Goal: Task Accomplishment & Management: Use online tool/utility

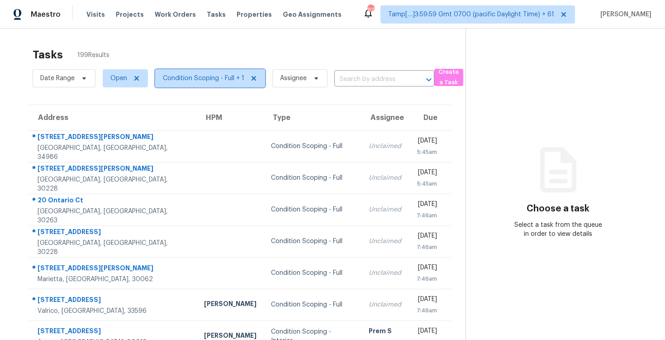
click at [182, 86] on span "Condition Scoping - Full + 1" at bounding box center [210, 78] width 110 height 18
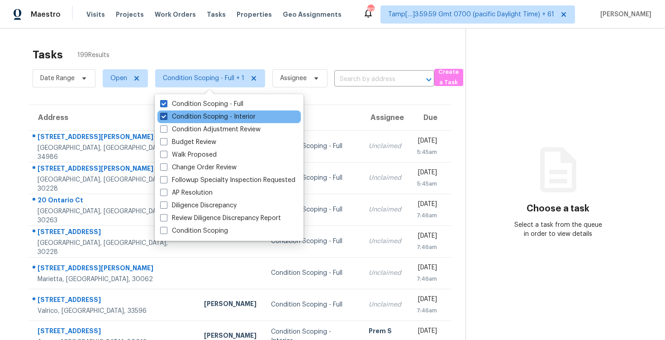
click at [184, 114] on label "Condition Scoping - Interior" at bounding box center [208, 116] width 96 height 9
click at [166, 114] on input "Condition Scoping - Interior" at bounding box center [163, 115] width 6 height 6
checkbox input "false"
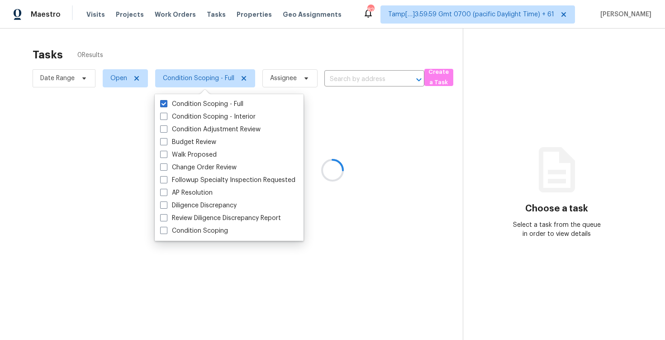
click at [191, 49] on div at bounding box center [332, 170] width 665 height 340
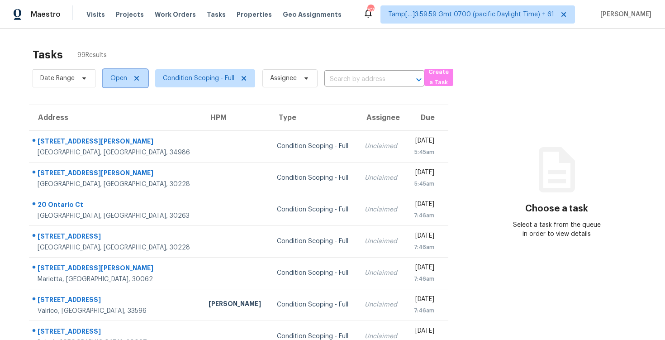
click at [111, 77] on span "Open" at bounding box center [118, 78] width 17 height 9
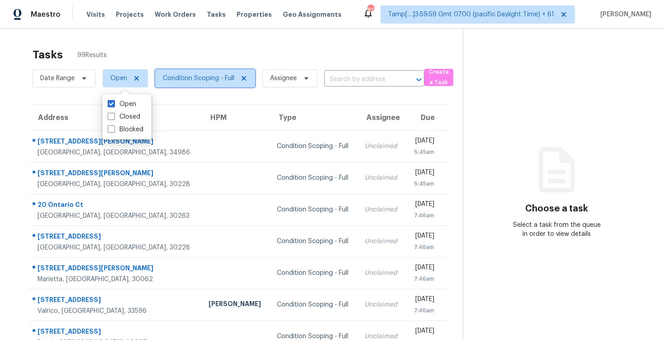
click at [182, 73] on span "Condition Scoping - Full" at bounding box center [205, 78] width 100 height 18
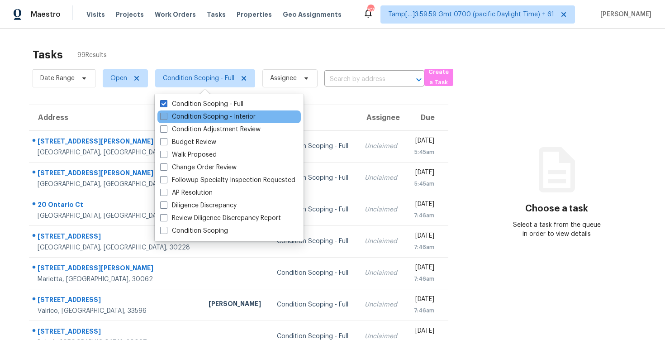
click at [186, 114] on label "Condition Scoping - Interior" at bounding box center [208, 116] width 96 height 9
click at [166, 114] on input "Condition Scoping - Interior" at bounding box center [163, 115] width 6 height 6
checkbox input "true"
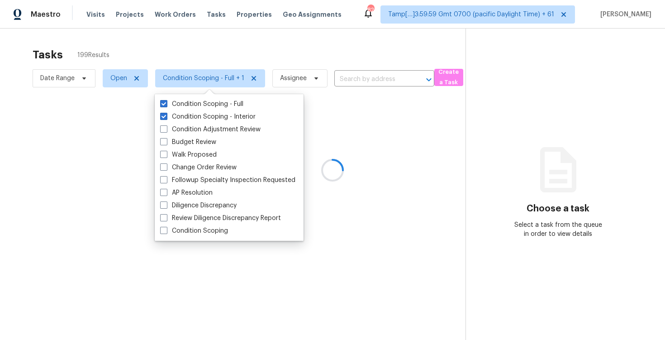
click at [184, 57] on div at bounding box center [332, 170] width 665 height 340
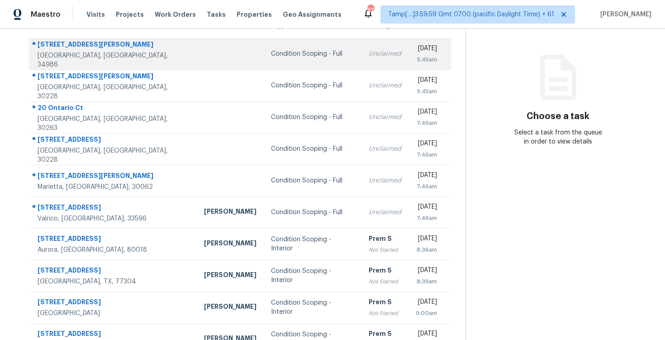
scroll to position [17, 0]
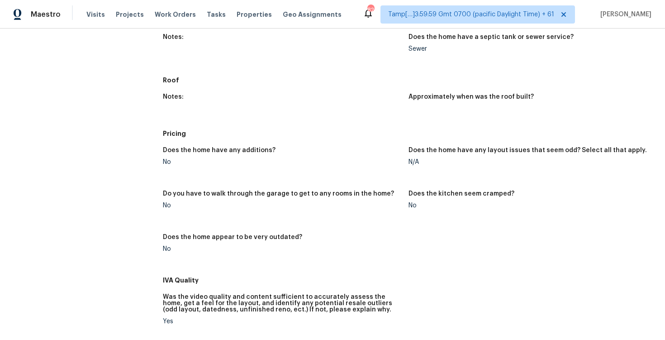
scroll to position [243, 0]
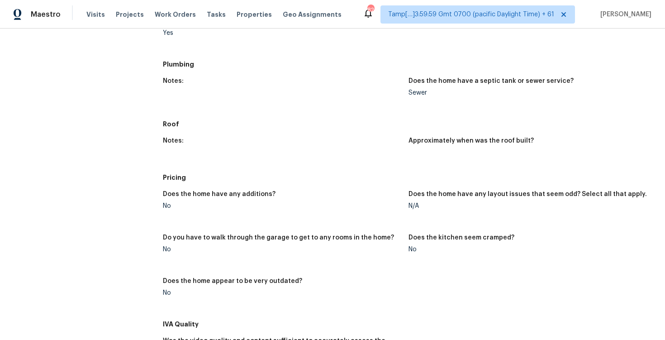
scroll to position [369, 0]
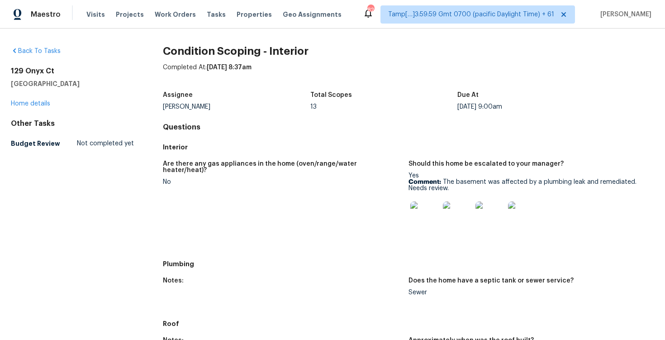
drag, startPoint x: 10, startPoint y: 70, endPoint x: 82, endPoint y: 81, distance: 72.9
click at [82, 83] on div "Back To Tasks 129 Onyx [GEOGRAPHIC_DATA] Home details Other Tasks Budget Review…" at bounding box center [332, 184] width 665 height 311
copy div "[STREET_ADDRESS]"
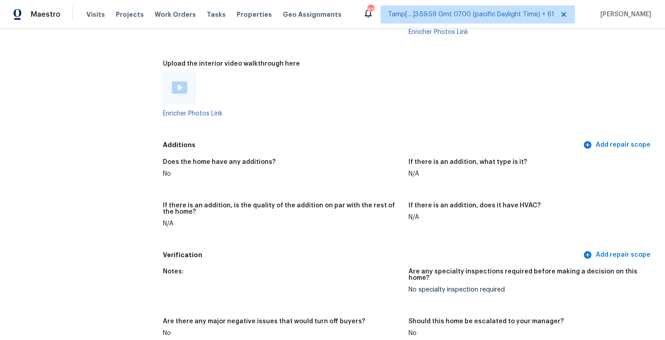
scroll to position [2105, 0]
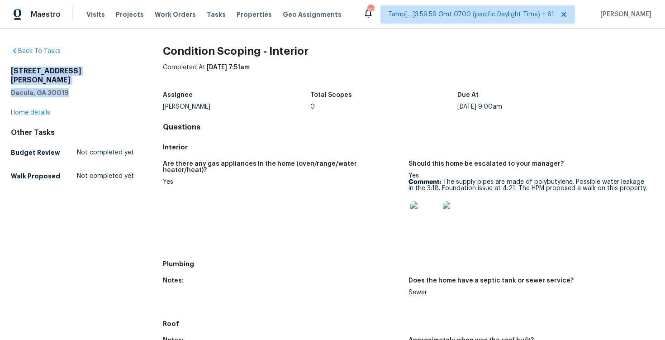
drag, startPoint x: 10, startPoint y: 71, endPoint x: 83, endPoint y: 81, distance: 74.5
click at [83, 82] on div "Back To Tasks [STREET_ADDRESS][PERSON_NAME] Home details Other Tasks Budget Rev…" at bounding box center [332, 184] width 665 height 311
copy div "[STREET_ADDRESS][PERSON_NAME]"
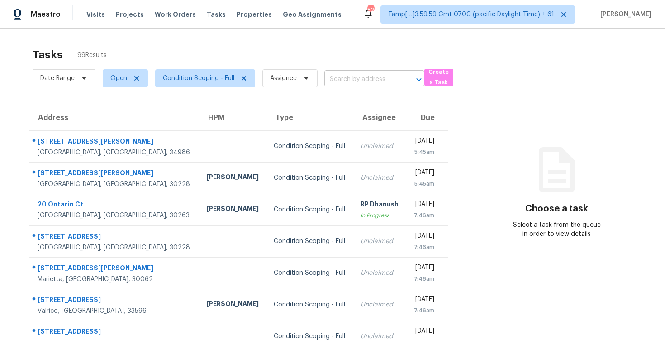
click at [357, 78] on input "text" at bounding box center [362, 79] width 75 height 14
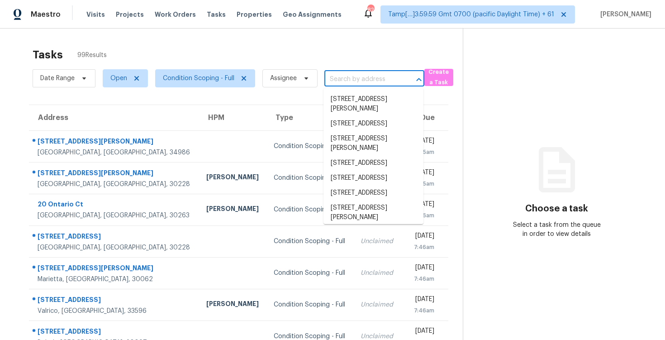
paste input "1558 Leonard St, Hampton, GA 30228"
type input "1558 Leonard St, Hampton, GA 30228"
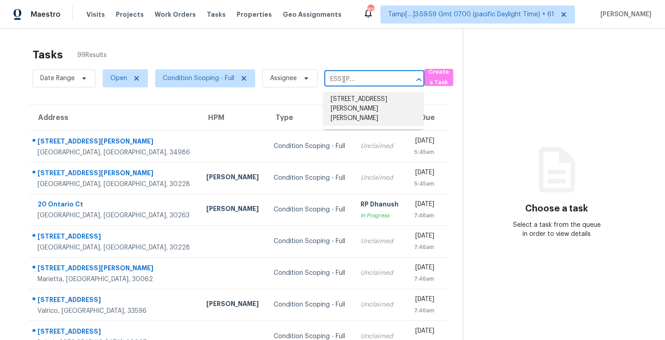
click at [365, 100] on li "1558 Leonard St, Hampton, GA 30228" at bounding box center [374, 109] width 100 height 34
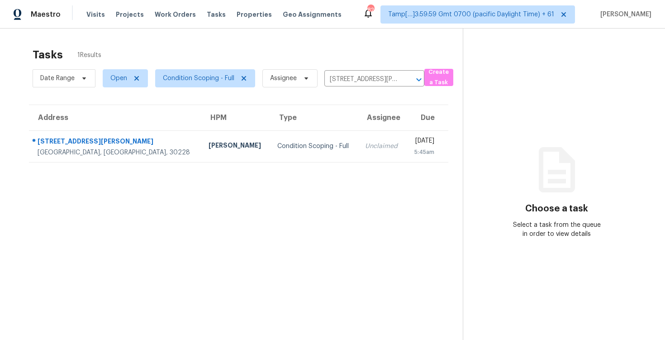
click at [358, 148] on td "Unclaimed" at bounding box center [382, 146] width 48 height 32
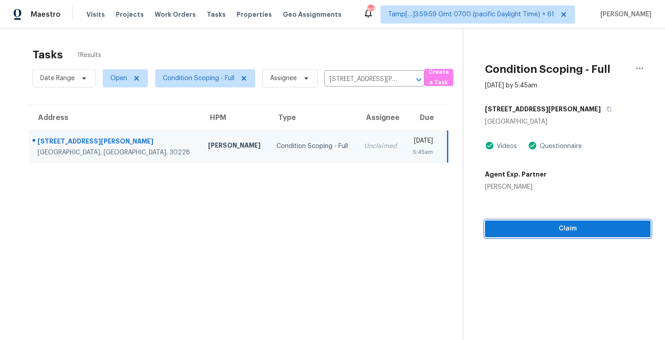
click at [536, 233] on span "Claim" at bounding box center [568, 228] width 151 height 11
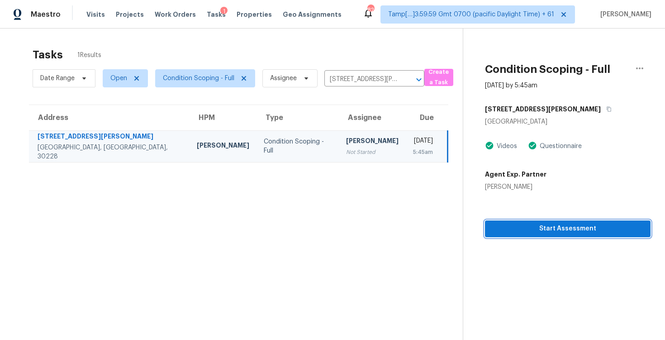
click at [537, 230] on span "Start Assessment" at bounding box center [568, 228] width 151 height 11
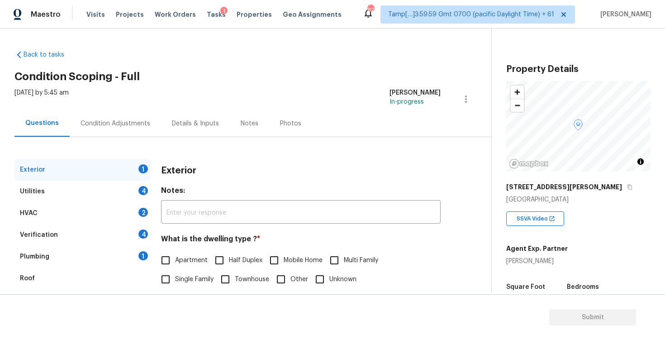
click at [127, 113] on div "Condition Adjustments" at bounding box center [115, 123] width 91 height 27
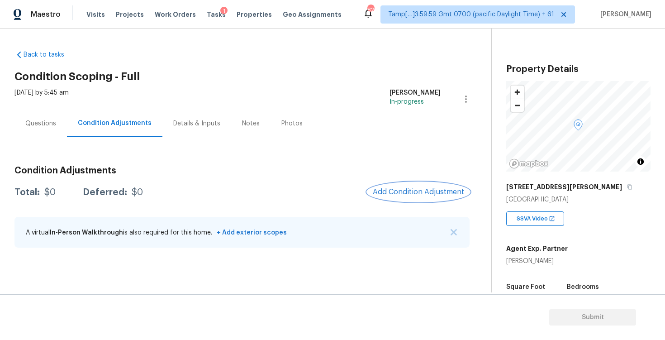
click at [407, 194] on span "Add Condition Adjustment" at bounding box center [418, 192] width 91 height 8
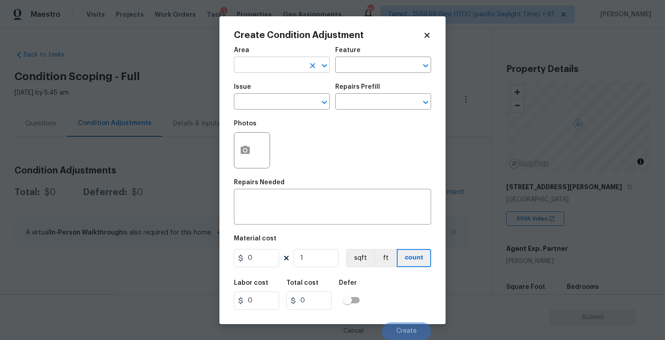
click at [276, 72] on body "Maestro Visits Projects Work Orders Tasks 1 Properties Geo Assignments 821 Tamp…" at bounding box center [332, 170] width 665 height 340
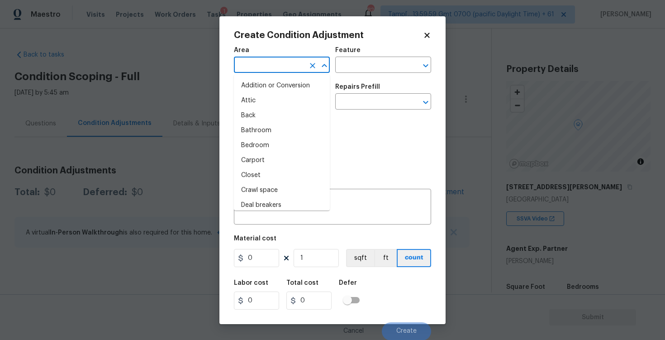
type input "e"
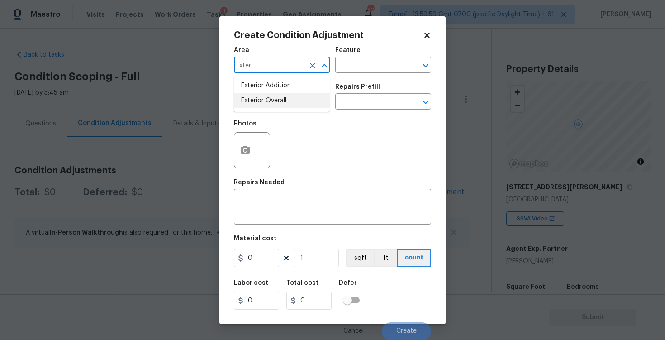
click at [278, 101] on li "Exterior Overall" at bounding box center [282, 100] width 96 height 15
type input "Exterior Overall"
click at [278, 101] on input "text" at bounding box center [269, 103] width 71 height 14
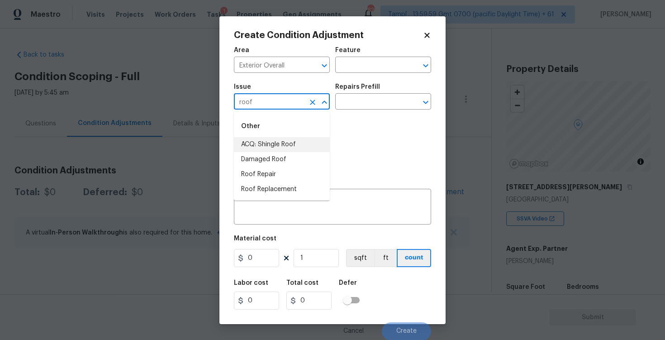
click at [283, 140] on li "ACQ: Shingle Roof" at bounding box center [282, 144] width 96 height 15
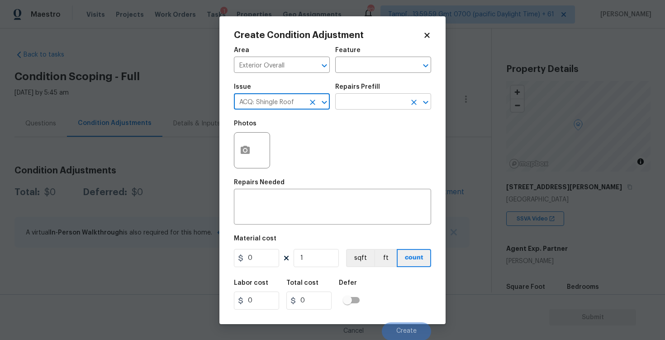
type input "ACQ: Shingle Roof"
click at [368, 109] on input "text" at bounding box center [370, 103] width 71 height 14
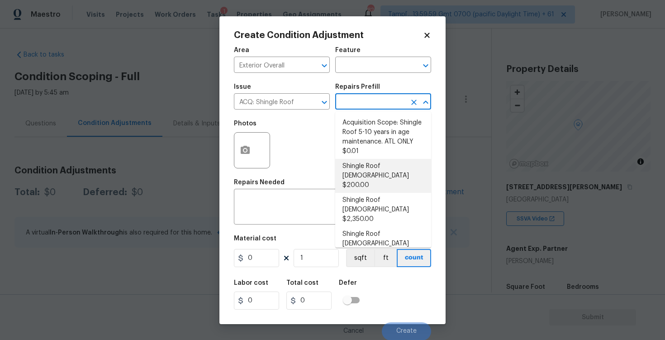
click at [382, 167] on li "Shingle Roof 0-10 Years Old $200.00" at bounding box center [383, 176] width 96 height 34
type input "Acquisition"
type textarea "Acquisition Scope: Shingle Roof 0-10 years in age maintenance."
type input "200"
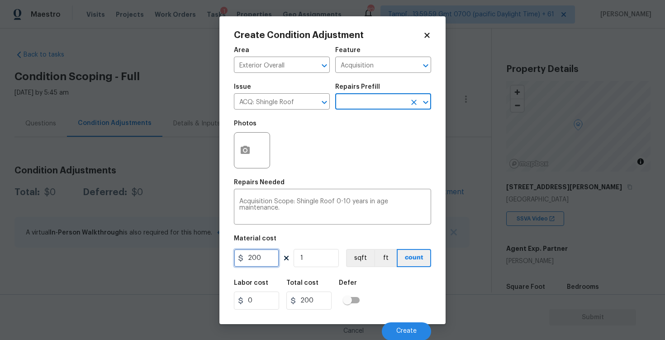
click at [263, 263] on input "200" at bounding box center [256, 258] width 45 height 18
type input "500"
click at [436, 297] on div "Create Condition Adjustment Area Exterior Overall ​ Feature Acquisition ​ Issue…" at bounding box center [333, 170] width 226 height 308
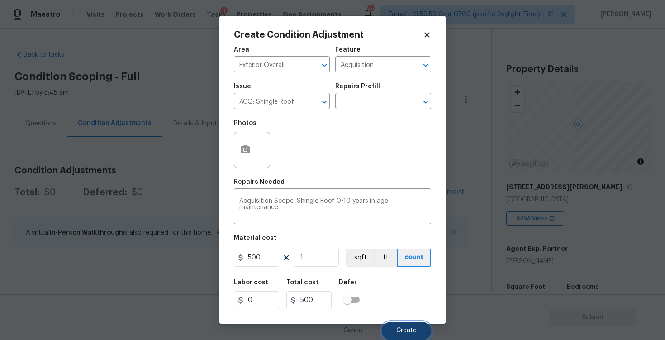
click at [430, 328] on button "Create" at bounding box center [406, 331] width 49 height 18
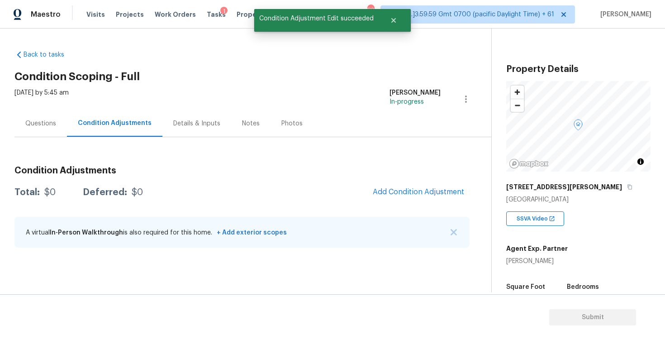
scroll to position [0, 0]
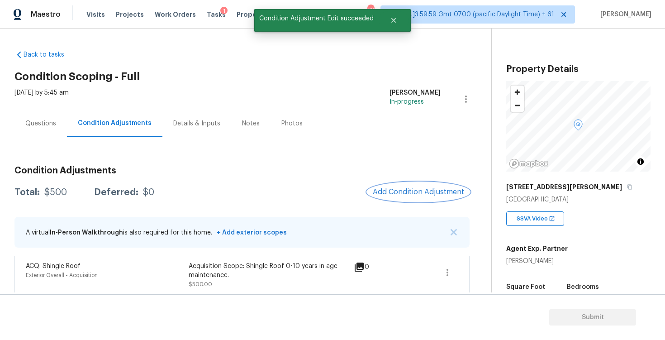
click at [440, 188] on span "Add Condition Adjustment" at bounding box center [418, 192] width 91 height 8
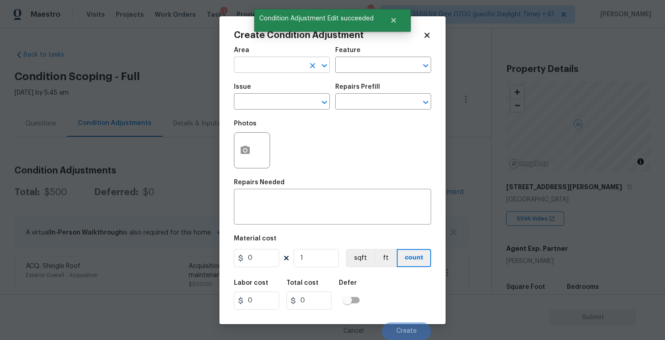
click at [271, 68] on input "text" at bounding box center [269, 66] width 71 height 14
click at [256, 104] on li "Exterior Overall" at bounding box center [282, 100] width 96 height 15
type input "Exterior Overall"
click at [256, 104] on input "text" at bounding box center [269, 103] width 71 height 14
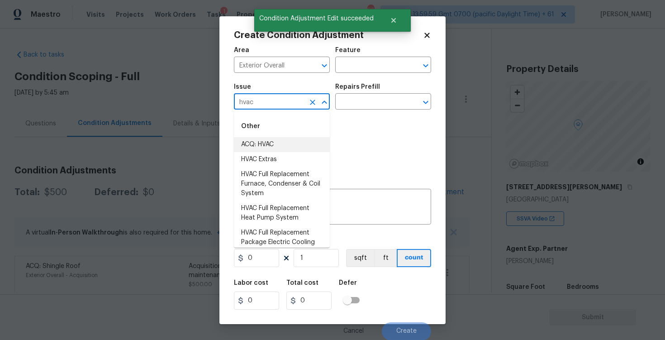
click at [263, 149] on li "ACQ: HVAC" at bounding box center [282, 144] width 96 height 15
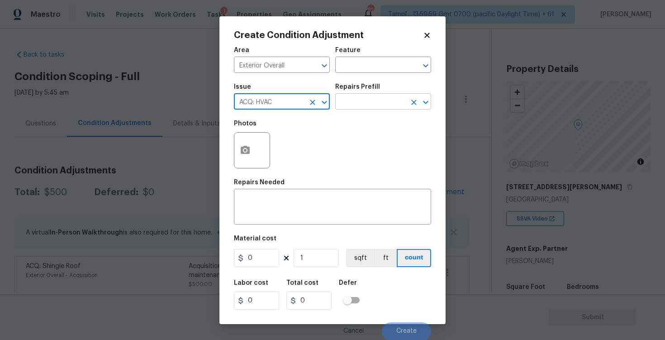
type input "ACQ: HVAC"
click at [359, 96] on input "text" at bounding box center [370, 103] width 71 height 14
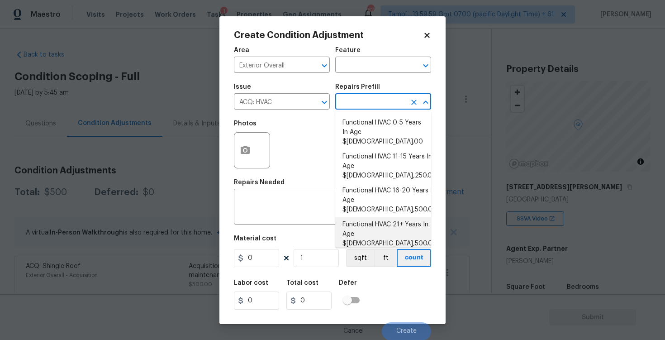
scroll to position [27, 0]
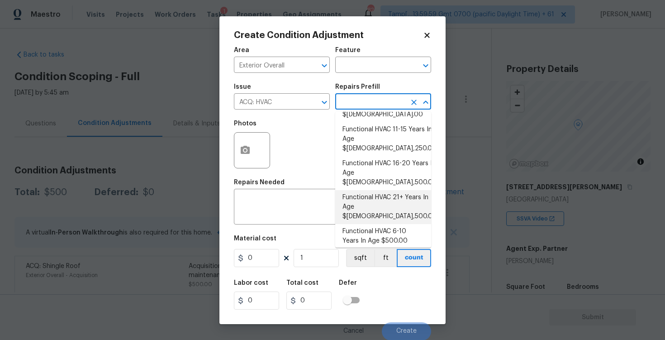
click at [383, 190] on li "Functional HVAC 21+ Years In Age $[DEMOGRAPHIC_DATA],500.00" at bounding box center [383, 207] width 96 height 34
type input "Acquisition"
type textarea "Acquisition Scope: Functional HVAC 21+ years"
type input "6500"
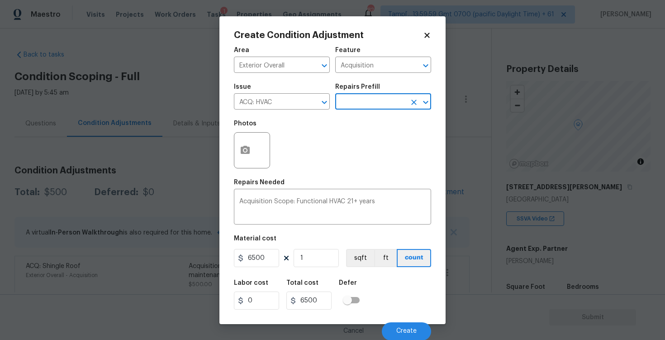
scroll to position [0, 0]
click at [368, 105] on input "text" at bounding box center [370, 102] width 71 height 14
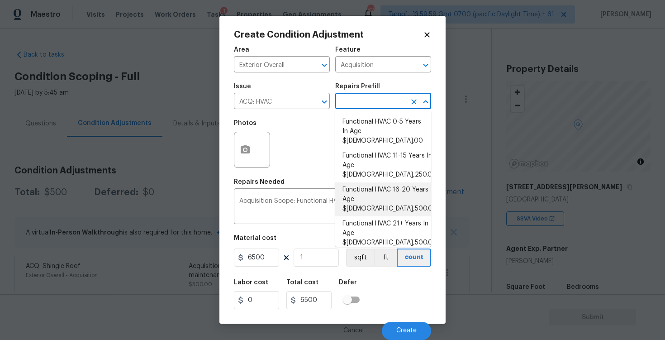
scroll to position [27, 0]
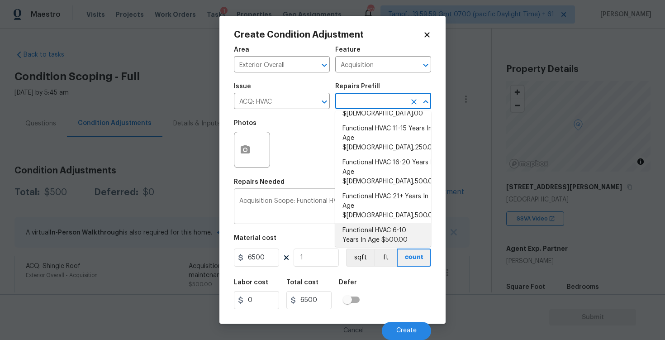
click at [391, 223] on li "Functional HVAC 6-10 Years In Age $500.00" at bounding box center [383, 235] width 96 height 24
type textarea "Acquisition Scope: Functional HVAC 6-10 years"
type input "500"
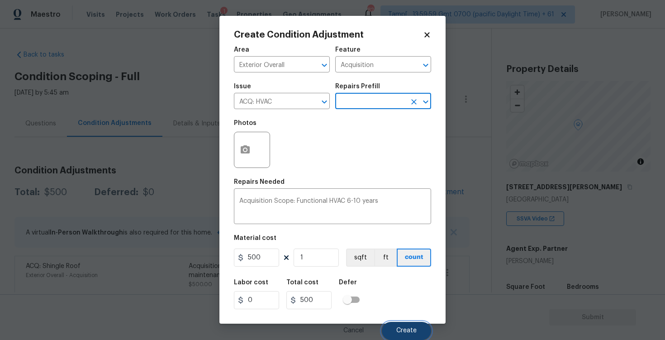
click at [409, 330] on span "Create" at bounding box center [407, 330] width 20 height 7
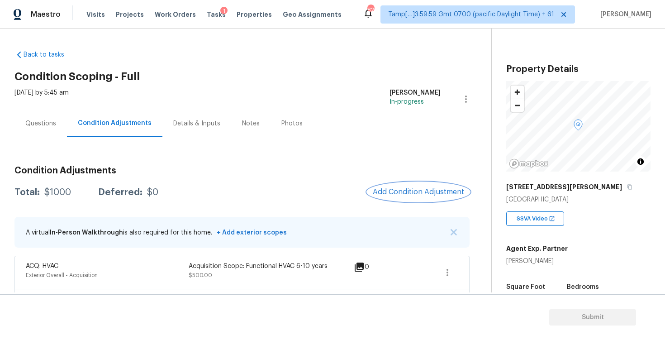
scroll to position [38, 0]
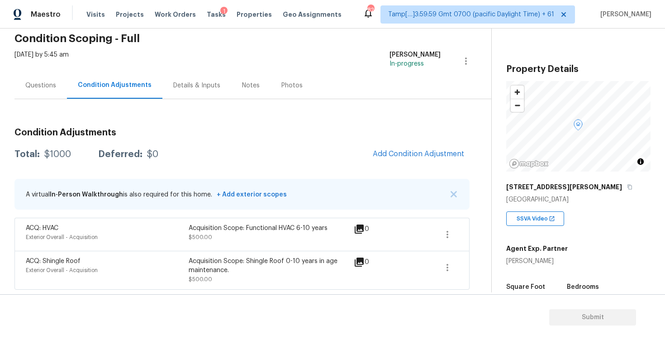
click at [259, 142] on div "Condition Adjustments Total: $1000 Deferred: $0 Add Condition Adjustment A virt…" at bounding box center [241, 205] width 455 height 169
click at [517, 29] on div "Property Details © Mapbox © OpenStreetMap Improve this map 1558 Leonard St Hamp…" at bounding box center [571, 263] width 159 height 469
click at [406, 159] on button "Add Condition Adjustment" at bounding box center [419, 153] width 102 height 19
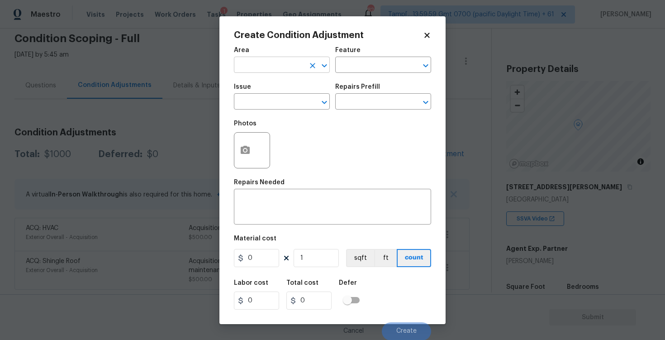
click at [272, 57] on div "Area" at bounding box center [282, 53] width 96 height 12
click at [272, 59] on input "text" at bounding box center [269, 66] width 71 height 14
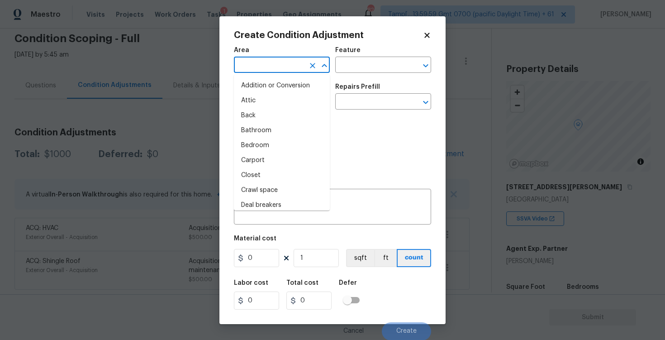
click at [272, 59] on input "text" at bounding box center [269, 66] width 71 height 14
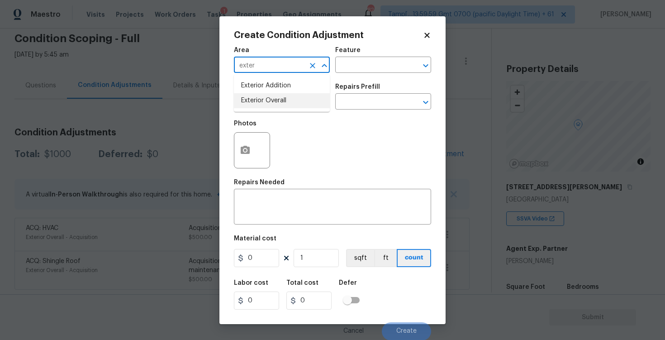
click at [271, 94] on li "Exterior Overall" at bounding box center [282, 100] width 96 height 15
type input "Exterior Overall"
click at [273, 106] on input "text" at bounding box center [269, 103] width 71 height 14
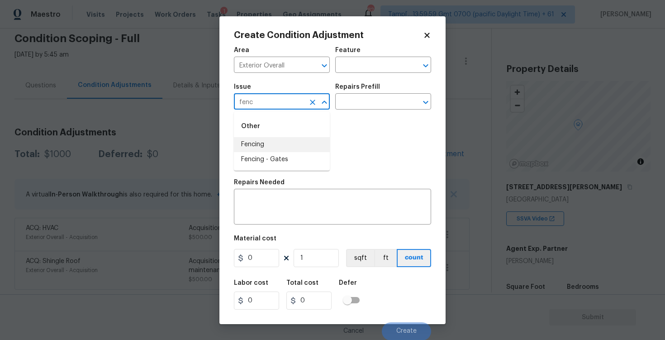
click at [275, 146] on li "Fencing" at bounding box center [282, 144] width 96 height 15
type input "Fencing"
click at [275, 201] on textarea at bounding box center [332, 207] width 187 height 19
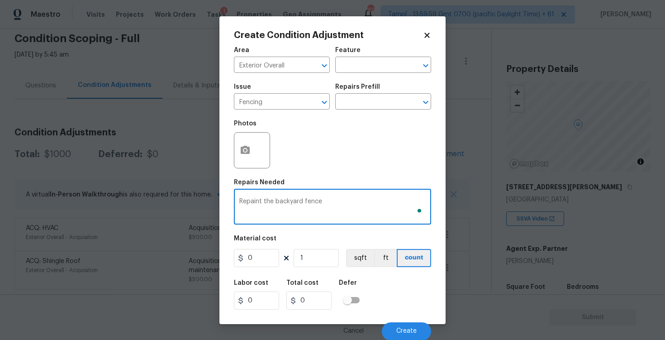
type textarea "Repaint the backyard fence"
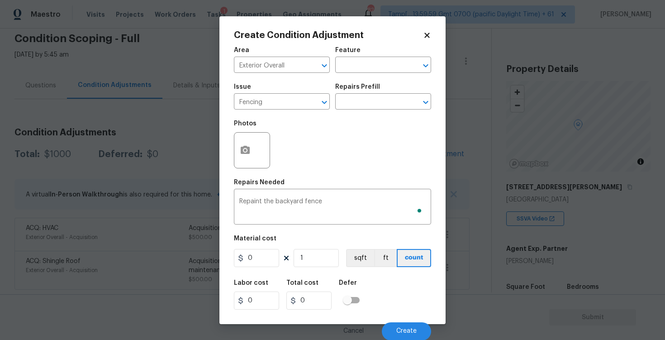
click at [260, 270] on div "Area Exterior Overall ​ Feature ​ Issue Fencing ​ Repairs Prefill ​ Photos Repa…" at bounding box center [332, 191] width 197 height 299
click at [257, 257] on input "0" at bounding box center [256, 258] width 45 height 18
type input "800"
click at [404, 274] on div "Area Exterior Overall ​ Feature ​ Issue Fencing ​ Repairs Prefill ​ Photos Repa…" at bounding box center [332, 191] width 197 height 299
type input "800"
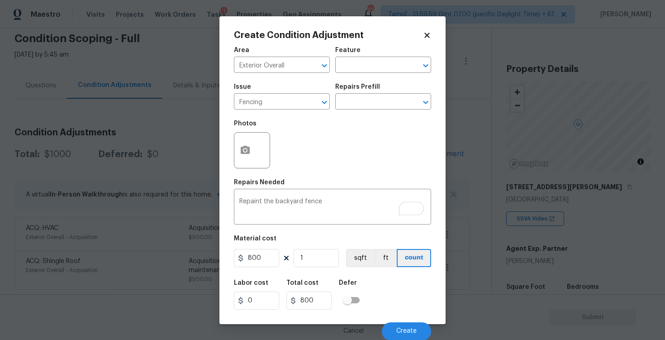
click at [257, 155] on div at bounding box center [252, 150] width 36 height 36
click at [241, 144] on button "button" at bounding box center [246, 150] width 22 height 35
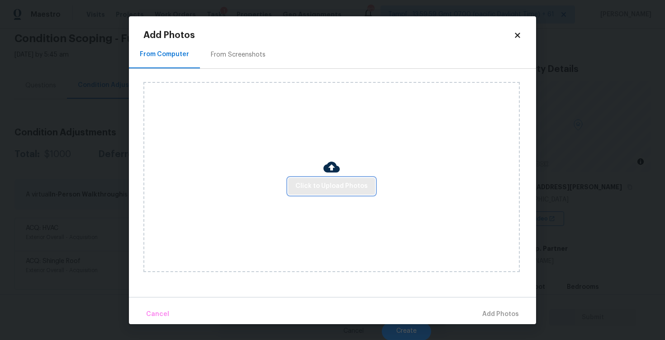
click at [347, 188] on span "Click to Upload Photos" at bounding box center [332, 186] width 72 height 11
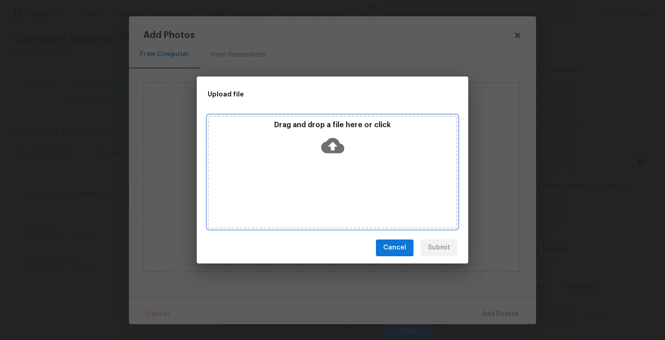
click at [332, 156] on div "Drag and drop a file here or click" at bounding box center [332, 139] width 247 height 39
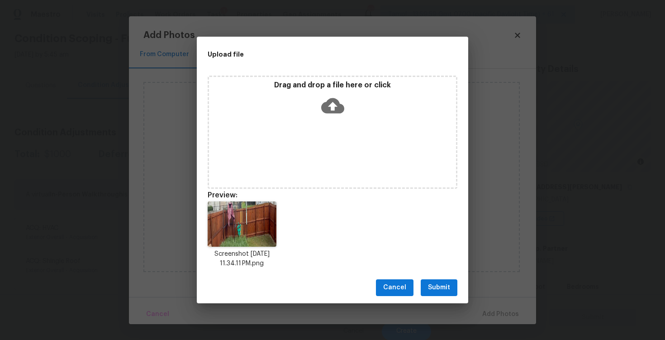
click at [430, 291] on span "Submit" at bounding box center [439, 287] width 22 height 11
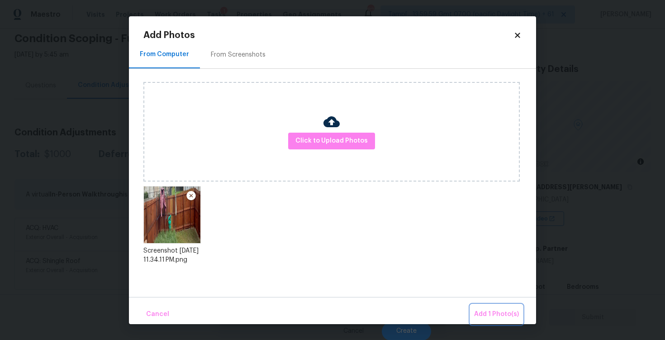
click at [474, 311] on button "Add 1 Photo(s)" at bounding box center [497, 314] width 52 height 19
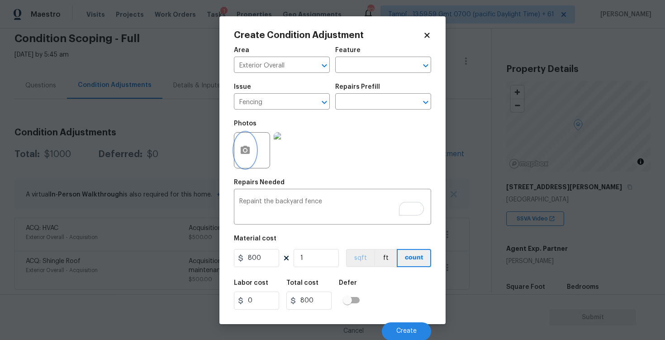
scroll to position [0, 0]
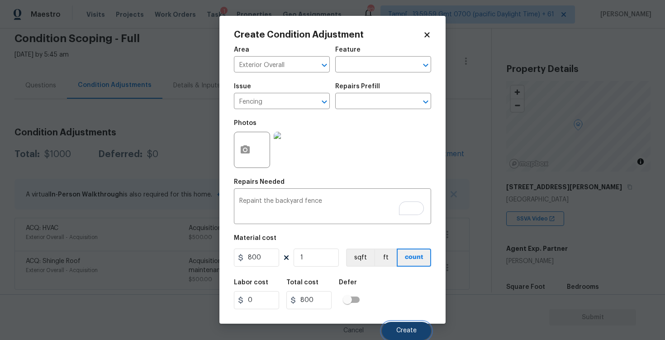
click at [403, 324] on button "Create" at bounding box center [406, 331] width 49 height 18
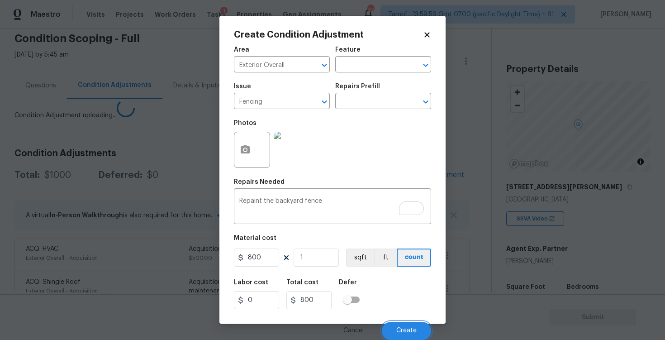
scroll to position [0, 0]
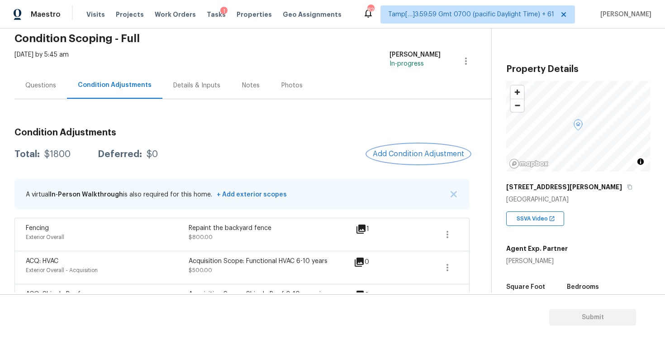
click at [409, 153] on span "Add Condition Adjustment" at bounding box center [418, 154] width 91 height 8
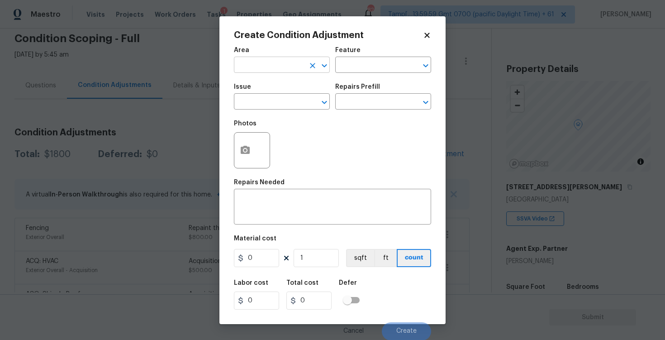
click at [277, 62] on input "text" at bounding box center [269, 66] width 71 height 14
type input "exte"
click at [282, 97] on li "Exterior Overall" at bounding box center [282, 100] width 96 height 15
type input "Exterior Overall"
click at [282, 101] on input "text" at bounding box center [269, 103] width 71 height 14
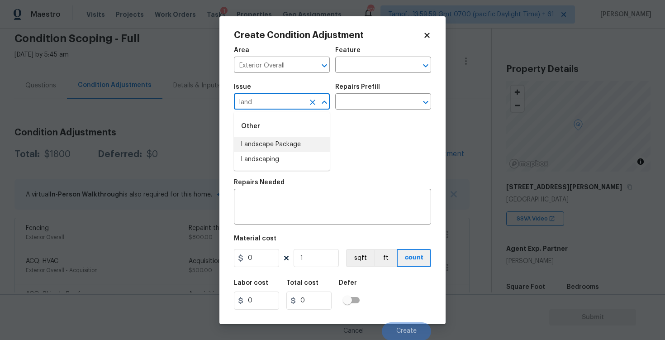
click at [285, 151] on li "Landscape Package" at bounding box center [282, 144] width 96 height 15
type input "Landscape Package"
click at [355, 93] on div "Repairs Prefill" at bounding box center [383, 90] width 96 height 12
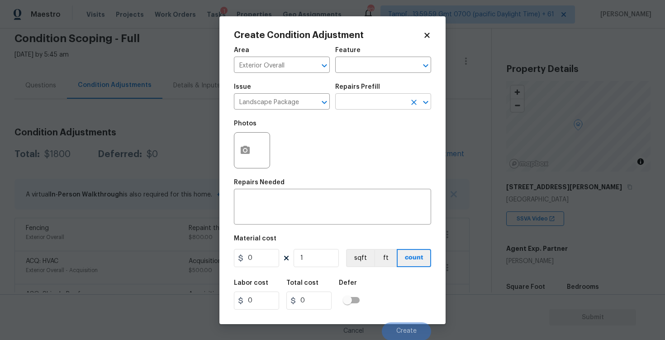
click at [356, 101] on input "text" at bounding box center [370, 103] width 71 height 14
click at [361, 131] on li "Initial landscaping package $70.00" at bounding box center [383, 127] width 96 height 24
type input "Home Readiness Packages"
type textarea "Mowing of grass up to 6" in height. Mow, edge along driveways & sidewalks, trim…"
type input "70"
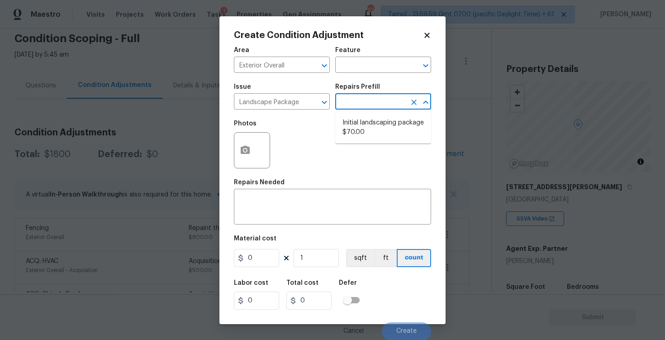
type input "70"
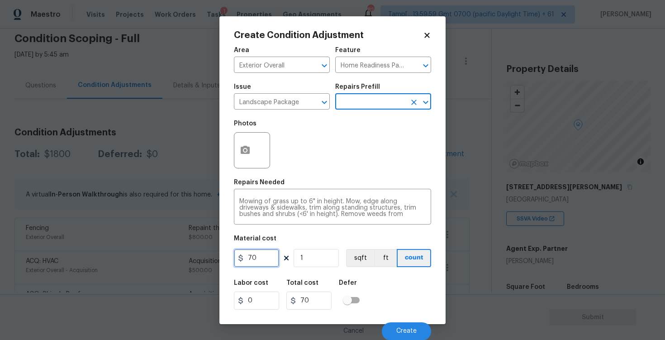
click at [269, 254] on input "70" at bounding box center [256, 258] width 45 height 18
type input "300"
click at [391, 302] on div "Labor cost 0 Total cost 300 Defer" at bounding box center [332, 294] width 197 height 41
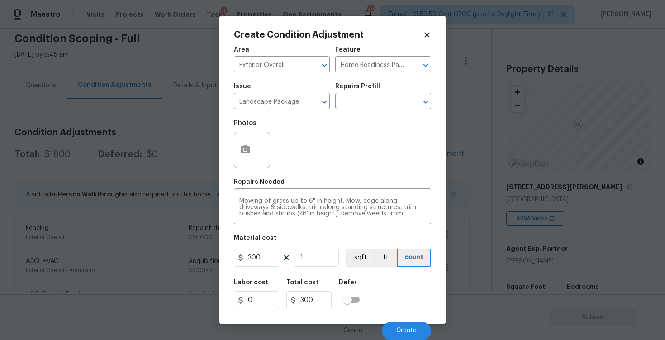
click at [399, 321] on div "Cancel Create" at bounding box center [332, 327] width 197 height 25
click at [399, 327] on button "Create" at bounding box center [406, 331] width 49 height 18
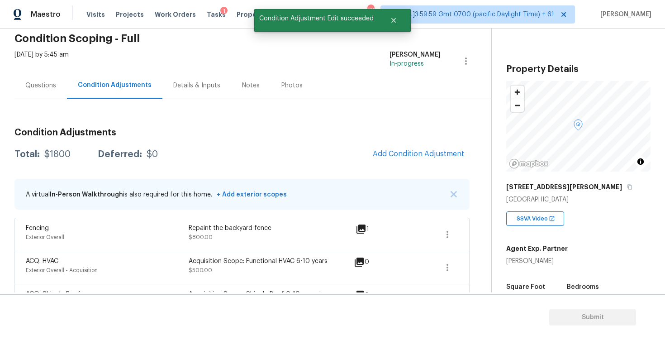
scroll to position [0, 0]
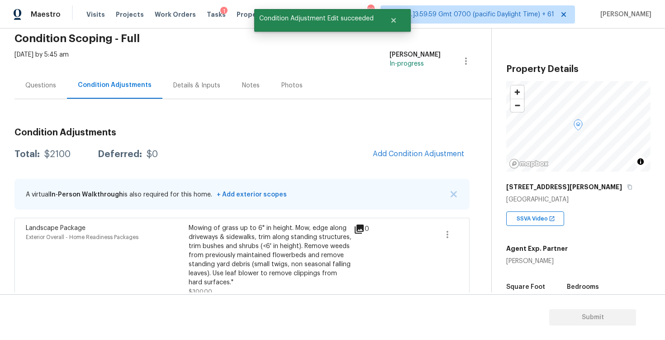
click at [435, 166] on div "Condition Adjustments Total: $2100 Deferred: $0 Add Condition Adjustment A virt…" at bounding box center [241, 264] width 455 height 286
click at [427, 157] on span "Add Condition Adjustment" at bounding box center [418, 154] width 91 height 8
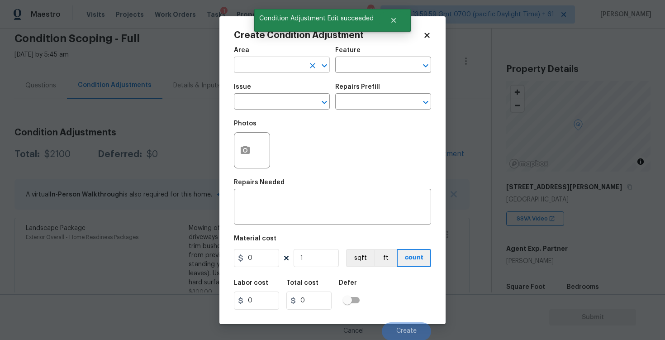
click at [283, 67] on input "text" at bounding box center [269, 66] width 71 height 14
click at [279, 105] on li "Exterior Overall" at bounding box center [282, 100] width 96 height 15
type input "Exterior Overall"
click at [279, 105] on input "text" at bounding box center [269, 103] width 71 height 14
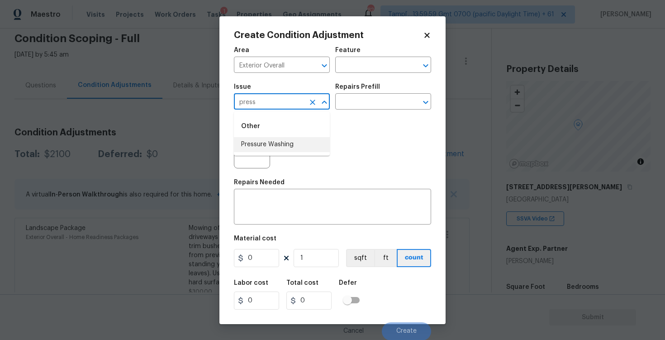
click at [274, 146] on li "Pressure Washing" at bounding box center [282, 144] width 96 height 15
type input "Pressure Washing"
click at [352, 105] on input "text" at bounding box center [370, 103] width 71 height 14
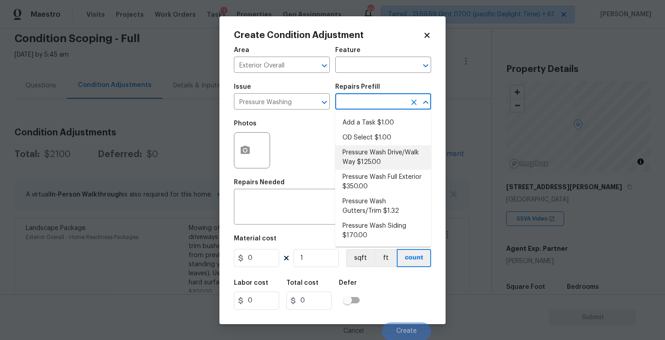
click at [368, 154] on li "Pressure Wash Drive/Walk Way $125.00" at bounding box center [383, 157] width 96 height 24
type input "Siding"
type textarea "Pressure wash the driveways/walkways as directed by the PM. Ensure that all deb…"
type input "125"
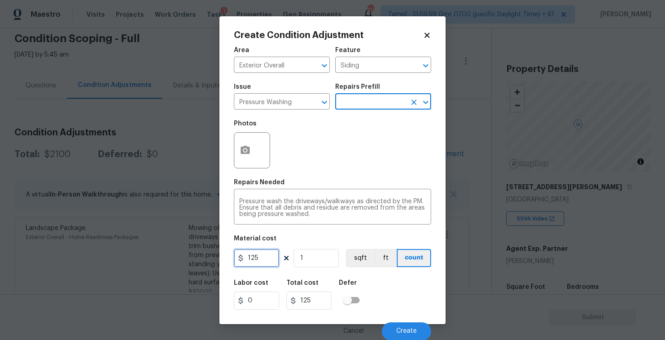
click at [257, 259] on input "125" at bounding box center [256, 258] width 45 height 18
type input "400"
click at [402, 293] on div "Labor cost 0 Total cost 125 Defer" at bounding box center [332, 294] width 197 height 41
type input "400"
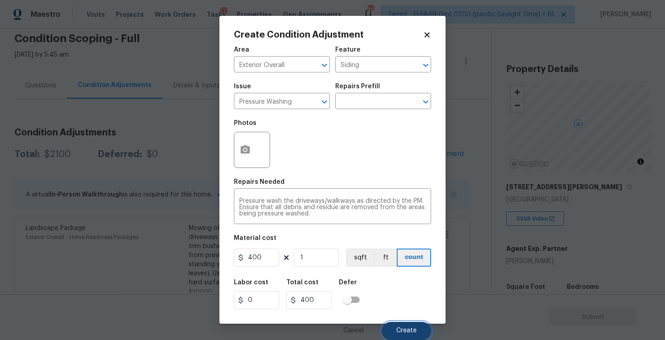
click at [412, 327] on button "Create" at bounding box center [406, 331] width 49 height 18
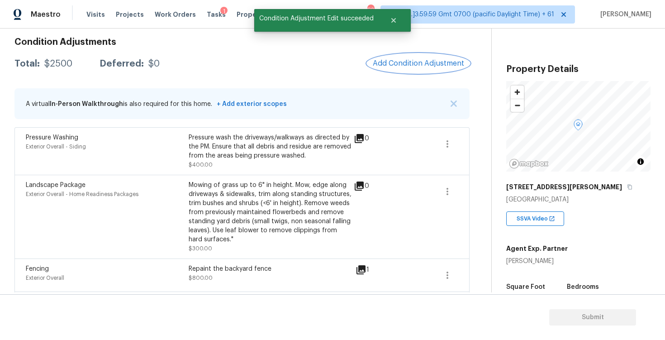
scroll to position [120, 0]
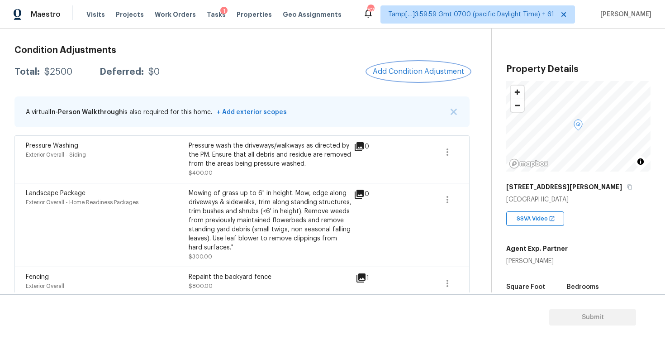
click at [407, 74] on span "Add Condition Adjustment" at bounding box center [418, 71] width 91 height 8
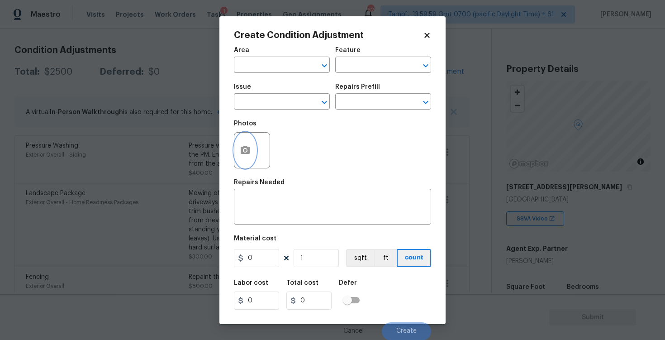
click at [238, 154] on button "button" at bounding box center [246, 150] width 22 height 35
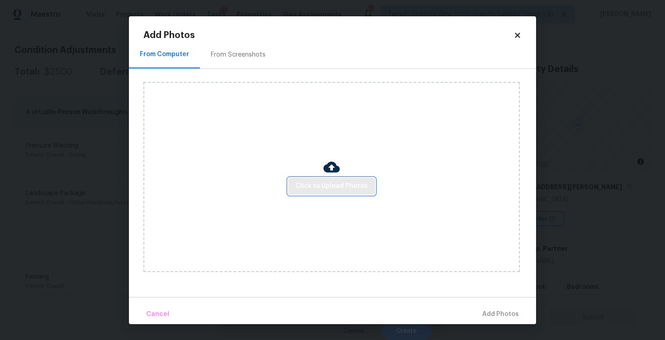
click at [349, 188] on span "Click to Upload Photos" at bounding box center [332, 186] width 72 height 11
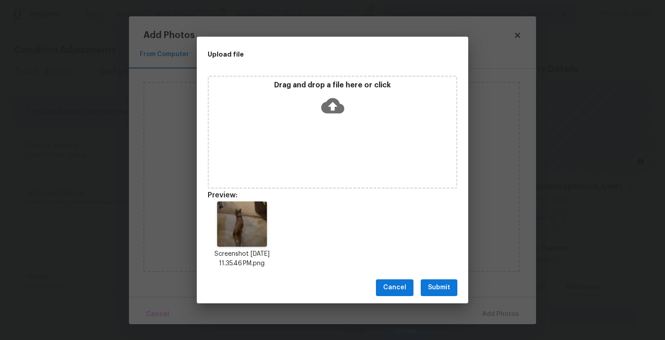
click at [441, 285] on span "Submit" at bounding box center [439, 287] width 22 height 11
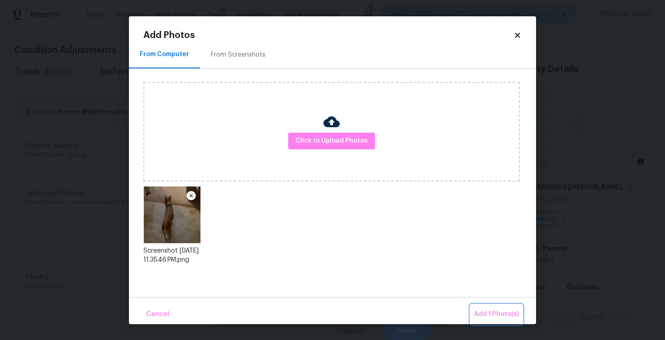
click at [488, 309] on span "Add 1 Photo(s)" at bounding box center [496, 314] width 45 height 11
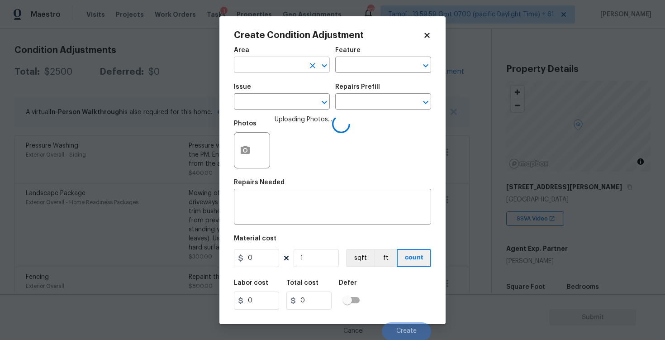
click at [279, 70] on input "text" at bounding box center [269, 66] width 71 height 14
type input "inter"
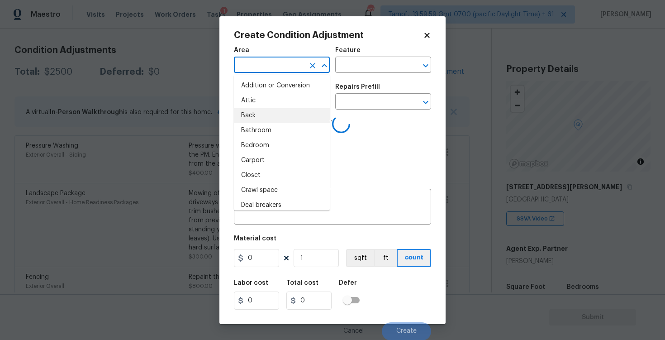
click at [277, 109] on li "Back" at bounding box center [282, 115] width 96 height 15
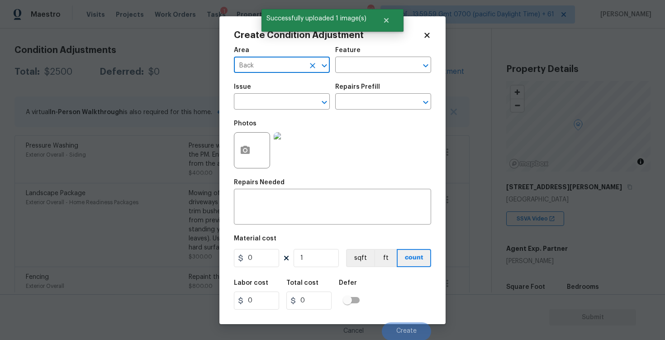
type input "Back"
click at [283, 75] on span "Area Back ​" at bounding box center [282, 60] width 96 height 37
click at [281, 71] on input "Back" at bounding box center [269, 66] width 71 height 14
click at [263, 106] on li "Interior Overall" at bounding box center [282, 100] width 96 height 15
type input "Interior Overall"
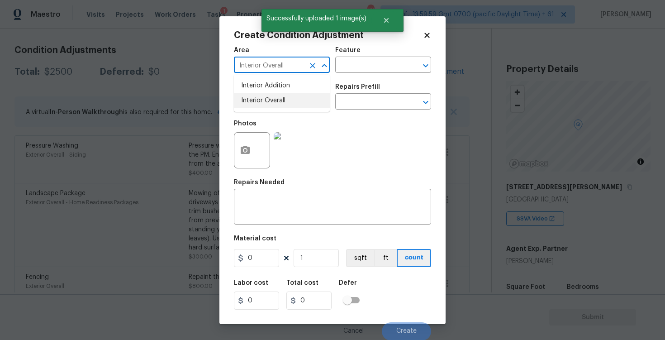
click at [263, 106] on input "text" at bounding box center [269, 103] width 71 height 14
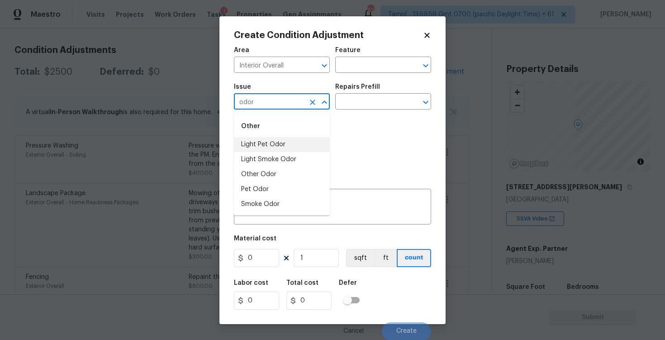
click at [272, 140] on li "Light Pet Odor" at bounding box center [282, 144] width 96 height 15
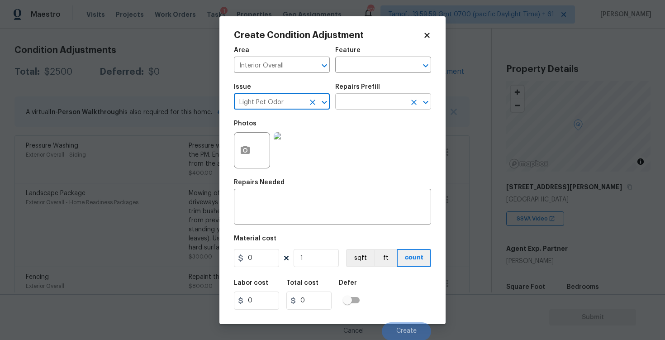
type input "Light Pet Odor"
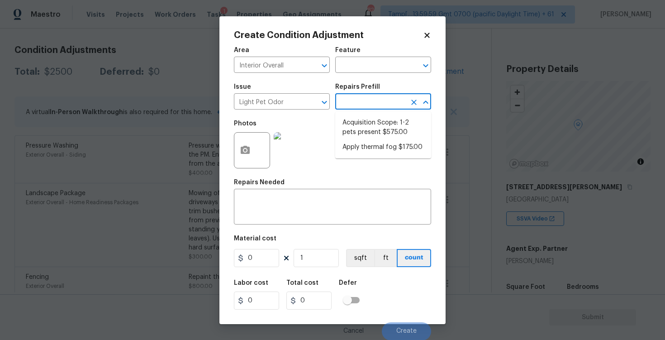
click at [363, 108] on input "text" at bounding box center [370, 103] width 71 height 14
click at [368, 121] on li "Acquisition Scope: 1-2 pets present $575.00" at bounding box center [383, 127] width 96 height 24
type textarea "Acquisition Scope: 1-2 pets present"
type input "575"
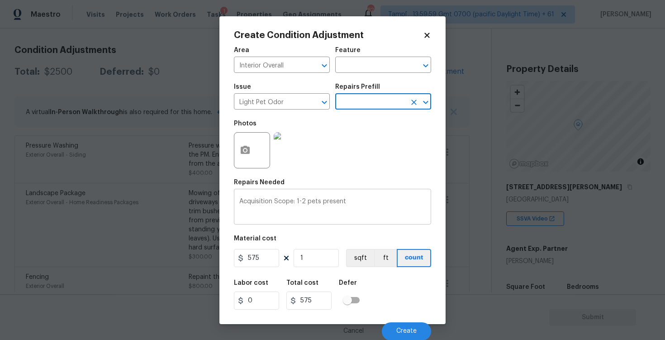
scroll to position [0, 0]
click at [421, 323] on button "Create" at bounding box center [406, 331] width 49 height 18
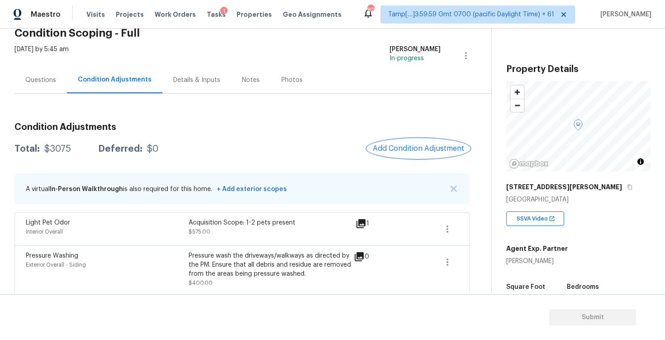
scroll to position [24, 0]
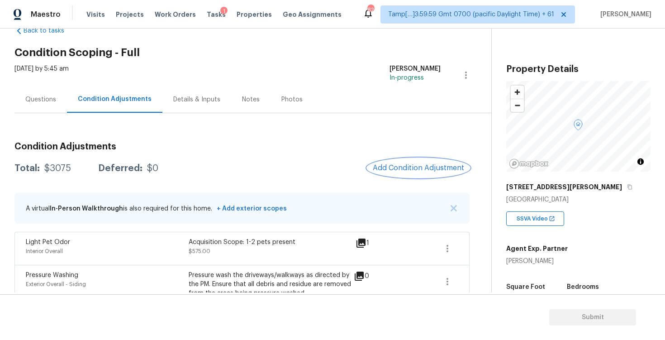
click at [408, 162] on button "Add Condition Adjustment" at bounding box center [419, 167] width 102 height 19
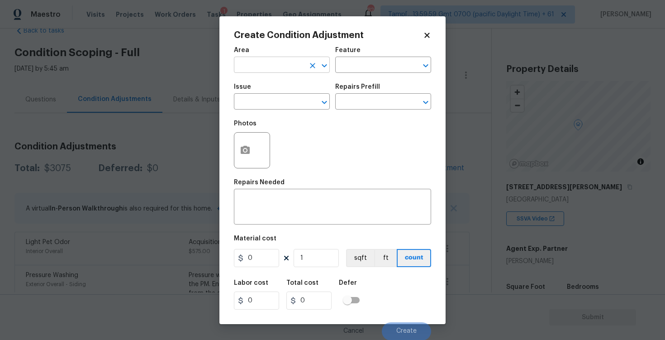
click at [257, 67] on input "text" at bounding box center [269, 66] width 71 height 14
click at [262, 98] on li "Interior Overall" at bounding box center [282, 100] width 96 height 15
type input "Interior Overall"
click at [262, 98] on input "text" at bounding box center [269, 103] width 71 height 14
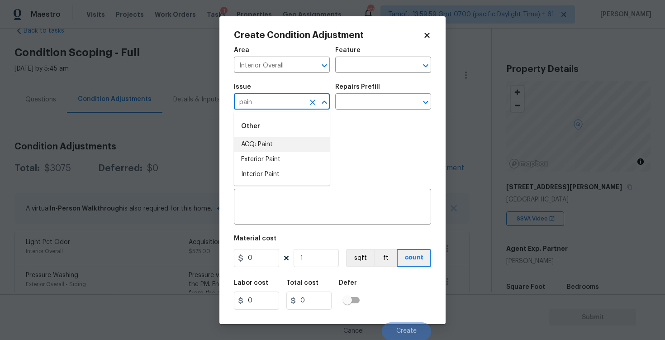
click at [266, 145] on li "ACQ: Paint" at bounding box center [282, 144] width 96 height 15
type input "ACQ: Paint"
click at [355, 106] on input "text" at bounding box center [370, 103] width 71 height 14
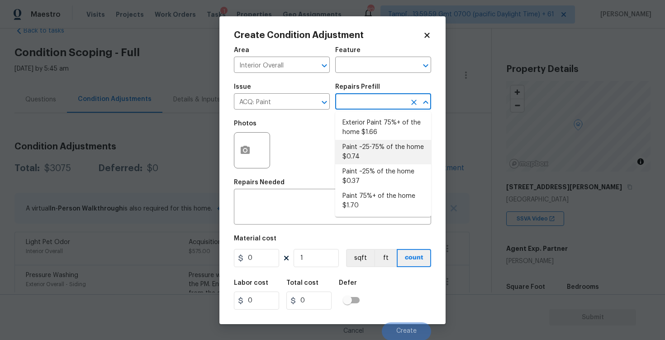
click at [376, 157] on li "Paint ~25-75% of the home $0.74" at bounding box center [383, 152] width 96 height 24
type input "Acquisition"
type textarea "Acquisition Scope: ~25 - 75% of the home needs interior paint"
type input "0.74"
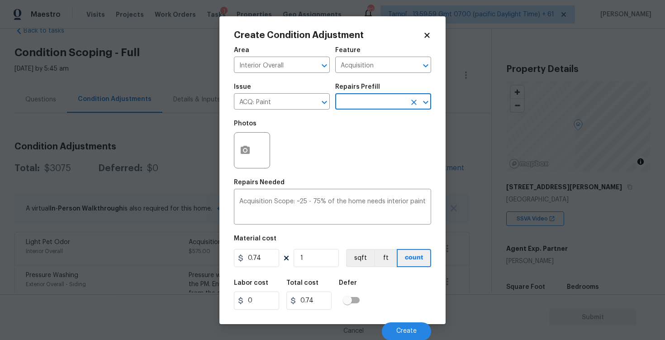
click at [255, 141] on div at bounding box center [252, 150] width 36 height 36
click at [250, 147] on icon "button" at bounding box center [245, 150] width 11 height 11
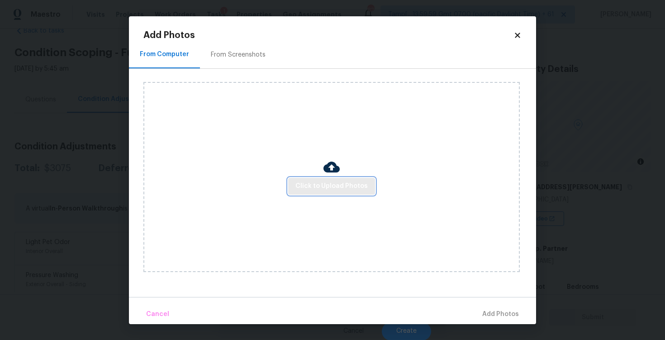
click at [356, 191] on button "Click to Upload Photos" at bounding box center [331, 186] width 87 height 17
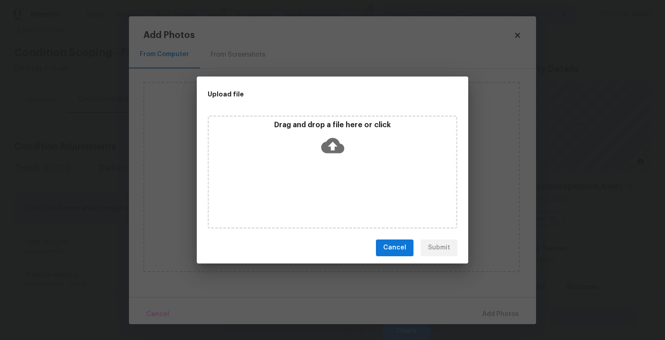
click at [334, 147] on icon at bounding box center [332, 145] width 23 height 23
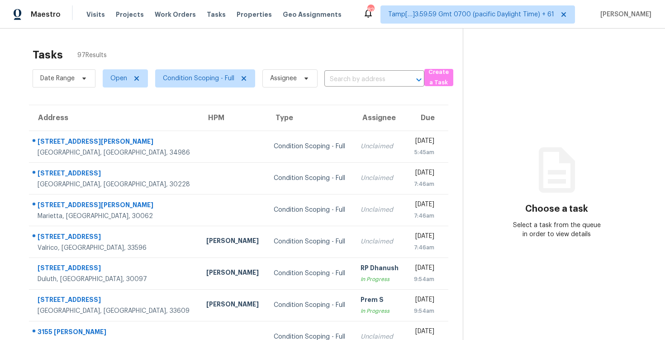
click at [321, 81] on div "Date Range Open Condition Scoping - Full Assignee ​" at bounding box center [229, 79] width 392 height 24
click at [345, 80] on input "text" at bounding box center [362, 79] width 75 height 14
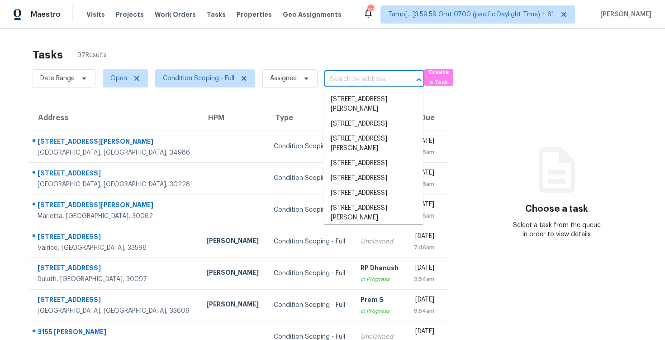
paste input "[STREET_ADDRESS][PERSON_NAME]"
type input "[STREET_ADDRESS][PERSON_NAME]"
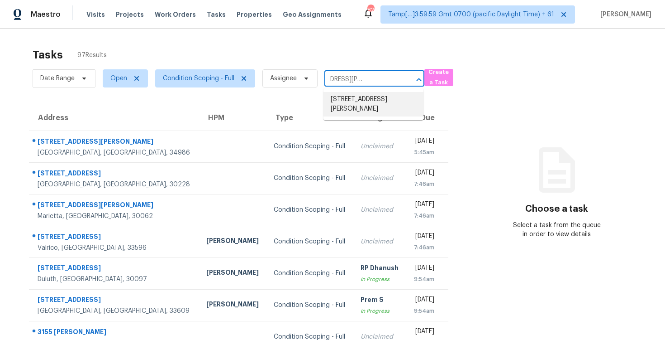
click at [378, 105] on li "[STREET_ADDRESS][PERSON_NAME]" at bounding box center [374, 104] width 100 height 24
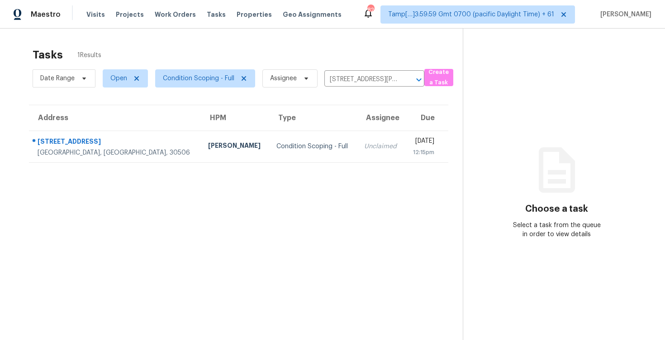
click at [364, 144] on div "Unclaimed" at bounding box center [381, 146] width 34 height 9
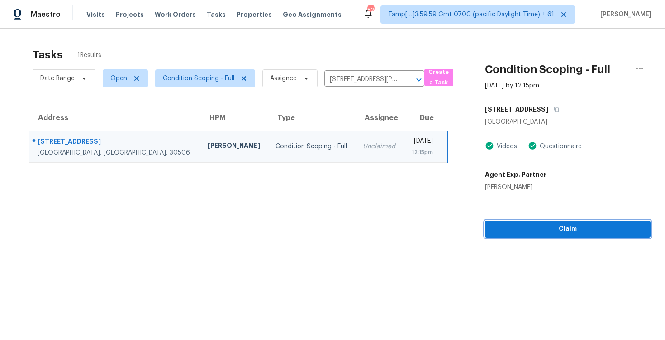
click at [581, 221] on button "Claim" at bounding box center [568, 228] width 166 height 17
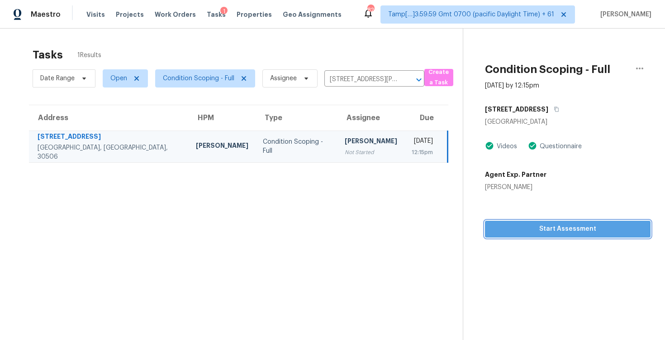
click at [581, 221] on button "Start Assessment" at bounding box center [568, 228] width 166 height 17
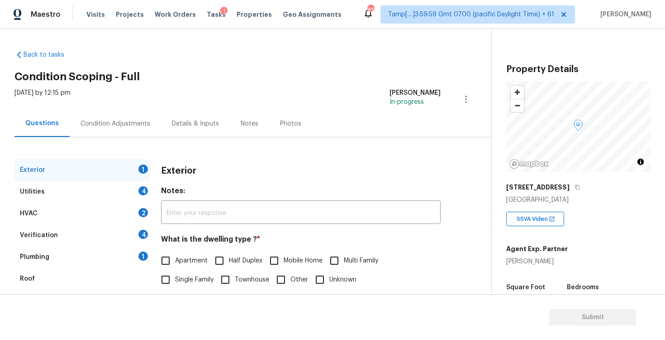
click at [141, 115] on div "Condition Adjustments" at bounding box center [115, 123] width 91 height 27
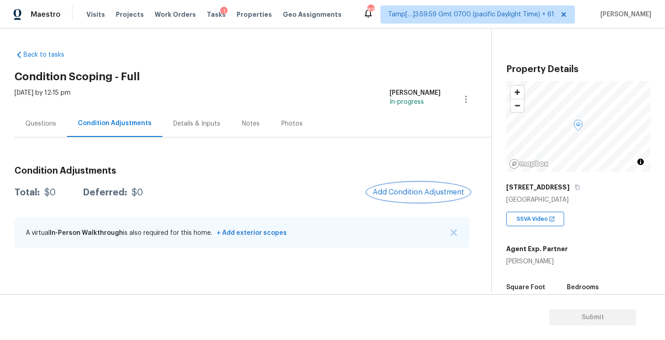
click at [440, 187] on button "Add Condition Adjustment" at bounding box center [419, 191] width 102 height 19
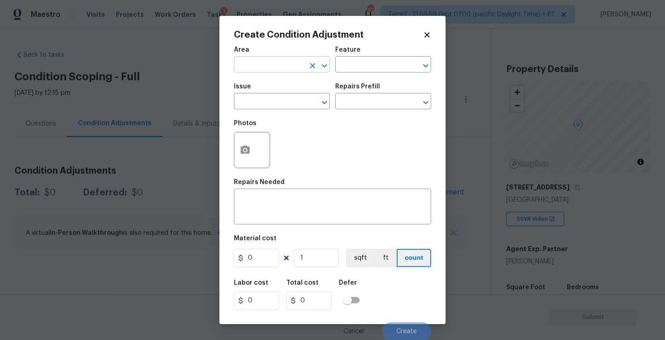
click at [276, 64] on input "text" at bounding box center [269, 65] width 71 height 14
type input "exte"
type input "r"
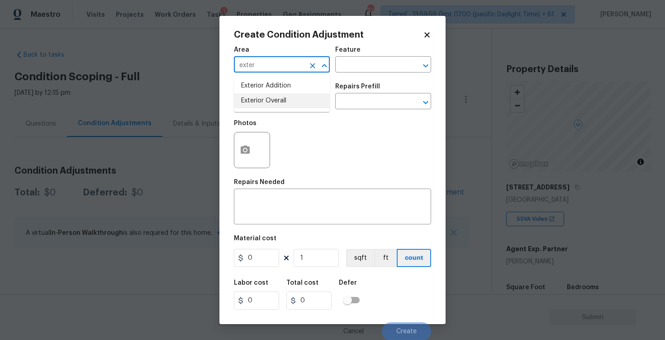
click at [274, 102] on li "Exterior Overall" at bounding box center [282, 100] width 96 height 15
type input "Exterior Overall"
click at [274, 102] on input "text" at bounding box center [269, 102] width 71 height 14
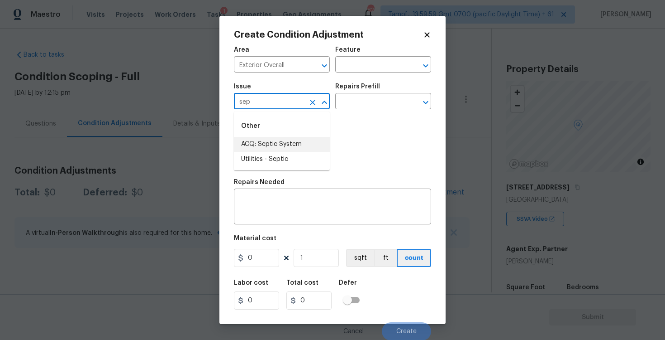
click at [282, 150] on li "ACQ: Septic System" at bounding box center [282, 144] width 96 height 15
type input "ACQ: Septic System"
click at [343, 110] on div "Issue ACQ: Septic System ​ Repairs Prefill ​" at bounding box center [332, 96] width 197 height 37
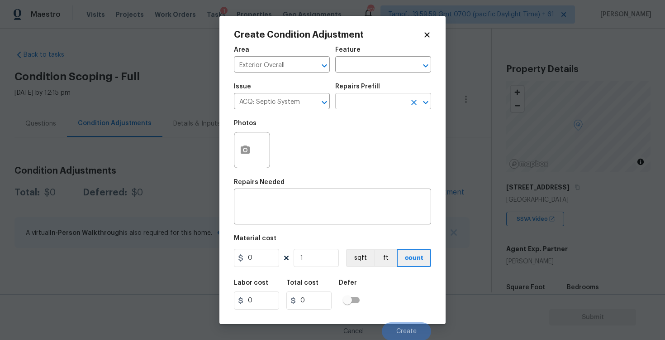
click at [354, 101] on input "text" at bounding box center [370, 102] width 71 height 14
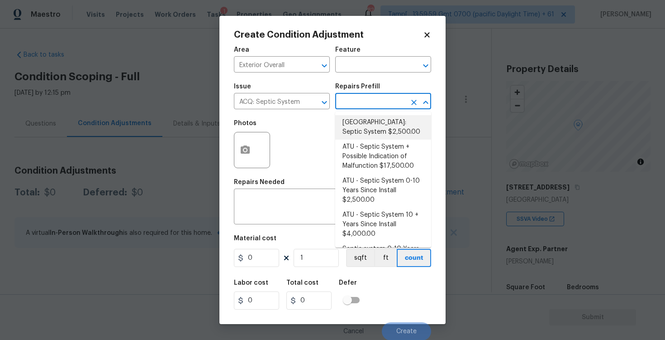
click at [353, 124] on li "Atlanta: Septic System $2,500.00" at bounding box center [383, 127] width 96 height 24
type input "Acquisition"
type textarea "Septic system repairs and certification charge. **Charge can be reviewed if sel…"
type input "2500"
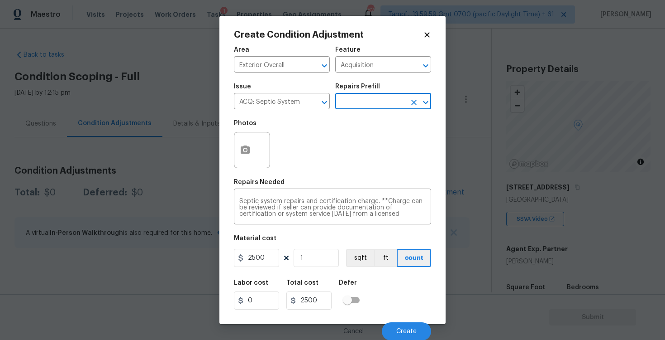
scroll to position [1, 0]
click at [400, 336] on button "Create" at bounding box center [406, 330] width 49 height 18
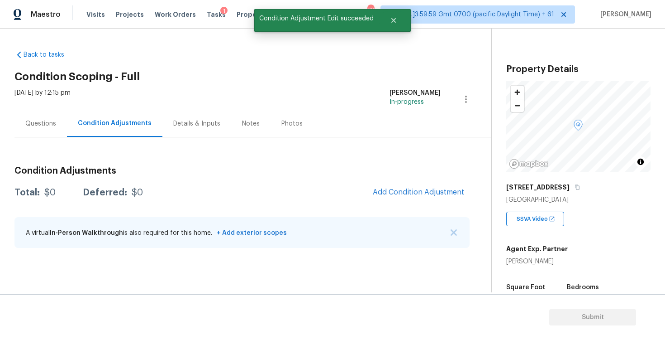
scroll to position [0, 0]
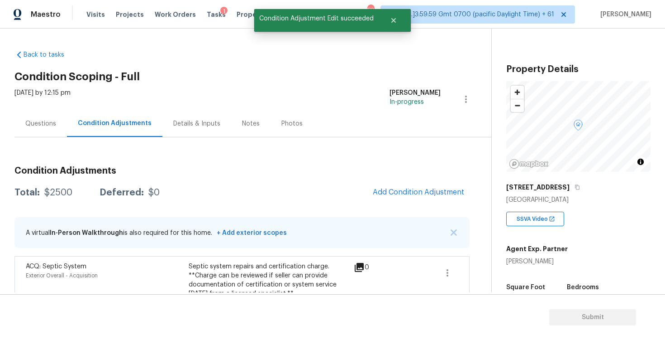
click at [48, 130] on div "Questions" at bounding box center [40, 123] width 53 height 27
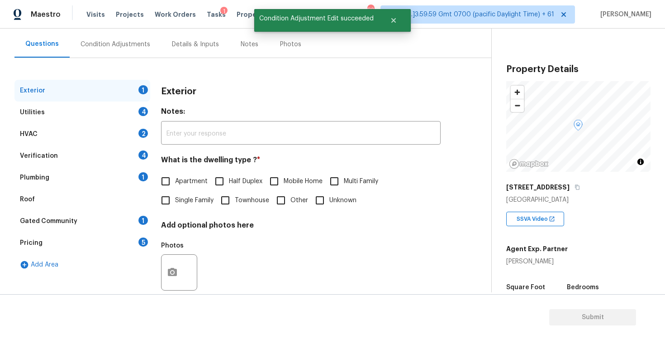
scroll to position [96, 0]
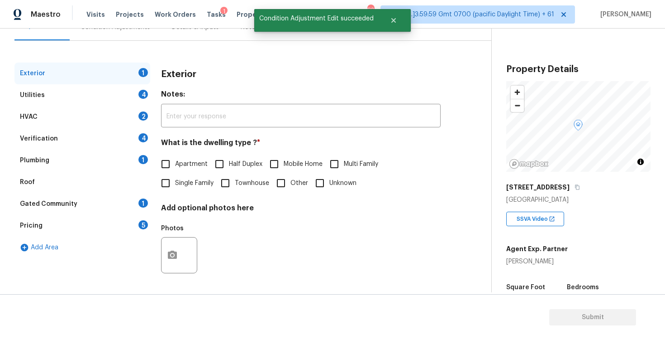
click at [171, 189] on input "Single Family" at bounding box center [165, 182] width 19 height 19
checkbox input "true"
click at [109, 148] on div "Verification 4" at bounding box center [82, 139] width 136 height 22
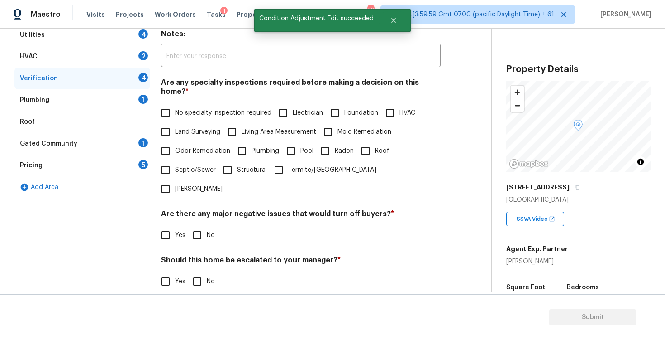
scroll to position [196, 0]
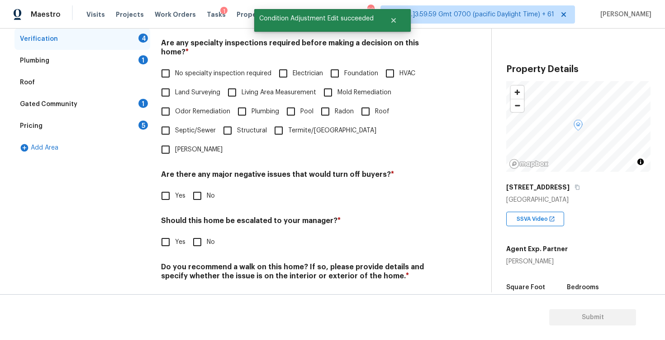
click at [175, 237] on span "Yes" at bounding box center [180, 242] width 10 height 10
click at [175, 232] on input "Yes" at bounding box center [165, 241] width 19 height 19
checkbox input "true"
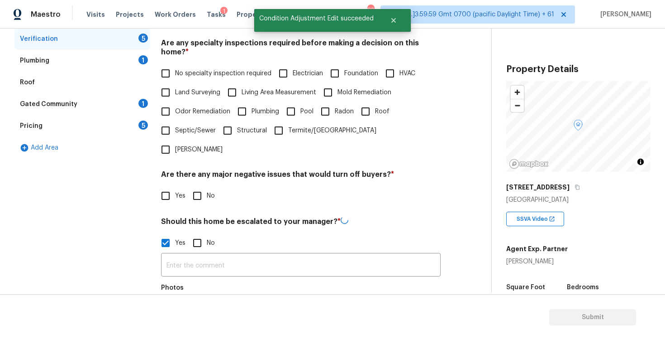
click at [206, 255] on input "text" at bounding box center [301, 265] width 280 height 21
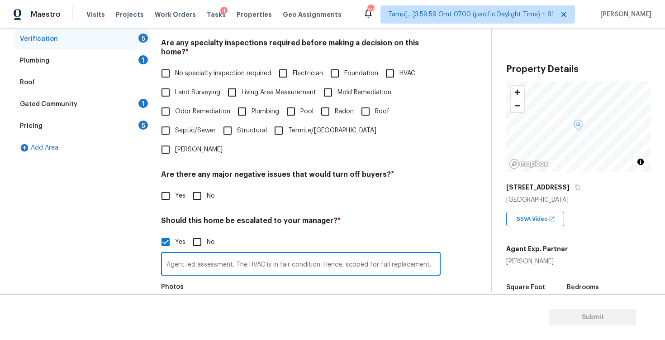
type input "Agent led assessment. The HVAC is in fair condition. Hence, scoped for full rep…"
click at [210, 291] on div "Photos" at bounding box center [301, 307] width 280 height 59
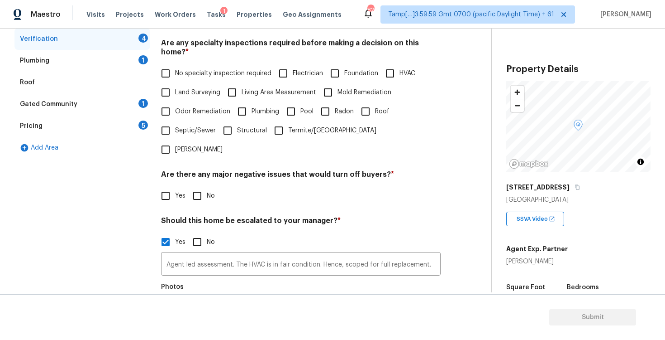
scroll to position [0, 0]
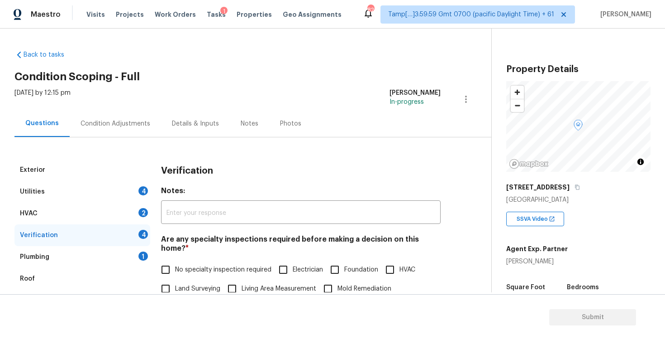
click at [130, 130] on div "Condition Adjustments" at bounding box center [115, 123] width 91 height 27
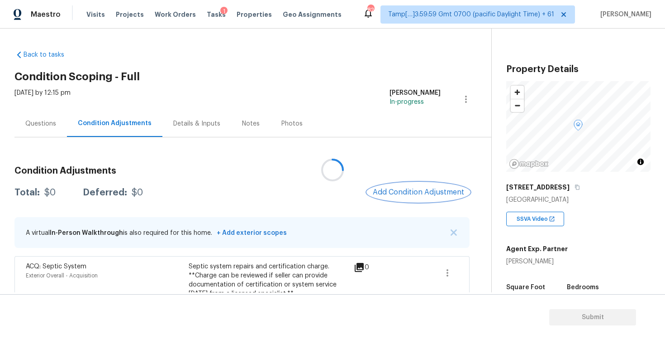
click at [414, 190] on span "Add Condition Adjustment" at bounding box center [418, 192] width 91 height 8
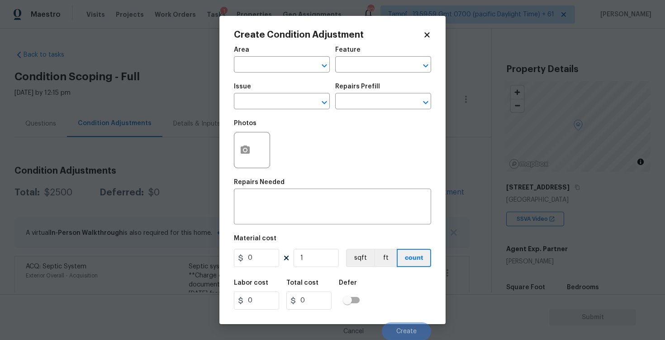
click at [274, 73] on span "Area ​" at bounding box center [282, 59] width 96 height 37
click at [275, 69] on input "text" at bounding box center [269, 65] width 71 height 14
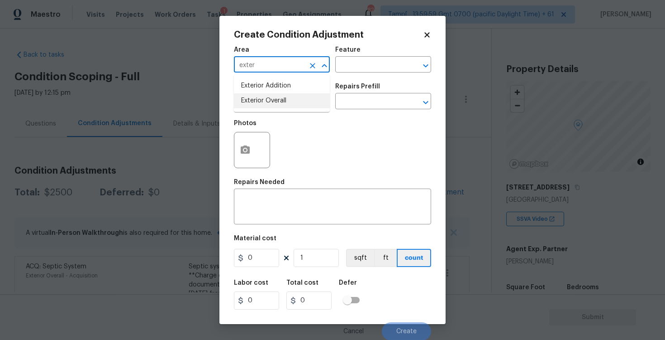
click at [276, 103] on li "Exterior Overall" at bounding box center [282, 100] width 96 height 15
type input "Exterior Overall"
click at [276, 103] on input "text" at bounding box center [269, 102] width 71 height 14
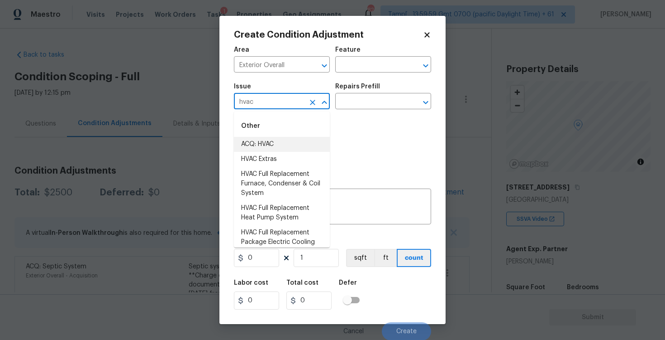
click at [298, 145] on li "ACQ: HVAC" at bounding box center [282, 144] width 96 height 15
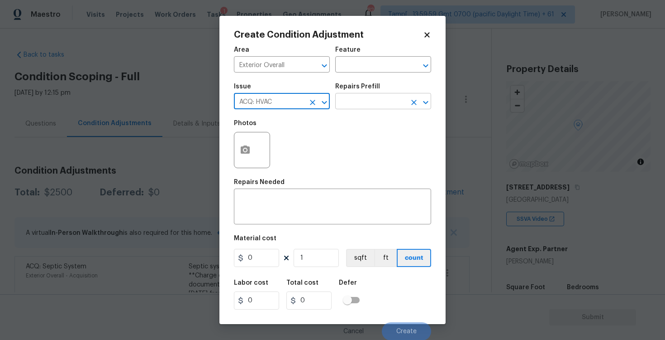
type input "ACQ: HVAC"
click at [363, 100] on input "text" at bounding box center [370, 102] width 71 height 14
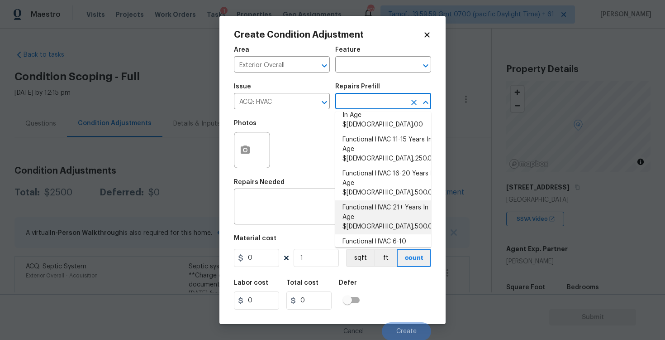
scroll to position [18, 0]
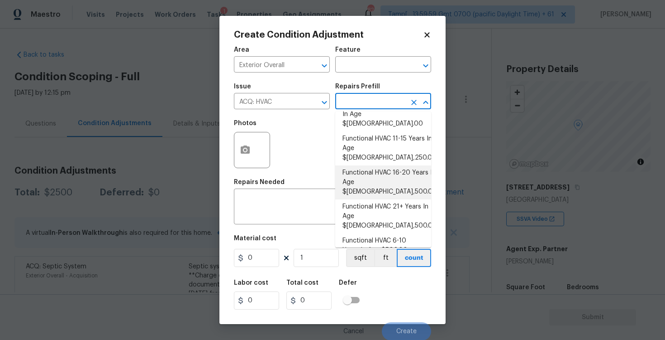
click at [392, 165] on li "Functional HVAC 16-20 Years In Age $6,500.00" at bounding box center [383, 182] width 96 height 34
type input "Acquisition"
type textarea "Acquisition Scope: Functional HVAC 16-20 years"
type input "6500"
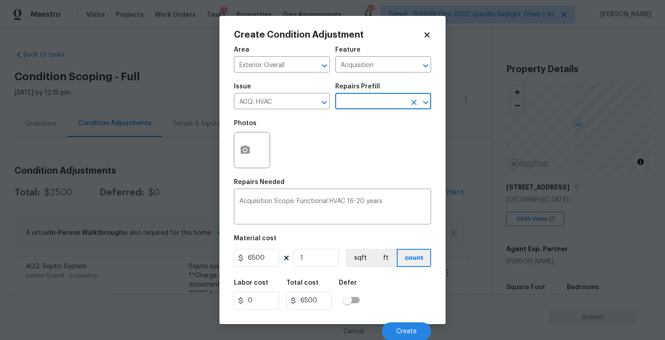
scroll to position [1, 0]
click at [406, 331] on span "Create" at bounding box center [407, 330] width 20 height 7
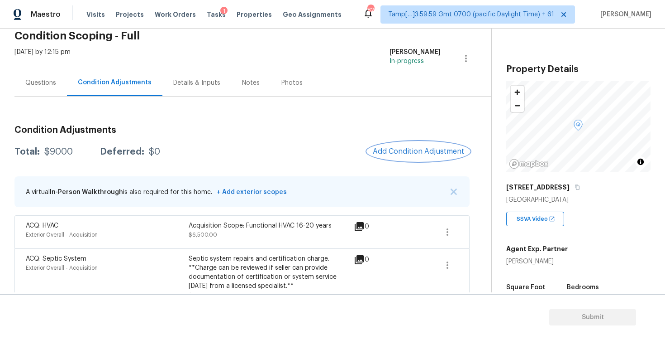
scroll to position [57, 0]
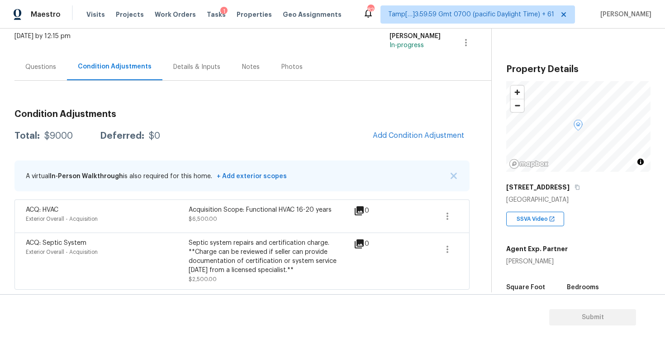
click at [264, 154] on div "Condition Adjustments Total: $9000 Deferred: $0 Add Condition Adjustment A virt…" at bounding box center [241, 195] width 455 height 187
click at [434, 134] on span "Add Condition Adjustment" at bounding box center [418, 135] width 91 height 8
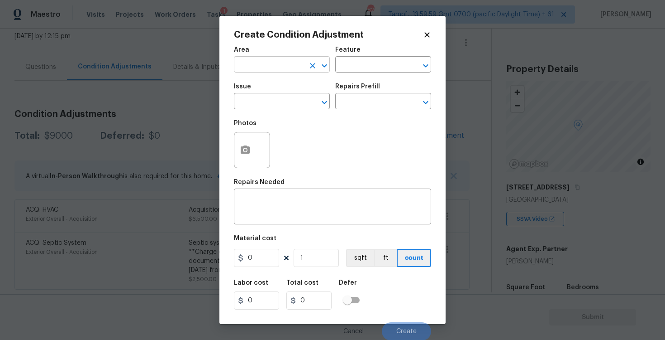
click at [274, 59] on input "text" at bounding box center [269, 65] width 71 height 14
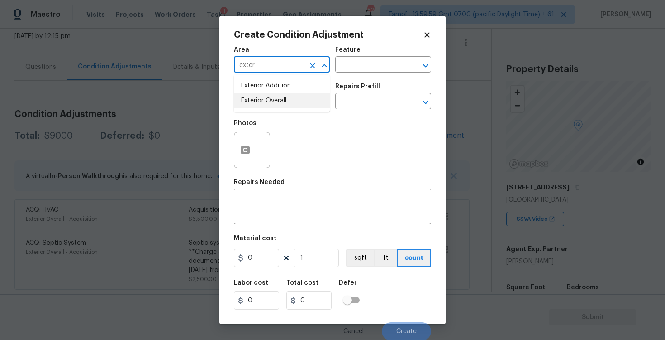
click at [267, 103] on li "Exterior Overall" at bounding box center [282, 100] width 96 height 15
type input "Exterior Overall"
click at [267, 103] on input "text" at bounding box center [269, 102] width 71 height 14
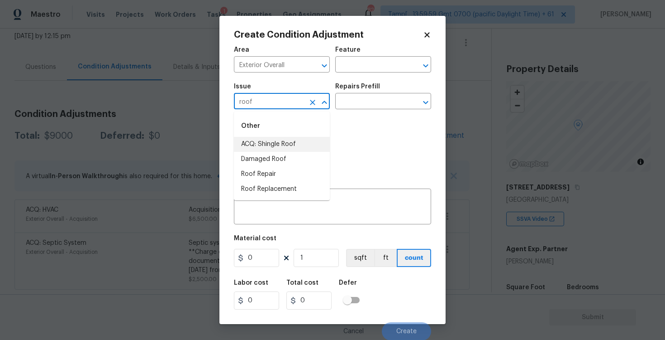
click at [275, 147] on li "ACQ: Shingle Roof" at bounding box center [282, 144] width 96 height 15
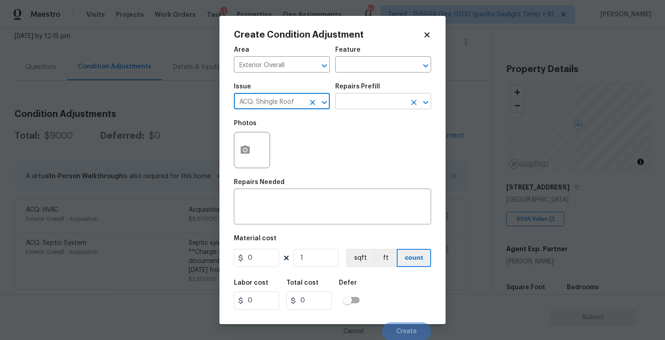
type input "ACQ: Shingle Roof"
click at [343, 108] on input "text" at bounding box center [370, 102] width 71 height 14
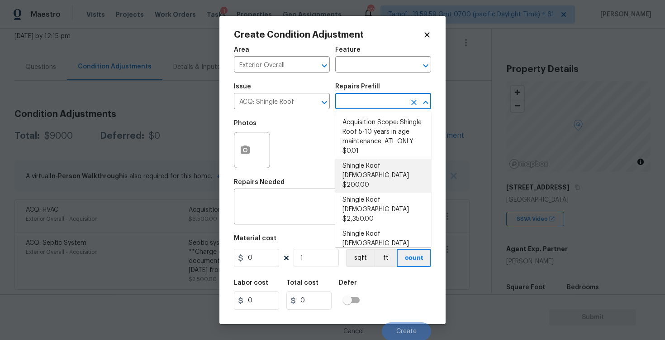
click at [374, 169] on li "Shingle Roof 0-10 Years Old $200.00" at bounding box center [383, 175] width 96 height 34
type input "Acquisition"
type textarea "Acquisition Scope: Shingle Roof 0-10 years in age maintenance."
type input "200"
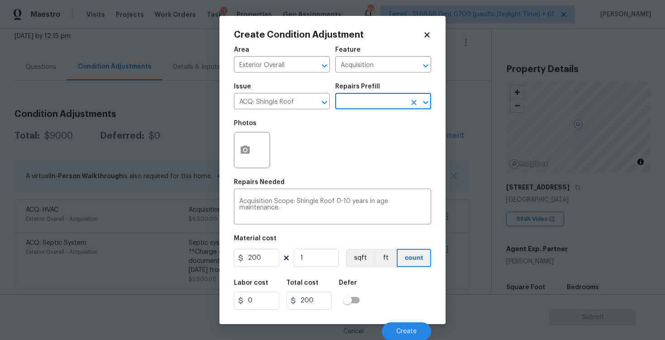
click at [273, 248] on figure "Material cost 200 1 sqft ft count" at bounding box center [332, 252] width 197 height 34
click at [271, 251] on input "200" at bounding box center [256, 258] width 45 height 18
type input "500"
click at [396, 287] on div "Labor cost 0 Total cost 500 Defer" at bounding box center [332, 294] width 197 height 41
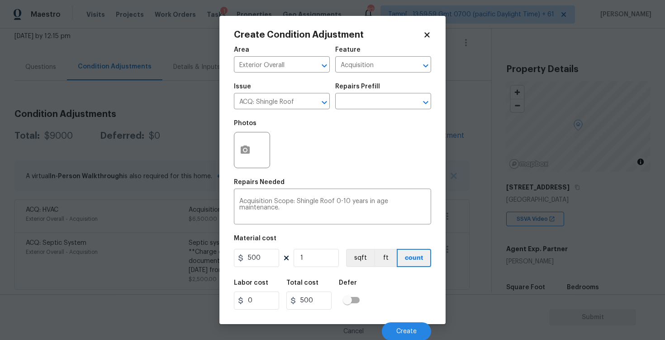
scroll to position [1, 0]
click at [410, 328] on span "Create" at bounding box center [407, 330] width 20 height 7
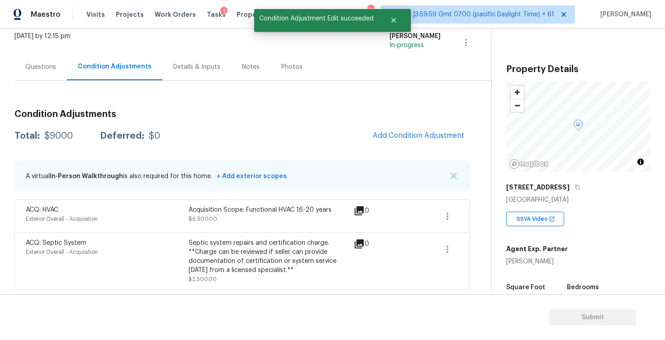
scroll to position [0, 0]
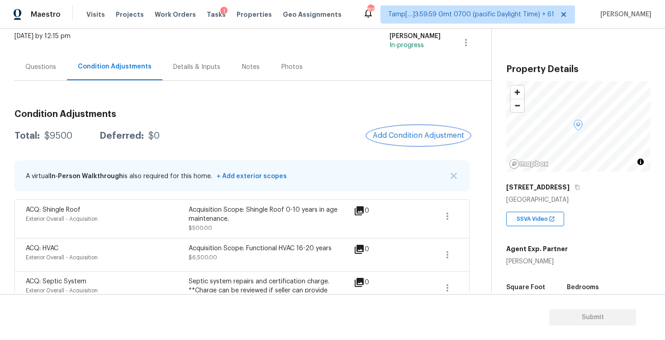
click at [427, 130] on button "Add Condition Adjustment" at bounding box center [419, 135] width 102 height 19
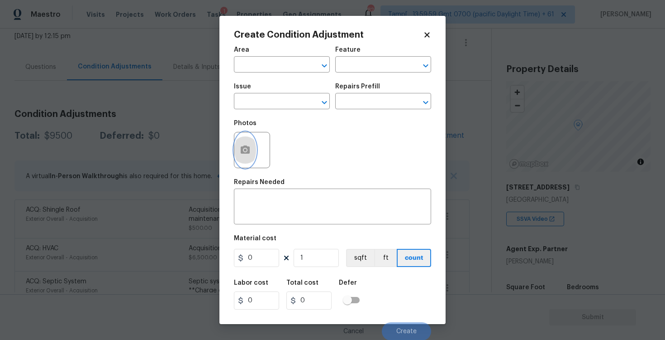
click at [239, 148] on button "button" at bounding box center [246, 149] width 22 height 35
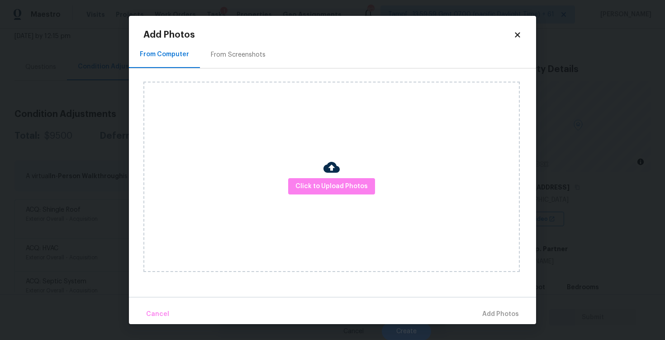
click at [306, 177] on div "Click to Upload Photos" at bounding box center [332, 176] width 377 height 190
click at [325, 181] on span "Click to Upload Photos" at bounding box center [332, 186] width 72 height 11
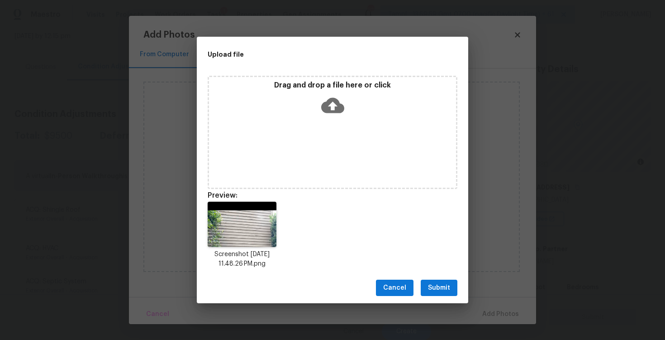
click at [443, 289] on span "Submit" at bounding box center [439, 287] width 22 height 11
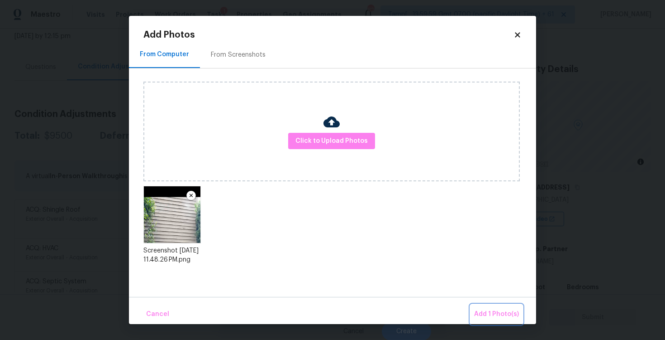
click at [491, 305] on button "Add 1 Photo(s)" at bounding box center [497, 313] width 52 height 19
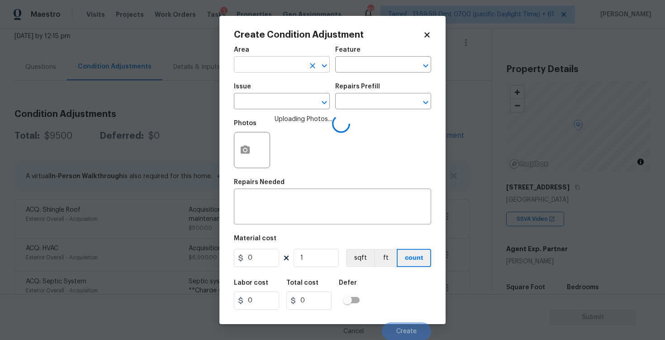
click at [265, 62] on input "text" at bounding box center [269, 65] width 71 height 14
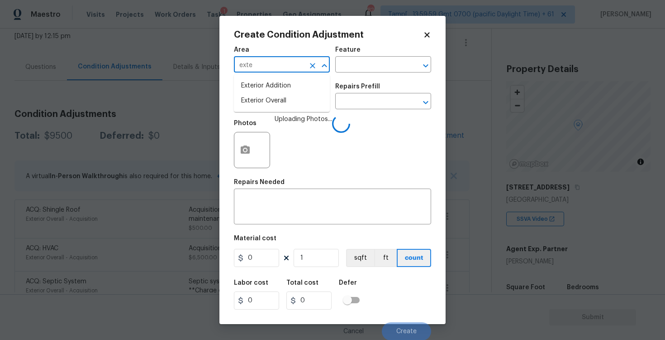
type input "exter"
click at [264, 108] on ul "Exterior Addition Exterior Overall" at bounding box center [282, 93] width 96 height 37
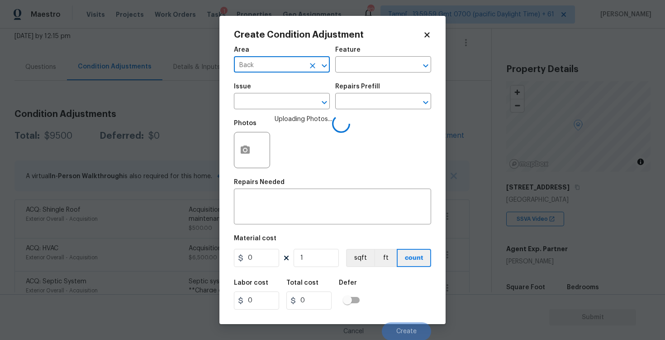
type input "Back"
click at [264, 108] on input "text" at bounding box center [269, 102] width 71 height 14
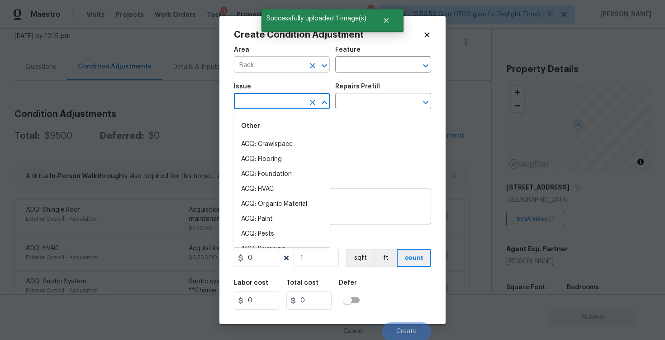
click at [307, 62] on div at bounding box center [318, 65] width 24 height 13
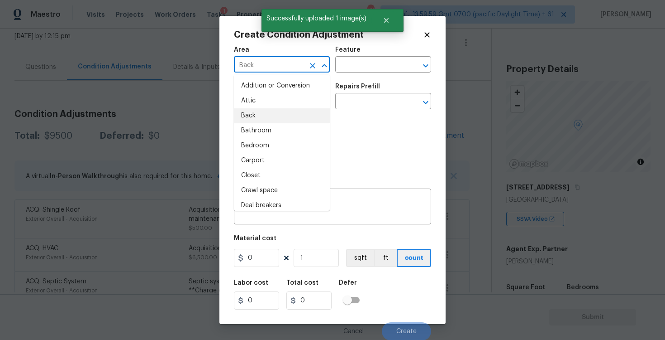
click at [308, 62] on icon "Clear" at bounding box center [312, 65] width 9 height 9
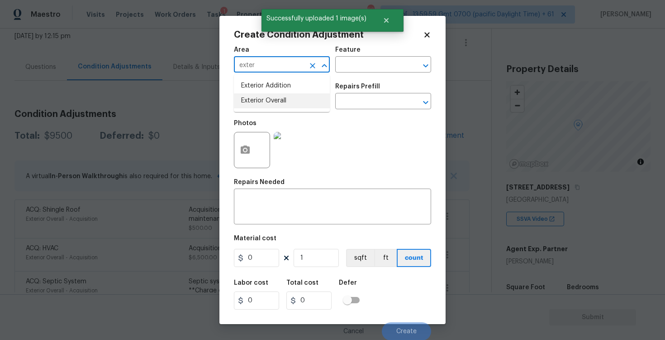
click at [305, 98] on li "Exterior Overall" at bounding box center [282, 100] width 96 height 15
click at [305, 98] on div "​" at bounding box center [282, 102] width 96 height 14
type input "Exterior Overall"
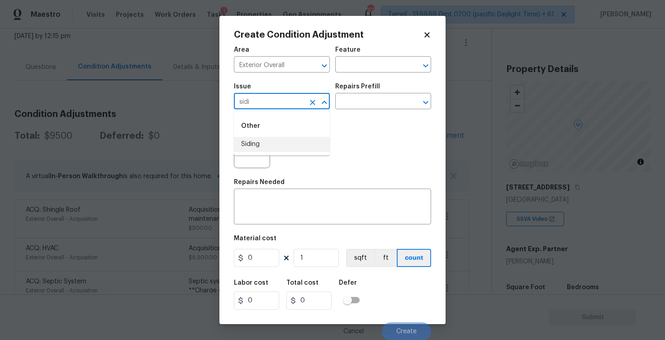
click at [294, 141] on li "Siding" at bounding box center [282, 144] width 96 height 15
type input "Siding"
click at [363, 100] on input "text" at bounding box center [370, 102] width 71 height 14
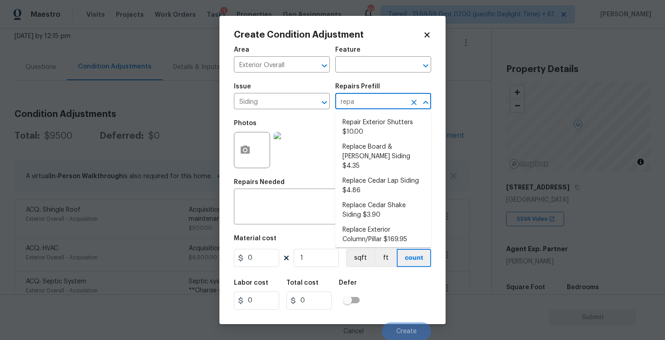
type input "repai"
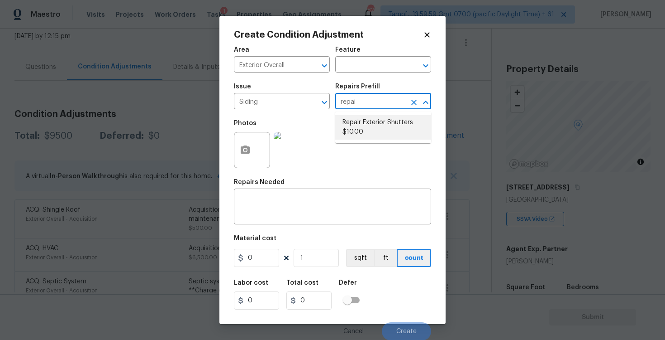
click at [359, 121] on li "Repair Exterior Shutters $10.00" at bounding box center [383, 127] width 96 height 24
type input "Siding"
type textarea "Repair the existing exterior shutters on the home (cracks, chips, holes, etc.).…"
type input "10"
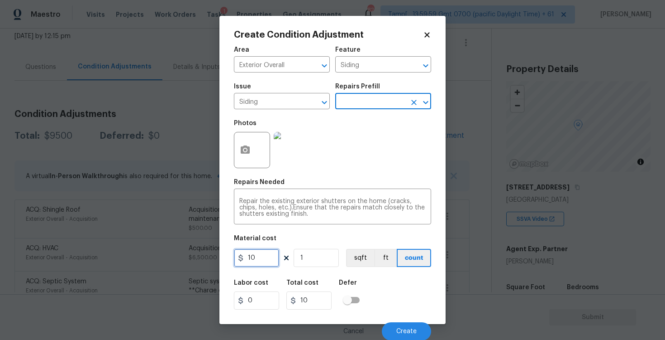
click at [260, 258] on input "10" at bounding box center [256, 258] width 45 height 18
type input "575"
click at [398, 294] on div "Labor cost 0 Total cost 10 Defer" at bounding box center [332, 294] width 197 height 41
type input "575"
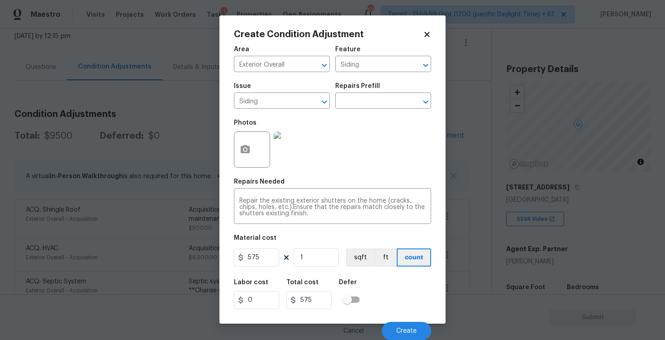
click at [407, 319] on div "Cancel Create" at bounding box center [332, 326] width 197 height 25
click at [406, 327] on span "Create" at bounding box center [407, 330] width 20 height 7
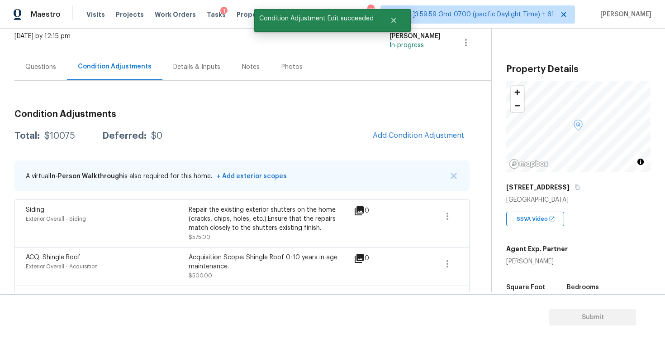
scroll to position [0, 0]
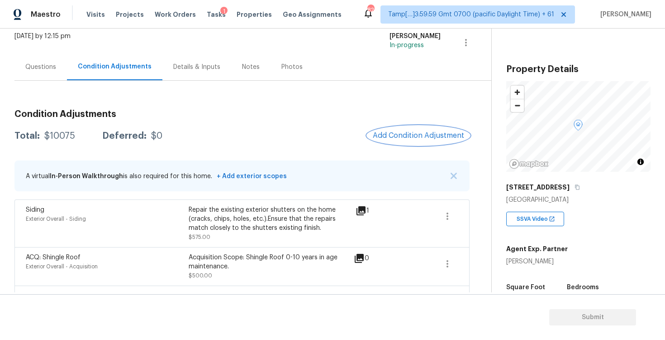
click at [418, 142] on button "Add Condition Adjustment" at bounding box center [419, 135] width 102 height 19
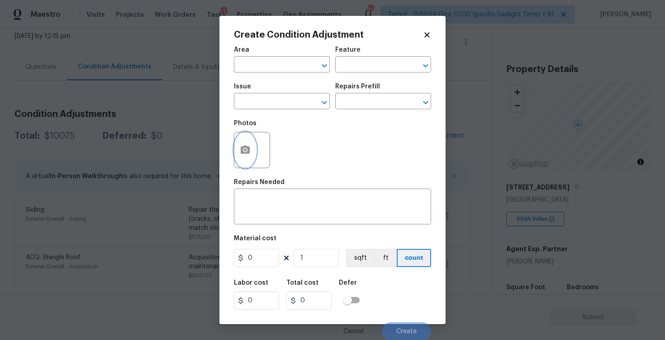
click at [235, 142] on button "button" at bounding box center [246, 149] width 22 height 35
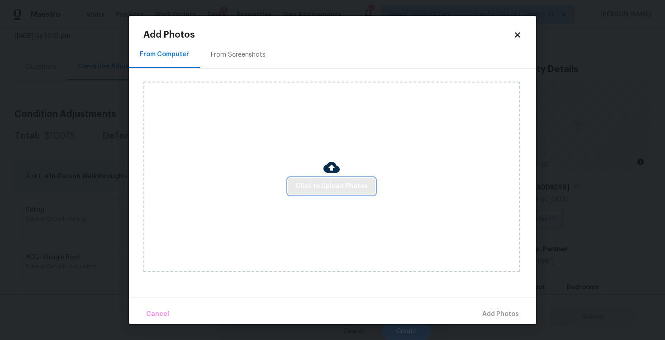
click at [336, 190] on span "Click to Upload Photos" at bounding box center [332, 186] width 72 height 11
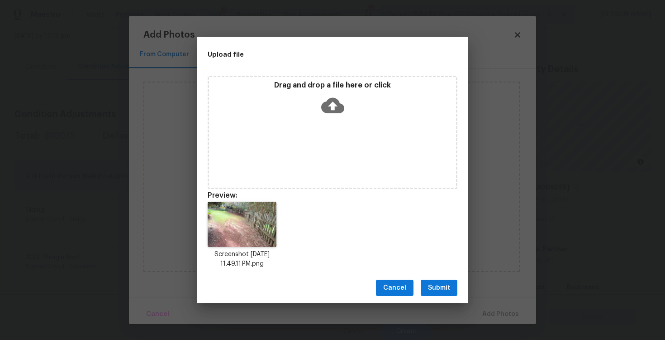
click at [435, 289] on span "Submit" at bounding box center [439, 287] width 22 height 11
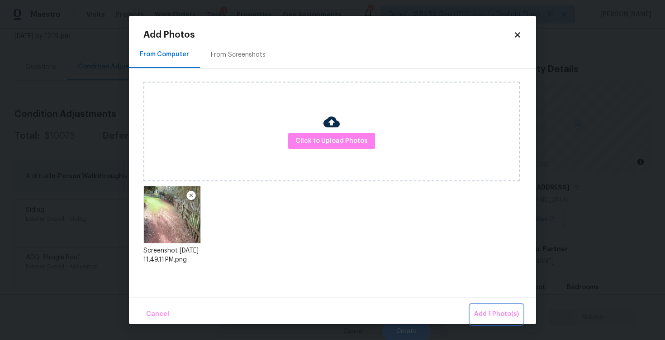
click at [477, 308] on span "Add 1 Photo(s)" at bounding box center [496, 313] width 45 height 11
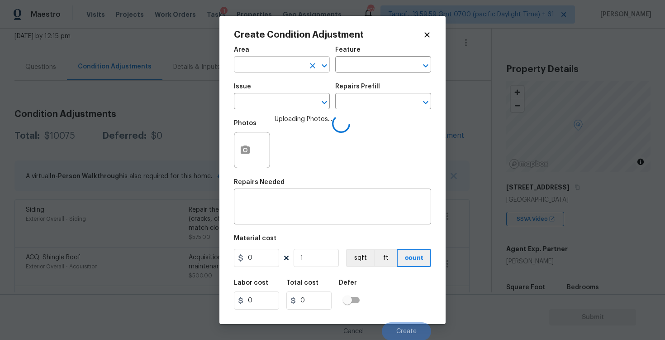
click at [265, 69] on input "text" at bounding box center [269, 65] width 71 height 14
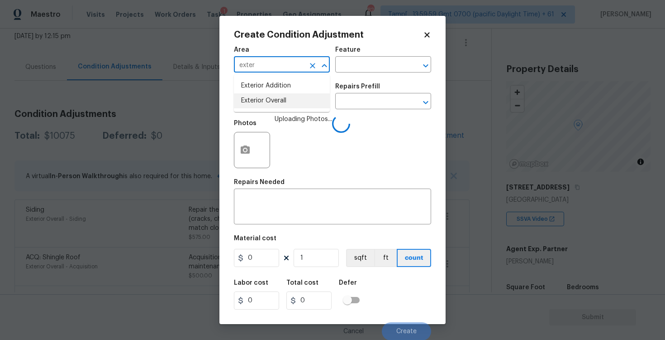
click at [276, 106] on li "Exterior Overall" at bounding box center [282, 100] width 96 height 15
type input "Exterior Overall"
click at [276, 106] on input "text" at bounding box center [269, 102] width 71 height 14
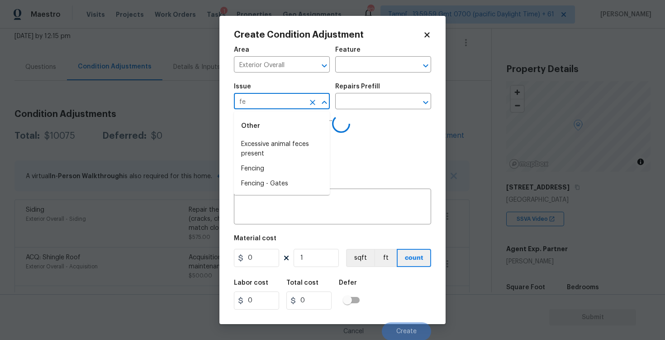
type input "fen"
click at [276, 150] on li "Fencing" at bounding box center [282, 144] width 96 height 15
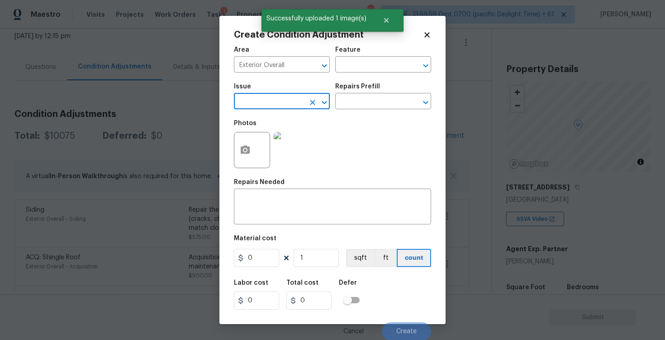
type input "ACQ: Crawlspace"
click at [311, 99] on icon "Clear" at bounding box center [312, 102] width 9 height 9
click at [243, 147] on li "Fencing" at bounding box center [282, 144] width 96 height 15
type input "Fencing"
click at [301, 213] on textarea at bounding box center [332, 207] width 187 height 19
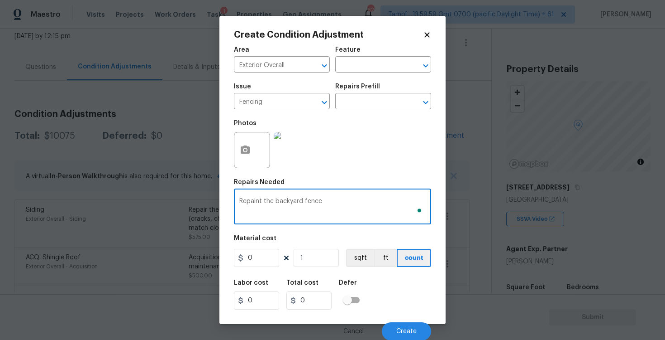
type textarea "Repaint the backyard fence"
click at [267, 258] on input "0" at bounding box center [256, 258] width 45 height 18
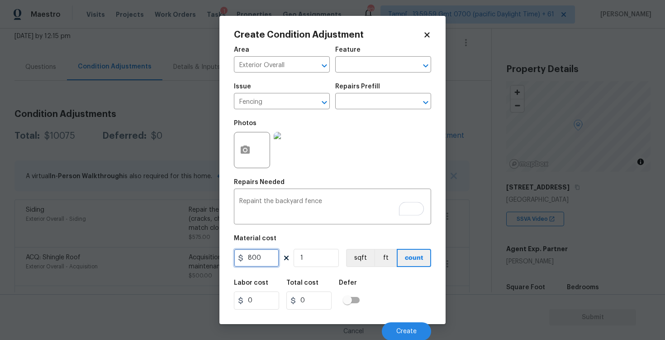
type input "800"
click at [404, 289] on div "Labor cost 0 Total cost 800 Defer" at bounding box center [332, 294] width 197 height 41
click at [407, 324] on button "Create" at bounding box center [406, 330] width 49 height 18
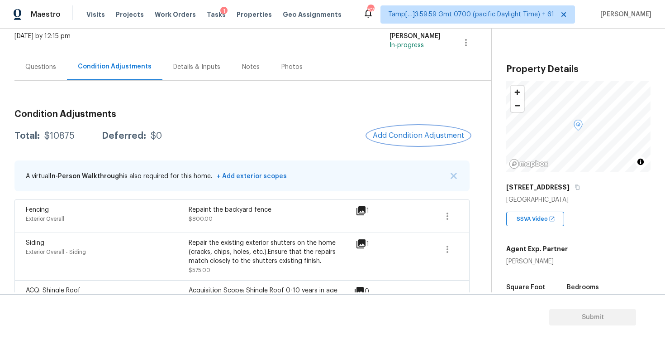
scroll to position [0, 0]
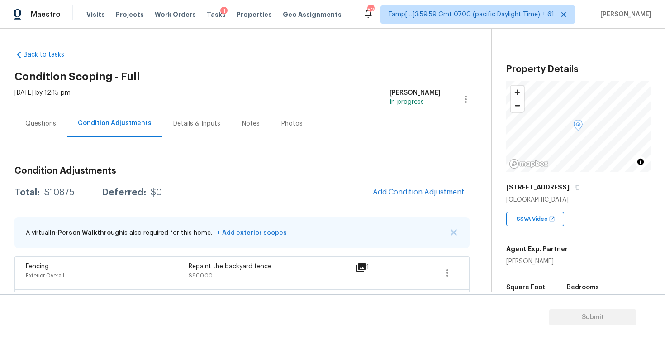
click at [48, 124] on div "Questions" at bounding box center [40, 123] width 31 height 9
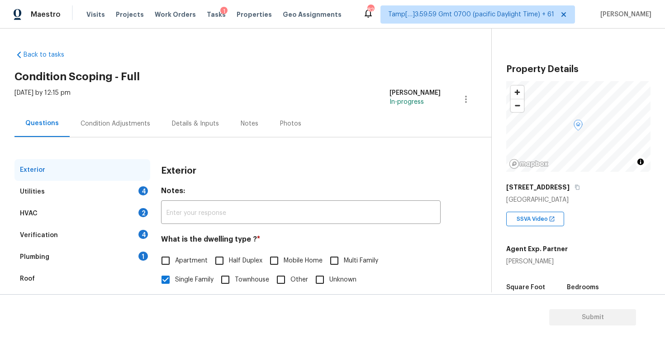
click at [104, 237] on div "Verification 4" at bounding box center [82, 235] width 136 height 22
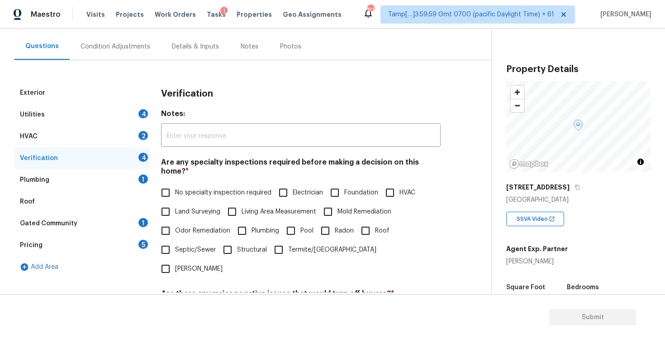
scroll to position [282, 0]
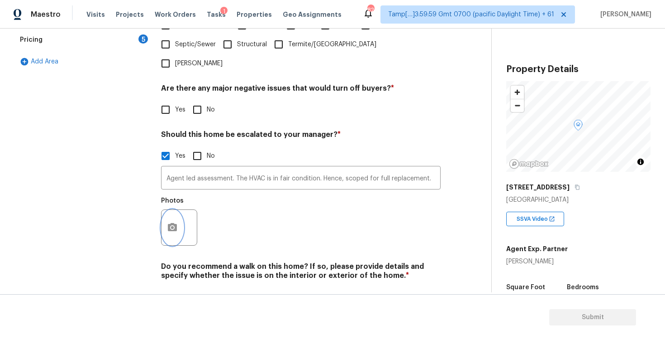
click at [167, 222] on icon "button" at bounding box center [172, 227] width 11 height 11
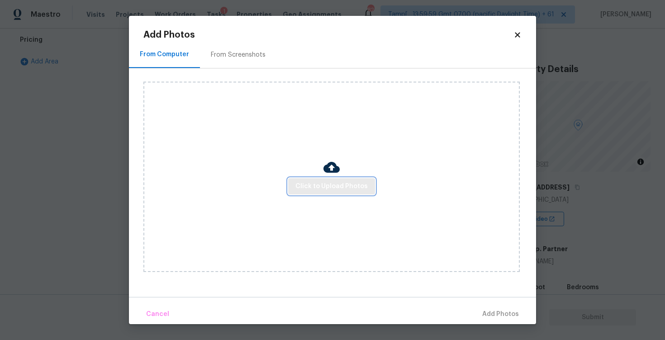
click at [347, 188] on span "Click to Upload Photos" at bounding box center [332, 186] width 72 height 11
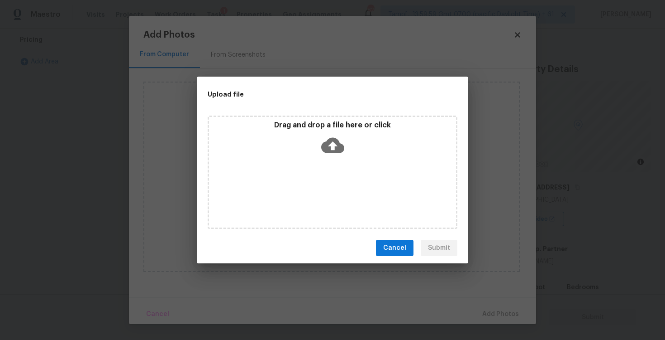
click at [333, 154] on icon at bounding box center [332, 145] width 23 height 23
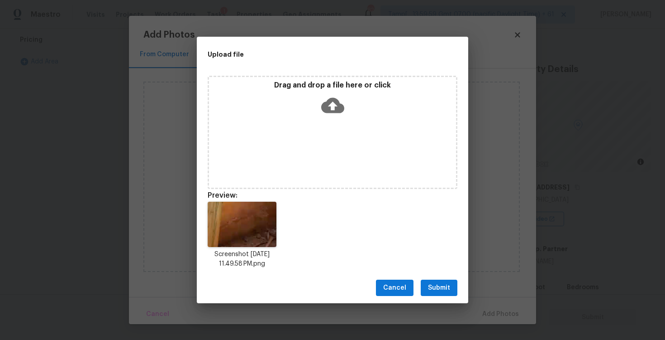
click at [449, 290] on span "Submit" at bounding box center [439, 287] width 22 height 11
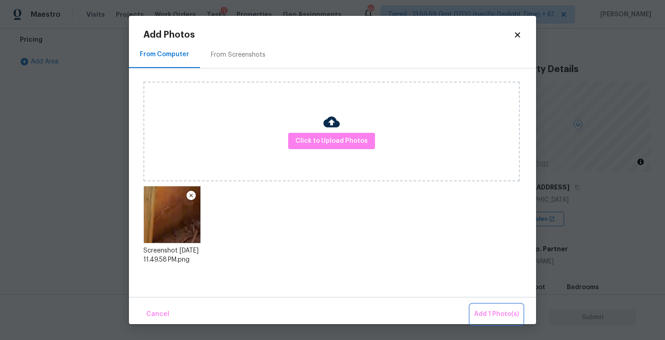
click at [491, 310] on span "Add 1 Photo(s)" at bounding box center [496, 313] width 45 height 11
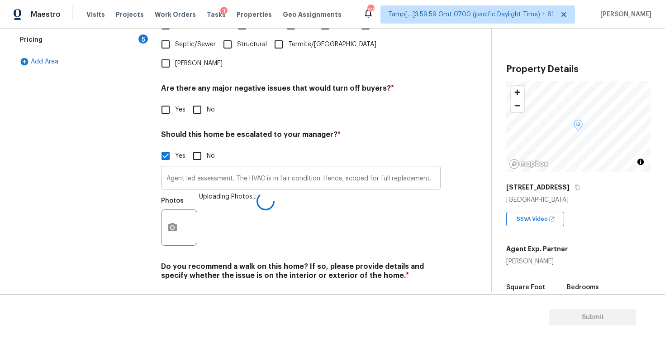
click at [440, 168] on input "Agent led assessment. The HVAC is in fair condition. Hence, scoped for full rep…" at bounding box center [301, 178] width 280 height 21
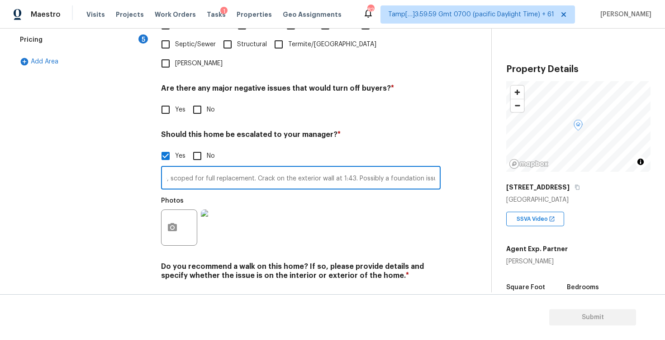
scroll to position [0, 177]
type input "Agent led assessment. The HVAC is in fair condition. Hence, scoped for full rep…"
click at [382, 192] on div "Photos" at bounding box center [301, 221] width 280 height 59
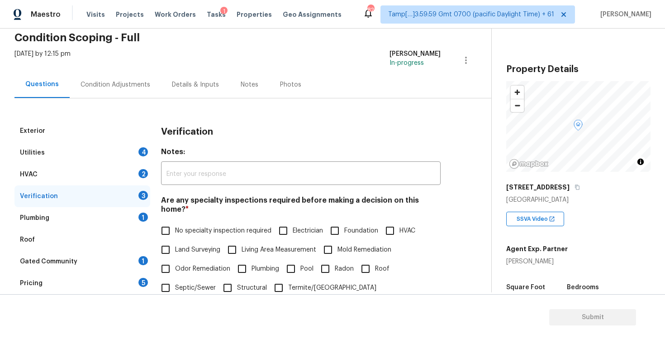
scroll to position [0, 0]
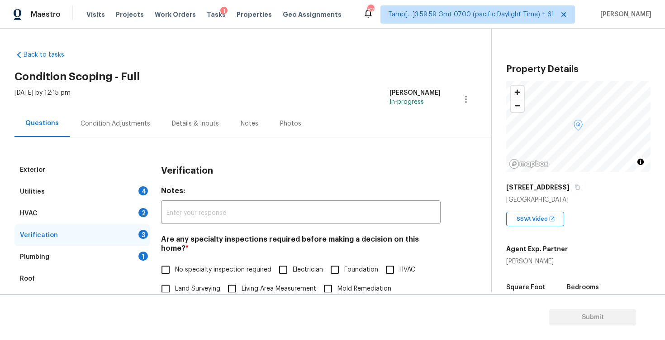
click at [138, 124] on div "Condition Adjustments" at bounding box center [116, 123] width 70 height 9
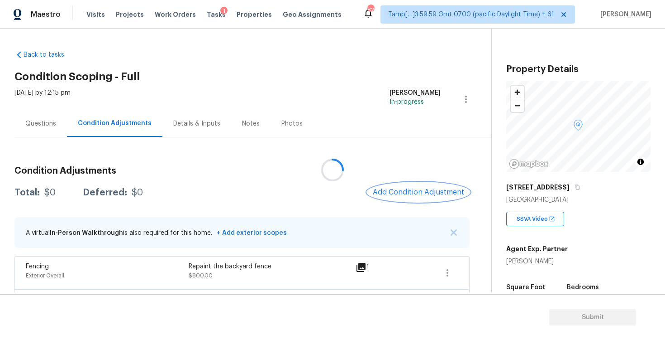
click at [428, 195] on span "Add Condition Adjustment" at bounding box center [418, 192] width 91 height 8
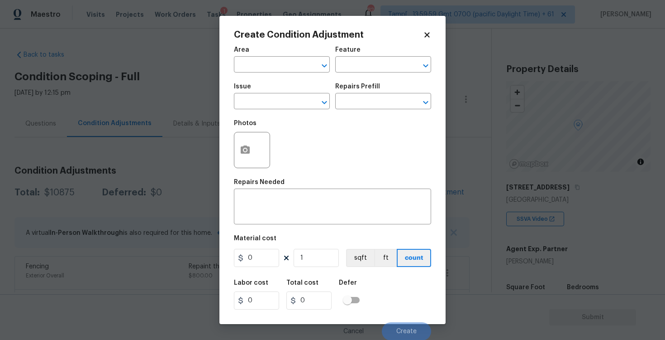
click at [416, 193] on div "x ​" at bounding box center [332, 208] width 197 height 34
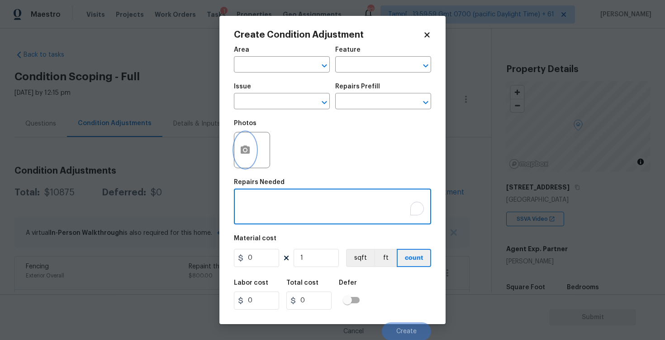
click at [250, 154] on icon "button" at bounding box center [245, 149] width 11 height 11
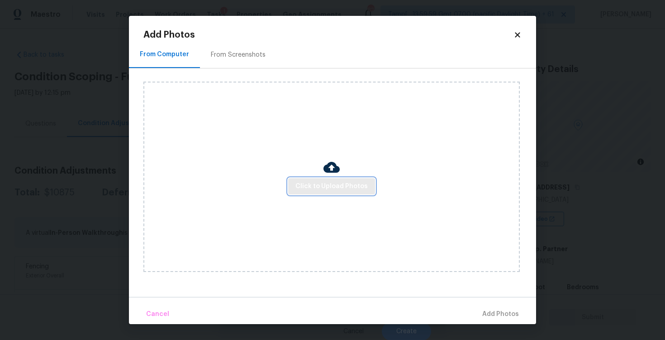
click at [364, 189] on span "Click to Upload Photos" at bounding box center [332, 186] width 72 height 11
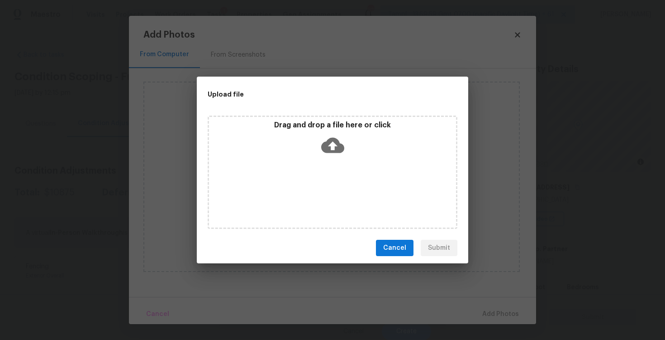
click at [325, 138] on icon at bounding box center [332, 145] width 23 height 23
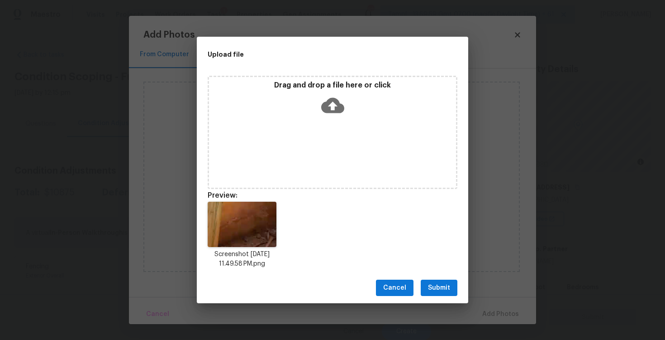
click at [435, 286] on span "Submit" at bounding box center [439, 287] width 22 height 11
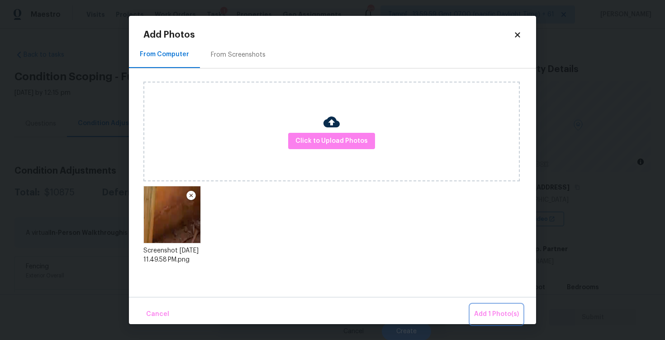
click at [503, 307] on button "Add 1 Photo(s)" at bounding box center [497, 313] width 52 height 19
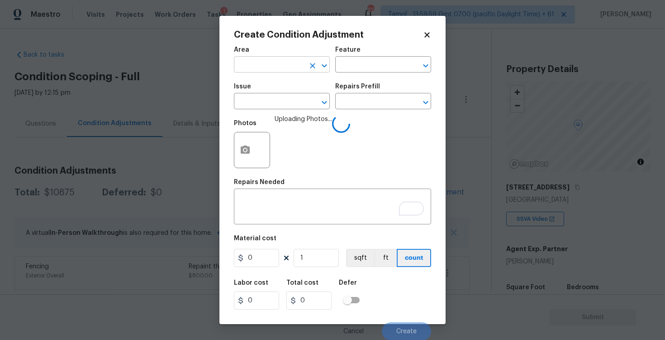
click at [271, 69] on input "text" at bounding box center [269, 65] width 71 height 14
type input "exte"
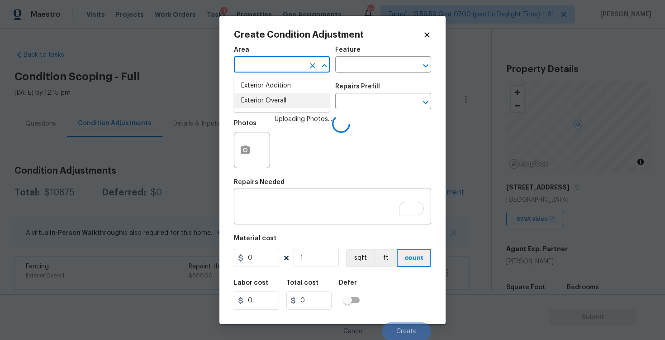
click at [271, 100] on li "Exterior Overall" at bounding box center [282, 100] width 96 height 15
type input "Attic"
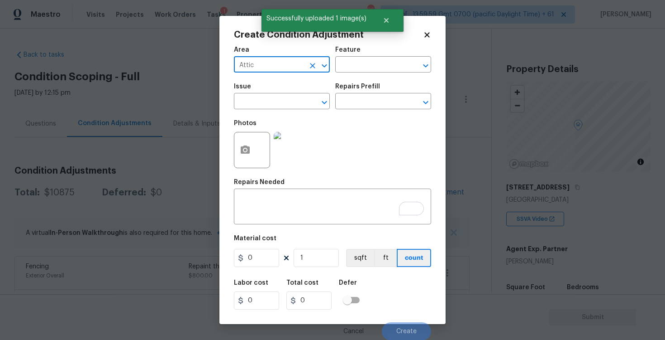
click at [313, 65] on icon "Clear" at bounding box center [312, 65] width 5 height 5
type input "e"
click at [290, 97] on li "Exterior Overall" at bounding box center [282, 100] width 96 height 15
type input "Exterior Overall"
click at [290, 97] on input "text" at bounding box center [269, 102] width 71 height 14
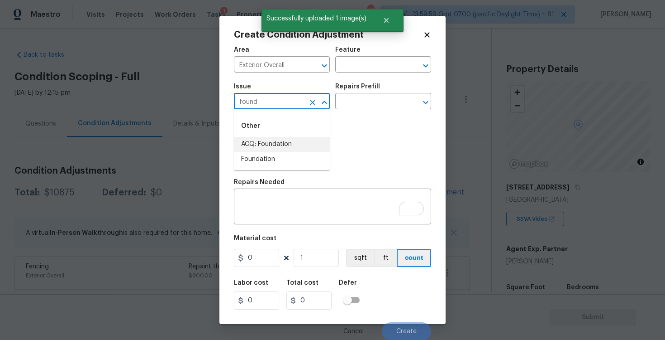
click at [292, 139] on li "ACQ: Foundation" at bounding box center [282, 144] width 96 height 15
type input "ACQ: Foundation"
click at [360, 105] on input "text" at bounding box center [370, 102] width 71 height 14
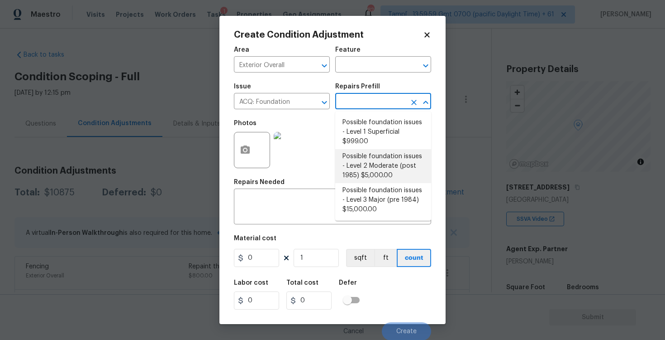
click at [369, 166] on li "Possible foundation issues - Level 2 Moderate (post 1985) $5,000.00" at bounding box center [383, 166] width 96 height 34
type input "Acquisition"
type textarea "Possible foundation issues - Level 2 Moderate: Disclaimer: This is NOT a techni…"
type input "5000"
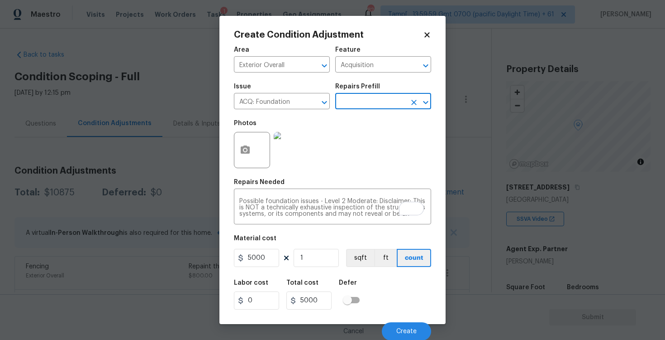
scroll to position [1, 0]
click at [412, 327] on span "Create" at bounding box center [407, 330] width 20 height 7
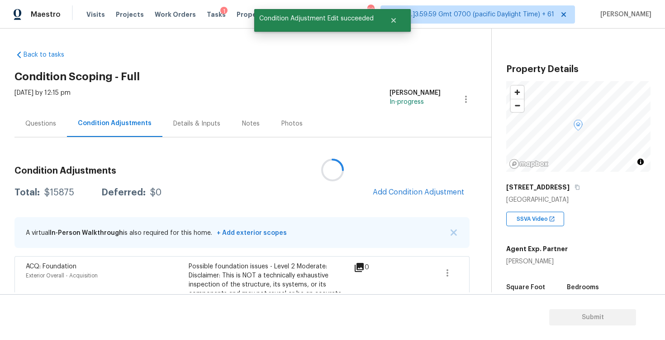
scroll to position [0, 0]
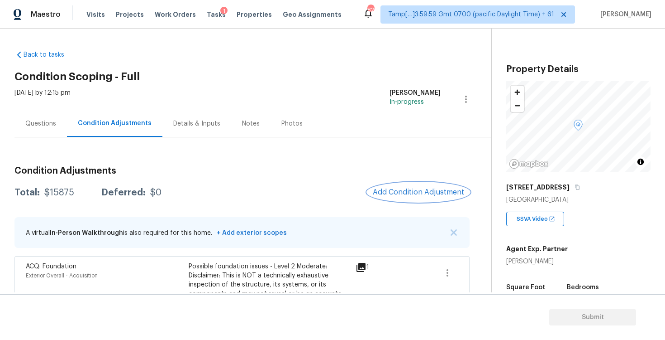
click at [419, 183] on button "Add Condition Adjustment" at bounding box center [419, 191] width 102 height 19
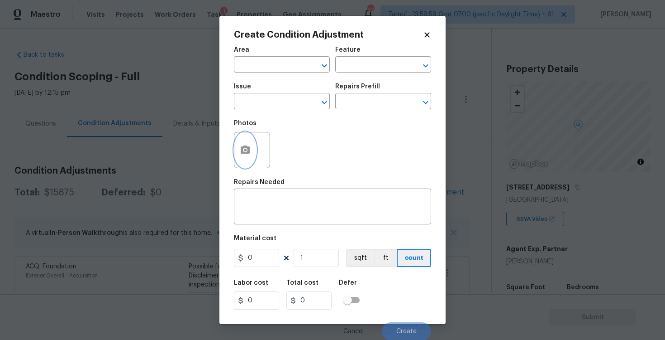
click at [254, 158] on button "button" at bounding box center [246, 149] width 22 height 35
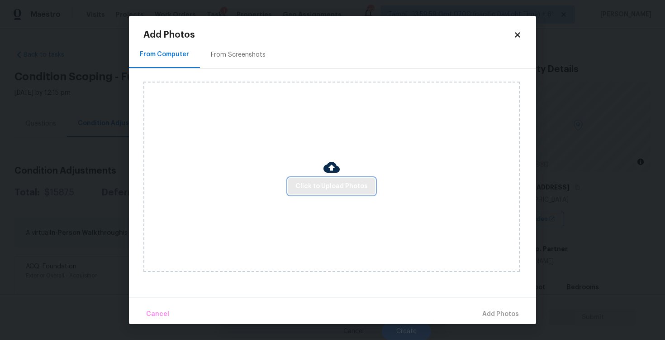
click at [356, 184] on span "Click to Upload Photos" at bounding box center [332, 186] width 72 height 11
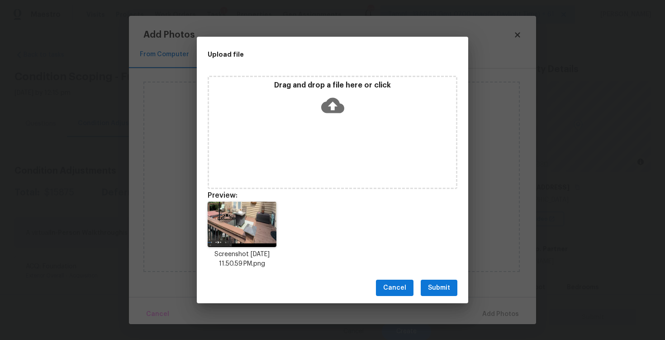
click at [454, 280] on button "Submit" at bounding box center [439, 287] width 37 height 17
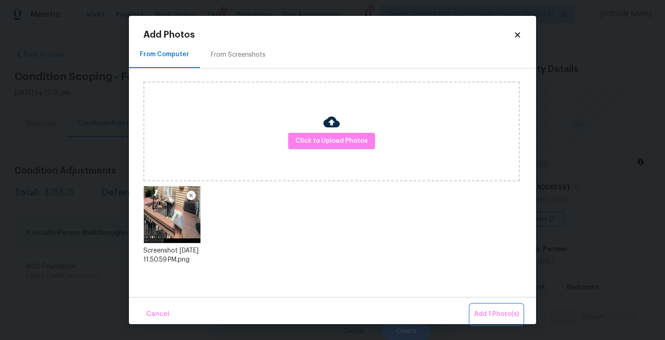
click at [488, 314] on span "Add 1 Photo(s)" at bounding box center [496, 313] width 45 height 11
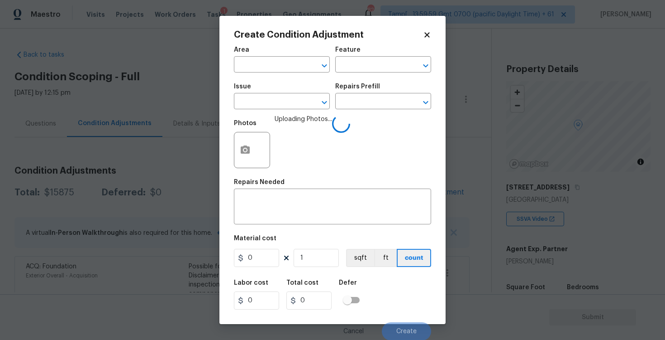
click at [275, 55] on div "Area" at bounding box center [282, 53] width 96 height 12
click at [276, 64] on input "text" at bounding box center [269, 65] width 71 height 14
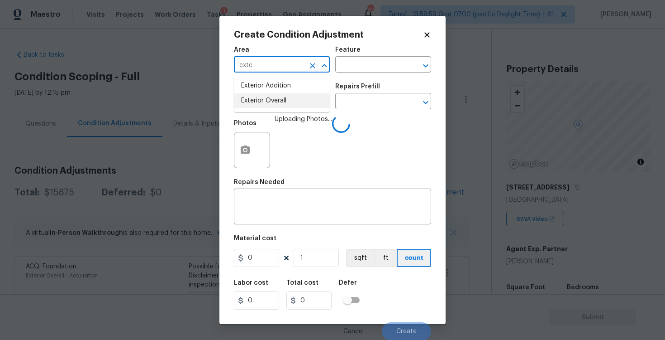
click at [264, 105] on li "Exterior Overall" at bounding box center [282, 100] width 96 height 15
type input "Exterior Overall"
click at [264, 105] on input "text" at bounding box center [269, 102] width 71 height 14
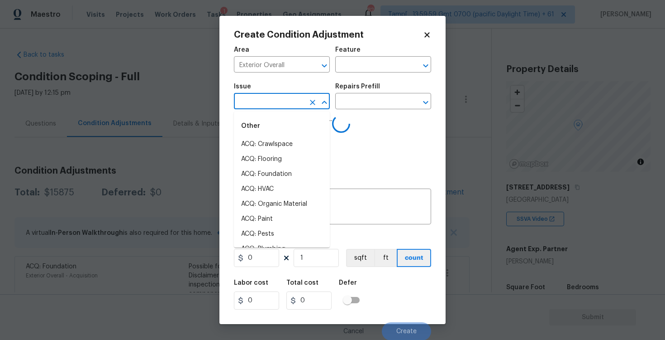
type input "d"
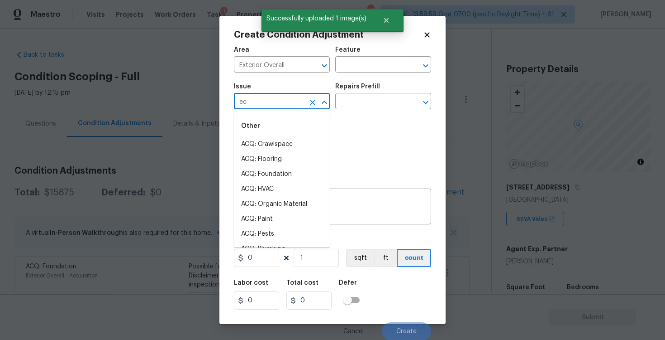
type input "eck"
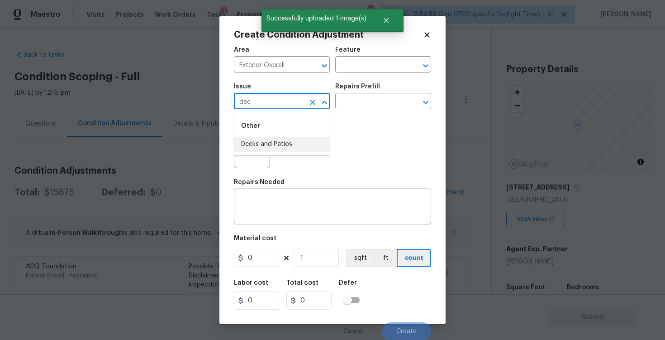
click at [272, 140] on li "Decks and Patios" at bounding box center [282, 144] width 96 height 15
type input "Decks and Patios"
click at [279, 205] on textarea at bounding box center [332, 207] width 187 height 19
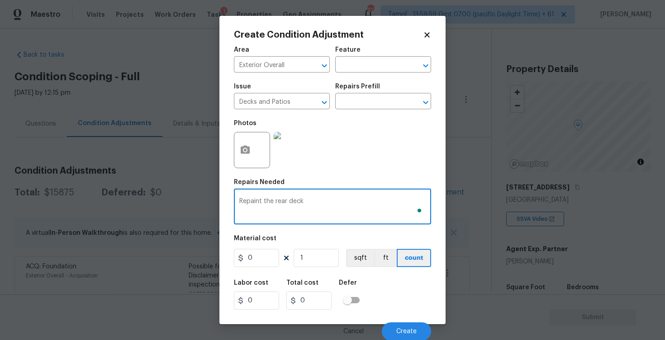
type textarea "Repaint the rear deck"
click at [262, 259] on input "0" at bounding box center [256, 258] width 45 height 18
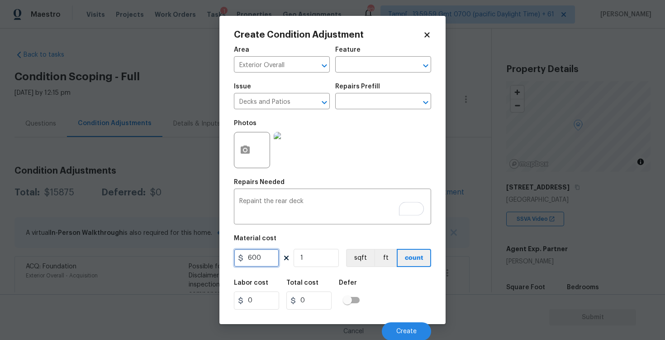
type input "600"
click at [388, 277] on div "Labor cost 0 Total cost 600 Defer" at bounding box center [332, 294] width 197 height 41
click at [408, 327] on span "Create" at bounding box center [407, 330] width 20 height 7
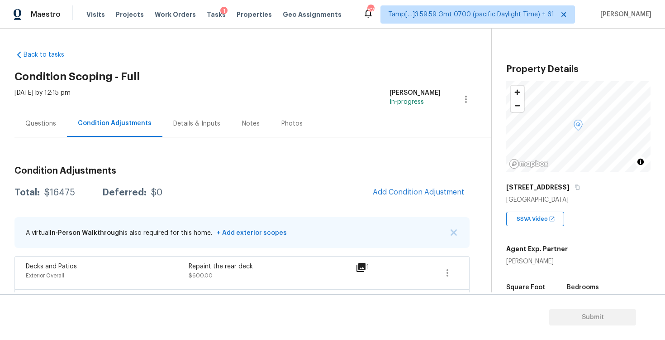
scroll to position [0, 0]
click at [395, 190] on span "Add Condition Adjustment" at bounding box center [418, 192] width 91 height 8
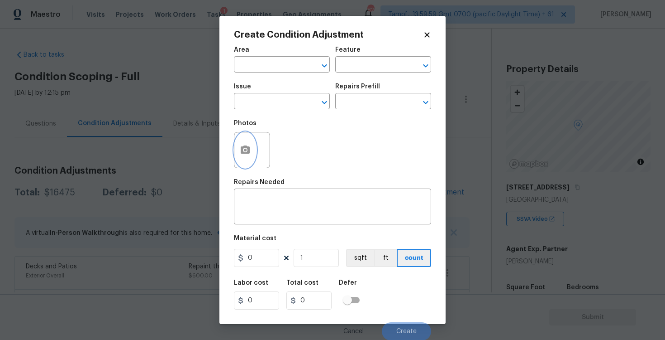
click at [252, 145] on button "button" at bounding box center [246, 149] width 22 height 35
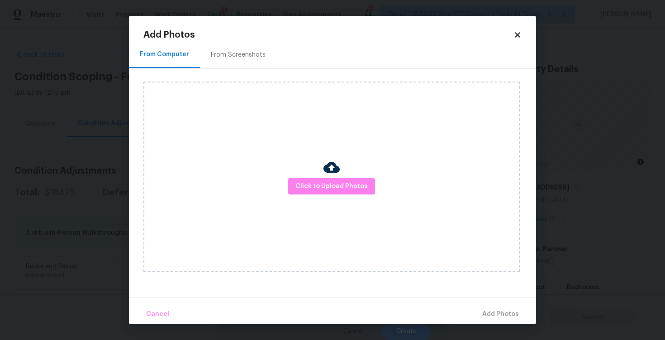
click at [333, 175] on div at bounding box center [332, 168] width 16 height 19
click at [347, 181] on span "Click to Upload Photos" at bounding box center [332, 186] width 72 height 11
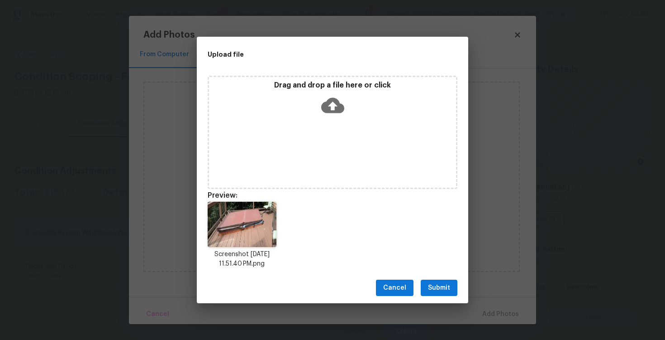
click at [432, 281] on button "Submit" at bounding box center [439, 287] width 37 height 17
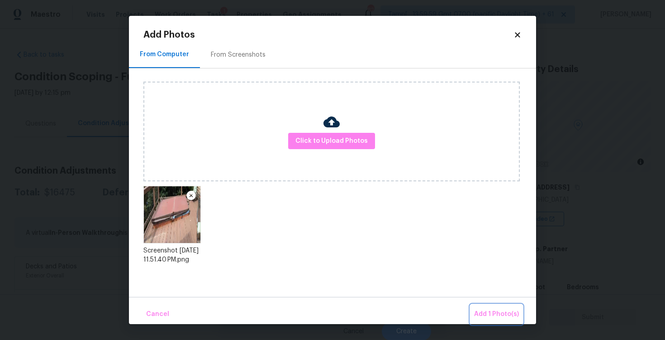
click at [483, 308] on span "Add 1 Photo(s)" at bounding box center [496, 313] width 45 height 11
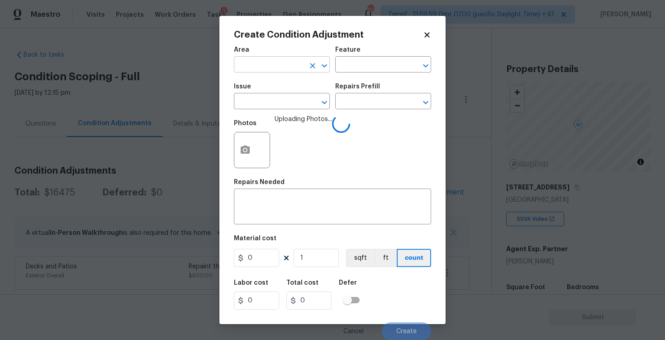
click at [266, 62] on input "text" at bounding box center [269, 65] width 71 height 14
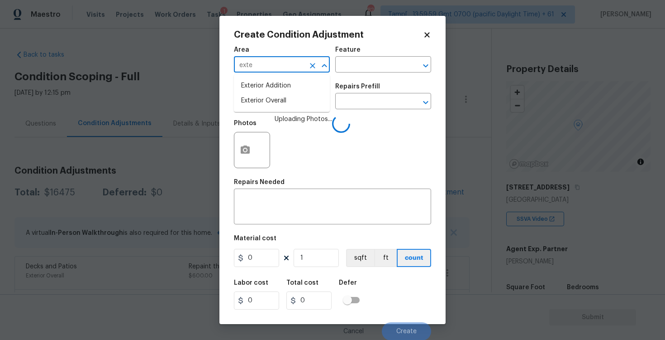
type input "exter"
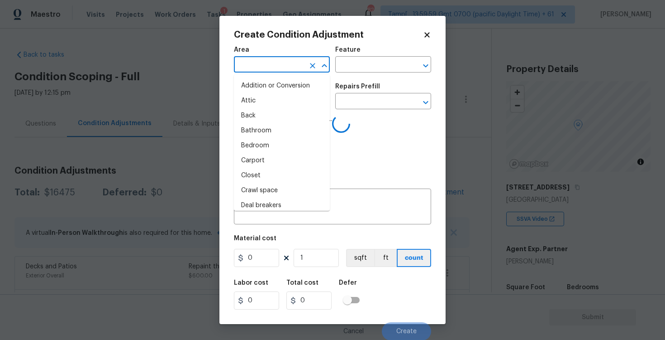
click at [266, 97] on li "Attic" at bounding box center [282, 100] width 96 height 15
type input "Attic"
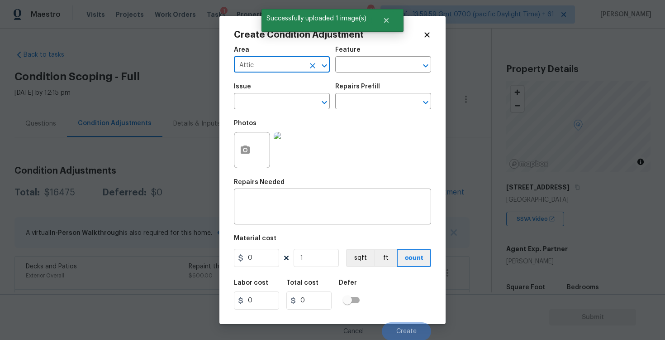
click at [310, 69] on icon "Clear" at bounding box center [312, 65] width 9 height 9
type input "exte"
type input "r"
click at [267, 107] on li "Exterior Overall" at bounding box center [282, 100] width 96 height 15
type input "Exterior Overall"
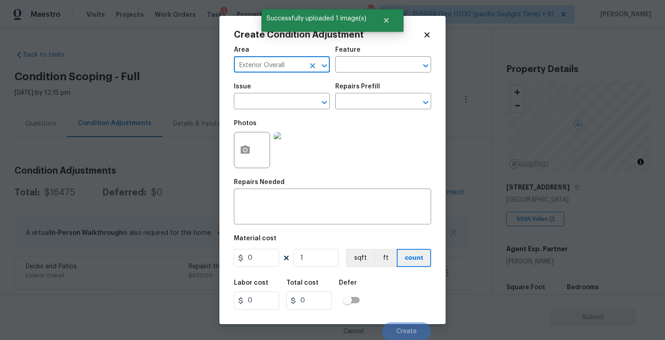
click at [267, 107] on input "text" at bounding box center [269, 102] width 71 height 14
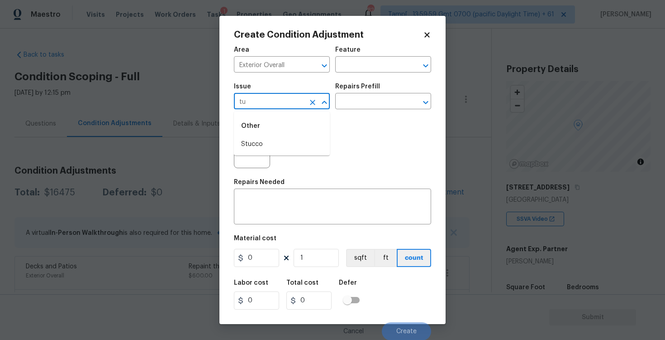
type input "t"
click at [262, 144] on li "Debris/garbage on site" at bounding box center [282, 144] width 96 height 15
type input "Debris/garbage on site"
click at [325, 194] on div "x ​" at bounding box center [332, 208] width 197 height 34
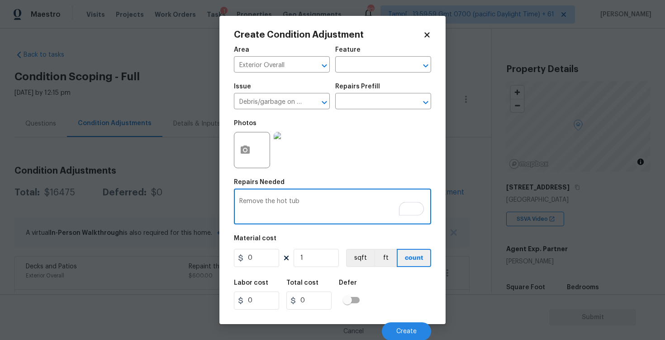
type textarea "Remove the hot tub"
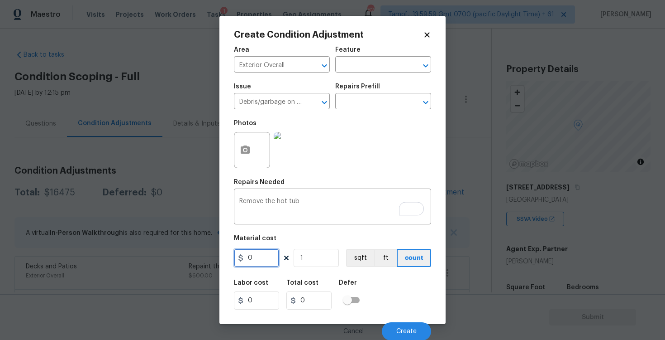
click at [252, 262] on input "0" at bounding box center [256, 258] width 45 height 18
type input "500"
click at [369, 301] on div "Labor cost 0 Total cost 500 Defer" at bounding box center [332, 294] width 197 height 41
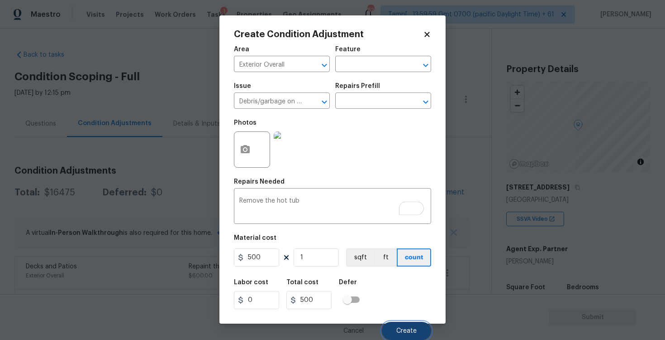
click at [406, 336] on button "Create" at bounding box center [406, 330] width 49 height 18
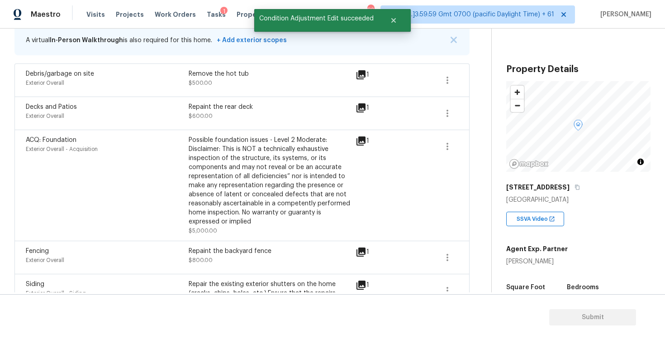
scroll to position [198, 0]
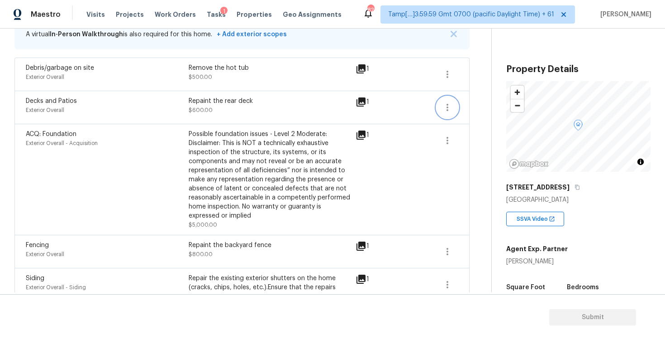
click at [450, 107] on icon "button" at bounding box center [447, 107] width 11 height 11
click at [488, 105] on div "Edit" at bounding box center [499, 105] width 71 height 9
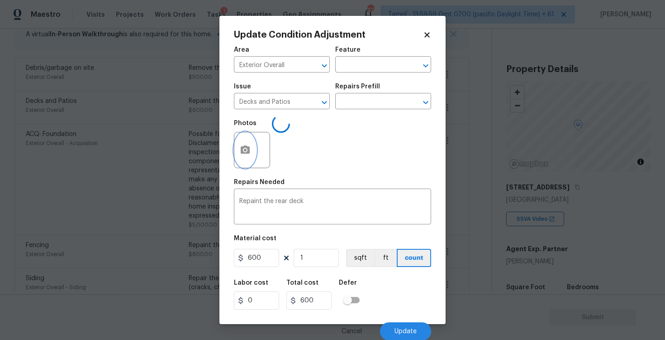
click at [252, 149] on button "button" at bounding box center [246, 149] width 22 height 35
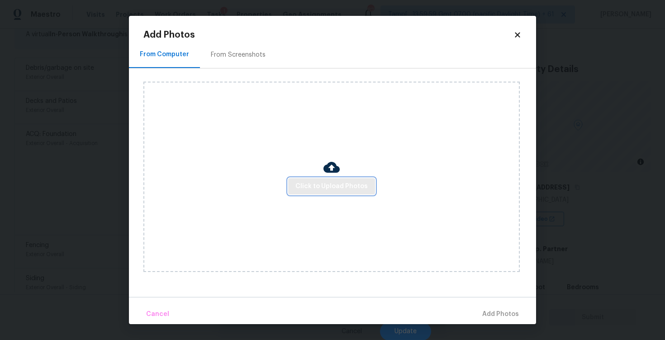
click at [333, 187] on span "Click to Upload Photos" at bounding box center [332, 186] width 72 height 11
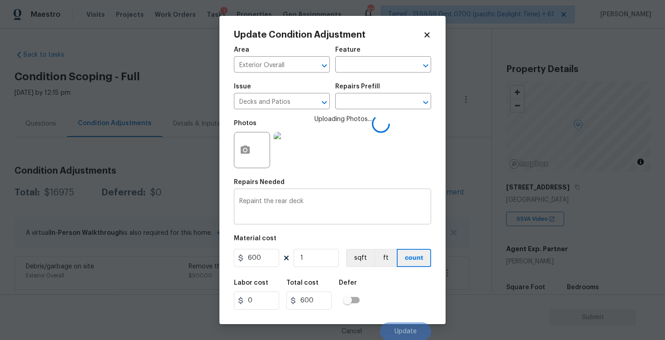
scroll to position [198, 0]
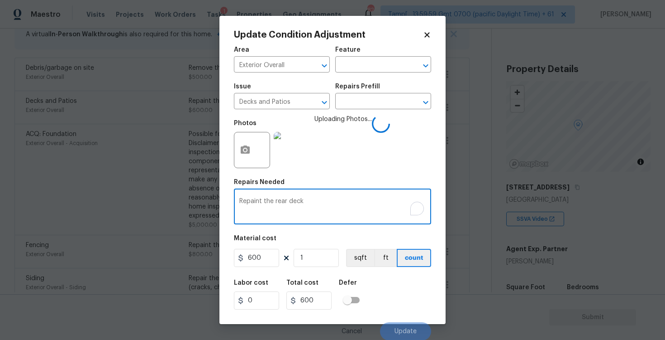
click at [240, 202] on textarea "Repaint the rear deck" at bounding box center [332, 207] width 187 height 19
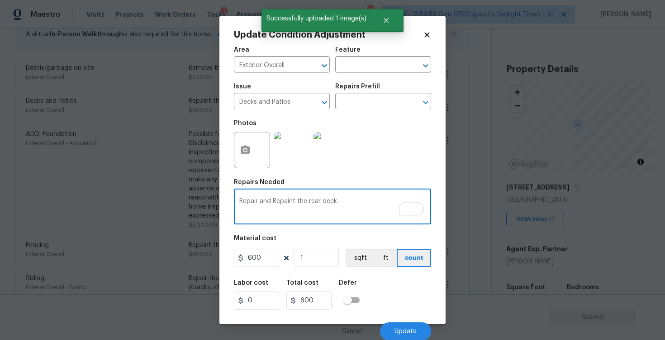
click at [352, 203] on textarea "Repair and Repaint the rear deck" at bounding box center [332, 207] width 187 height 19
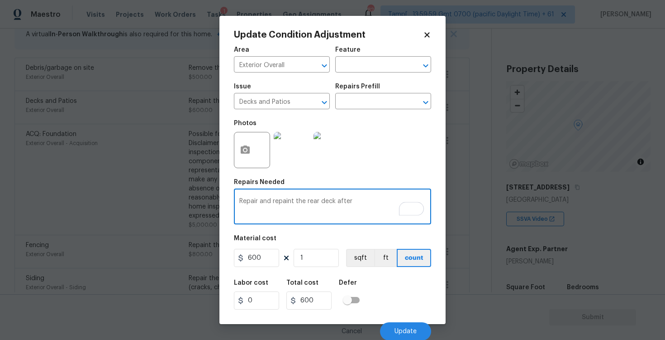
click at [362, 202] on textarea "Repair and repaint the rear deck after" at bounding box center [332, 207] width 187 height 19
type textarea "Repair and repaint the rear deck after remove the hot tub"
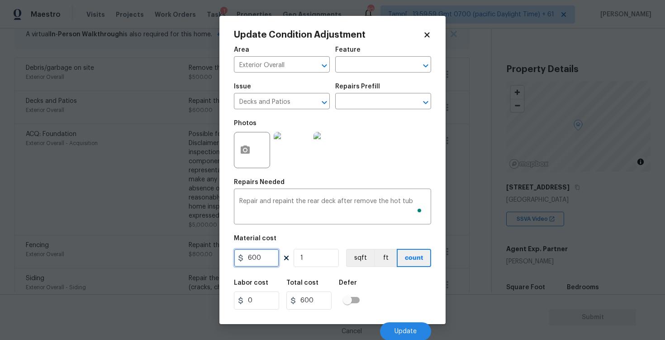
click at [270, 255] on input "600" at bounding box center [256, 258] width 45 height 18
type input "2000"
click at [402, 304] on div "Labor cost 0 Total cost 2000 Defer" at bounding box center [332, 294] width 197 height 41
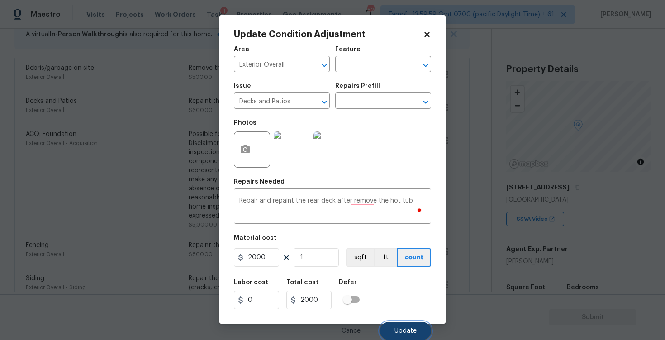
click at [408, 321] on button "Update" at bounding box center [405, 330] width 51 height 18
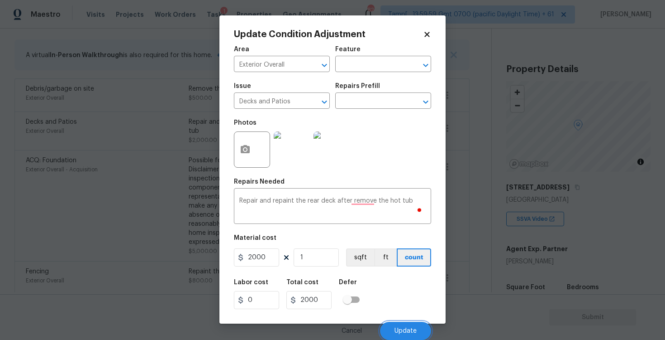
scroll to position [0, 0]
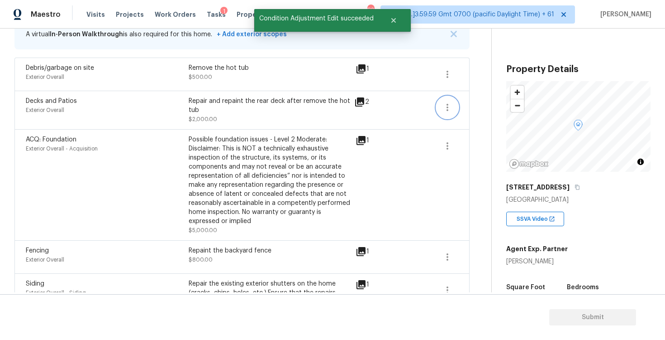
click at [455, 108] on button "button" at bounding box center [448, 107] width 22 height 22
click at [476, 109] on div "Edit" at bounding box center [499, 105] width 71 height 9
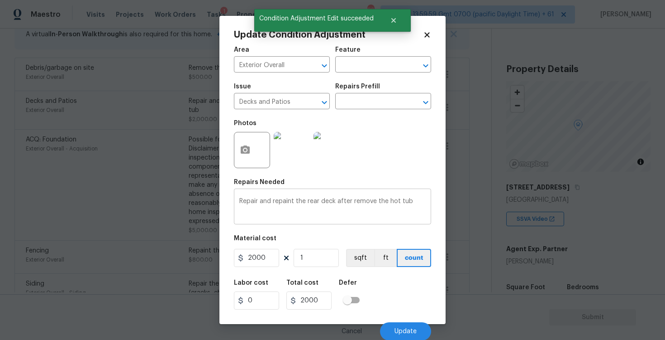
click at [372, 203] on textarea "Repair and repaint the rear deck after remove the hot tub" at bounding box center [332, 207] width 187 height 19
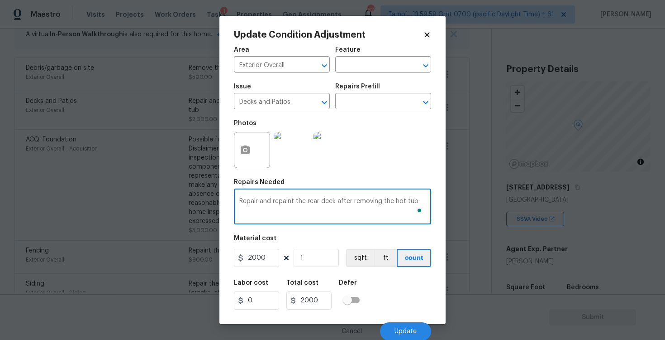
type textarea "Repair and repaint the rear deck after removing the hot tub"
click at [386, 291] on div "Labor cost 0 Total cost 2000 Defer" at bounding box center [332, 294] width 197 height 41
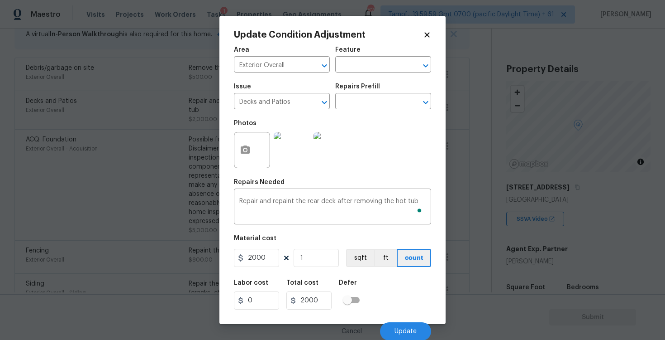
scroll to position [1, 0]
click at [397, 325] on button "Update" at bounding box center [405, 330] width 51 height 18
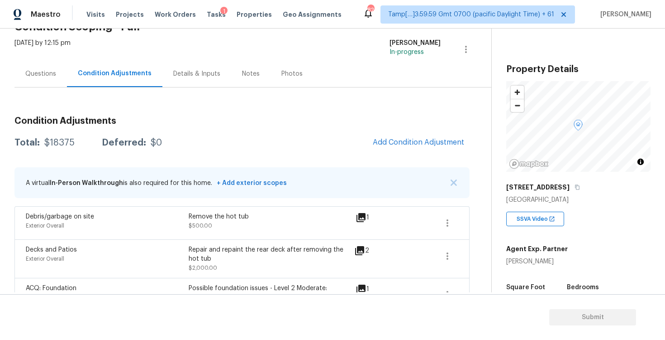
scroll to position [34, 0]
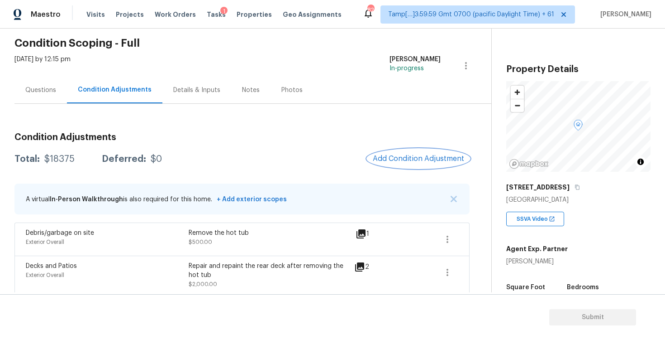
click at [419, 153] on button "Add Condition Adjustment" at bounding box center [419, 158] width 102 height 19
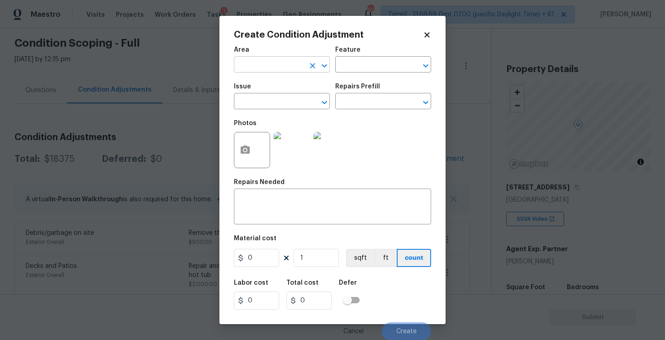
click at [279, 67] on input "text" at bounding box center [269, 65] width 71 height 14
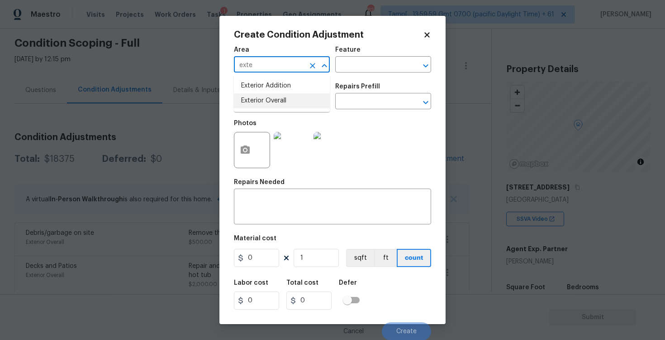
click at [274, 103] on li "Exterior Overall" at bounding box center [282, 100] width 96 height 15
type input "Exterior Overall"
click at [274, 103] on input "text" at bounding box center [269, 102] width 71 height 14
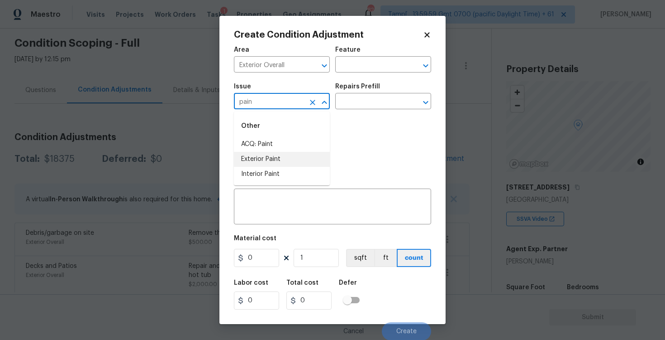
click at [268, 160] on li "Exterior Paint" at bounding box center [282, 159] width 96 height 15
type input "Exterior Paint"
click at [355, 104] on input "text" at bounding box center [370, 102] width 71 height 14
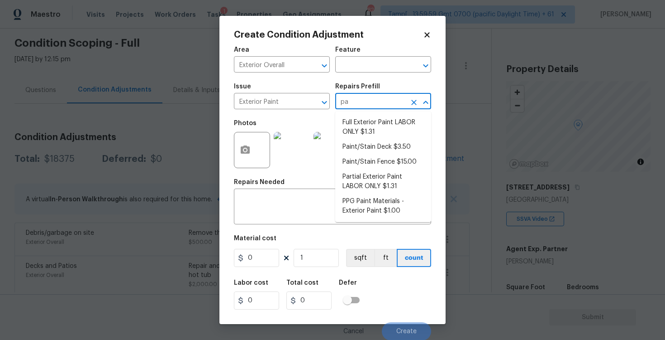
type input "p"
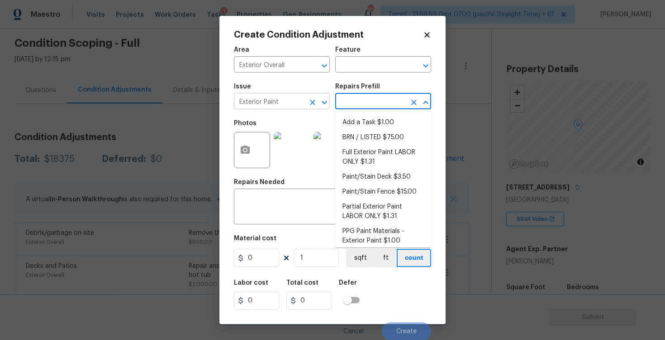
click at [316, 97] on div at bounding box center [318, 102] width 24 height 13
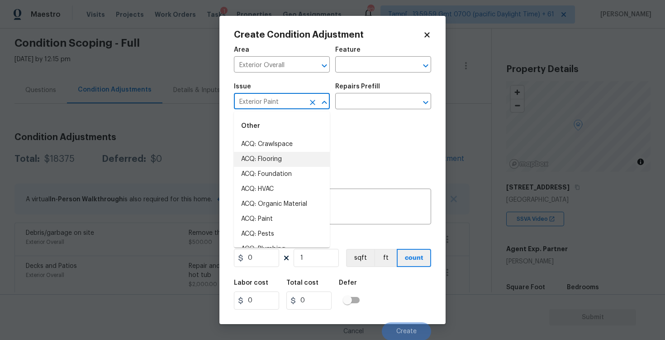
click at [305, 99] on div "Exterior Paint ​" at bounding box center [282, 102] width 96 height 14
click at [310, 103] on icon "Clear" at bounding box center [312, 102] width 9 height 9
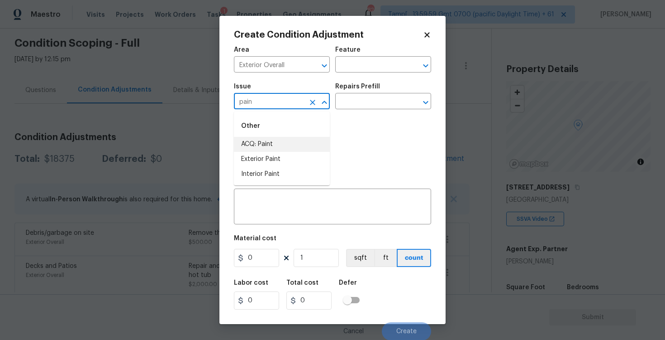
click at [301, 141] on li "ACQ: Paint" at bounding box center [282, 144] width 96 height 15
type input "ACQ: Paint"
click at [366, 100] on input "text" at bounding box center [370, 102] width 71 height 14
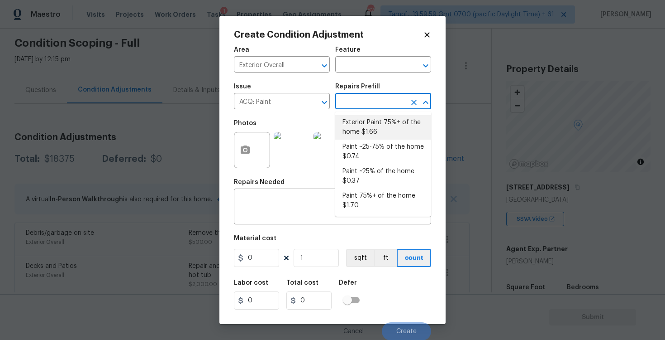
click at [367, 124] on li "Exterior Paint 75%+ of the home $1.66" at bounding box center [383, 127] width 96 height 24
type input "Acquisition"
type textarea "Acquisition Scope: 75%+ of the home exterior will likely require paint"
type input "1.66"
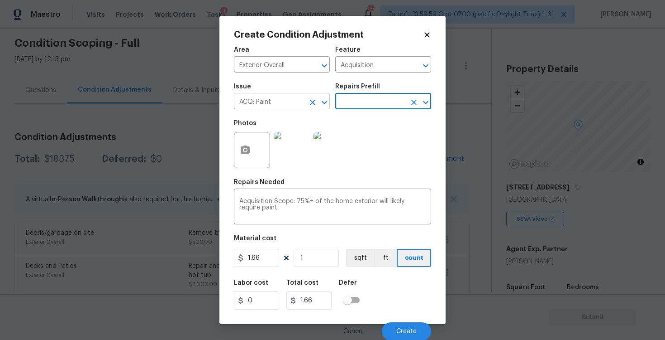
click at [314, 100] on icon "Clear" at bounding box center [312, 102] width 9 height 9
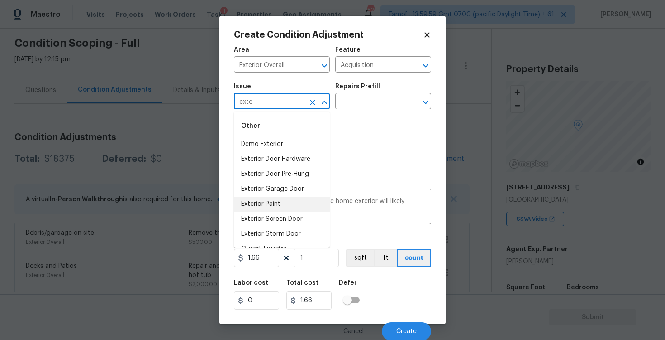
click at [272, 202] on li "Exterior Paint" at bounding box center [282, 203] width 96 height 15
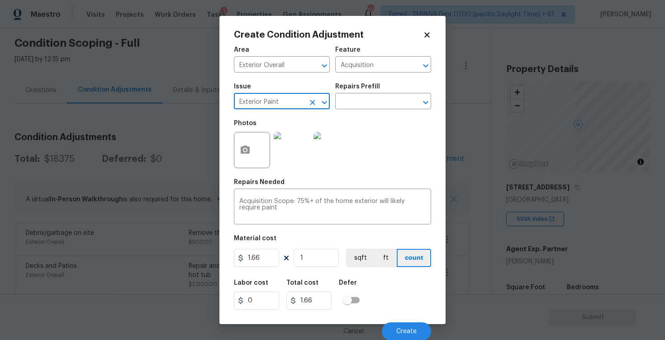
type input "Exterior Paint"
click at [244, 157] on button "button" at bounding box center [246, 149] width 22 height 35
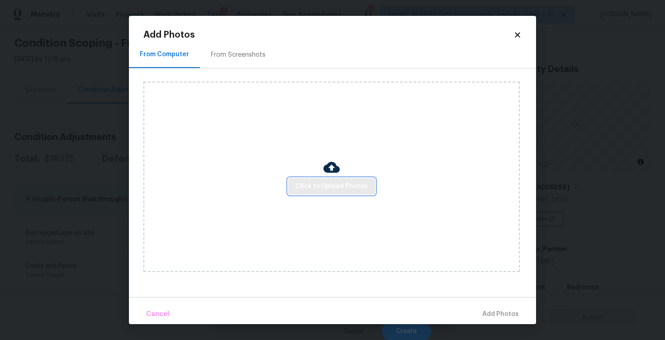
click at [320, 186] on span "Click to Upload Photos" at bounding box center [332, 186] width 72 height 11
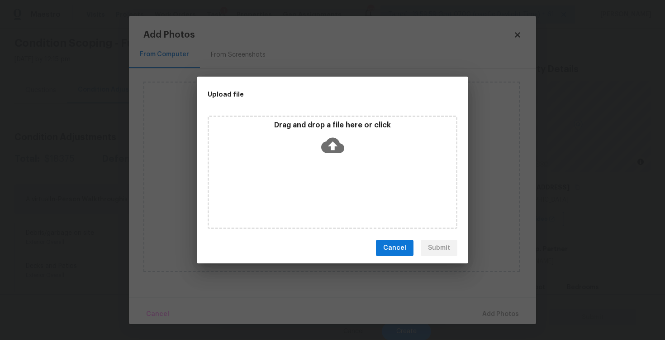
click at [321, 156] on div "Drag and drop a file here or click" at bounding box center [332, 139] width 247 height 39
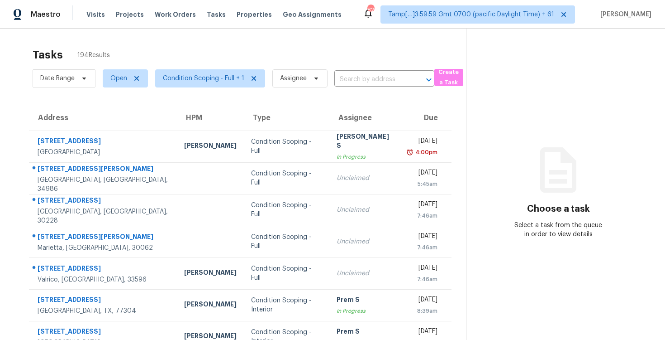
scroll to position [17, 0]
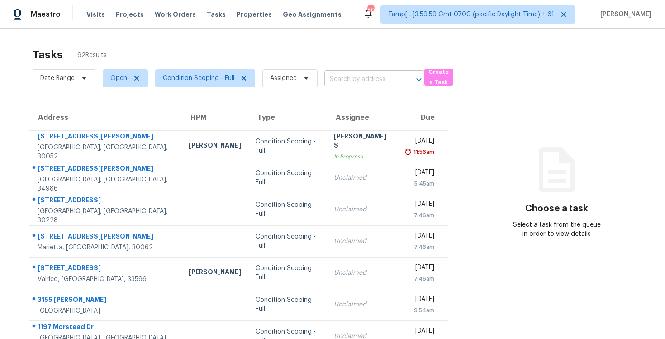
click at [356, 84] on input "text" at bounding box center [362, 79] width 75 height 14
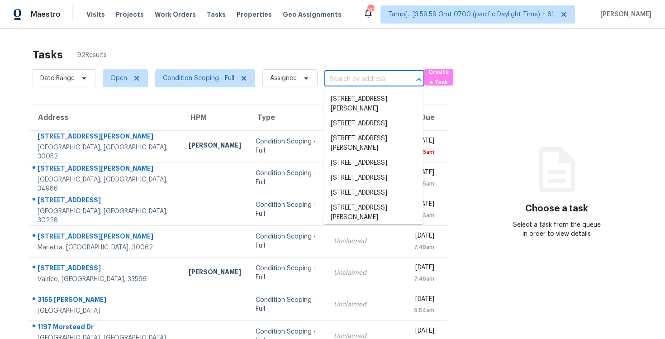
paste input "[STREET_ADDRESS]"
type input "[STREET_ADDRESS]"
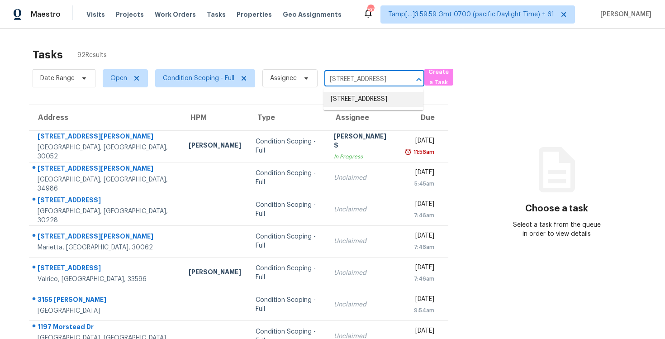
click at [367, 102] on li "[STREET_ADDRESS]" at bounding box center [374, 99] width 100 height 15
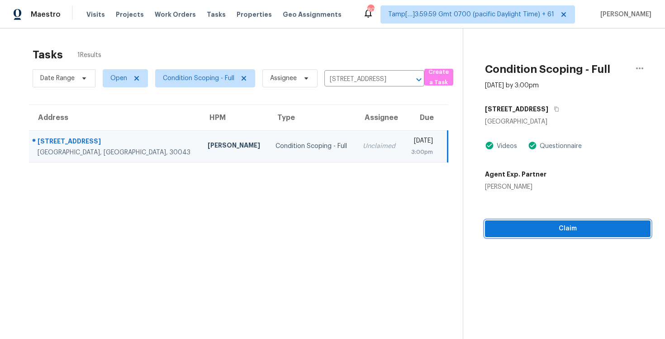
click at [572, 227] on span "Claim" at bounding box center [568, 228] width 151 height 11
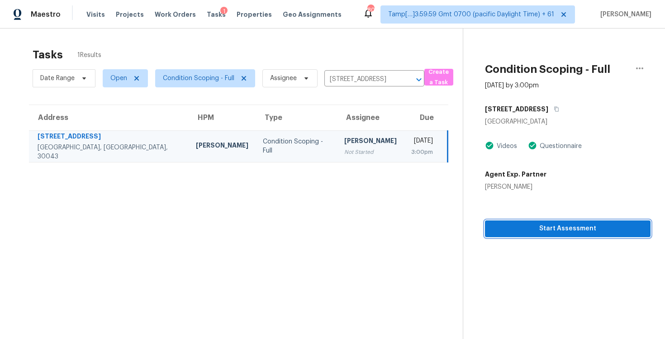
click at [572, 227] on span "Start Assessment" at bounding box center [568, 228] width 151 height 11
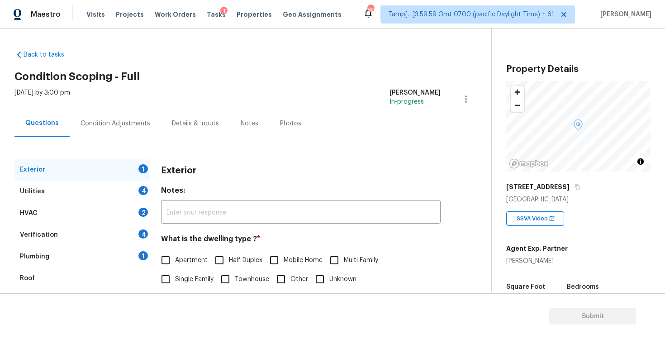
click at [123, 127] on div "Condition Adjustments" at bounding box center [116, 123] width 70 height 9
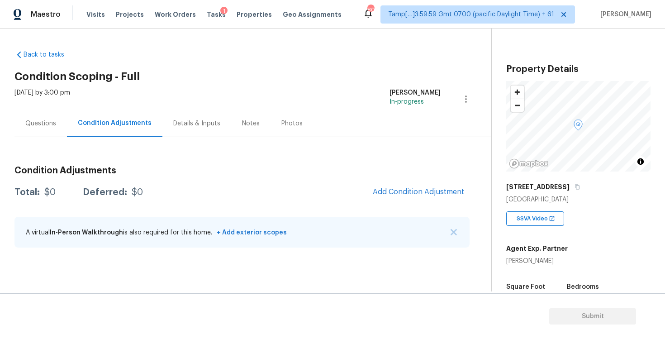
click at [48, 119] on div "Questions" at bounding box center [40, 123] width 31 height 9
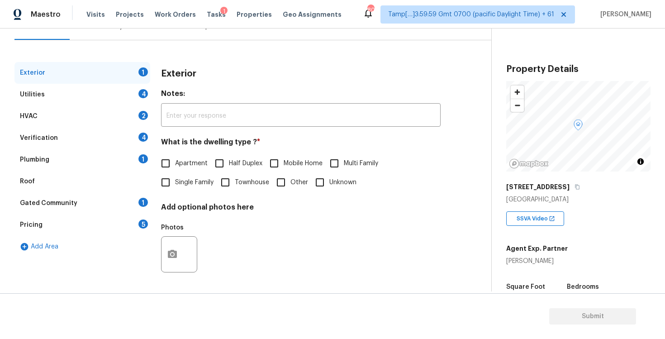
click at [107, 129] on div "Verification 4" at bounding box center [82, 138] width 136 height 22
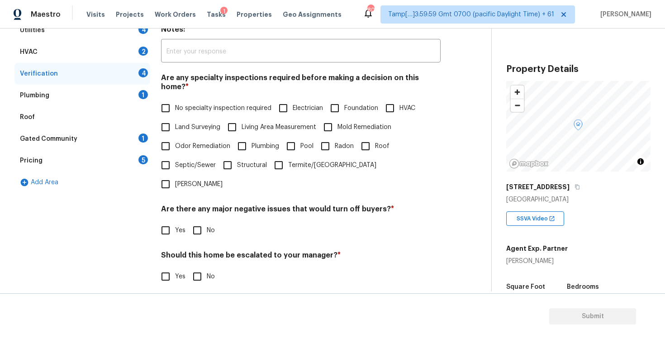
scroll to position [196, 0]
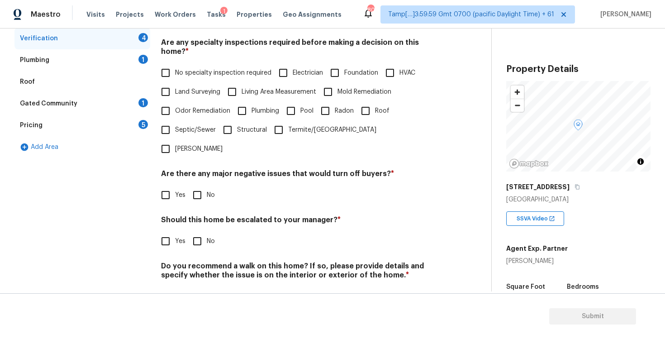
click at [174, 232] on input "Yes" at bounding box center [165, 241] width 19 height 19
checkbox input "true"
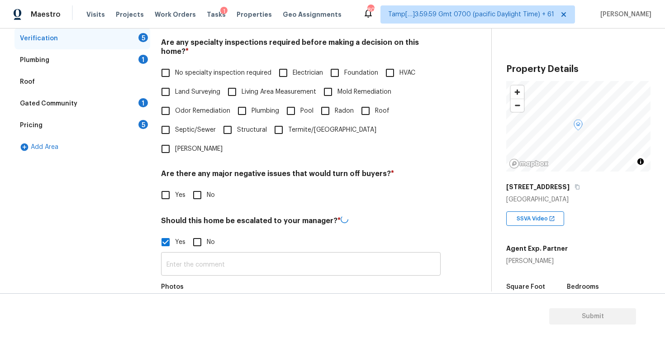
click at [208, 254] on input "text" at bounding box center [301, 264] width 280 height 21
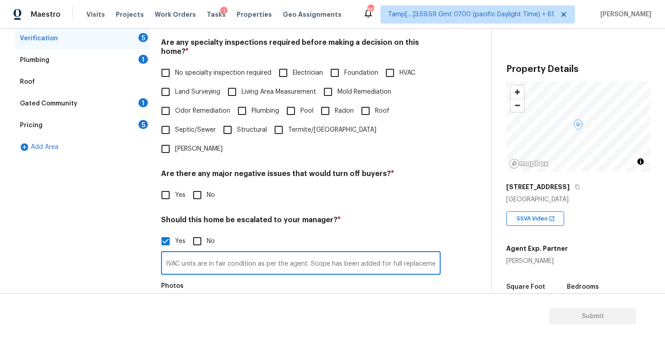
scroll to position [0, 89]
type input "Agent led assessment. The HVAC units are in fair condition as per the agent. Sc…"
click at [223, 278] on div "Photos" at bounding box center [301, 307] width 280 height 59
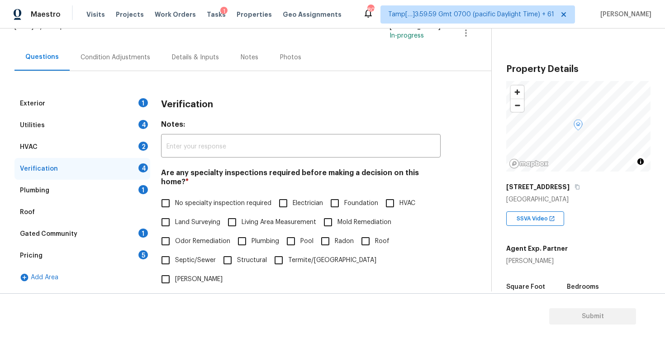
scroll to position [0, 0]
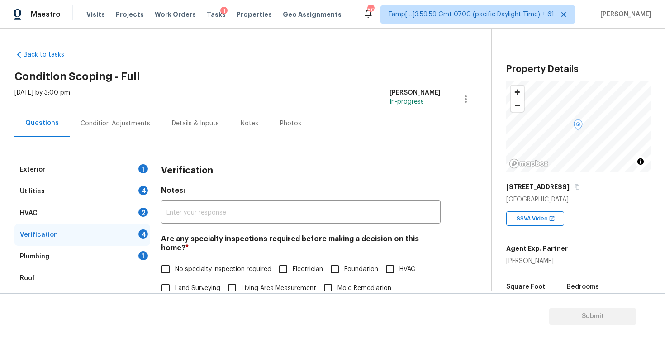
click at [142, 134] on div "Condition Adjustments" at bounding box center [115, 123] width 91 height 27
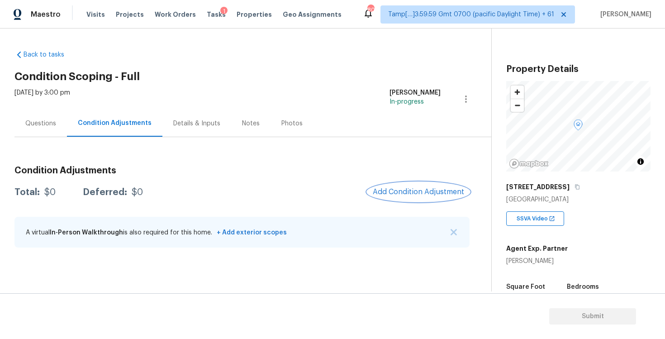
click at [440, 191] on span "Add Condition Adjustment" at bounding box center [418, 192] width 91 height 8
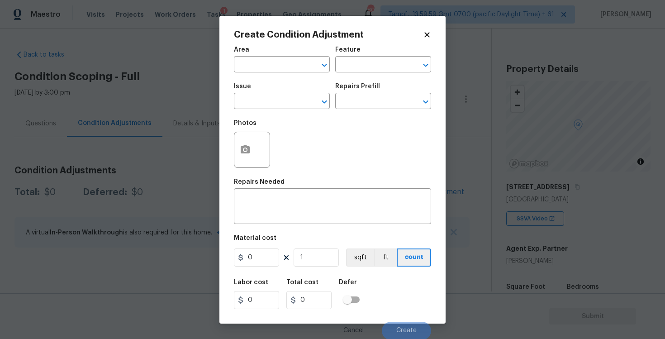
click at [262, 51] on div "Area" at bounding box center [282, 53] width 96 height 12
click at [263, 60] on input "text" at bounding box center [269, 65] width 71 height 14
type input "e"
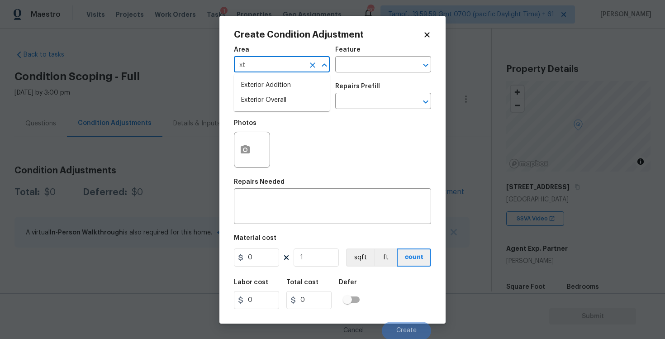
type input "x"
click at [257, 97] on li "Exterior Overall" at bounding box center [282, 100] width 96 height 15
type input "Exterior Overall"
click at [257, 97] on input "text" at bounding box center [269, 102] width 71 height 14
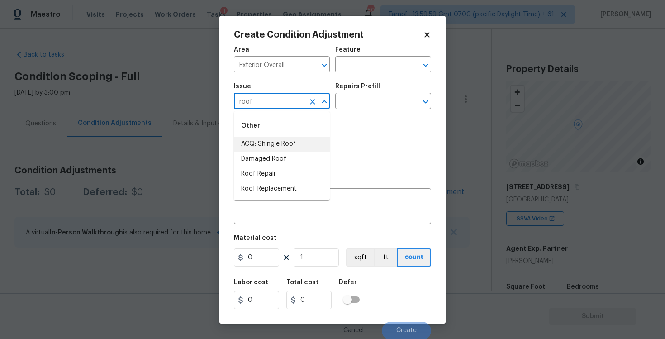
click at [274, 144] on li "ACQ: Shingle Roof" at bounding box center [282, 144] width 96 height 15
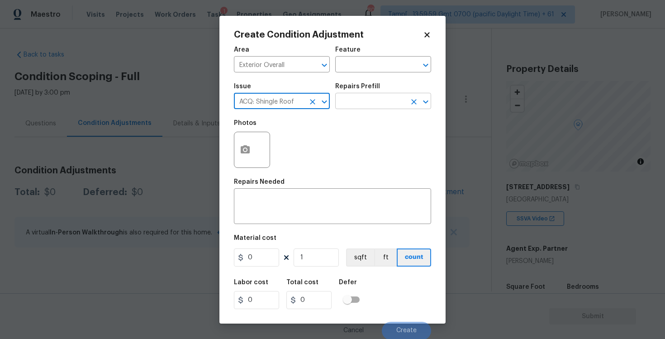
type input "ACQ: Shingle Roof"
click at [368, 101] on input "text" at bounding box center [370, 102] width 71 height 14
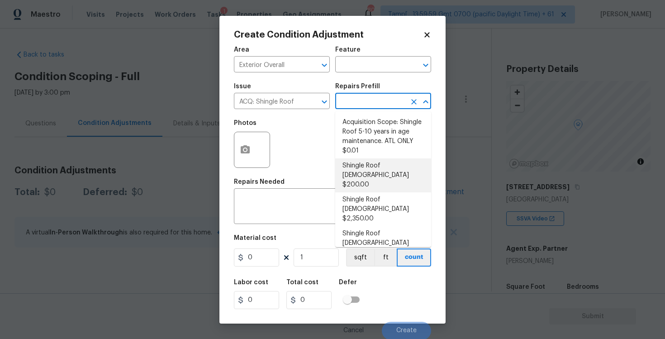
click at [374, 177] on li "Shingle Roof [DEMOGRAPHIC_DATA] $200.00" at bounding box center [383, 175] width 96 height 34
type input "Acquisition"
type textarea "Acquisition Scope: Shingle Roof 0-10 years in age maintenance."
type input "200"
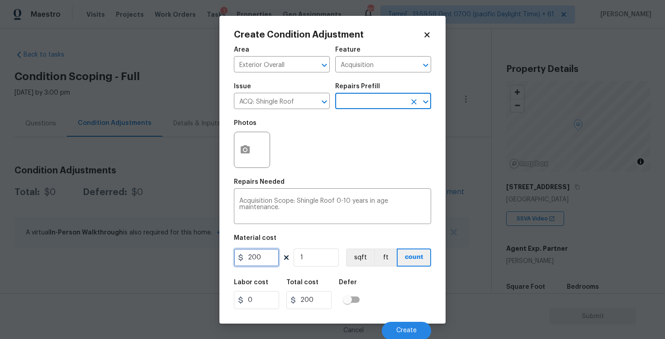
click at [267, 251] on input "200" at bounding box center [256, 258] width 45 height 18
type input "500"
click at [378, 289] on div "Labor cost 0 Total cost 500 Defer" at bounding box center [332, 294] width 197 height 41
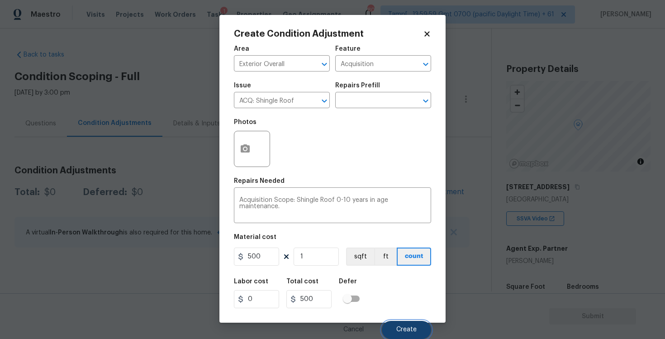
click at [400, 323] on button "Create" at bounding box center [406, 330] width 49 height 18
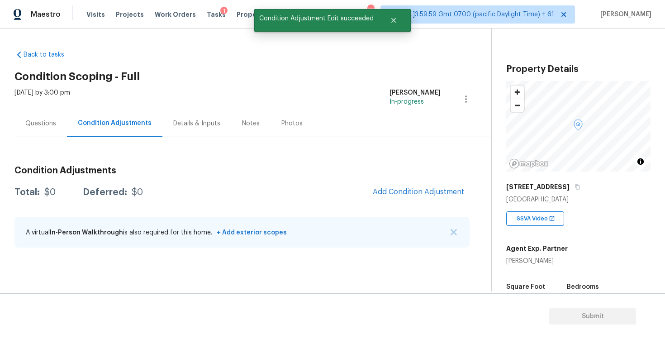
scroll to position [0, 0]
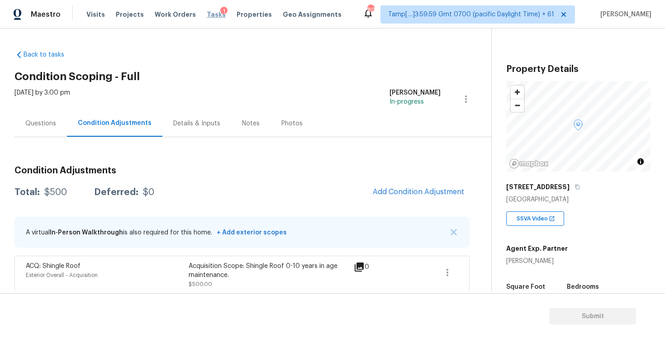
click at [207, 14] on span "Tasks" at bounding box center [216, 14] width 19 height 6
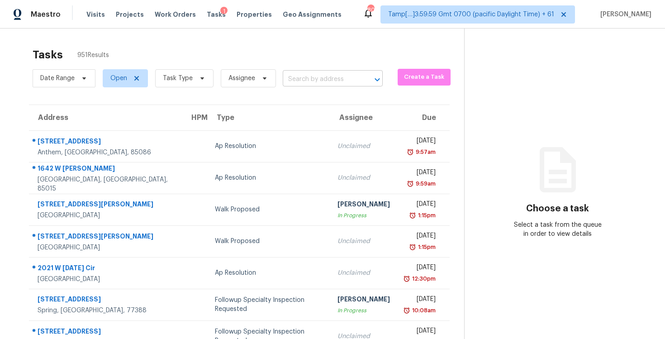
click at [310, 75] on input "text" at bounding box center [320, 79] width 75 height 14
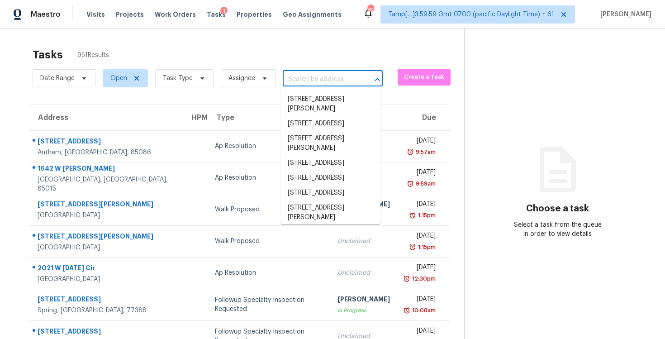
paste input "[STREET_ADDRESS]"
type input "[STREET_ADDRESS]"
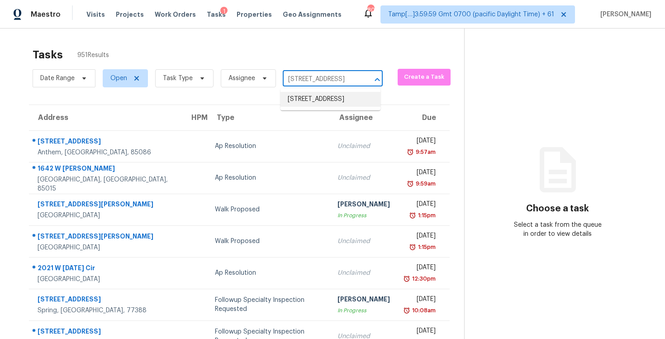
click at [316, 98] on li "[STREET_ADDRESS]" at bounding box center [331, 99] width 100 height 15
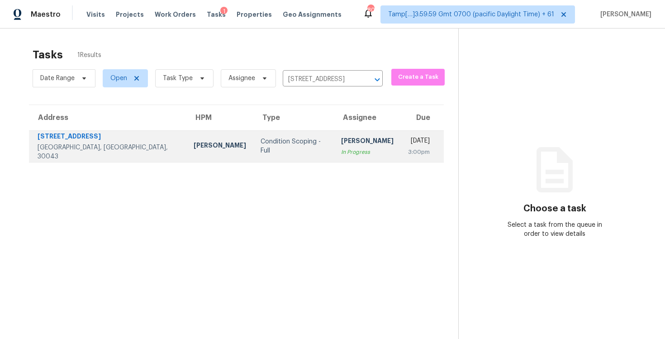
click at [341, 141] on div "[PERSON_NAME]" at bounding box center [367, 141] width 53 height 11
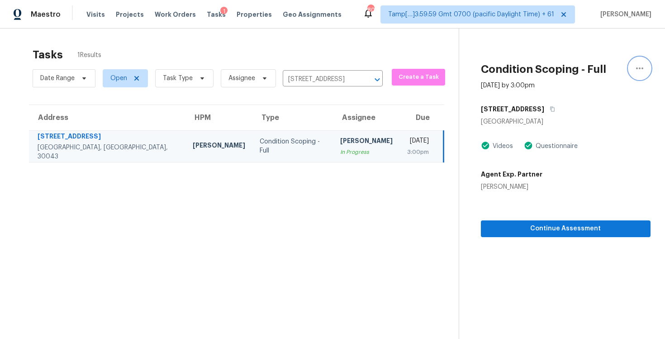
click at [632, 68] on button "button" at bounding box center [640, 68] width 22 height 22
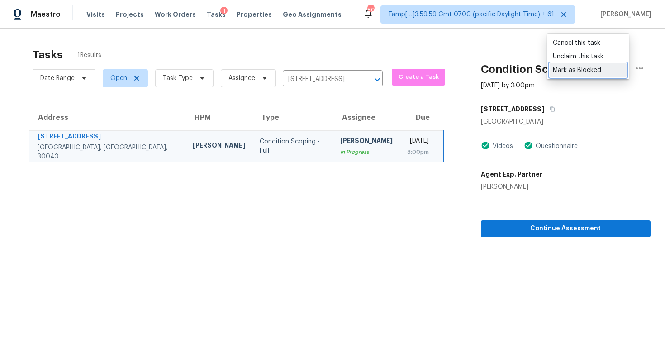
click at [569, 68] on div "Mark as Blocked" at bounding box center [588, 70] width 71 height 9
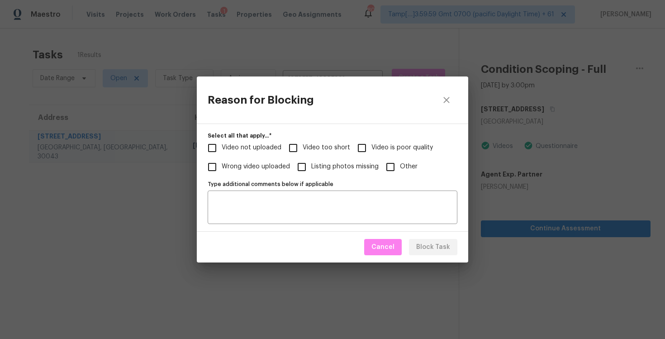
click at [284, 145] on input "Video too short" at bounding box center [293, 148] width 19 height 19
checkbox input "true"
click at [427, 246] on span "Block Task" at bounding box center [433, 247] width 34 height 11
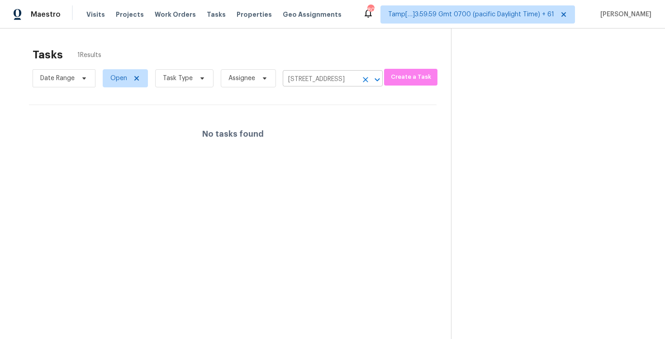
click at [364, 78] on icon "Clear" at bounding box center [365, 79] width 9 height 9
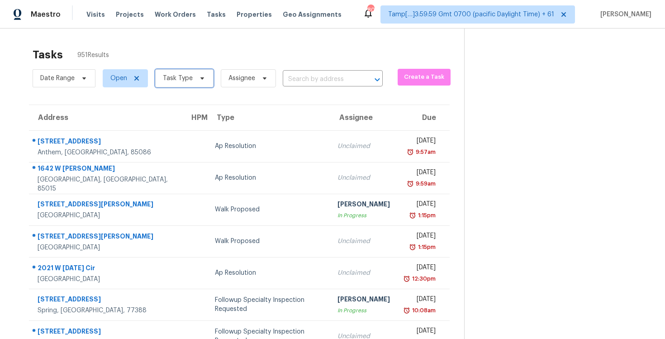
click at [194, 86] on span "Task Type" at bounding box center [184, 78] width 58 height 18
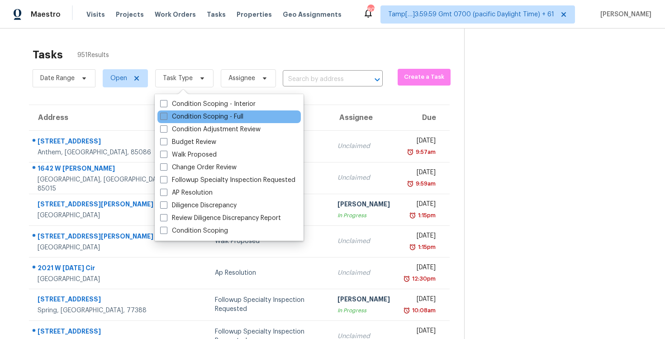
click at [198, 114] on label "Condition Scoping - Full" at bounding box center [201, 116] width 83 height 9
click at [166, 114] on input "Condition Scoping - Full" at bounding box center [163, 115] width 6 height 6
checkbox input "true"
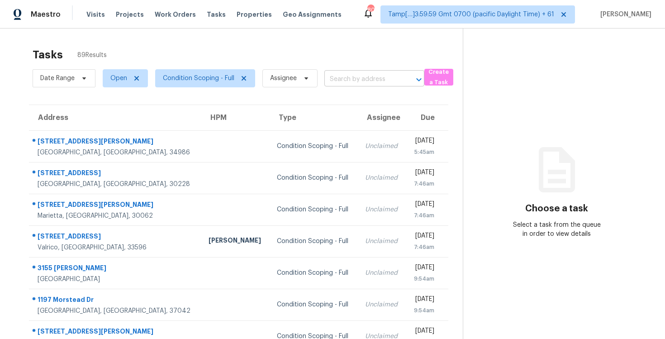
click at [340, 76] on input "text" at bounding box center [362, 79] width 75 height 14
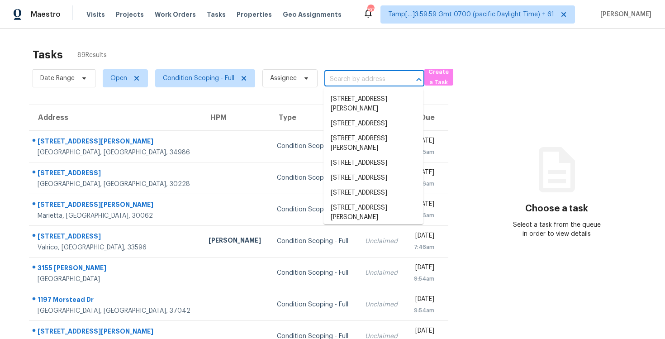
paste input "[STREET_ADDRESS][PERSON_NAME]"
type input "[STREET_ADDRESS][PERSON_NAME]"
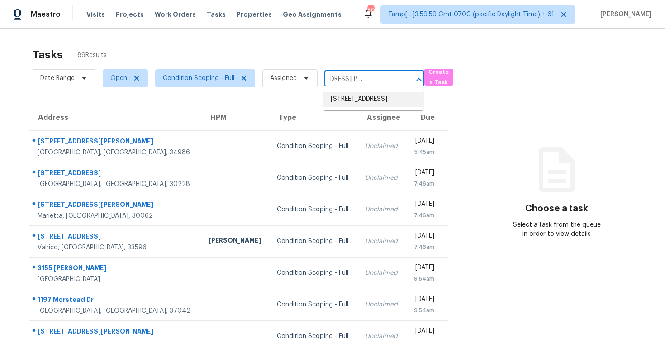
click at [359, 99] on li "[STREET_ADDRESS]" at bounding box center [374, 99] width 100 height 15
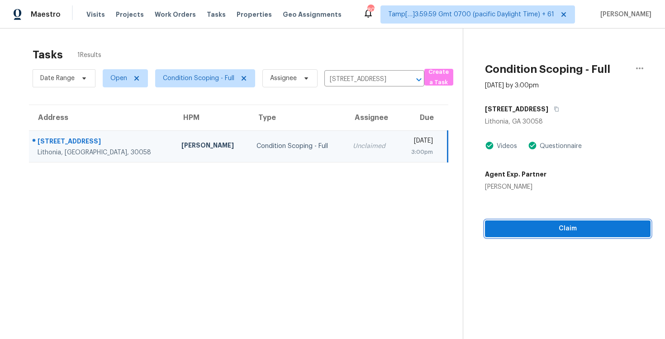
click at [516, 221] on button "Claim" at bounding box center [568, 228] width 166 height 17
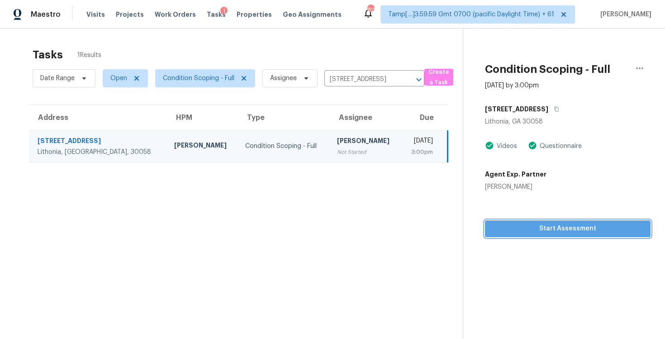
click at [516, 221] on button "Start Assessment" at bounding box center [568, 228] width 166 height 17
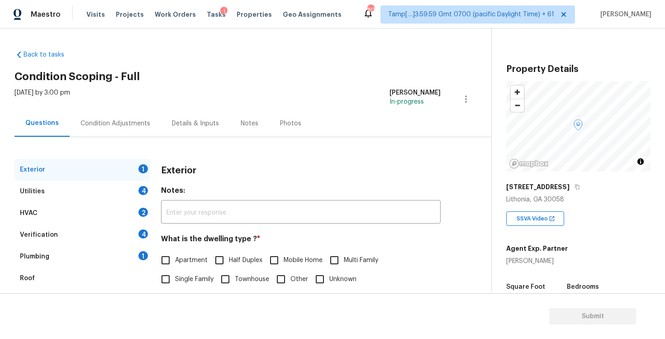
click at [130, 118] on div "Condition Adjustments" at bounding box center [115, 123] width 91 height 27
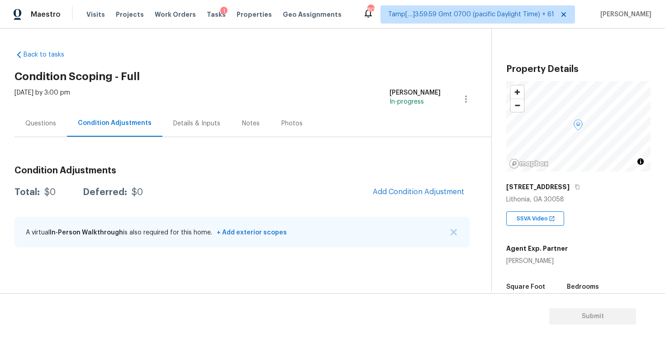
click at [46, 113] on div "Questions" at bounding box center [40, 123] width 53 height 27
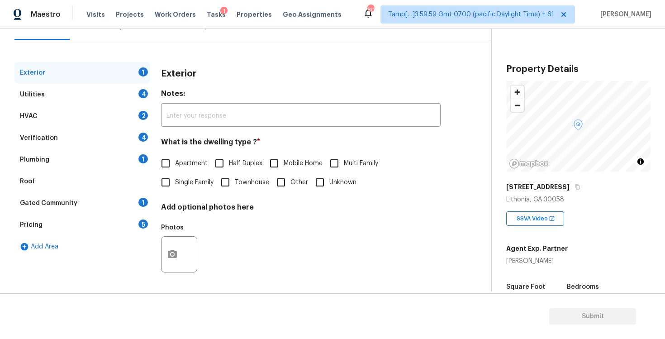
click at [100, 150] on div "Plumbing 1" at bounding box center [82, 160] width 136 height 22
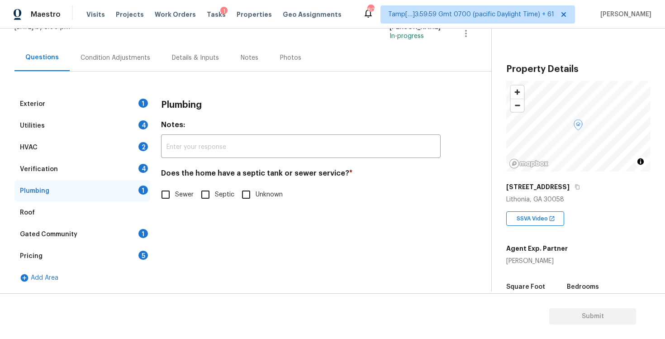
click at [121, 169] on div "Verification 4" at bounding box center [82, 169] width 136 height 22
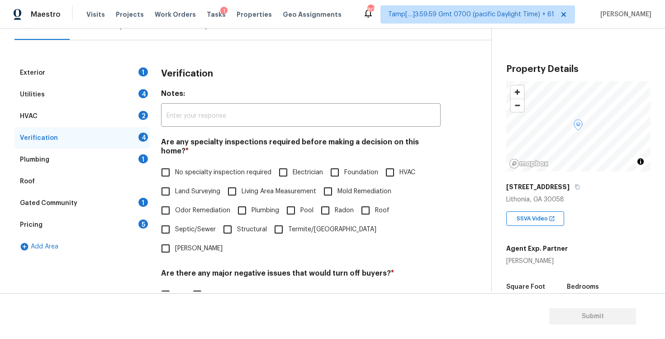
scroll to position [196, 0]
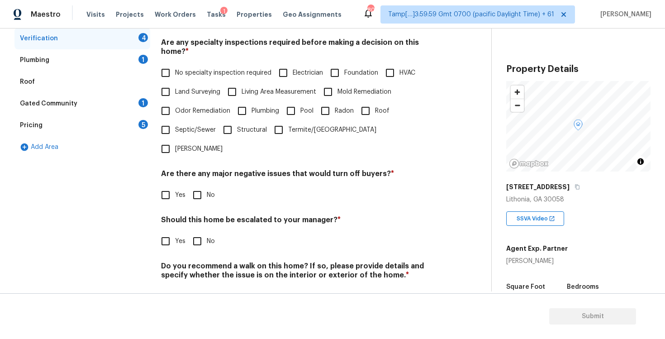
click at [167, 215] on div "Should this home be escalated to your manager? * Yes No" at bounding box center [301, 232] width 280 height 35
click at [168, 232] on input "Yes" at bounding box center [165, 241] width 19 height 19
checkbox input "true"
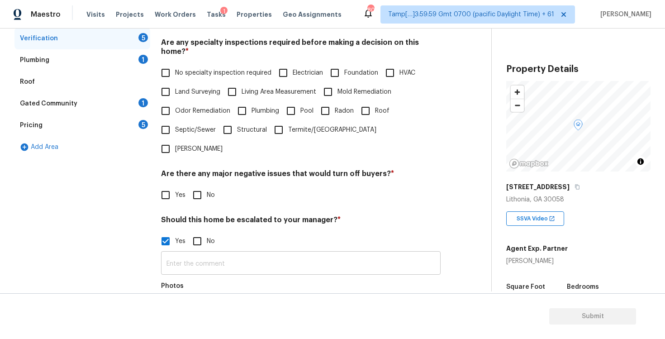
click at [241, 254] on input "text" at bounding box center [301, 264] width 280 height 21
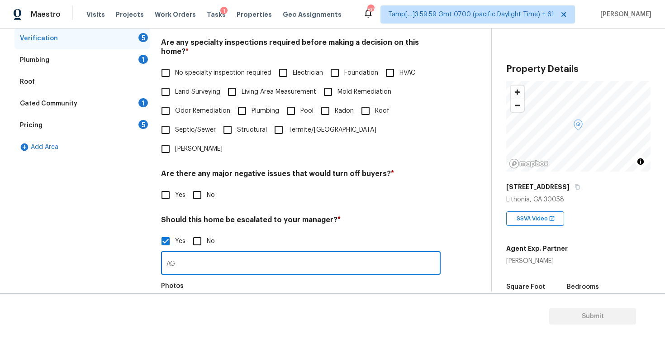
type input "A"
type input "a"
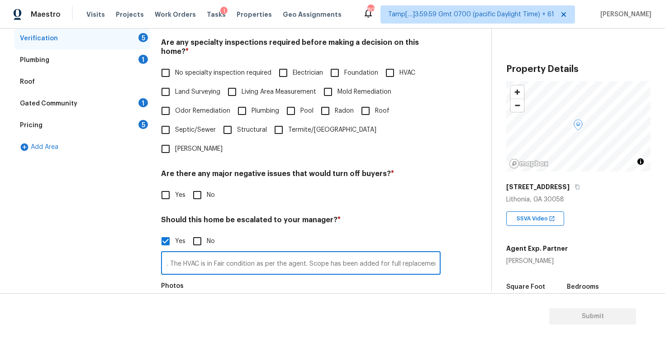
scroll to position [0, 70]
type input "Agent led assessment. The HVAC is in Fair condition as per the agent. Scope has…"
click at [230, 311] on section "Submit" at bounding box center [332, 316] width 665 height 46
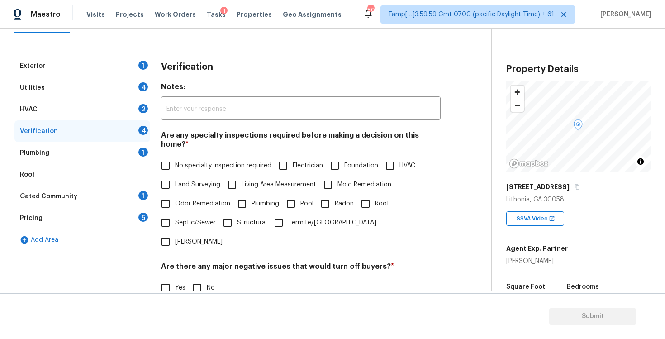
scroll to position [76, 0]
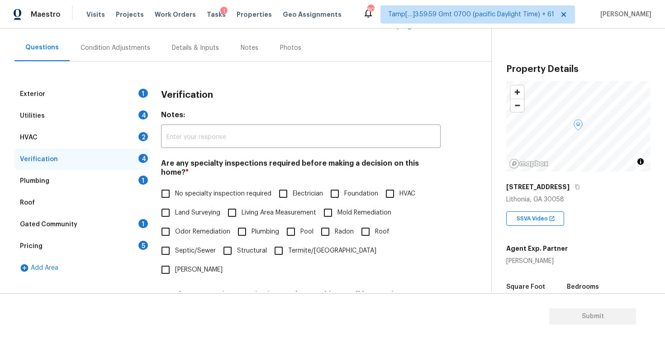
click at [125, 50] on div "Condition Adjustments" at bounding box center [116, 47] width 70 height 9
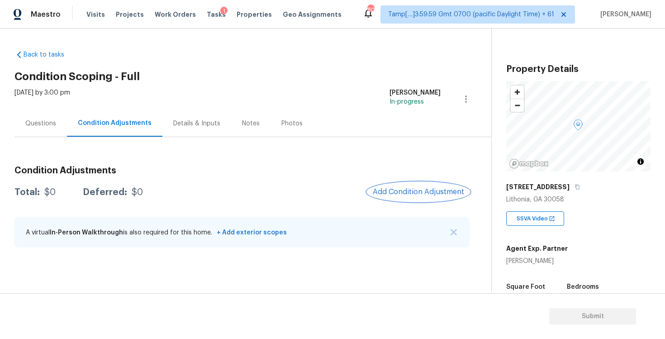
click at [393, 192] on span "Add Condition Adjustment" at bounding box center [418, 192] width 91 height 8
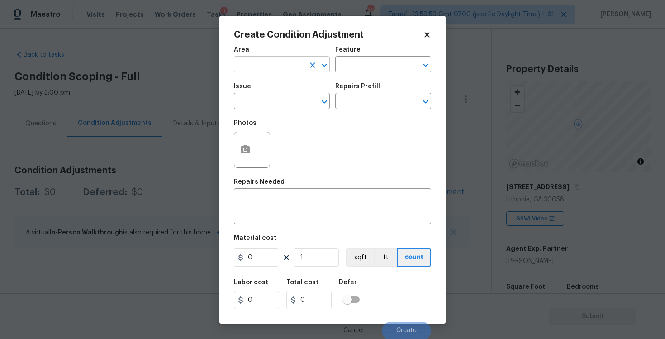
click at [293, 69] on input "text" at bounding box center [269, 65] width 71 height 14
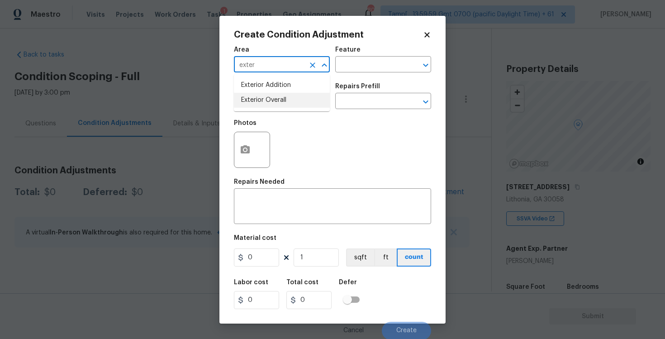
click at [290, 99] on li "Exterior Overall" at bounding box center [282, 100] width 96 height 15
type input "Exterior Overall"
click at [290, 99] on input "text" at bounding box center [269, 102] width 71 height 14
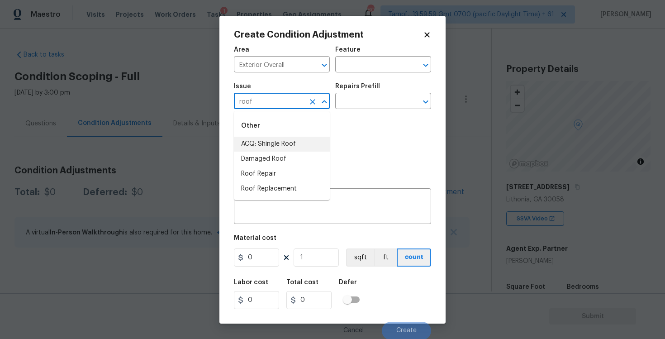
click at [287, 145] on li "ACQ: Shingle Roof" at bounding box center [282, 144] width 96 height 15
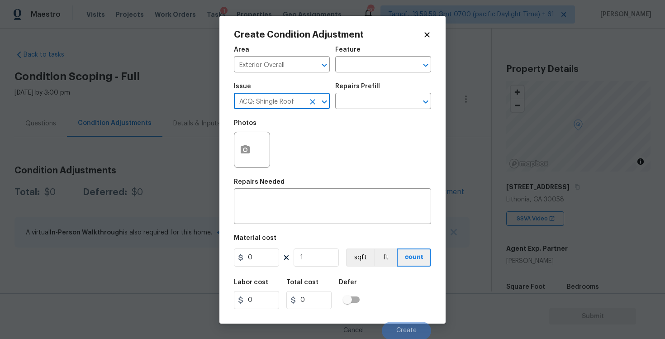
type input "ACQ: Shingle Roof"
click at [350, 110] on div "Issue ACQ: Shingle Roof ​ Repairs Prefill ​" at bounding box center [332, 96] width 197 height 37
click at [354, 105] on input "text" at bounding box center [370, 102] width 71 height 14
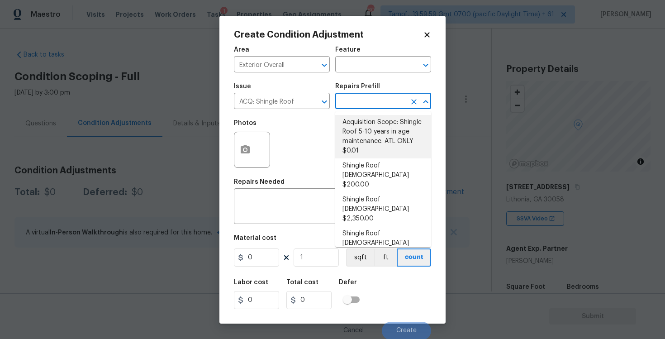
click at [366, 163] on li "Shingle Roof 0-10 Years Old $200.00" at bounding box center [383, 175] width 96 height 34
type input "Acquisition"
type textarea "Acquisition Scope: Shingle Roof 0-10 years in age maintenance."
type input "200"
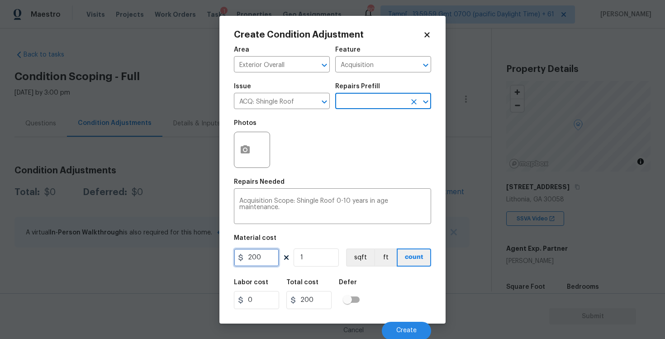
click at [270, 255] on input "200" at bounding box center [256, 258] width 45 height 18
type input "500"
click at [381, 303] on div "Labor cost 0 Total cost 500 Defer" at bounding box center [332, 294] width 197 height 41
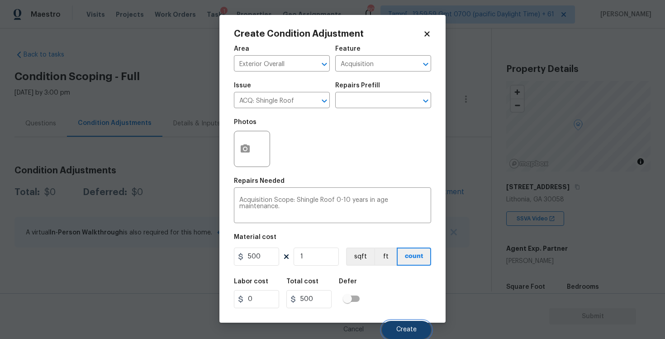
click at [402, 329] on span "Create" at bounding box center [407, 329] width 20 height 7
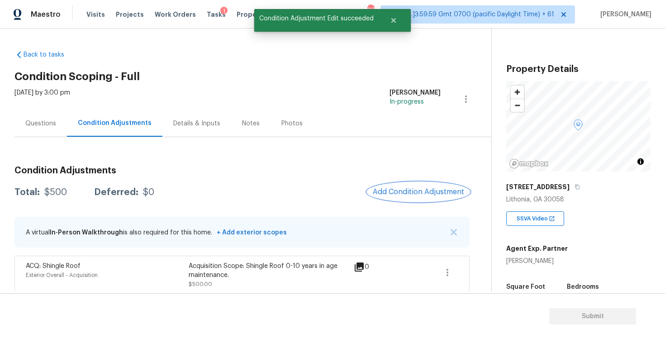
scroll to position [6, 0]
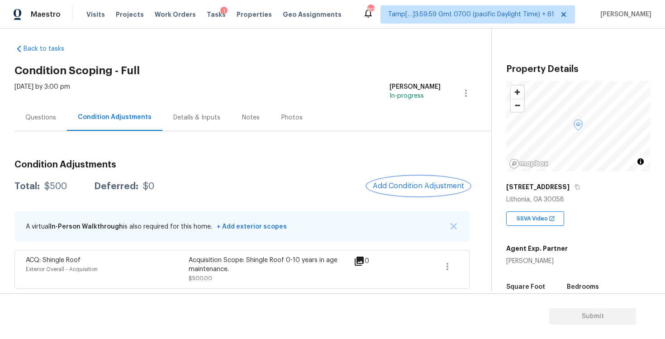
click at [411, 188] on span "Add Condition Adjustment" at bounding box center [418, 186] width 91 height 8
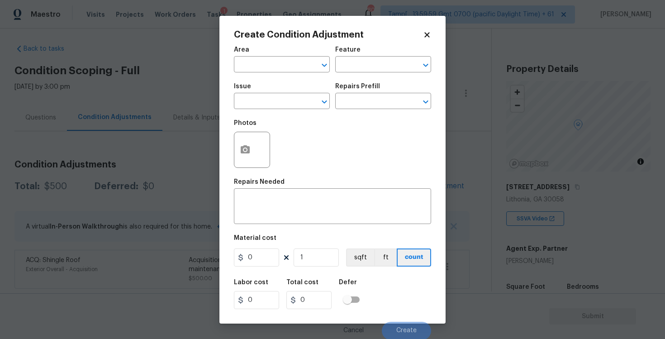
click at [297, 72] on input "text" at bounding box center [269, 65] width 71 height 14
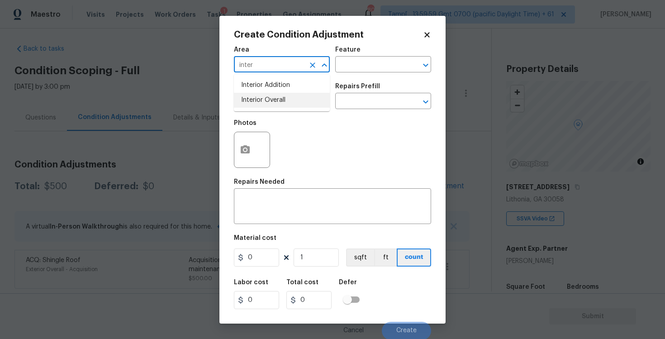
click at [287, 103] on li "Interior Overall" at bounding box center [282, 100] width 96 height 15
type input "Interior Overall"
click at [287, 103] on input "text" at bounding box center [269, 102] width 71 height 14
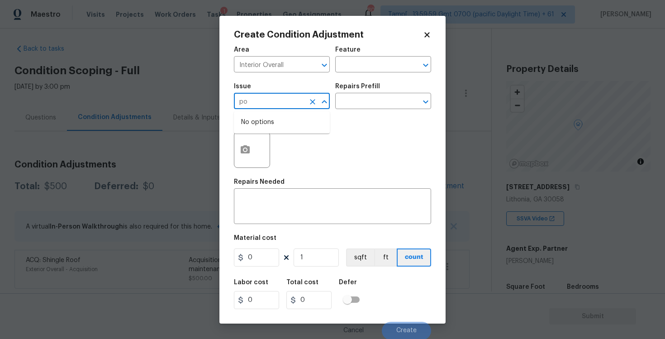
type input "p"
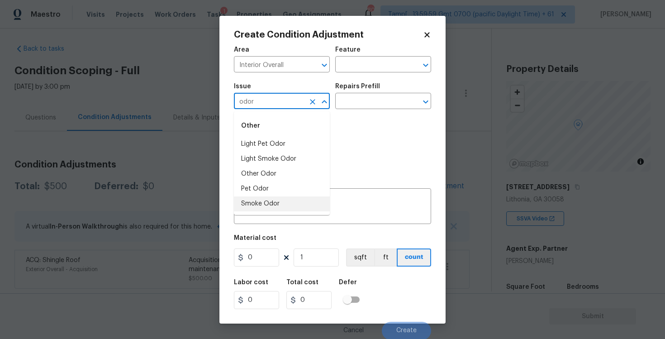
click at [281, 207] on li "Smoke Odor" at bounding box center [282, 203] width 96 height 15
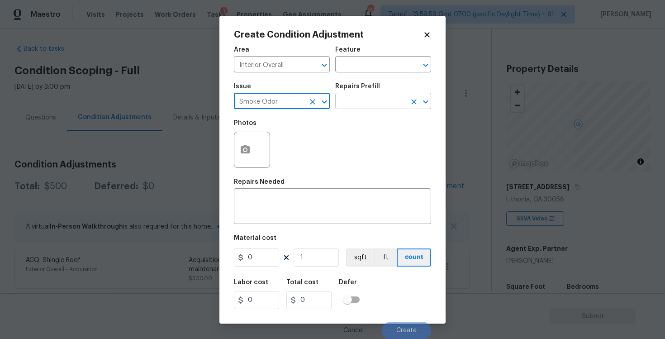
type input "Smoke Odor"
click at [374, 97] on input "text" at bounding box center [370, 102] width 71 height 14
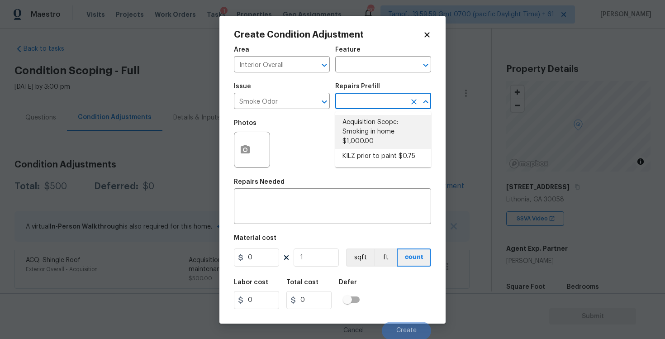
click at [369, 120] on li "Acquisition Scope: Smoking in home $1,000.00" at bounding box center [383, 132] width 96 height 34
type textarea "Acquisition Scope: Smoking in home"
type input "1000"
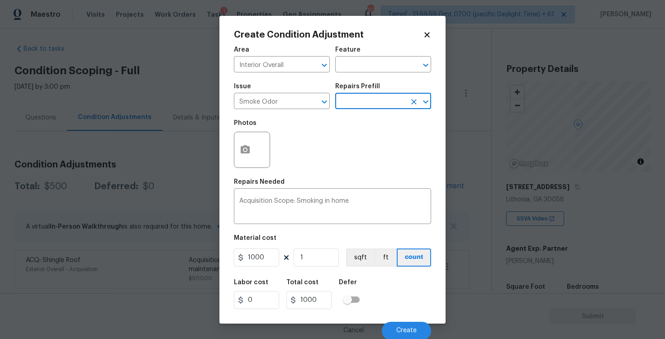
scroll to position [1, 0]
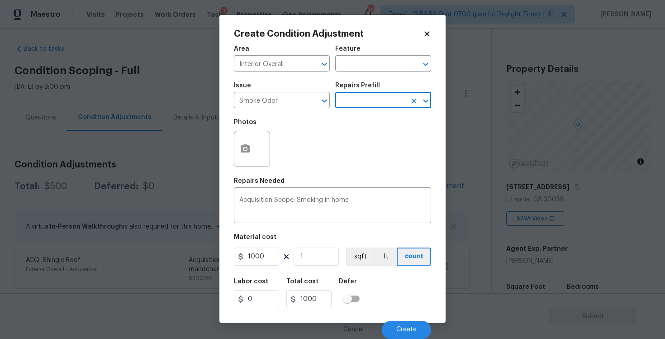
click at [408, 318] on div "Cancel Create" at bounding box center [332, 326] width 197 height 25
click at [408, 327] on span "Create" at bounding box center [407, 329] width 20 height 7
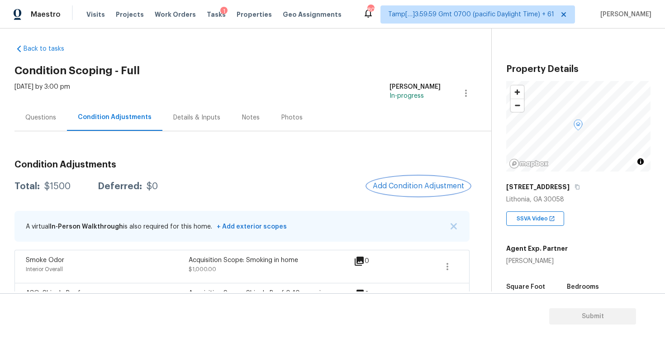
scroll to position [39, 0]
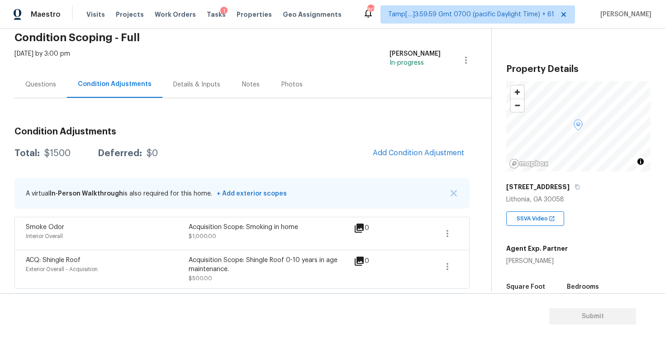
click at [439, 142] on div "Condition Adjustments Total: $1500 Deferred: $0 Add Condition Adjustment A virt…" at bounding box center [241, 204] width 455 height 169
click at [419, 151] on span "Add Condition Adjustment" at bounding box center [418, 153] width 91 height 8
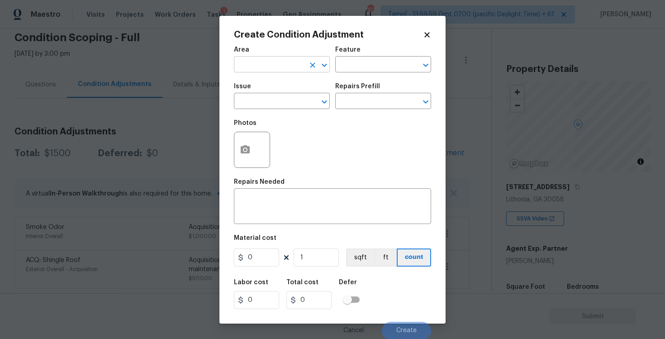
click at [272, 66] on input "text" at bounding box center [269, 65] width 71 height 14
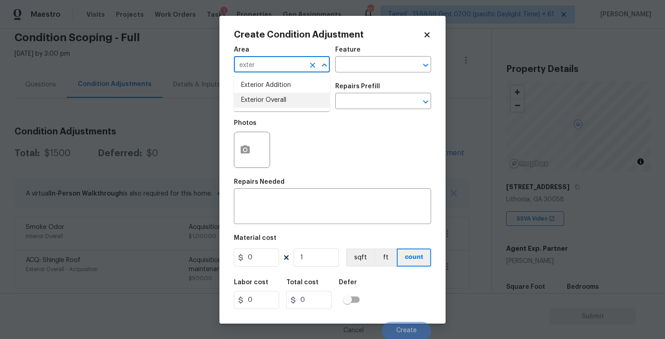
click at [261, 102] on li "Exterior Overall" at bounding box center [282, 100] width 96 height 15
type input "Exterior Overall"
click at [261, 102] on input "text" at bounding box center [269, 102] width 71 height 14
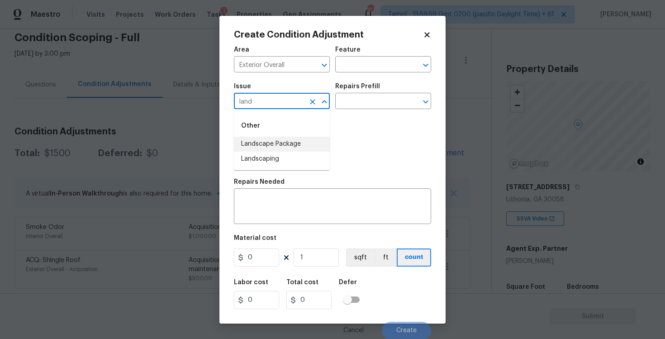
click at [260, 140] on li "Landscape Package" at bounding box center [282, 144] width 96 height 15
type input "Landscape Package"
click at [350, 103] on input "text" at bounding box center [370, 102] width 71 height 14
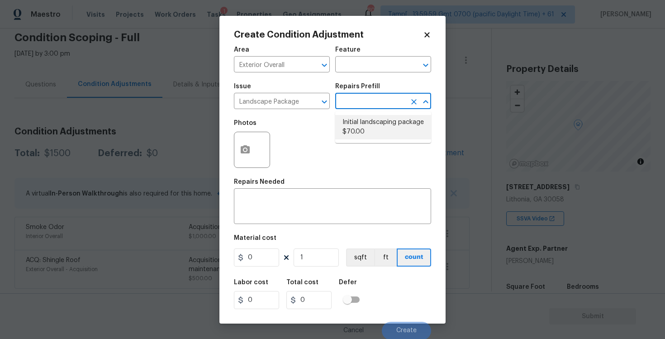
click at [357, 124] on li "Initial landscaping package $70.00" at bounding box center [383, 127] width 96 height 24
type input "Home Readiness Packages"
type textarea "Mowing of grass up to 6" in height. Mow, edge along driveways & sidewalks, trim…"
type input "70"
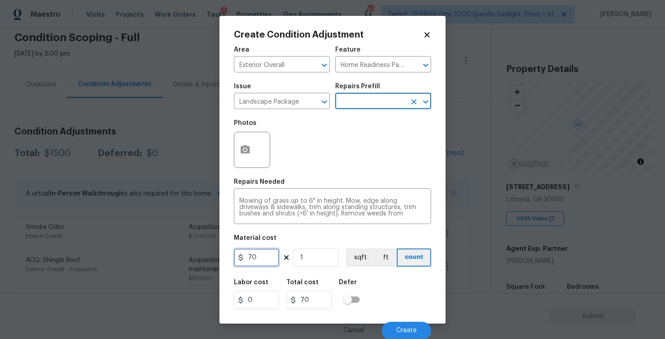
click at [259, 260] on input "70" at bounding box center [256, 258] width 45 height 18
type input "2000"
click at [301, 155] on div "Photos" at bounding box center [332, 144] width 197 height 59
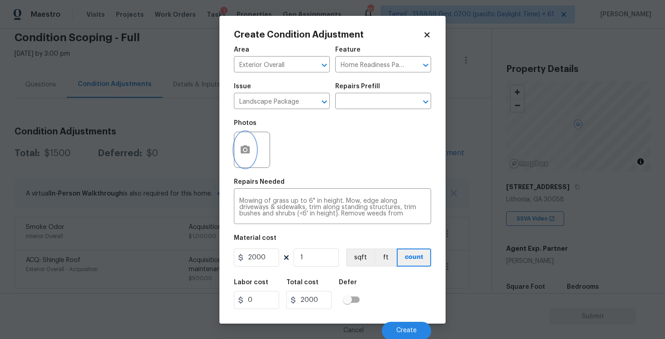
click at [239, 142] on button "button" at bounding box center [246, 149] width 22 height 35
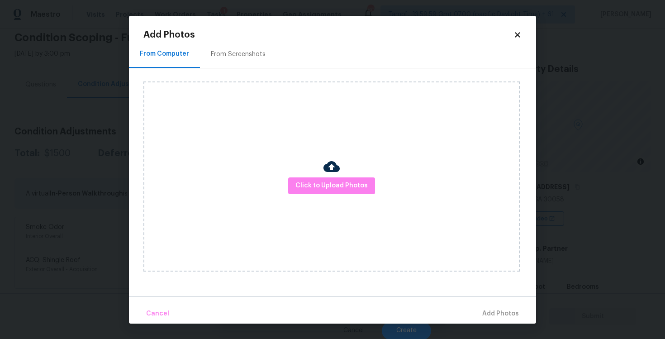
click at [334, 172] on img at bounding box center [332, 166] width 16 height 16
click at [335, 181] on span "Click to Upload Photos" at bounding box center [332, 185] width 72 height 11
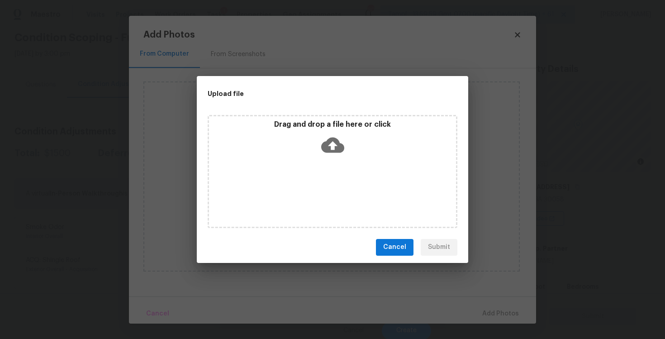
click at [335, 154] on icon at bounding box center [332, 145] width 23 height 23
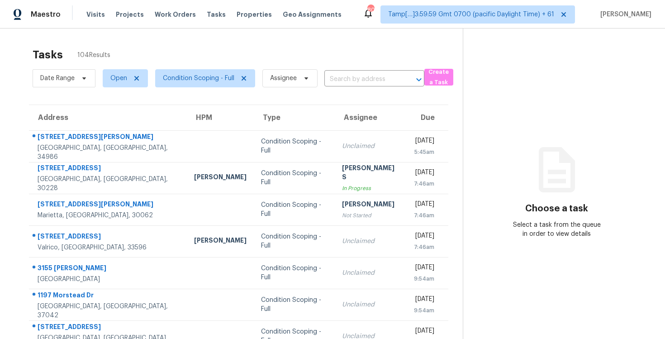
click at [350, 87] on div "Date Range Open Condition Scoping - Full Assignee ​" at bounding box center [229, 79] width 392 height 24
click at [350, 82] on input "text" at bounding box center [362, 79] width 75 height 14
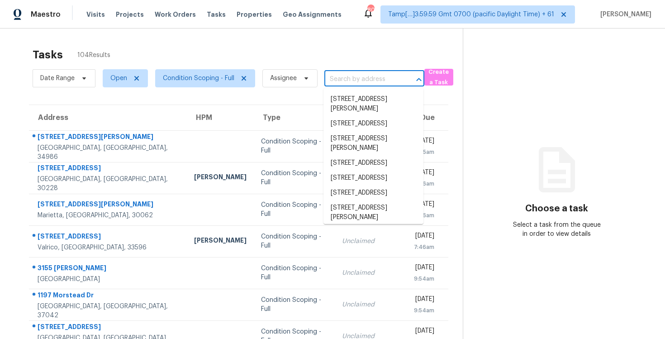
paste input "[STREET_ADDRESS]"
type input "[STREET_ADDRESS]"
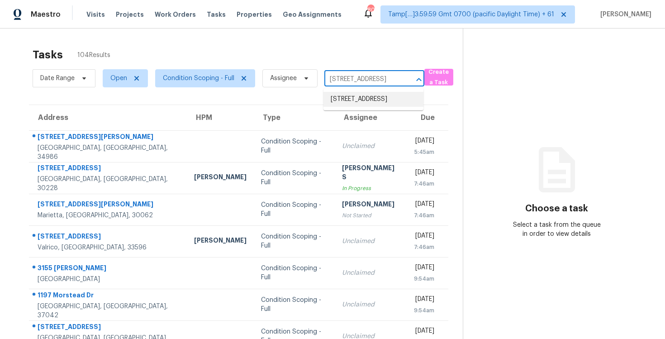
click at [355, 98] on li "[STREET_ADDRESS]" at bounding box center [374, 99] width 100 height 15
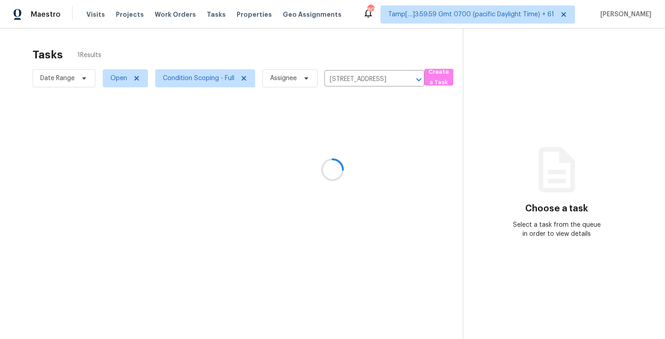
click at [351, 145] on div at bounding box center [332, 169] width 665 height 339
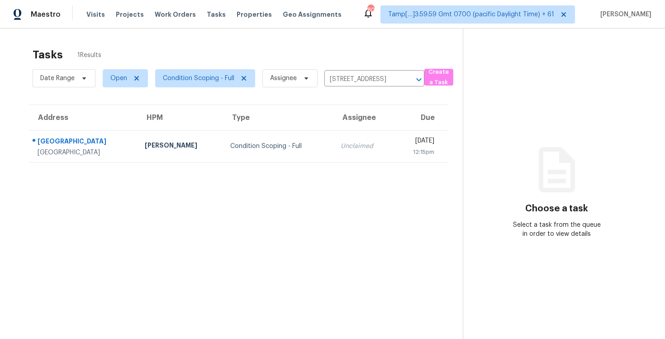
click at [351, 145] on td "Unclaimed" at bounding box center [364, 146] width 60 height 32
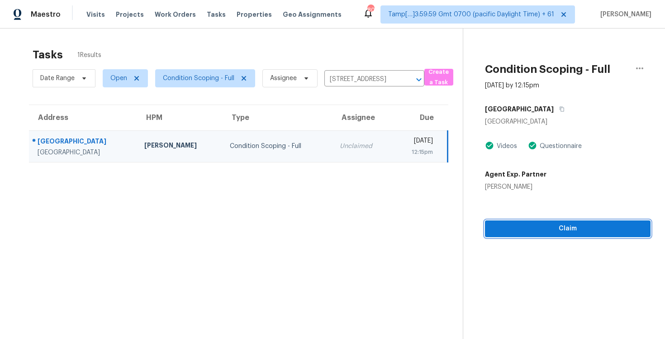
click at [550, 229] on span "Claim" at bounding box center [568, 228] width 151 height 11
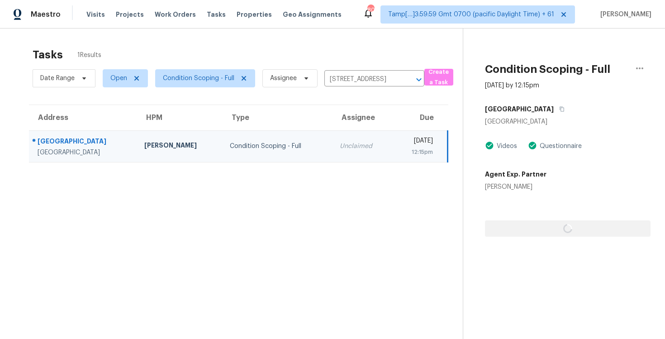
click at [550, 229] on div at bounding box center [568, 213] width 166 height 45
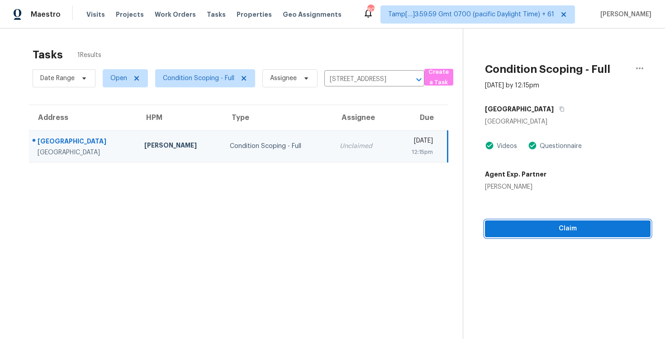
click at [550, 229] on span "Claim" at bounding box center [568, 228] width 151 height 11
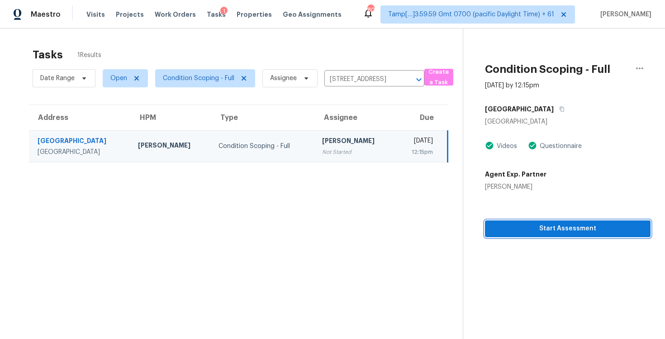
click at [517, 229] on span "Start Assessment" at bounding box center [568, 228] width 151 height 11
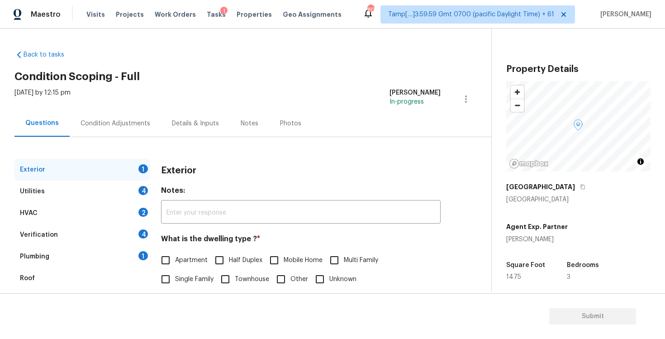
click at [124, 122] on div "Condition Adjustments" at bounding box center [116, 123] width 70 height 9
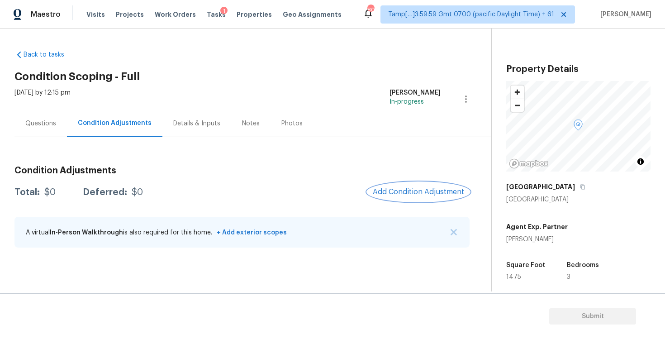
click at [392, 192] on span "Add Condition Adjustment" at bounding box center [418, 192] width 91 height 8
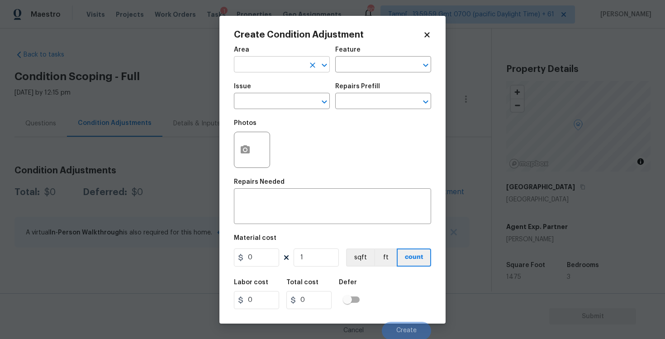
click at [273, 58] on input "text" at bounding box center [269, 65] width 71 height 14
type input "e"
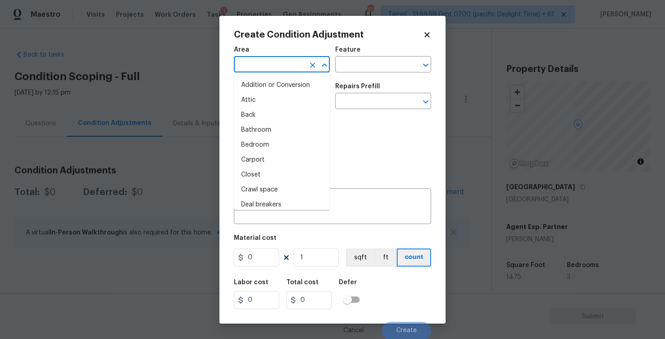
type input "x"
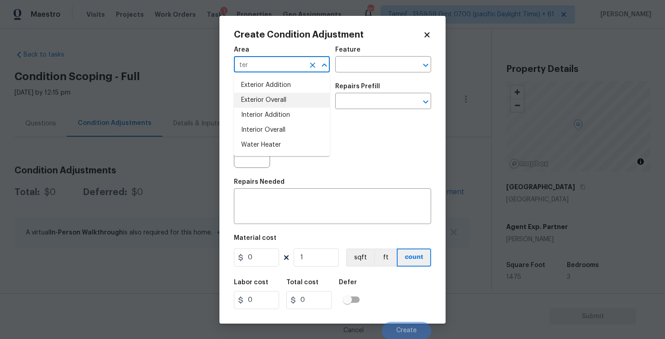
click at [273, 97] on li "Exterior Overall" at bounding box center [282, 100] width 96 height 15
type input "Exterior Overall"
click at [273, 97] on input "text" at bounding box center [269, 102] width 71 height 14
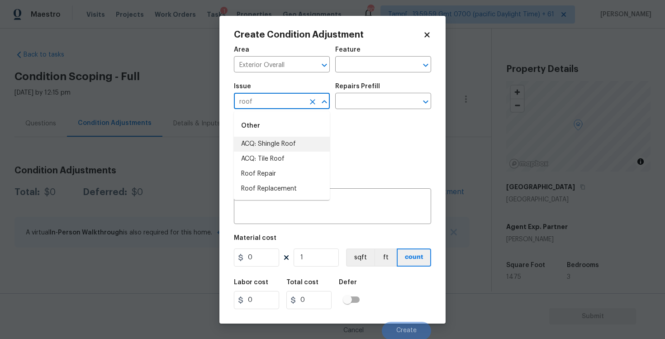
click at [282, 137] on li "ACQ: Shingle Roof" at bounding box center [282, 144] width 96 height 15
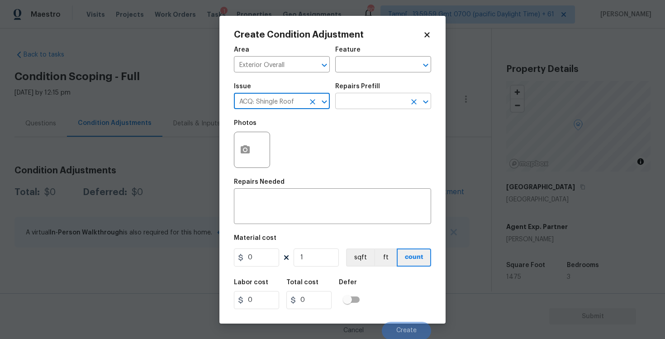
type input "ACQ: Shingle Roof"
click at [351, 105] on input "text" at bounding box center [370, 102] width 71 height 14
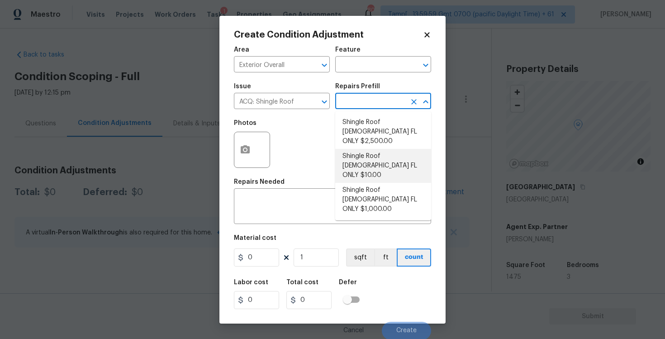
click at [370, 163] on li "Shingle Roof [DEMOGRAPHIC_DATA] FL ONLY $10.00" at bounding box center [383, 166] width 96 height 34
type input "Acquisition"
type textarea "Acquisition Scope ([US_STATE] Only): Shingle Roof 15+ years in age maintenance."
type input "10"
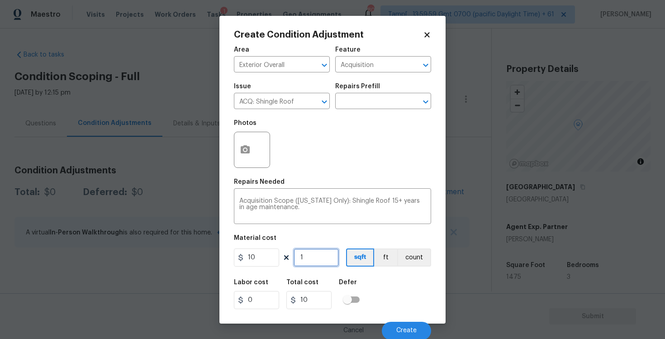
click at [308, 258] on input "1" at bounding box center [316, 258] width 45 height 18
type input "0"
paste input "1475"
type input "1475"
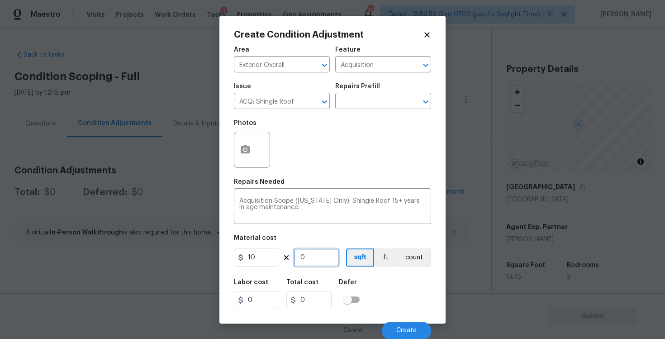
type input "14750"
type input "1475"
click at [368, 273] on div "Area Exterior Overall ​ Feature Acquisition ​ Issue ACQ: Shingle Roof ​ Repairs…" at bounding box center [332, 190] width 197 height 299
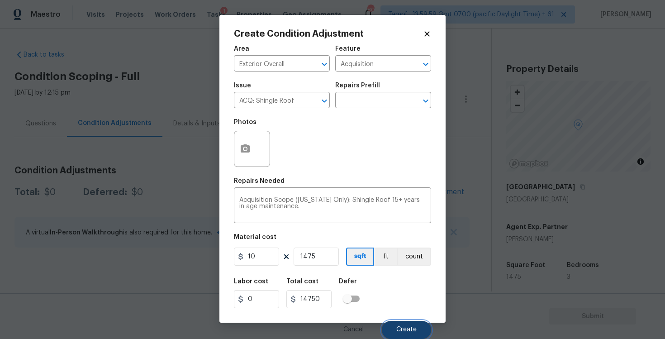
click at [399, 330] on span "Create" at bounding box center [407, 329] width 20 height 7
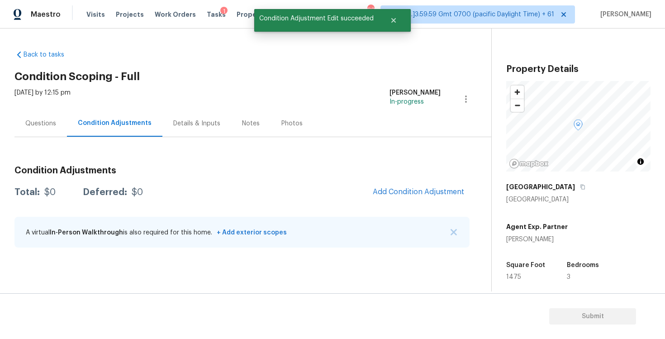
scroll to position [0, 0]
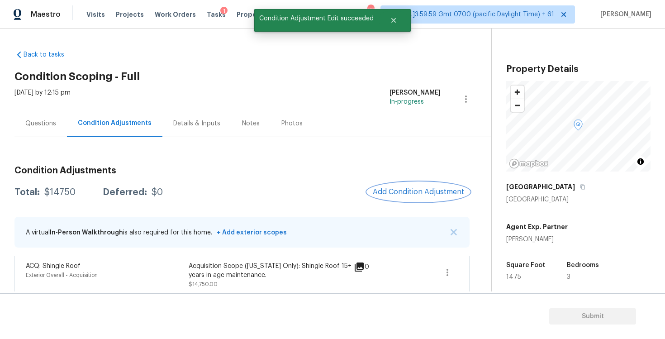
click at [416, 192] on span "Add Condition Adjustment" at bounding box center [418, 192] width 91 height 8
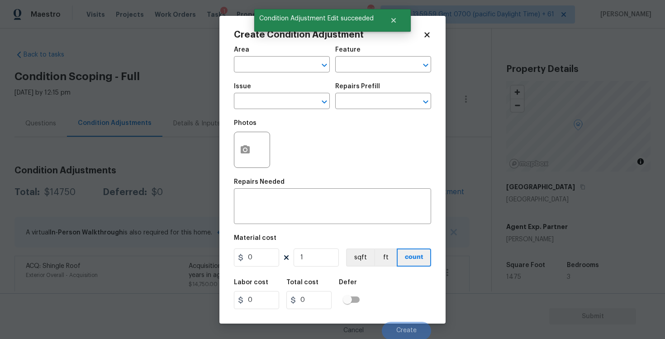
click at [284, 74] on span "Area ​" at bounding box center [282, 59] width 96 height 37
click at [282, 70] on input "text" at bounding box center [269, 65] width 71 height 14
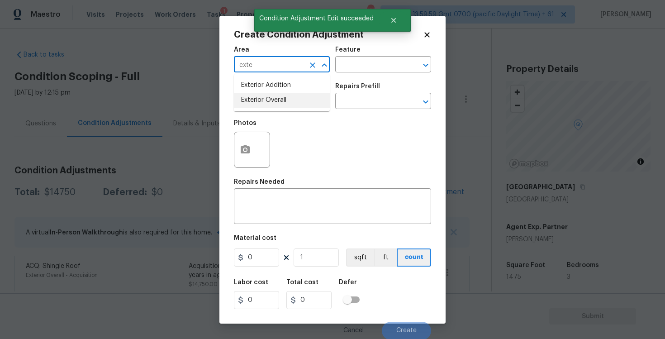
click at [278, 101] on li "Exterior Overall" at bounding box center [282, 100] width 96 height 15
type input "Exterior Overall"
click at [278, 101] on input "text" at bounding box center [269, 102] width 71 height 14
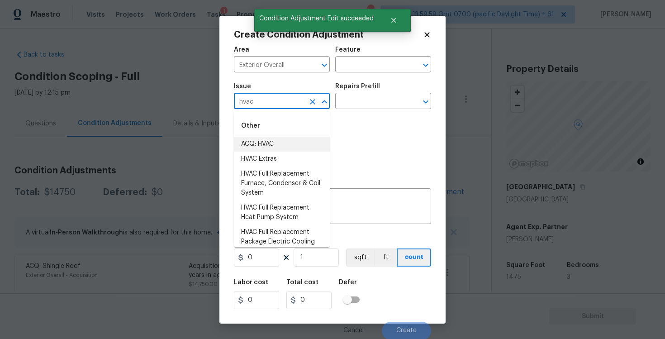
click at [285, 139] on li "ACQ: HVAC" at bounding box center [282, 144] width 96 height 15
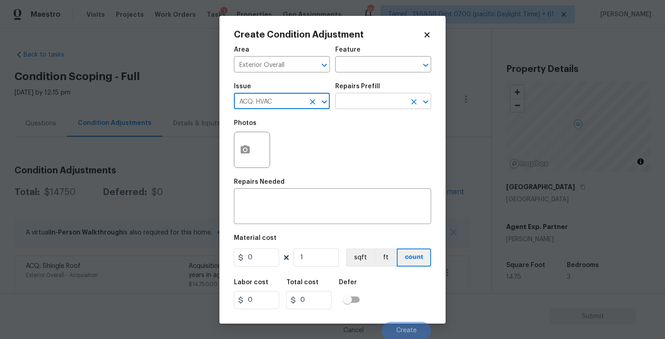
type input "ACQ: HVAC"
click at [378, 95] on input "text" at bounding box center [370, 102] width 71 height 14
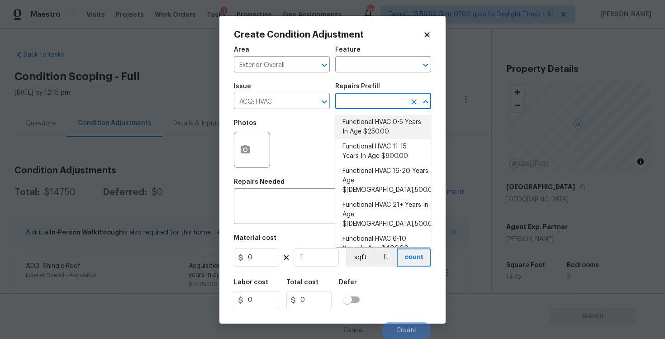
click at [373, 125] on li "Functional HVAC 0-5 Years In Age $250.00" at bounding box center [383, 127] width 96 height 24
type input "Acquisition"
type textarea "Acquisition Scope: Functional HVAC 0-5 years"
type input "250"
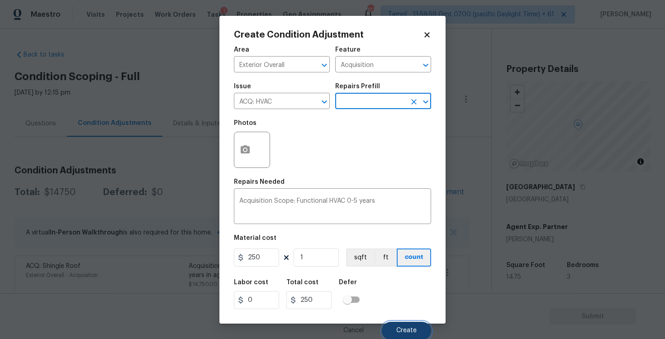
click at [388, 326] on button "Create" at bounding box center [406, 331] width 49 height 18
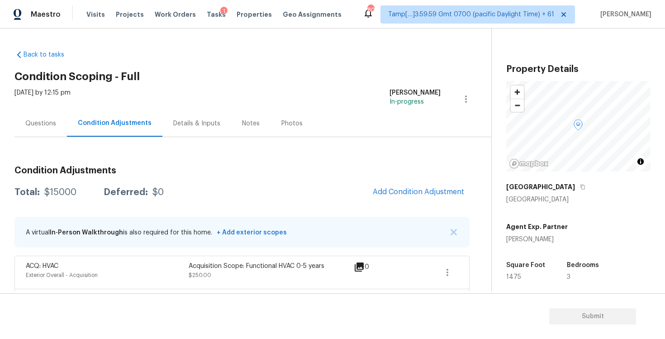
click at [59, 124] on div "Questions" at bounding box center [40, 123] width 53 height 27
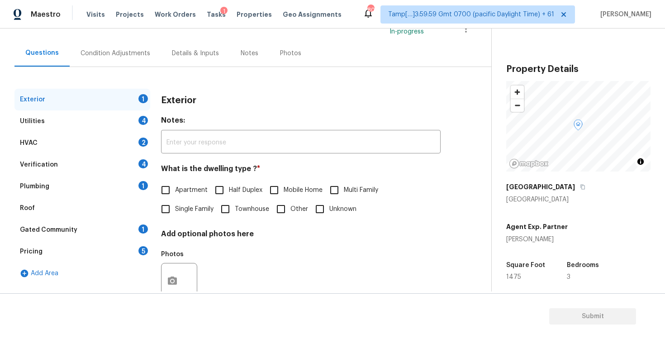
scroll to position [85, 0]
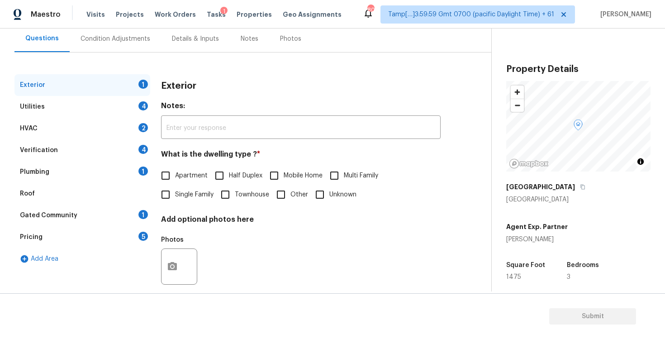
click at [101, 236] on div "Pricing 5" at bounding box center [82, 237] width 136 height 22
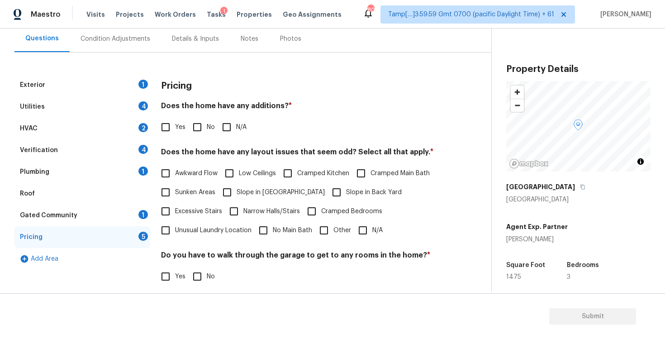
click at [168, 132] on input "Yes" at bounding box center [165, 127] width 19 height 19
checkbox input "true"
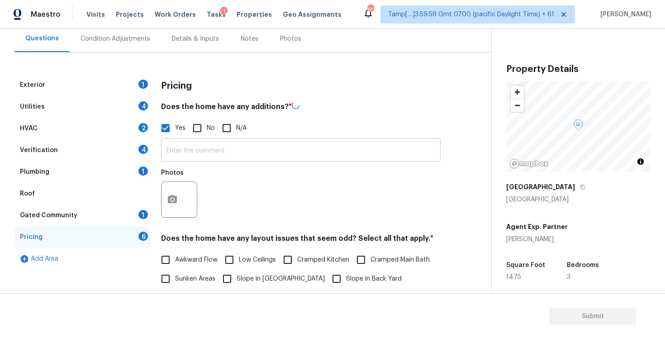
click at [194, 148] on input "text" at bounding box center [301, 150] width 280 height 21
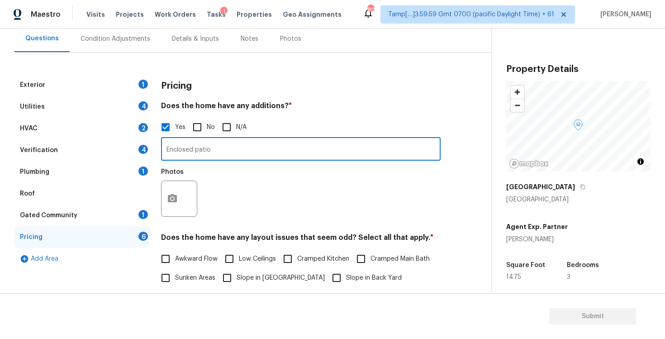
type input "Enclosed patio"
click at [225, 171] on div "Photos" at bounding box center [301, 192] width 280 height 59
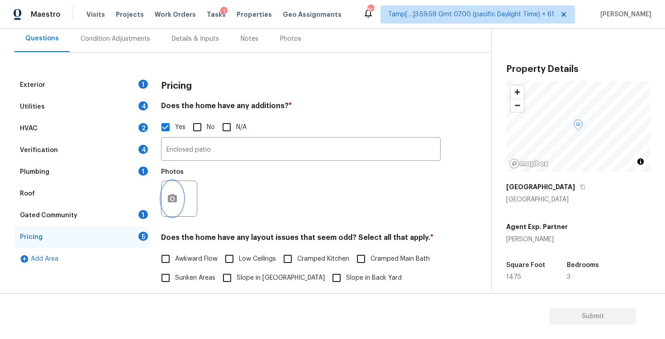
click at [164, 204] on button "button" at bounding box center [173, 198] width 22 height 35
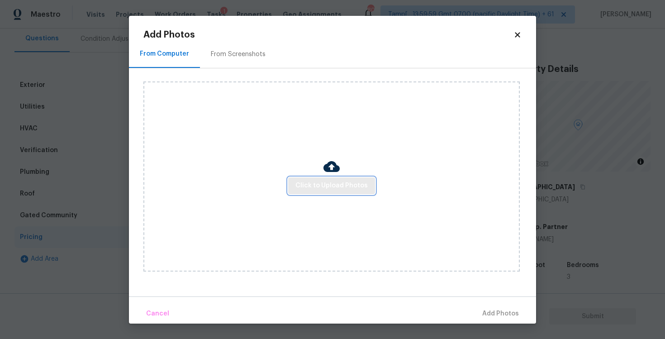
click at [338, 179] on button "Click to Upload Photos" at bounding box center [331, 185] width 87 height 17
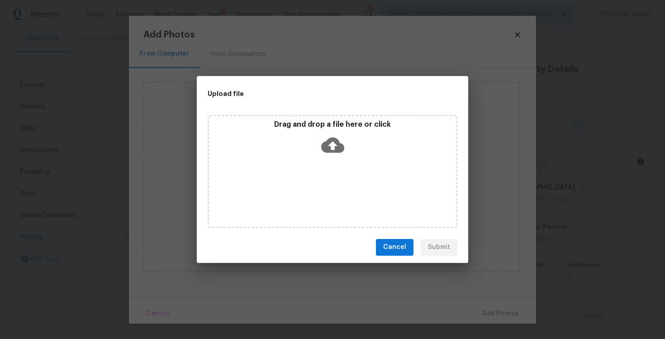
click at [334, 146] on icon at bounding box center [332, 145] width 23 height 23
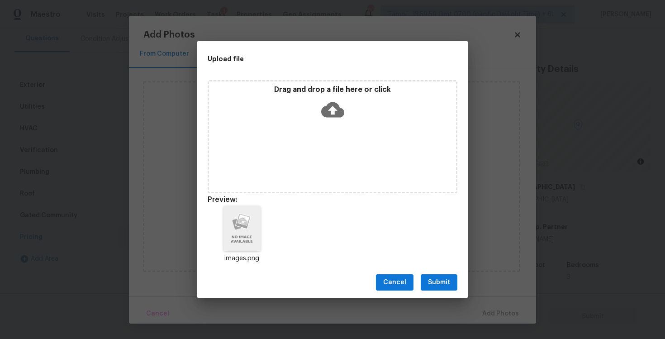
click at [392, 282] on span "Cancel" at bounding box center [394, 282] width 23 height 11
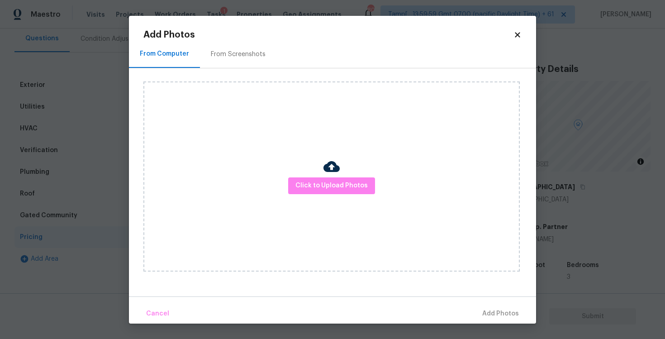
click at [519, 35] on icon at bounding box center [517, 34] width 5 height 5
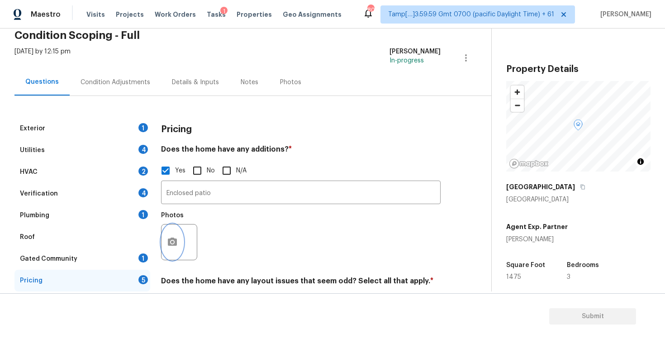
scroll to position [30, 0]
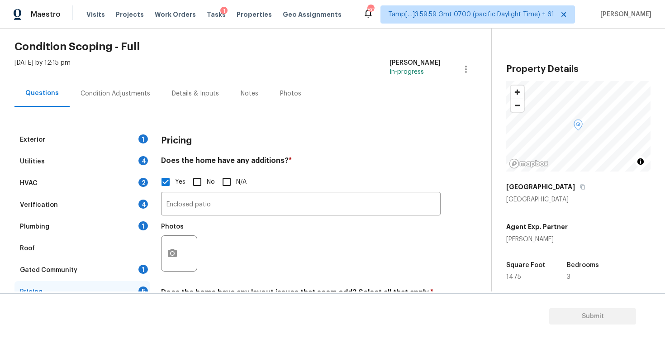
click at [126, 99] on div "Condition Adjustments" at bounding box center [115, 93] width 91 height 27
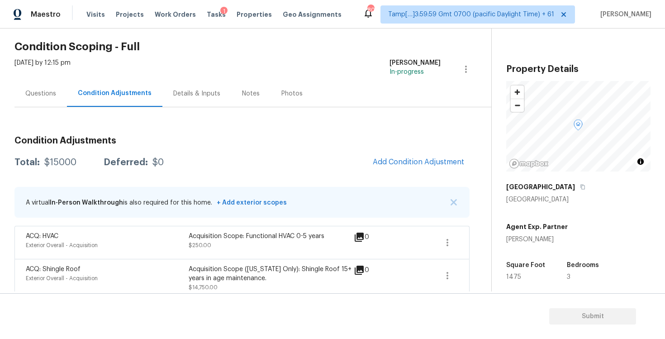
scroll to position [39, 0]
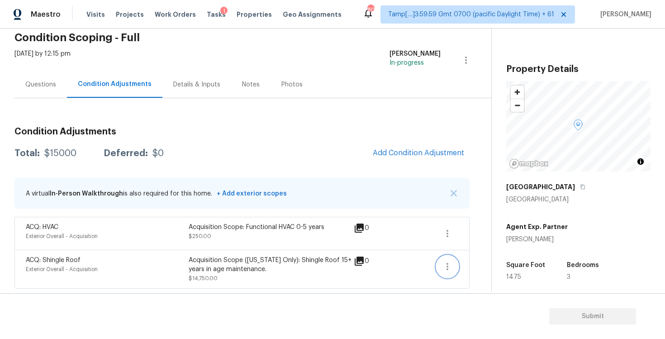
click at [441, 262] on button "button" at bounding box center [448, 267] width 22 height 22
click at [486, 260] on div "Edit" at bounding box center [499, 264] width 71 height 9
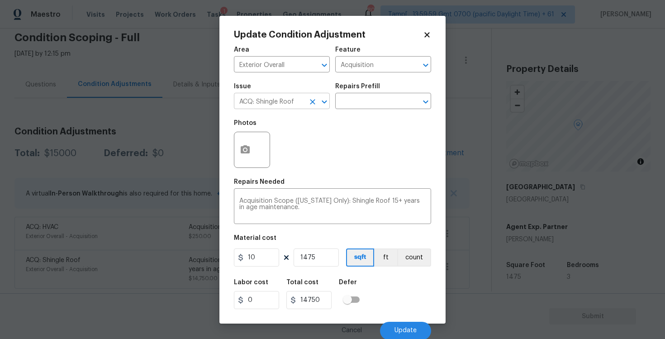
click at [306, 98] on div at bounding box center [318, 102] width 24 height 13
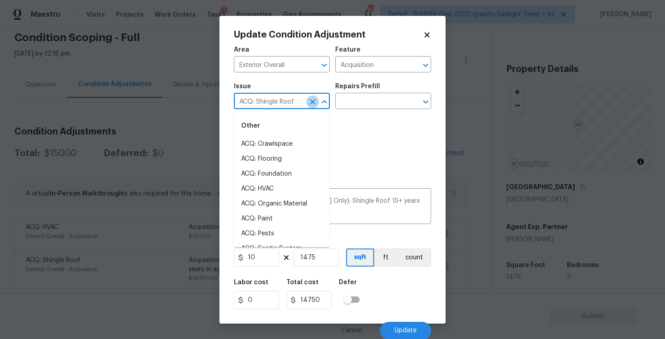
click at [313, 101] on icon "Clear" at bounding box center [312, 101] width 9 height 9
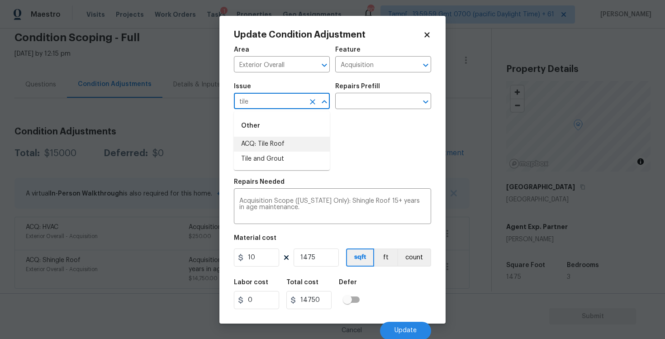
click at [313, 143] on li "ACQ: Tile Roof" at bounding box center [282, 144] width 96 height 15
type input "ACQ: Tile Roof"
click at [369, 105] on input "text" at bounding box center [370, 102] width 71 height 14
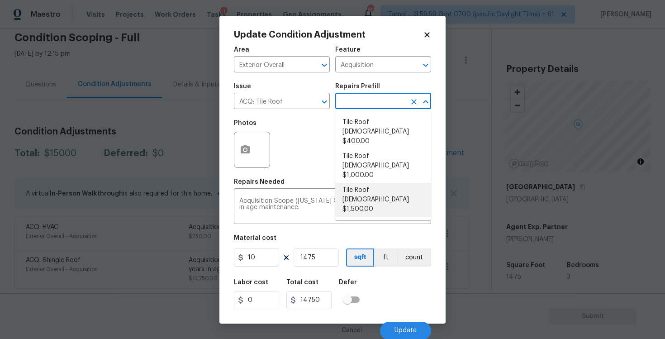
click at [370, 183] on li "Tile Roof [DEMOGRAPHIC_DATA] $1,500.00" at bounding box center [383, 200] width 96 height 34
type textarea "Acquisition Scope: Tile Roof 16-20 years in age maintenance"
type input "1500"
type input "2212500"
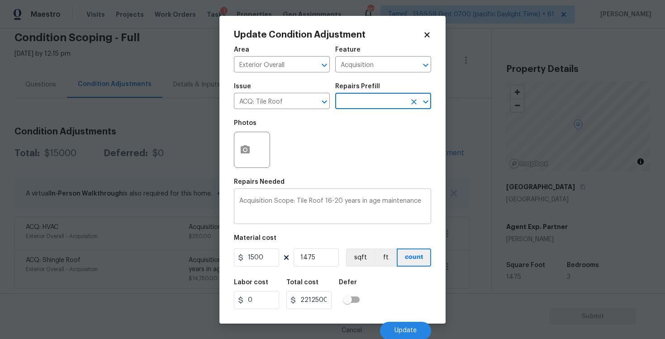
click at [340, 201] on textarea "Acquisition Scope: Tile Roof 16-20 years in age maintenance" at bounding box center [332, 207] width 187 height 19
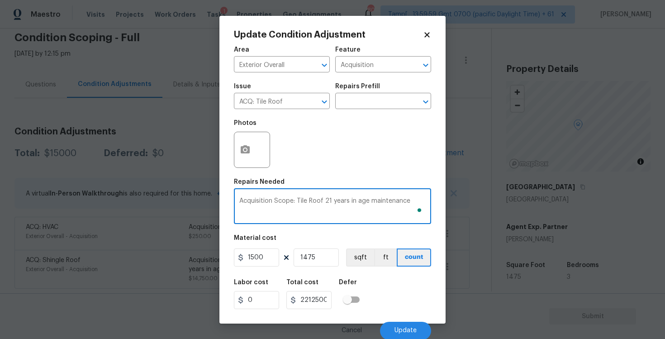
type textarea "Acquisition Scope: Tile Roof 21 years in age maintenance"
click at [267, 260] on input "1500" at bounding box center [256, 258] width 45 height 18
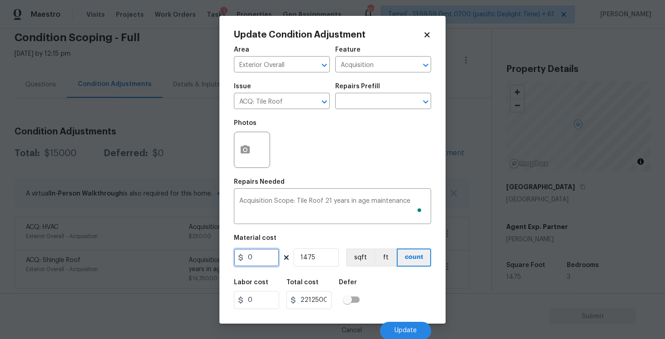
type input "0"
type input "34500"
type input "50887500"
click at [387, 299] on div "Labor cost 0 Total cost 50887500 Defer" at bounding box center [332, 294] width 197 height 41
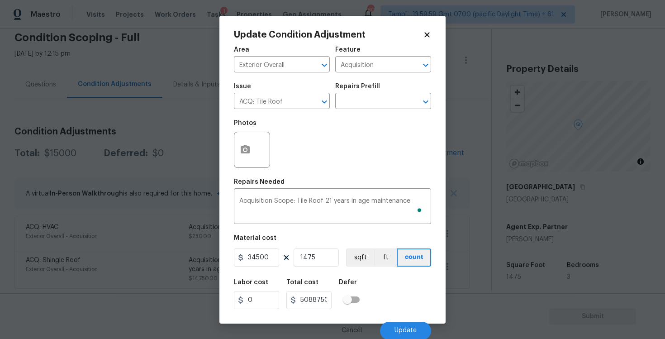
scroll to position [1, 0]
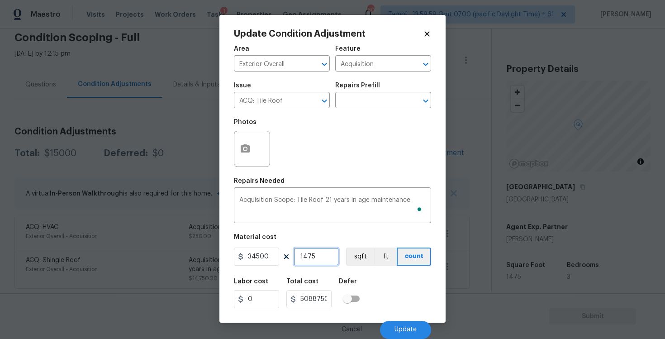
click at [322, 262] on input "1475" at bounding box center [316, 257] width 45 height 18
type input "0"
type input "1"
type input "34500"
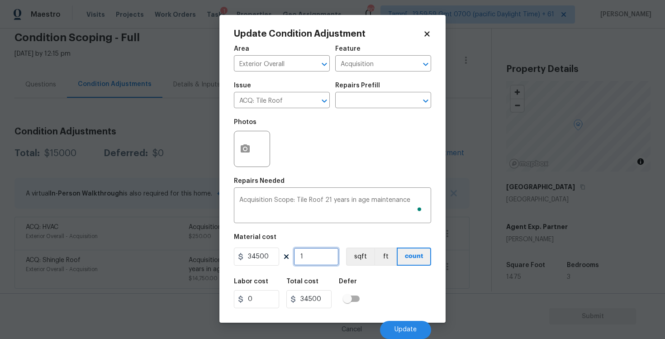
type input "1"
click at [400, 283] on div "Labor cost 0 Total cost 34500 Defer" at bounding box center [332, 293] width 197 height 41
click at [407, 323] on button "Update" at bounding box center [405, 330] width 51 height 18
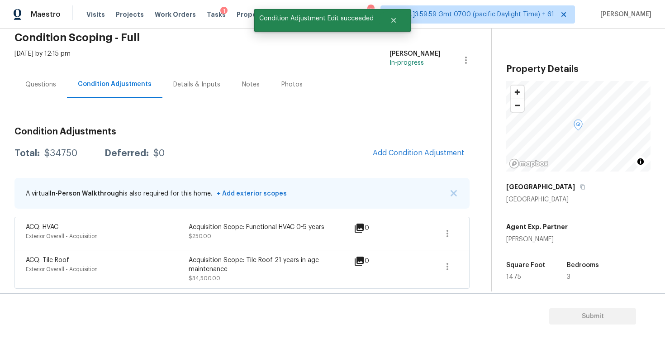
scroll to position [0, 0]
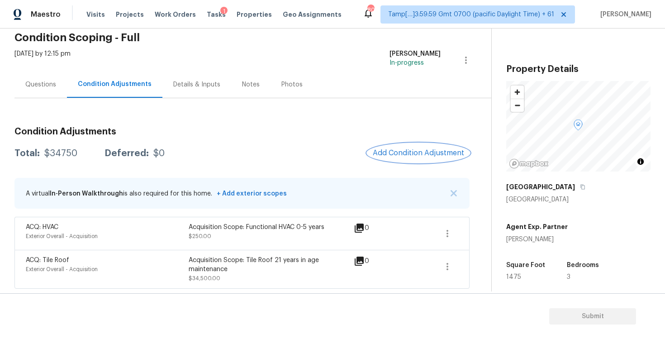
click at [402, 155] on span "Add Condition Adjustment" at bounding box center [418, 153] width 91 height 8
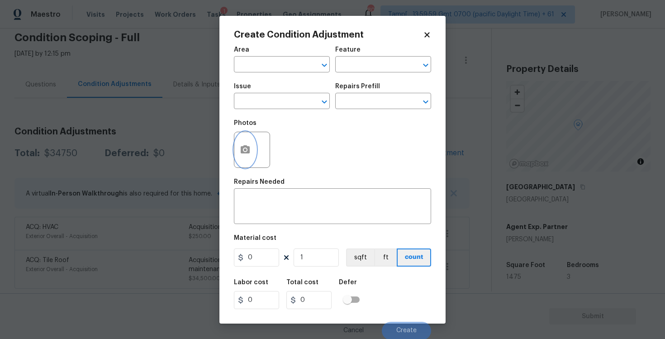
click at [244, 148] on icon "button" at bounding box center [245, 149] width 9 height 8
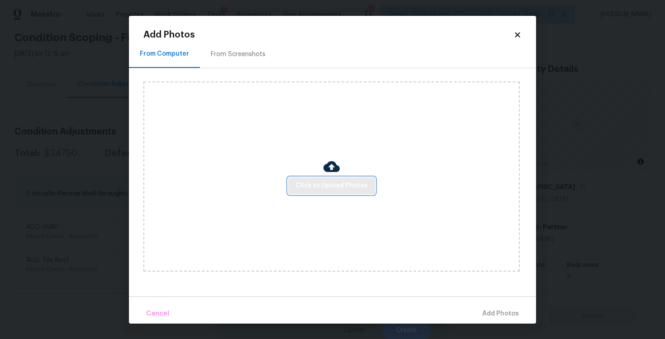
click at [347, 184] on span "Click to Upload Photos" at bounding box center [332, 185] width 72 height 11
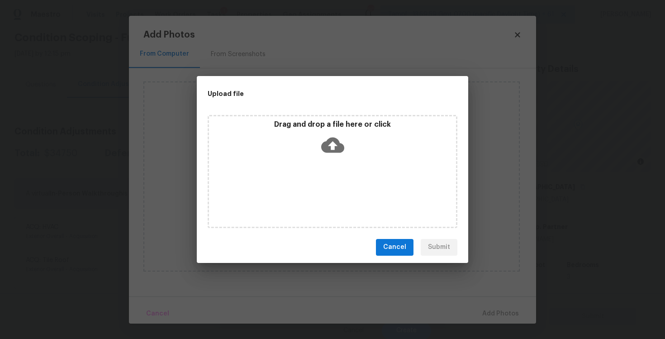
click at [331, 147] on icon at bounding box center [332, 145] width 23 height 23
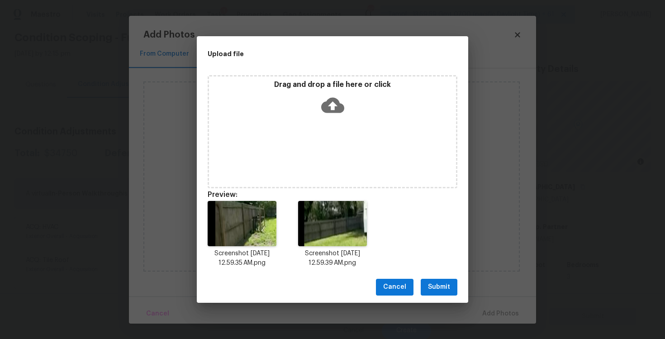
click at [459, 288] on div "Cancel Submit" at bounding box center [333, 287] width 272 height 31
click at [445, 286] on span "Submit" at bounding box center [439, 287] width 22 height 11
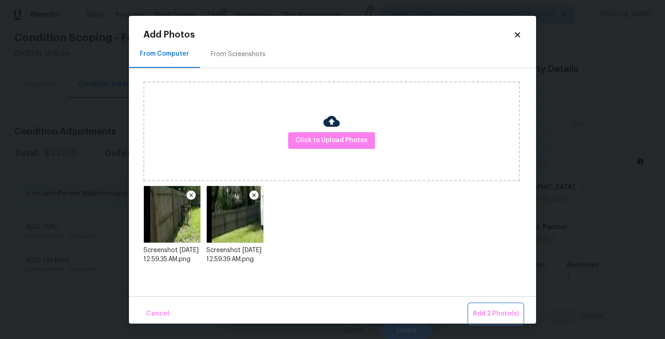
click at [487, 307] on button "Add 2 Photo(s)" at bounding box center [495, 313] width 53 height 19
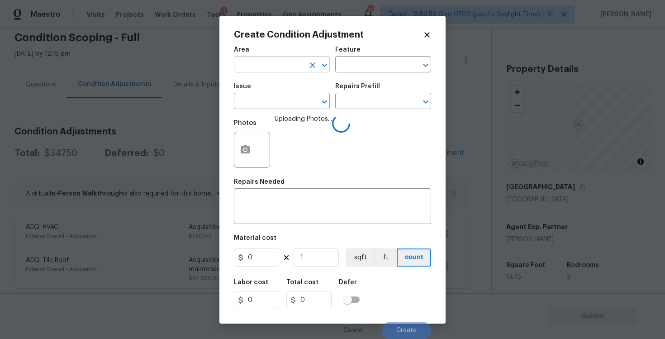
click at [289, 68] on input "text" at bounding box center [269, 65] width 71 height 14
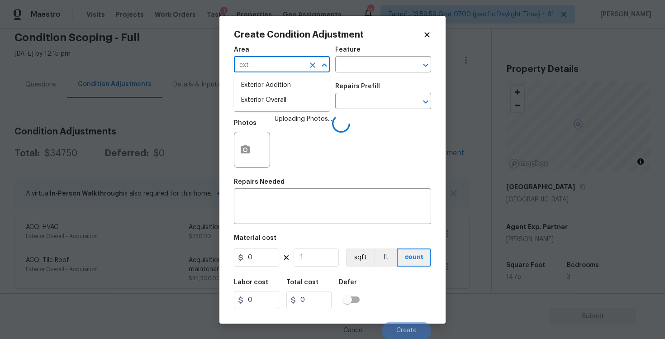
type input "exte"
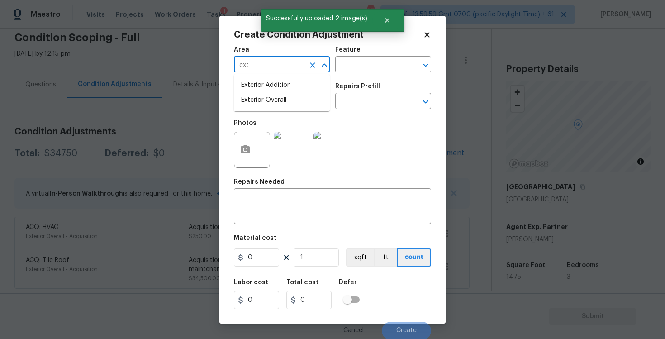
type input "exte"
click at [264, 97] on li "Exterior Overall" at bounding box center [282, 100] width 96 height 15
type input "Exterior Overall"
click at [264, 97] on input "text" at bounding box center [269, 102] width 71 height 14
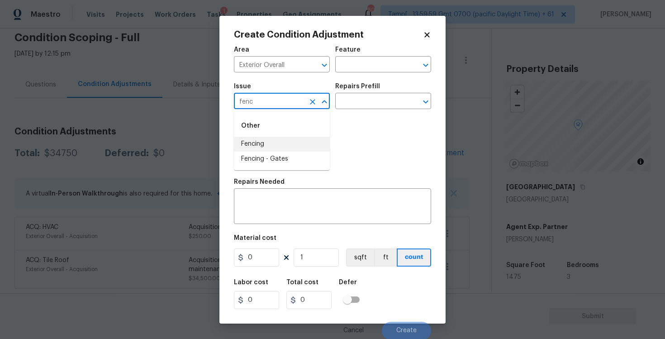
click at [263, 139] on li "Fencing" at bounding box center [282, 144] width 96 height 15
type input "Fencing"
click at [276, 191] on div "x ​" at bounding box center [332, 208] width 197 height 34
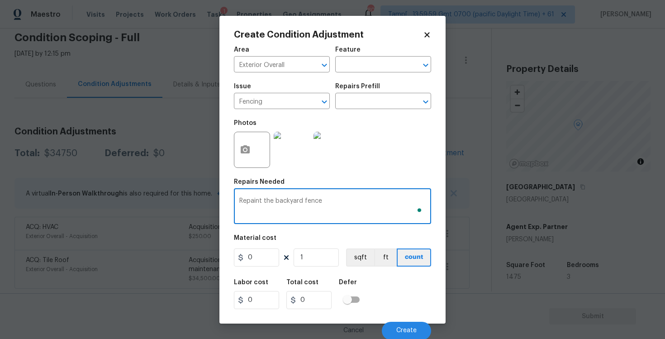
type textarea "Repaint the backyard fence"
click at [257, 260] on input "0" at bounding box center [256, 258] width 45 height 18
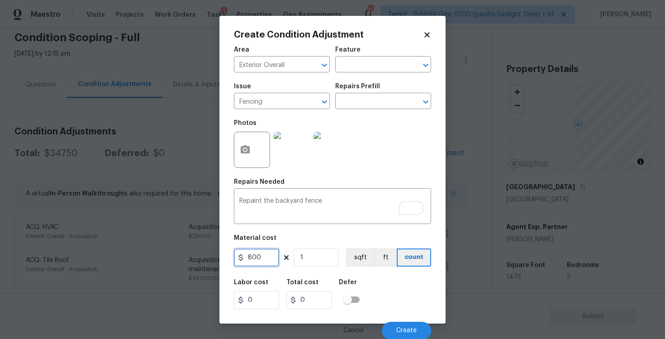
type input "800"
click at [384, 283] on div "Labor cost 0 Total cost 0 Defer" at bounding box center [332, 294] width 197 height 41
type input "800"
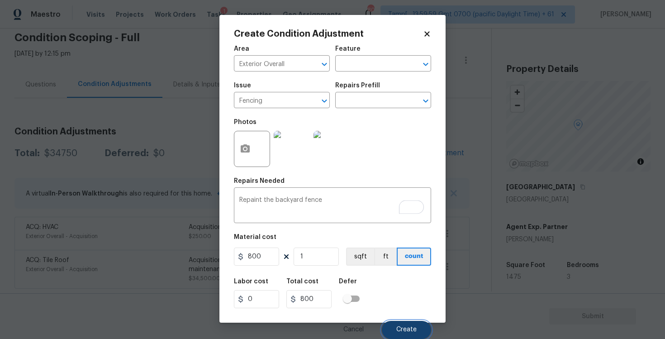
click at [405, 327] on span "Create" at bounding box center [407, 329] width 20 height 7
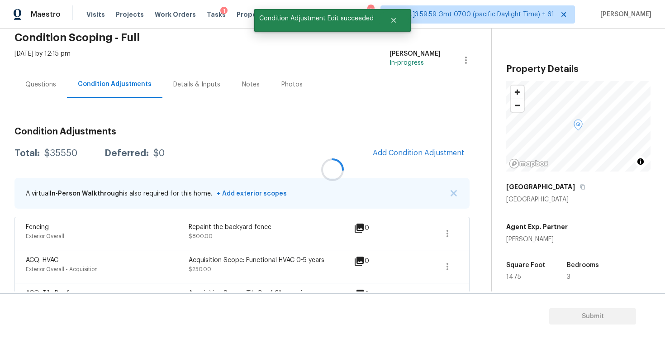
scroll to position [0, 0]
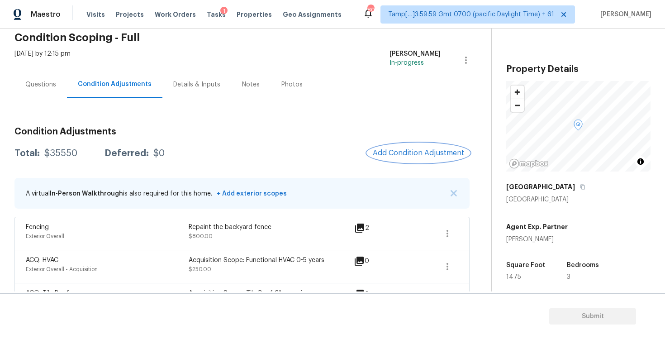
click at [424, 153] on span "Add Condition Adjustment" at bounding box center [418, 153] width 91 height 8
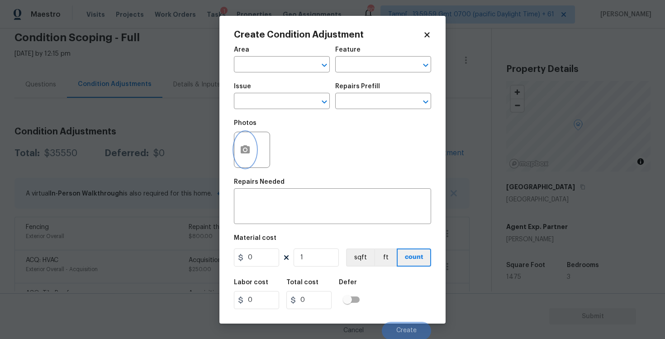
click at [239, 157] on button "button" at bounding box center [246, 149] width 22 height 35
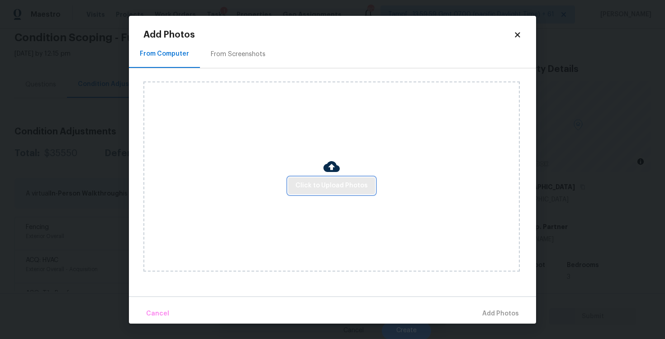
click at [349, 187] on span "Click to Upload Photos" at bounding box center [332, 185] width 72 height 11
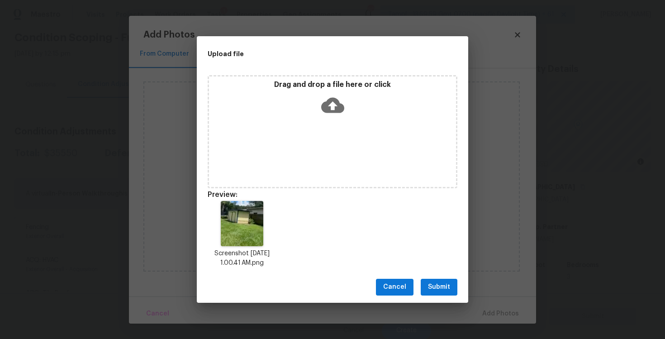
click at [443, 280] on button "Submit" at bounding box center [439, 287] width 37 height 17
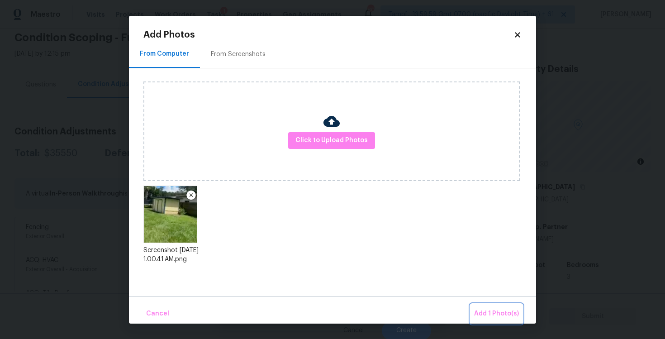
click at [494, 309] on span "Add 1 Photo(s)" at bounding box center [496, 313] width 45 height 11
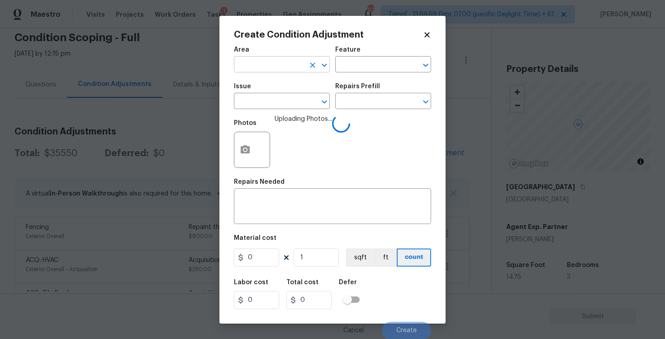
click at [278, 71] on input "text" at bounding box center [269, 65] width 71 height 14
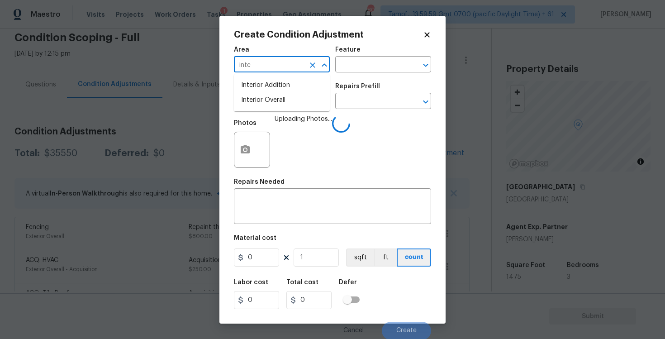
type input "inter"
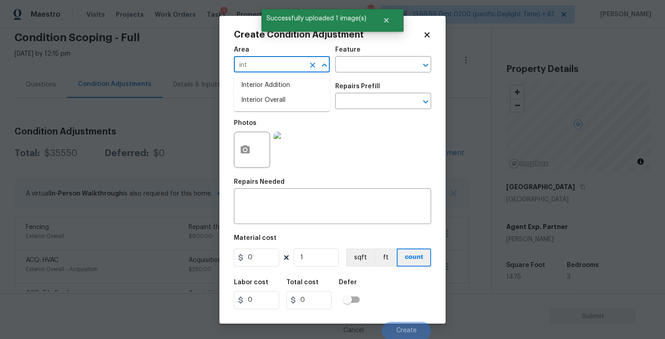
type input "inte"
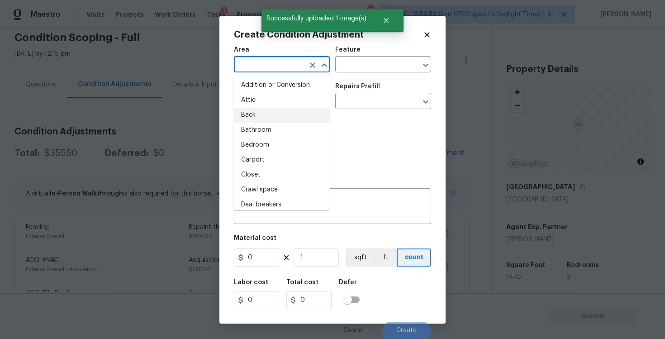
type input "r"
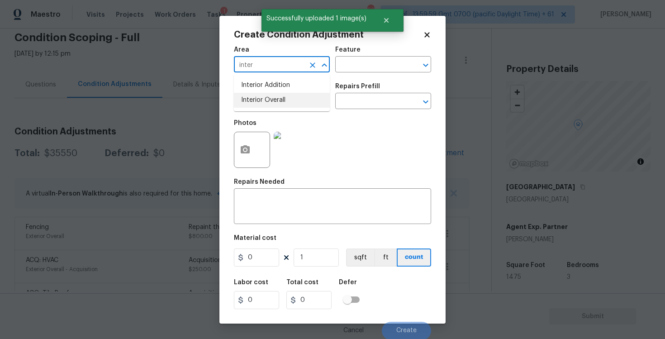
click at [261, 106] on li "Interior Overall" at bounding box center [282, 100] width 96 height 15
type input "Interior Overall"
click at [261, 106] on input "text" at bounding box center [269, 102] width 71 height 14
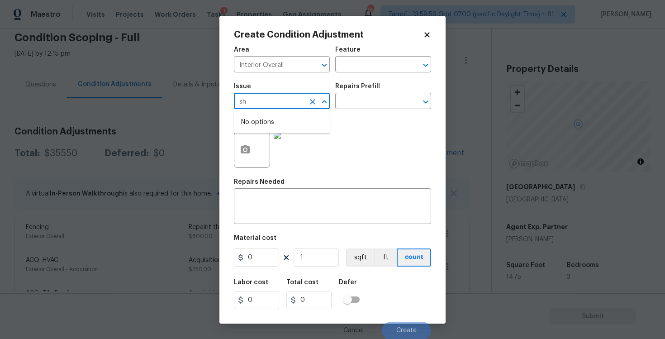
type input "s"
click at [278, 136] on div "Other" at bounding box center [282, 126] width 96 height 22
click at [278, 140] on li "Debris/garbage on site" at bounding box center [282, 144] width 96 height 15
type input "Debris/garbage on site"
click at [292, 221] on div "x ​" at bounding box center [332, 208] width 197 height 34
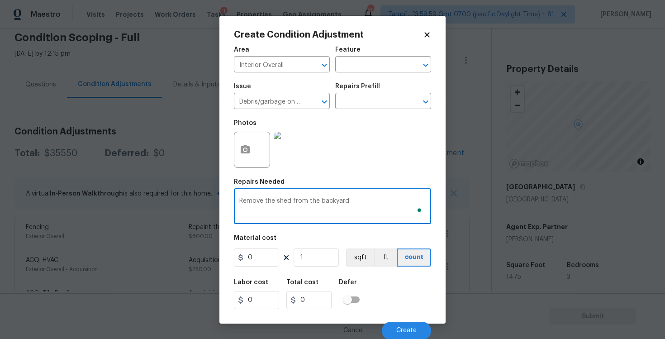
type textarea "Remove the shed from the backyard"
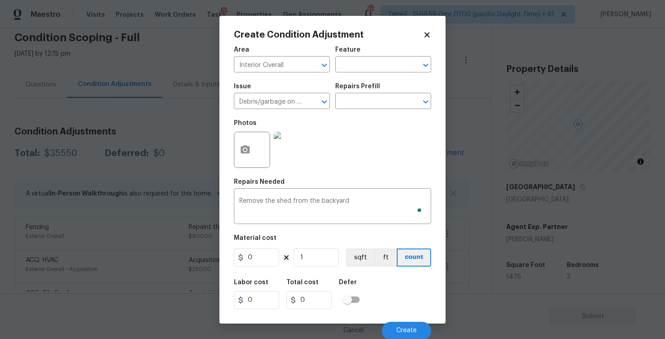
click at [265, 268] on div "Area Interior Overall ​ Feature ​ Issue Debris/garbage on site ​ Repairs Prefil…" at bounding box center [332, 190] width 197 height 299
click at [253, 258] on input "0" at bounding box center [256, 258] width 45 height 18
type input "1000"
click at [408, 278] on div "Labor cost 0 Total cost 1000 Defer" at bounding box center [332, 294] width 197 height 41
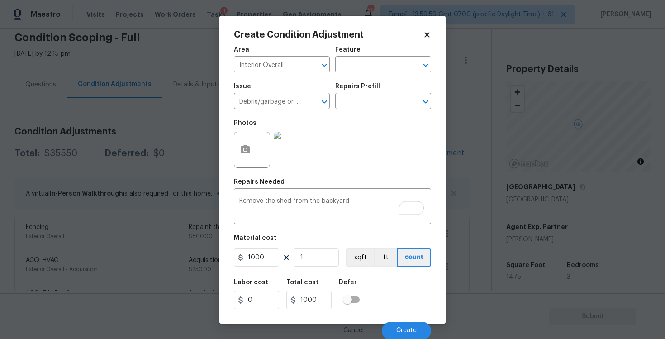
scroll to position [1, 0]
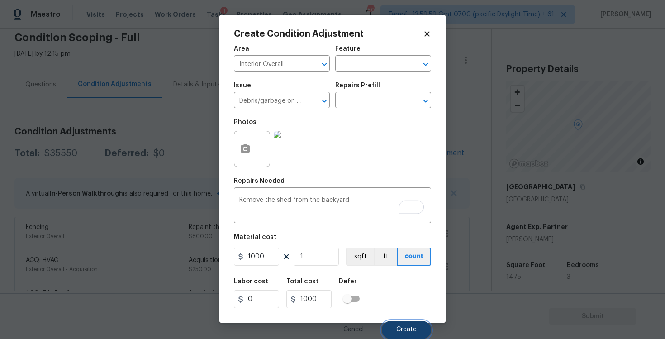
click at [410, 325] on button "Create" at bounding box center [406, 330] width 49 height 18
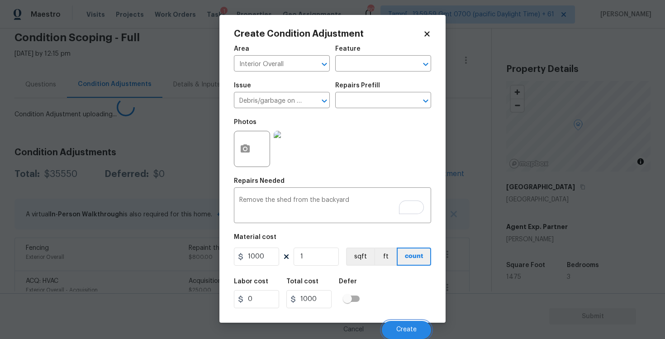
scroll to position [0, 0]
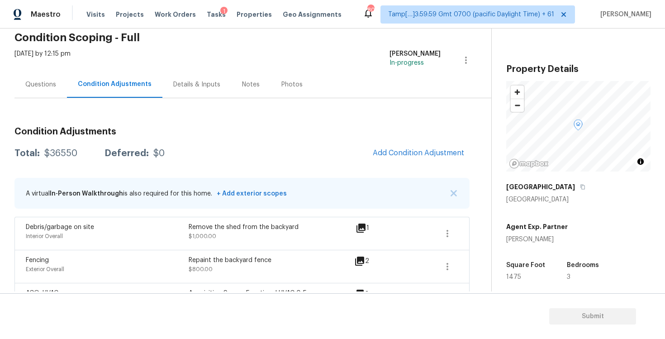
click at [422, 142] on div "Condition Adjustments Total: $36550 Deferred: $0 Add Condition Adjustment A vir…" at bounding box center [241, 237] width 455 height 235
click at [406, 151] on span "Add Condition Adjustment" at bounding box center [418, 153] width 91 height 8
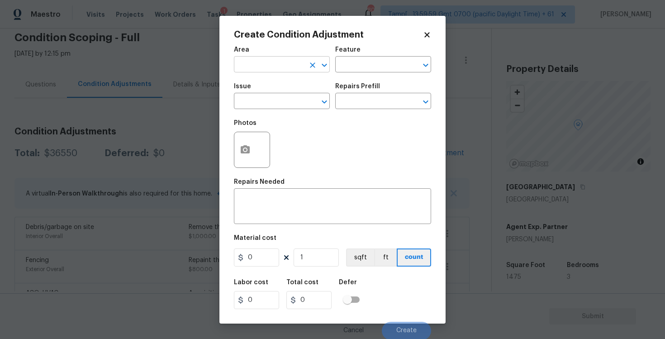
click at [290, 68] on input "text" at bounding box center [269, 65] width 71 height 14
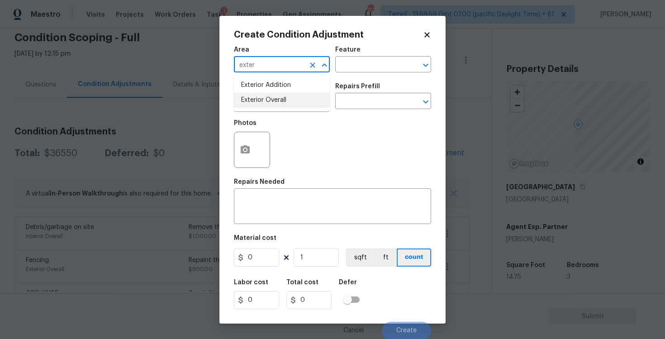
click at [287, 102] on li "Exterior Overall" at bounding box center [282, 100] width 96 height 15
type input "Exterior Overall"
click at [287, 102] on input "text" at bounding box center [269, 102] width 71 height 14
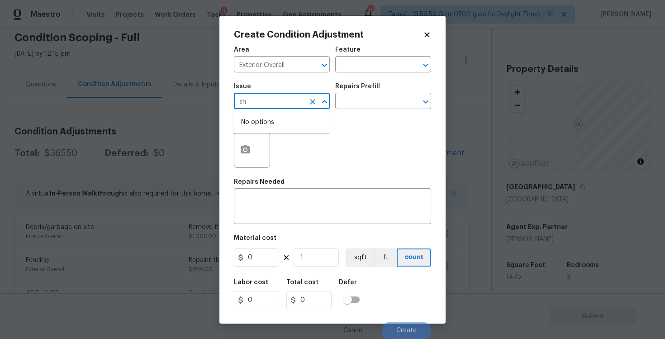
type input "s"
click at [292, 140] on li "Decks and Patios" at bounding box center [282, 144] width 96 height 15
type input "Decks and Patios"
click at [292, 217] on div "x ​" at bounding box center [332, 208] width 197 height 34
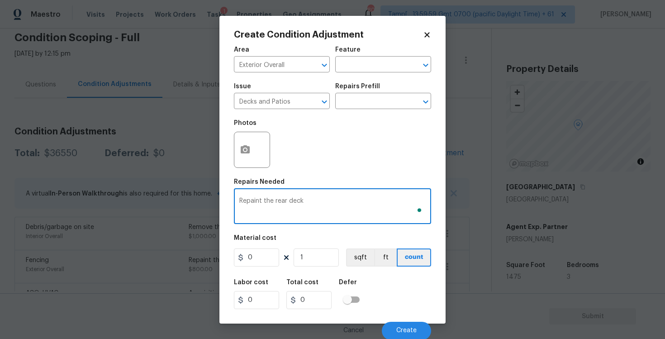
type textarea "Repaint the rear deck"
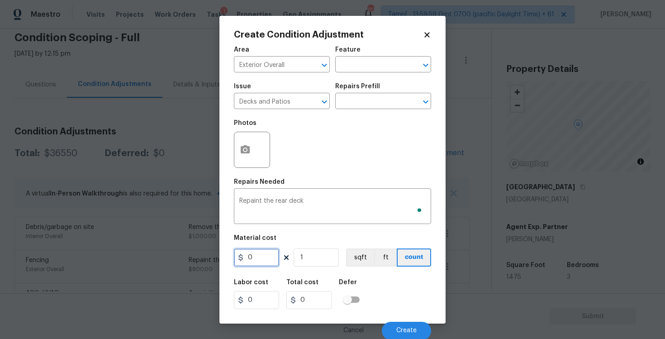
click at [261, 260] on input "0" at bounding box center [256, 258] width 45 height 18
type input "600"
click at [244, 159] on button "button" at bounding box center [246, 149] width 22 height 35
type input "600"
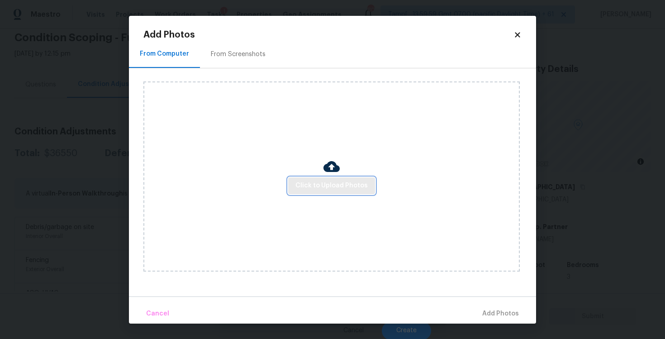
click at [348, 187] on span "Click to Upload Photos" at bounding box center [332, 185] width 72 height 11
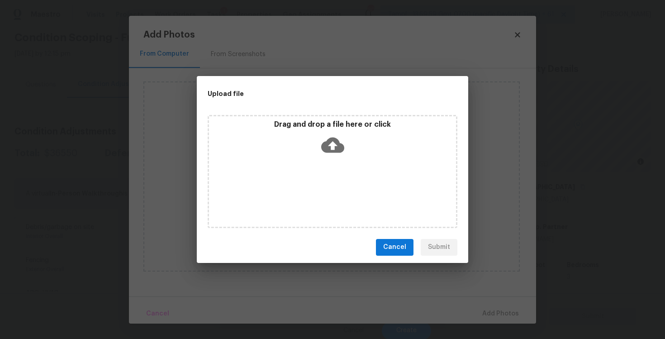
click at [332, 146] on icon at bounding box center [332, 145] width 23 height 23
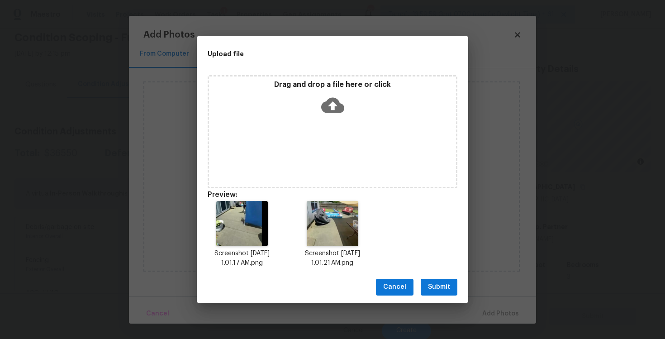
click at [445, 288] on span "Submit" at bounding box center [439, 287] width 22 height 11
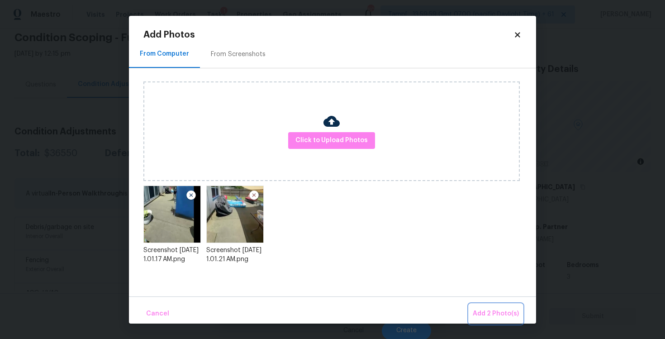
click at [497, 314] on span "Add 2 Photo(s)" at bounding box center [496, 313] width 46 height 11
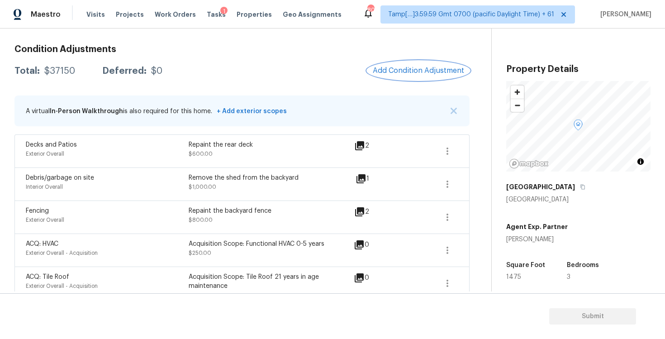
scroll to position [138, 0]
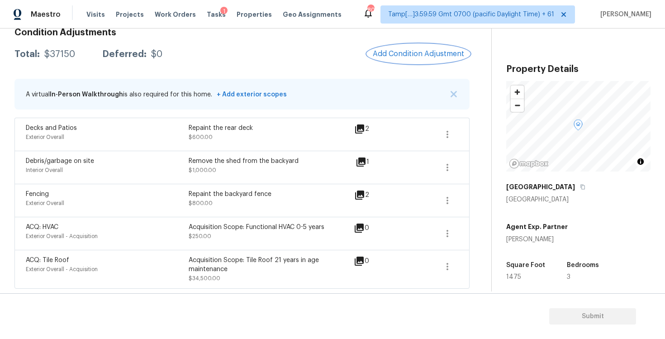
click at [406, 57] on span "Add Condition Adjustment" at bounding box center [418, 54] width 91 height 8
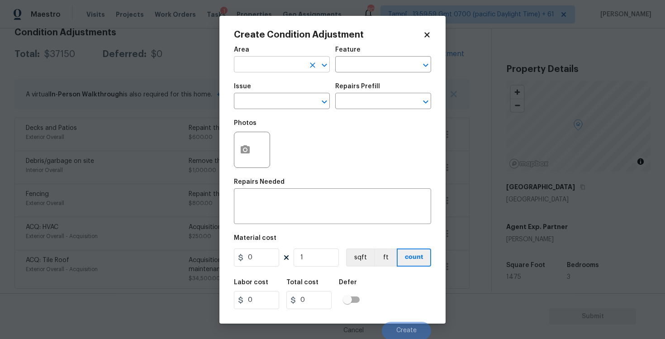
click at [268, 62] on input "text" at bounding box center [269, 65] width 71 height 14
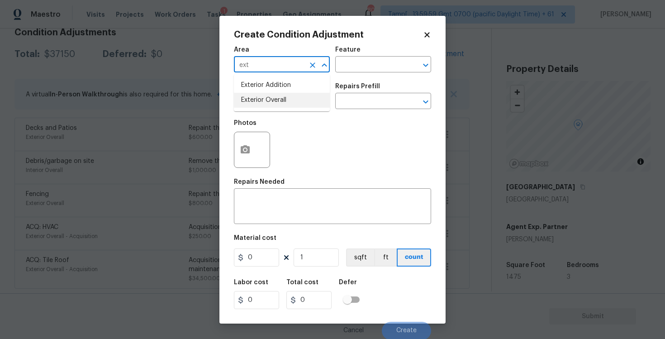
click at [277, 100] on li "Exterior Overall" at bounding box center [282, 100] width 96 height 15
type input "Exterior Overall"
click at [277, 100] on input "text" at bounding box center [269, 102] width 71 height 14
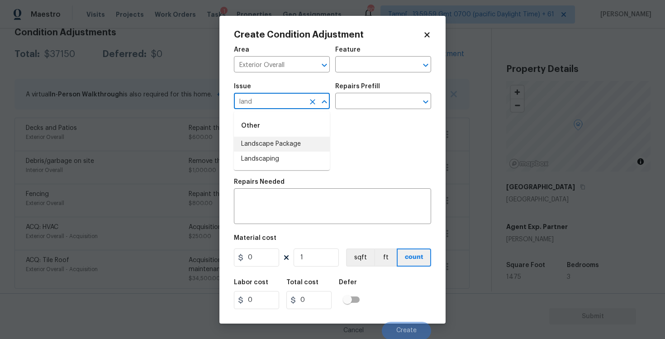
click at [281, 138] on li "Landscape Package" at bounding box center [282, 144] width 96 height 15
type input "Landscape Package"
click at [365, 110] on div "Issue Landscape Package ​ Repairs Prefill ​" at bounding box center [332, 96] width 197 height 37
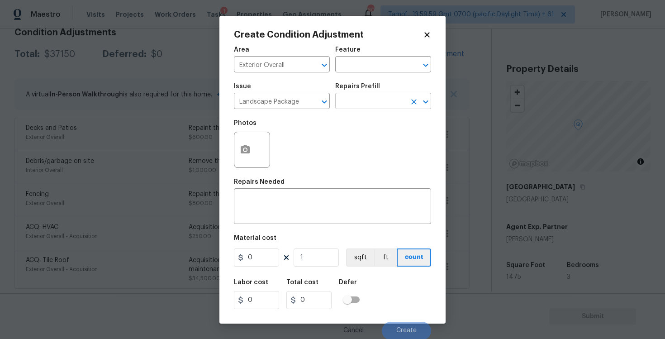
click at [365, 109] on input "text" at bounding box center [370, 102] width 71 height 14
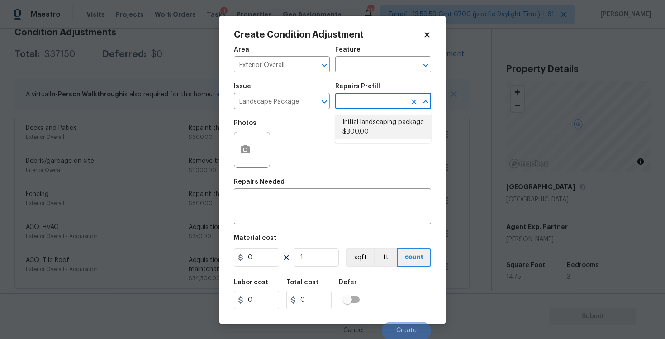
click at [367, 129] on li "Initial landscaping package $300.00" at bounding box center [383, 127] width 96 height 24
type input "Home Readiness Packages"
type textarea "Mowing of grass up to 6" in height. Mow, edge along driveways & sidewalks, trim…"
type input "300"
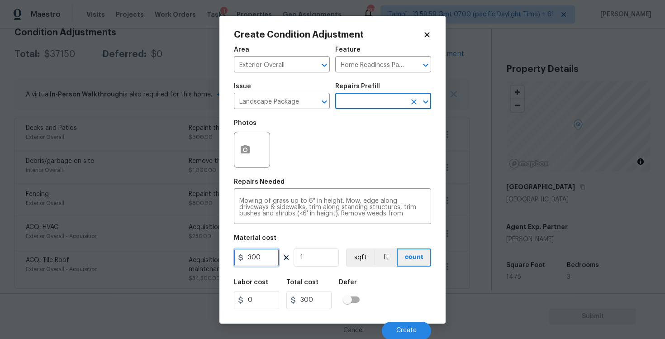
click at [260, 266] on input "300" at bounding box center [256, 258] width 45 height 18
type input "750"
click at [283, 256] on icon at bounding box center [286, 257] width 7 height 7
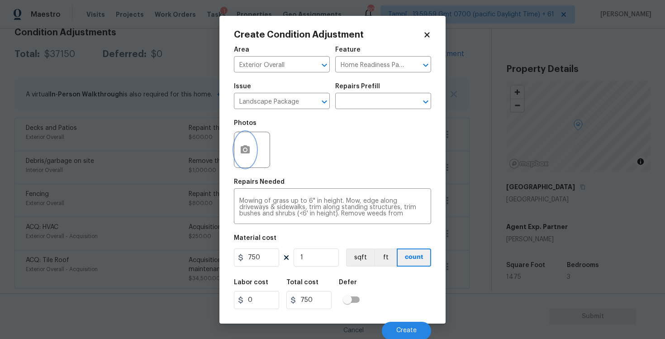
click at [249, 152] on icon "button" at bounding box center [245, 149] width 9 height 8
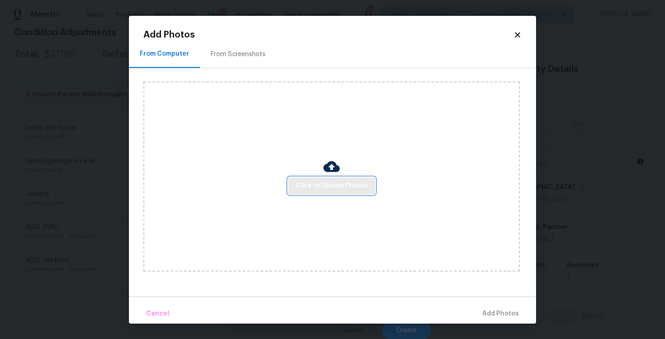
click at [323, 191] on button "Click to Upload Photos" at bounding box center [331, 185] width 87 height 17
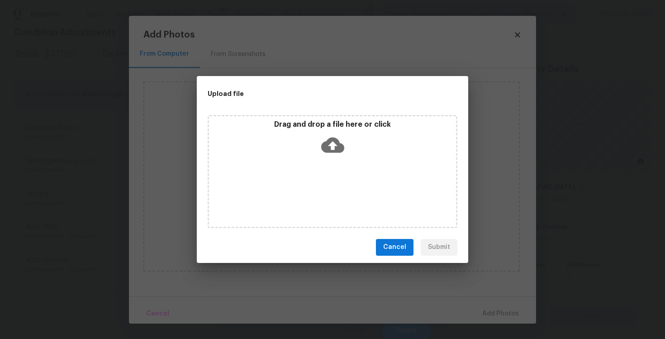
click at [338, 136] on icon at bounding box center [332, 145] width 23 height 23
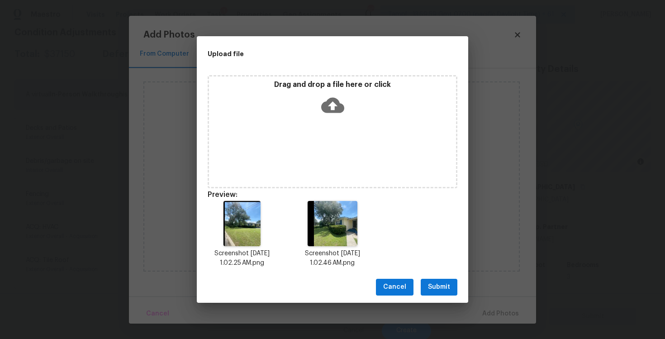
click at [433, 292] on span "Submit" at bounding box center [439, 287] width 22 height 11
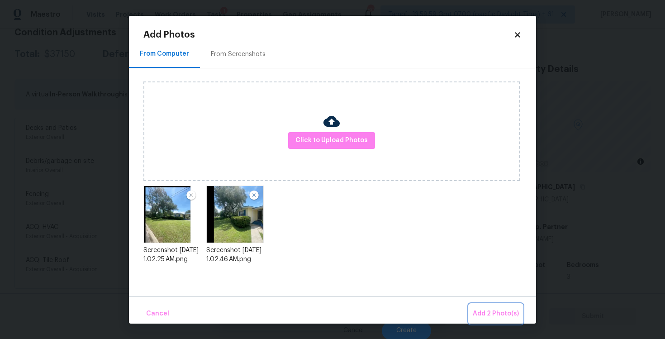
click at [486, 311] on span "Add 2 Photo(s)" at bounding box center [496, 313] width 46 height 11
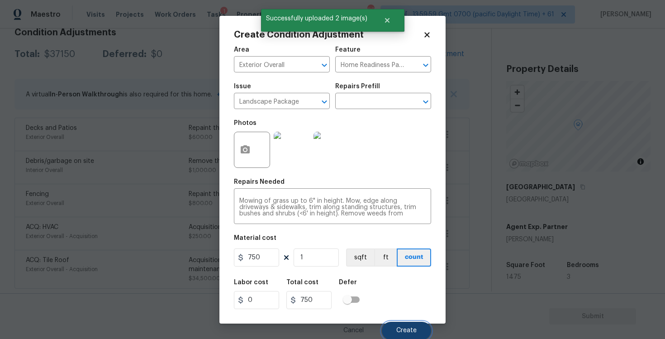
click at [407, 325] on button "Create" at bounding box center [406, 331] width 49 height 18
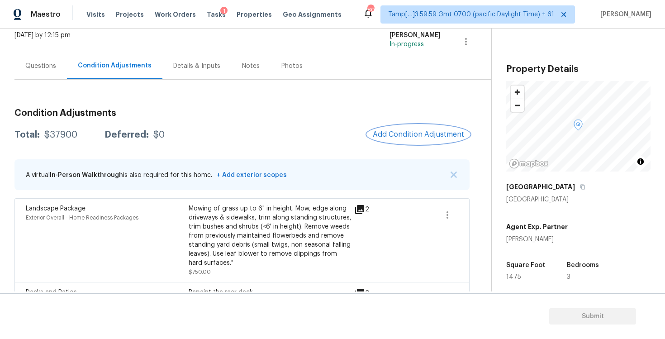
scroll to position [56, 0]
click at [52, 75] on div "Questions" at bounding box center [40, 67] width 53 height 27
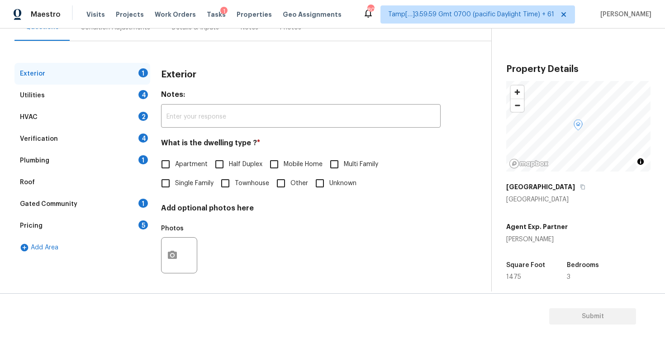
scroll to position [96, 0]
click at [89, 134] on div "Verification 4" at bounding box center [82, 139] width 136 height 22
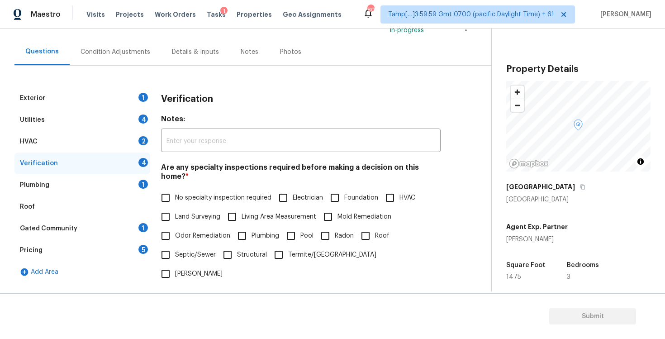
scroll to position [0, 0]
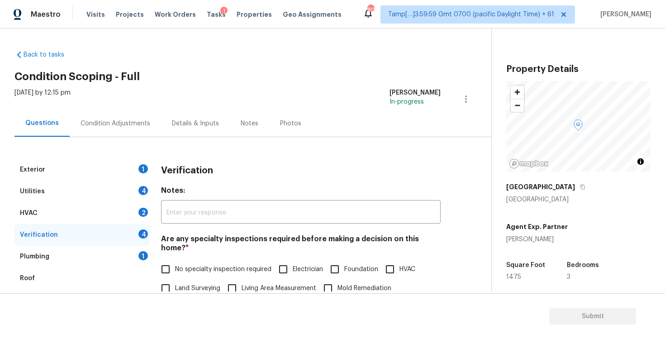
click at [143, 129] on div "Condition Adjustments" at bounding box center [115, 123] width 91 height 27
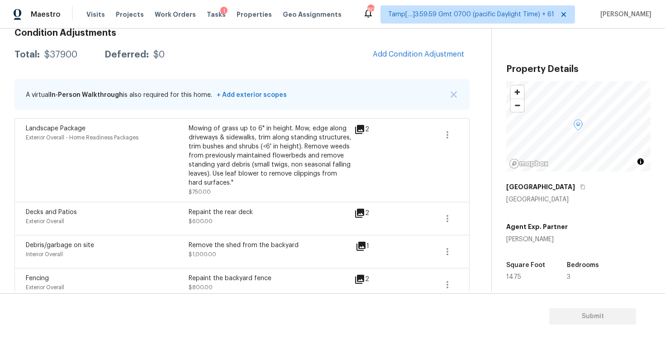
scroll to position [135, 0]
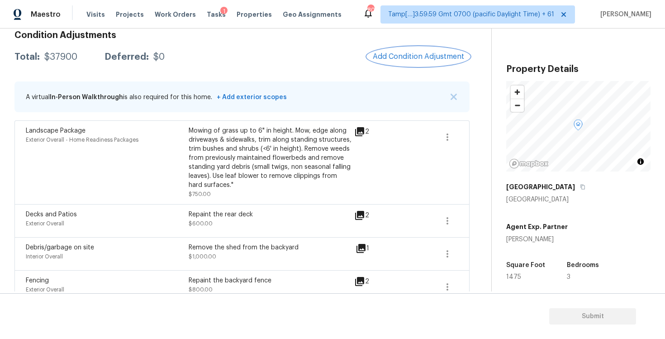
click at [416, 56] on span "Add Condition Adjustment" at bounding box center [418, 57] width 91 height 8
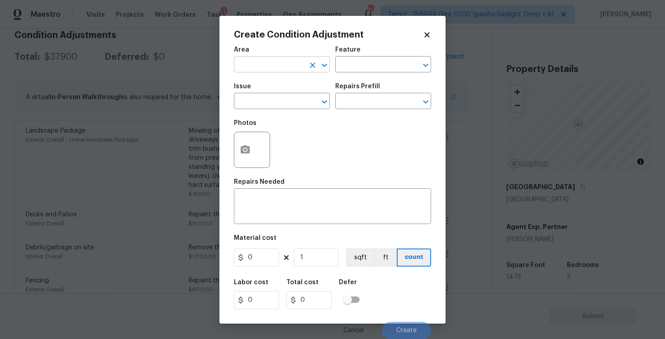
click at [275, 62] on input "text" at bounding box center [269, 65] width 71 height 14
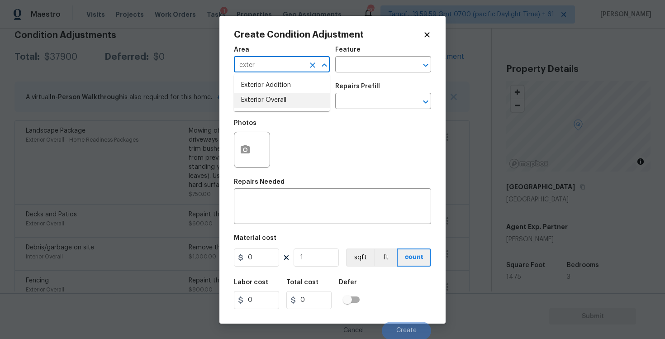
click at [279, 109] on ul "Exterior Addition Exterior Overall" at bounding box center [282, 92] width 96 height 37
click at [281, 107] on li "Exterior Overall" at bounding box center [282, 100] width 96 height 15
type input "Exterior Overall"
click at [281, 107] on input "text" at bounding box center [269, 102] width 71 height 14
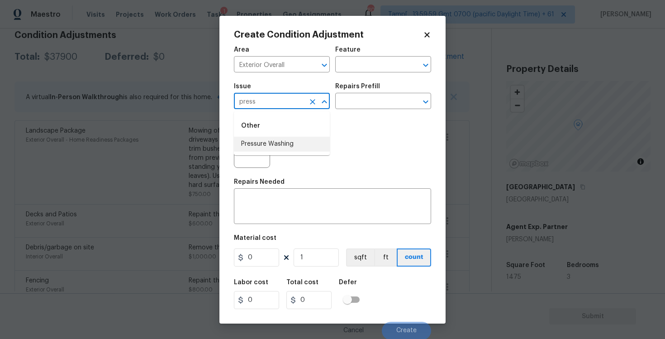
click at [282, 139] on li "Pressure Washing" at bounding box center [282, 144] width 96 height 15
type input "Pressure Washing"
click at [368, 101] on input "text" at bounding box center [370, 102] width 71 height 14
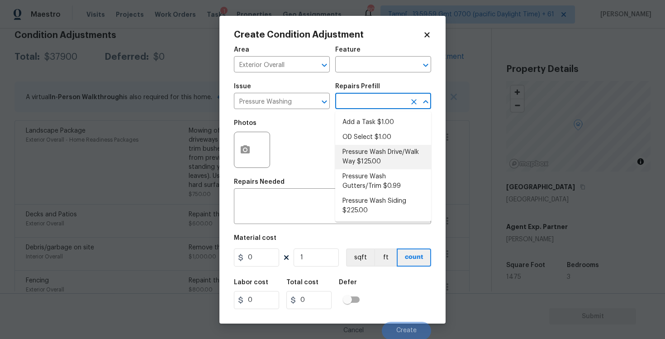
click at [381, 160] on li "Pressure Wash Drive/Walk Way $125.00" at bounding box center [383, 157] width 96 height 24
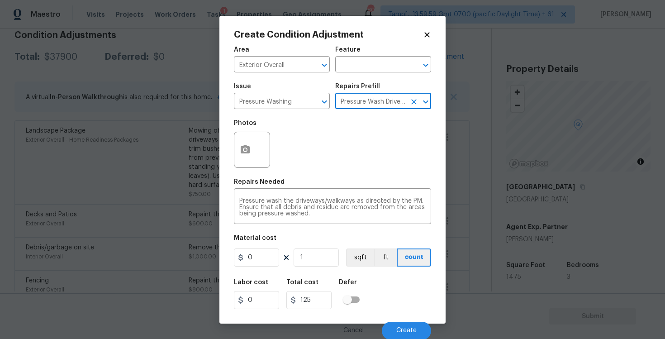
type input "Siding"
type textarea "Pressure wash the driveways/walkways as directed by the PM. Ensure that all deb…"
type input "125"
click at [264, 263] on input "125" at bounding box center [256, 258] width 45 height 18
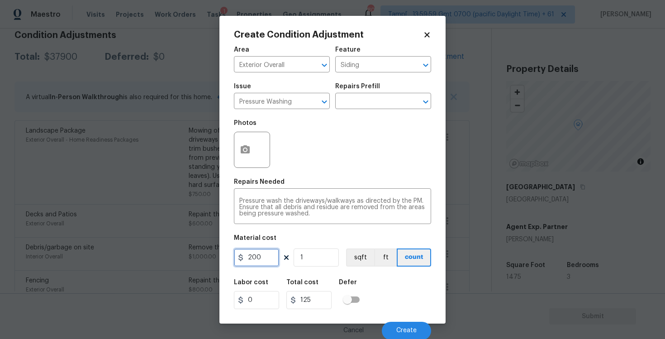
type input "200"
click at [397, 282] on div "Labor cost 0 Total cost 200 Defer" at bounding box center [332, 294] width 197 height 41
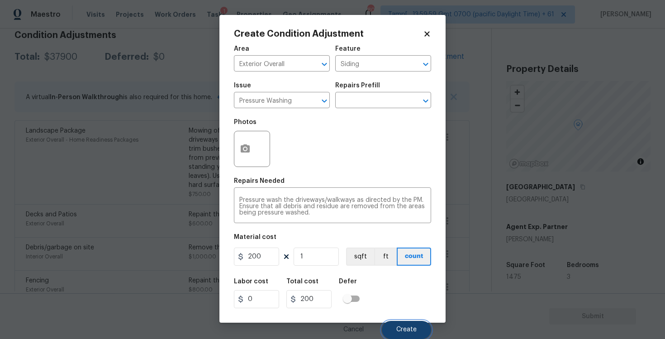
click at [407, 329] on span "Create" at bounding box center [407, 329] width 20 height 7
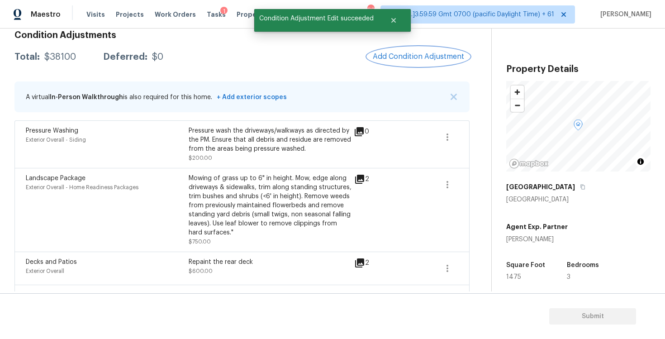
scroll to position [270, 0]
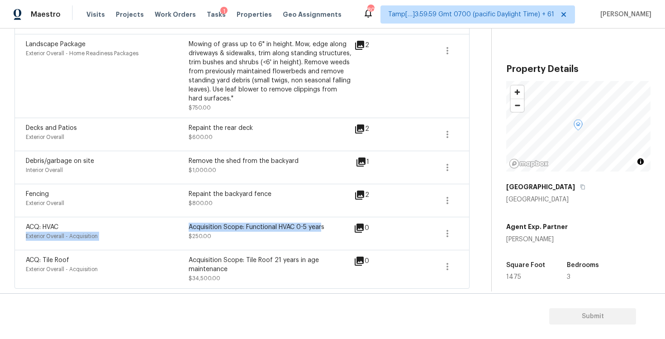
drag, startPoint x: 188, startPoint y: 225, endPoint x: 321, endPoint y: 224, distance: 133.1
click at [321, 224] on div "ACQ: HVAC Exterior Overall - Acquisition Acquisition Scope: Functional HVAC 0-5…" at bounding box center [189, 234] width 326 height 22
click at [199, 232] on div "Acquisition Scope: Functional HVAC 0-5 years $250.00" at bounding box center [270, 234] width 163 height 22
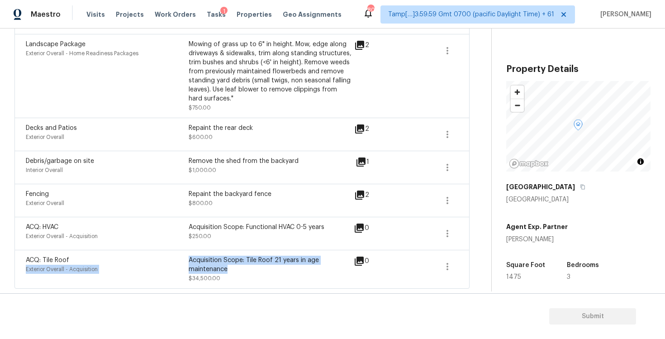
drag, startPoint x: 188, startPoint y: 260, endPoint x: 234, endPoint y: 268, distance: 46.9
click at [235, 268] on div "ACQ: Tile Roof Exterior Overall - Acquisition Acquisition Scope: Tile Roof 21 y…" at bounding box center [189, 269] width 326 height 27
click at [221, 236] on div "Acquisition Scope: Functional HVAC 0-5 years $250.00" at bounding box center [270, 234] width 163 height 22
drag, startPoint x: 189, startPoint y: 259, endPoint x: 231, endPoint y: 269, distance: 43.3
click at [231, 269] on div "Acquisition Scope: Tile Roof 21 years in age maintenance" at bounding box center [270, 265] width 163 height 18
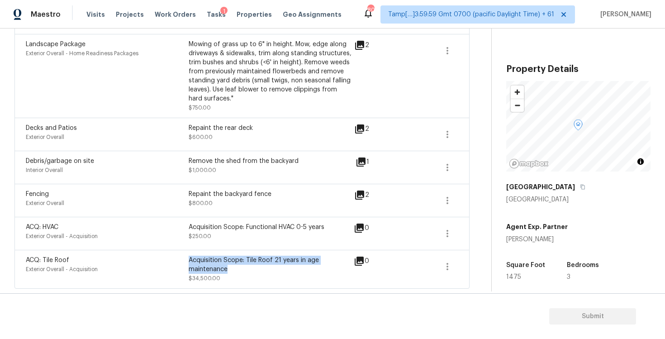
click at [287, 231] on div "Acquisition Scope: Functional HVAC 0-5 years" at bounding box center [270, 227] width 163 height 9
drag, startPoint x: 189, startPoint y: 259, endPoint x: 227, endPoint y: 268, distance: 38.4
click at [227, 268] on div "Acquisition Scope: Tile Roof 21 years in age maintenance" at bounding box center [270, 265] width 163 height 18
click at [261, 236] on div "Acquisition Scope: Functional HVAC 0-5 years $250.00" at bounding box center [270, 234] width 163 height 22
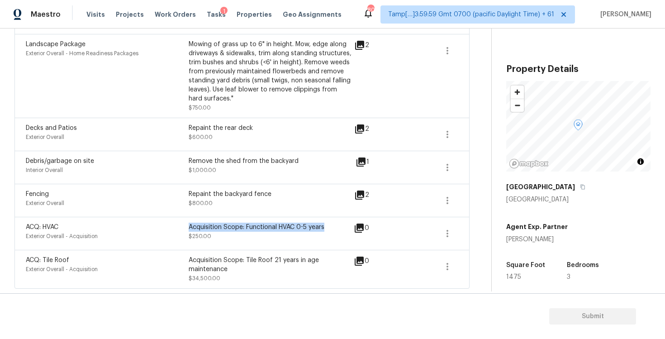
drag, startPoint x: 189, startPoint y: 226, endPoint x: 329, endPoint y: 228, distance: 140.4
click at [330, 229] on div "Acquisition Scope: Functional HVAC 0-5 years" at bounding box center [270, 227] width 163 height 9
click at [329, 228] on div "Acquisition Scope: Functional HVAC 0-5 years" at bounding box center [270, 227] width 163 height 9
drag, startPoint x: 189, startPoint y: 194, endPoint x: 266, endPoint y: 195, distance: 76.5
click at [266, 196] on div "Repaint the backyard fence" at bounding box center [270, 194] width 163 height 9
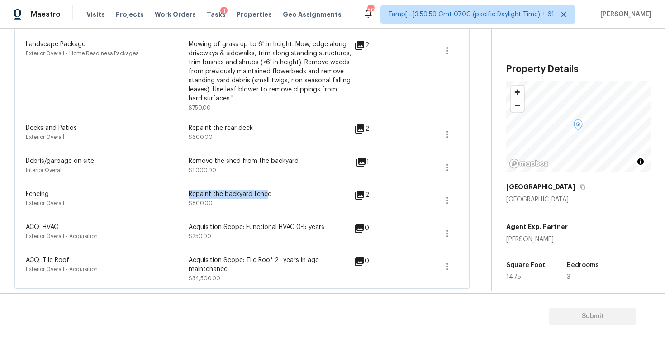
click at [266, 195] on div "Repaint the backyard fence" at bounding box center [270, 194] width 163 height 9
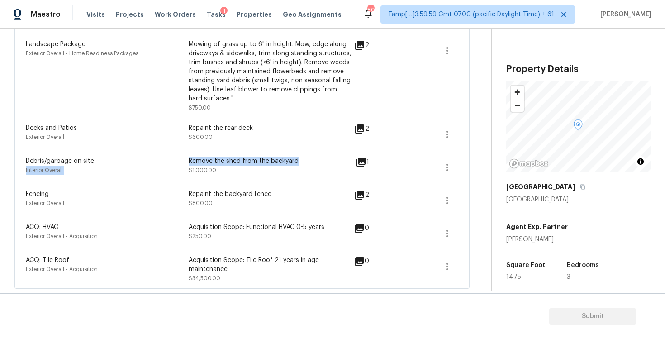
drag, startPoint x: 188, startPoint y: 160, endPoint x: 301, endPoint y: 161, distance: 112.7
click at [301, 161] on div "Debris/garbage on site Interior Overall Remove the shed from the backyard $1,00…" at bounding box center [189, 168] width 326 height 22
click at [301, 161] on div "Remove the shed from the backyard" at bounding box center [270, 161] width 163 height 9
drag, startPoint x: 188, startPoint y: 128, endPoint x: 278, endPoint y: 128, distance: 90.1
click at [278, 128] on div "Repaint the rear deck" at bounding box center [270, 128] width 163 height 9
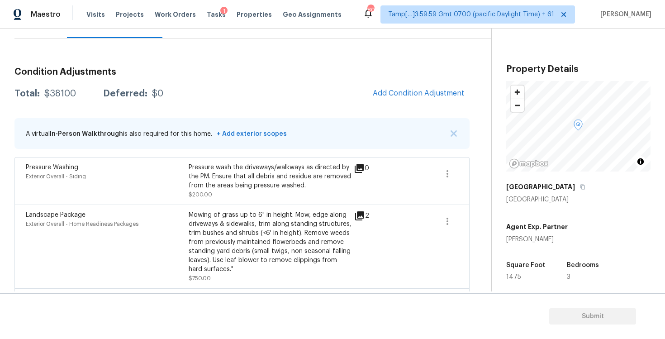
scroll to position [98, 0]
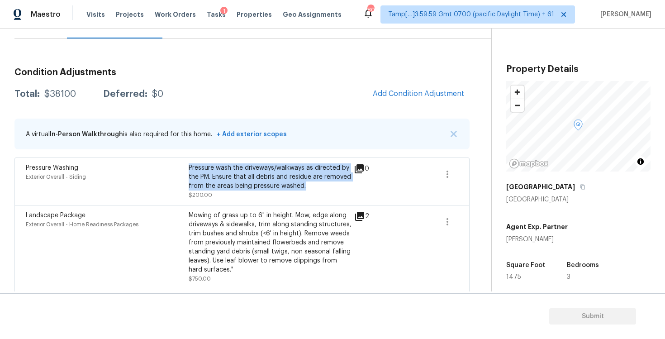
drag, startPoint x: 189, startPoint y: 168, endPoint x: 312, endPoint y: 188, distance: 124.7
click at [312, 188] on div "Pressure wash the driveways/walkways as directed by the PM. Ensure that all deb…" at bounding box center [270, 176] width 163 height 27
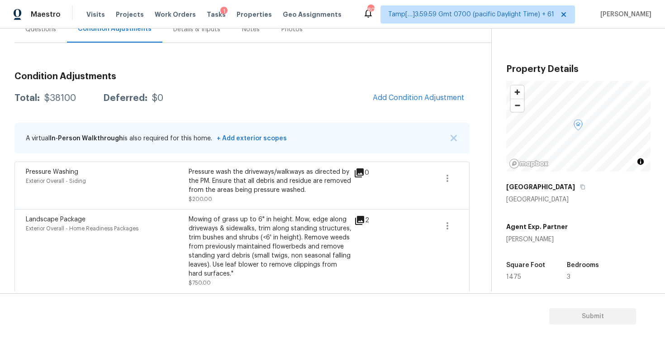
scroll to position [90, 0]
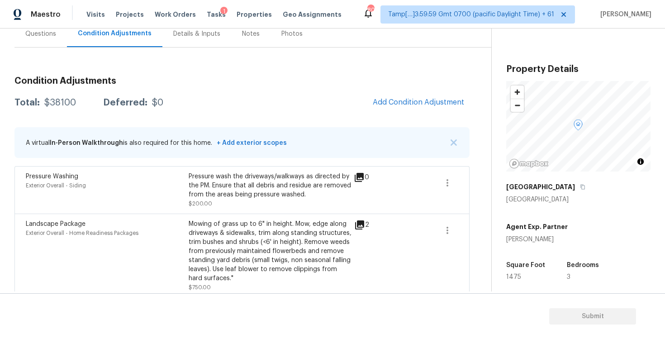
click at [408, 89] on div "Condition Adjustments Total: $38100 Deferred: $0 Add Condition Adjustment A vir…" at bounding box center [241, 268] width 455 height 399
click at [403, 95] on button "Add Condition Adjustment" at bounding box center [419, 102] width 102 height 19
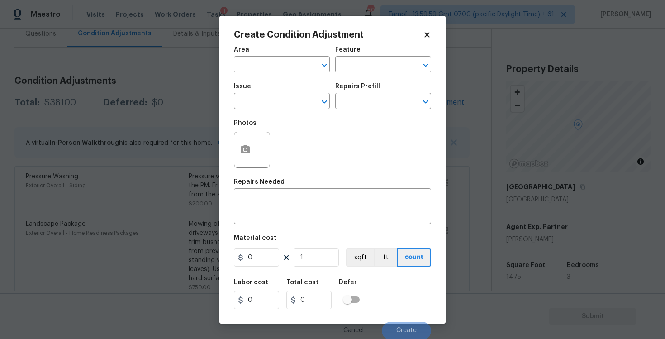
click at [282, 54] on div "Area" at bounding box center [282, 53] width 96 height 12
click at [285, 60] on input "text" at bounding box center [269, 65] width 71 height 14
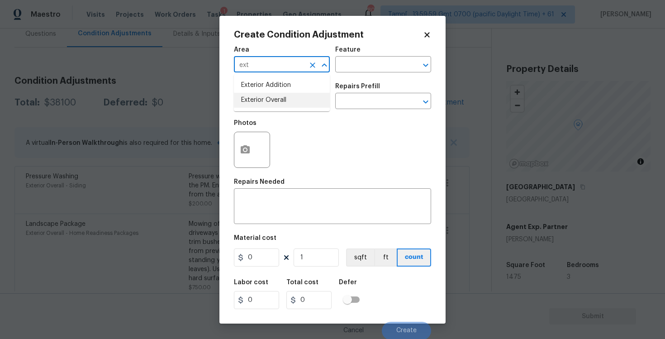
click at [265, 106] on li "Exterior Overall" at bounding box center [282, 100] width 96 height 15
type input "Exterior Overall"
click at [265, 106] on input "text" at bounding box center [269, 102] width 71 height 14
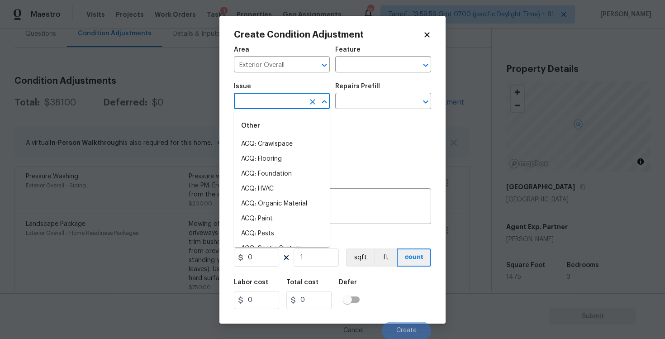
click at [192, 178] on body "Maestro Visits Projects Work Orders Tasks 1 Properties Geo Assignments 807 Tamp…" at bounding box center [332, 169] width 665 height 339
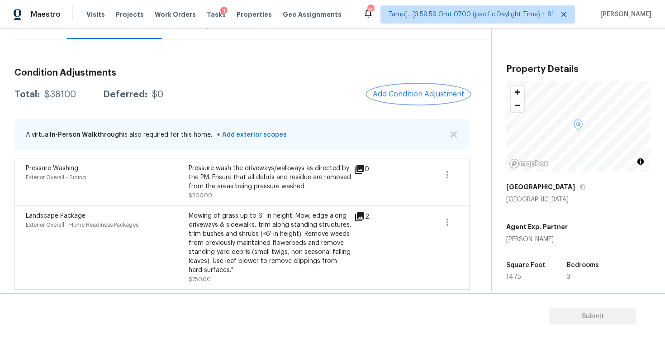
scroll to position [66, 0]
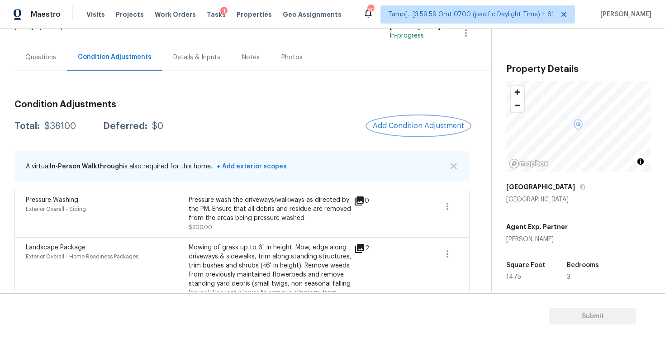
click at [395, 120] on button "Add Condition Adjustment" at bounding box center [419, 125] width 102 height 19
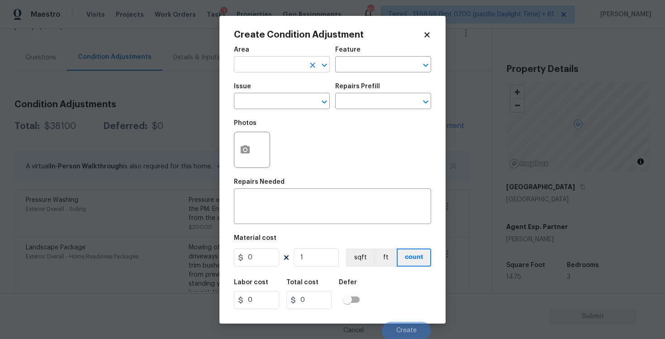
click at [282, 65] on input "text" at bounding box center [269, 65] width 71 height 14
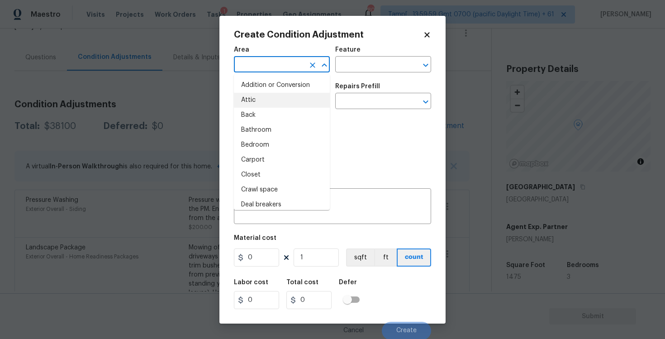
click at [192, 125] on body "Maestro Visits Projects Work Orders Tasks 1 Properties Geo Assignments 807 Tamp…" at bounding box center [332, 169] width 665 height 339
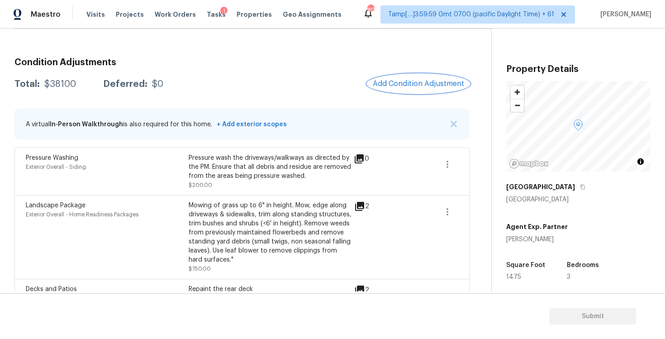
scroll to position [98, 0]
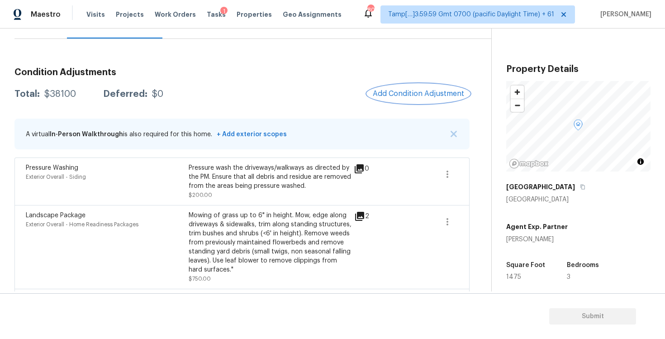
click at [424, 91] on span "Add Condition Adjustment" at bounding box center [418, 94] width 91 height 8
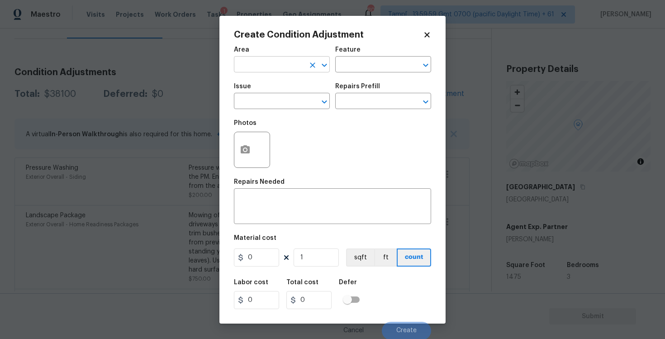
click at [289, 67] on input "text" at bounding box center [269, 65] width 71 height 14
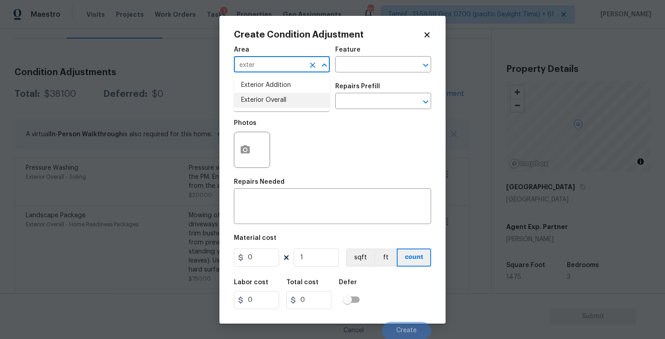
click at [274, 94] on li "Exterior Overall" at bounding box center [282, 100] width 96 height 15
type input "Exterior Overall"
click at [272, 101] on input "text" at bounding box center [269, 102] width 71 height 14
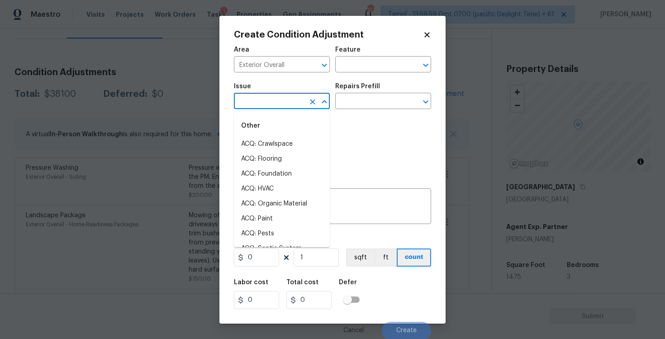
click at [187, 200] on body "Maestro Visits Projects Work Orders Tasks 1 Properties Geo Assignments 807 Tamp…" at bounding box center [332, 169] width 665 height 339
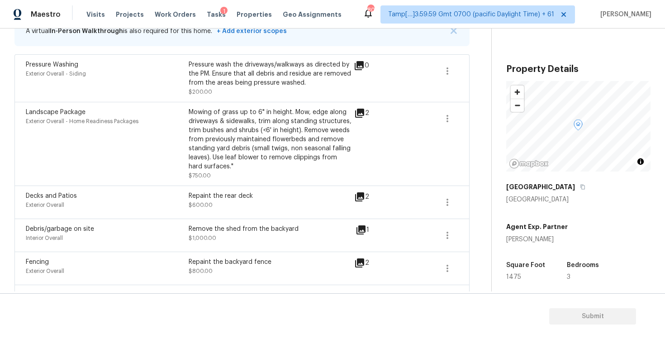
scroll to position [270, 0]
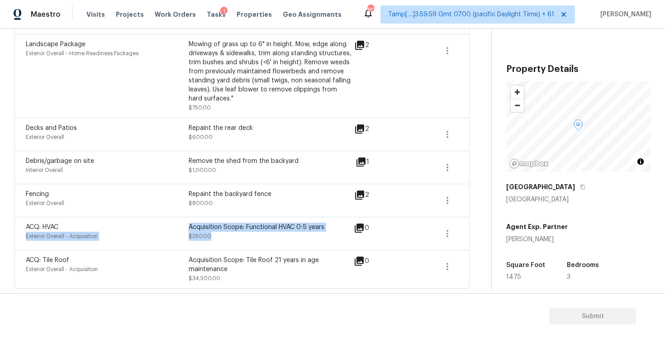
drag, startPoint x: 187, startPoint y: 225, endPoint x: 322, endPoint y: 232, distance: 134.6
click at [322, 233] on div "ACQ: HVAC Exterior Overall - Acquisition Acquisition Scope: Functional HVAC 0-5…" at bounding box center [189, 234] width 326 height 22
click at [198, 267] on div "Acquisition Scope: Tile Roof 21 years in age maintenance" at bounding box center [270, 265] width 163 height 18
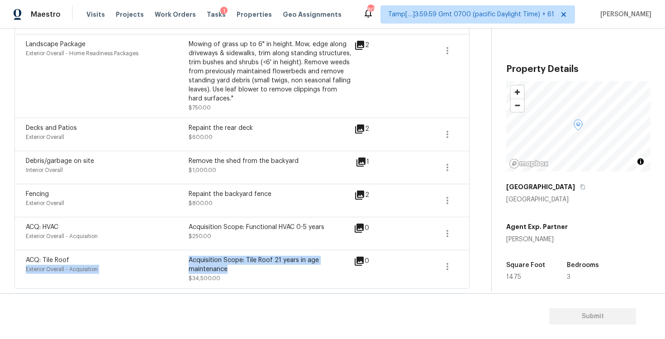
drag, startPoint x: 188, startPoint y: 258, endPoint x: 235, endPoint y: 267, distance: 47.8
click at [235, 268] on div "ACQ: Tile Roof Exterior Overall - Acquisition Acquisition Scope: Tile Roof 21 y…" at bounding box center [189, 269] width 326 height 27
click at [229, 223] on div "Acquisition Scope: Functional HVAC 0-5 years" at bounding box center [270, 227] width 163 height 9
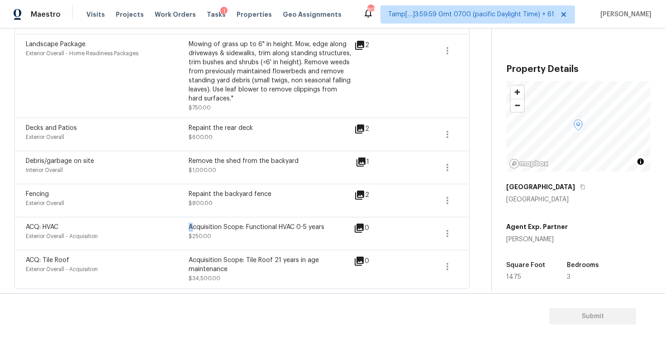
drag, startPoint x: 192, startPoint y: 225, endPoint x: 308, endPoint y: 222, distance: 115.9
click at [308, 223] on div "Acquisition Scope: Functional HVAC 0-5 years" at bounding box center [270, 227] width 163 height 9
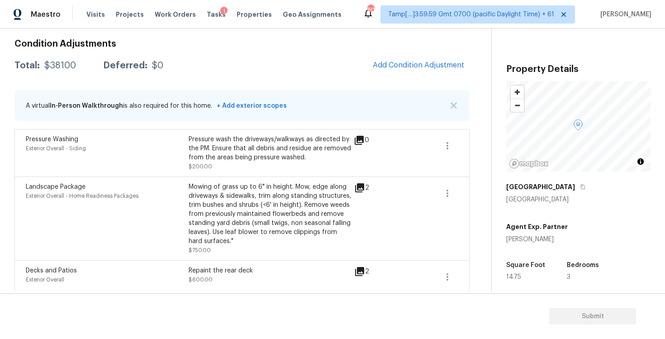
scroll to position [93, 0]
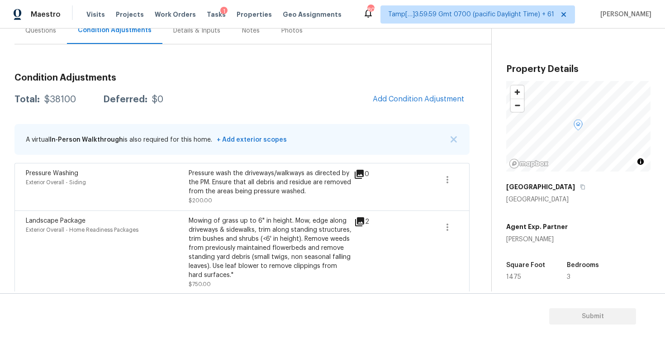
click at [414, 112] on div "Condition Adjustments Total: $38100 Deferred: $0 Add Condition Adjustment A vir…" at bounding box center [241, 265] width 455 height 399
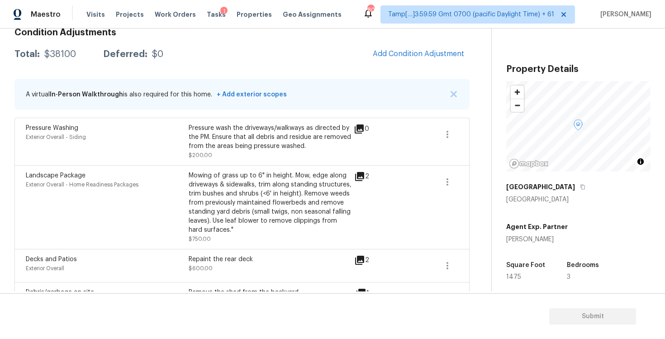
scroll to position [141, 0]
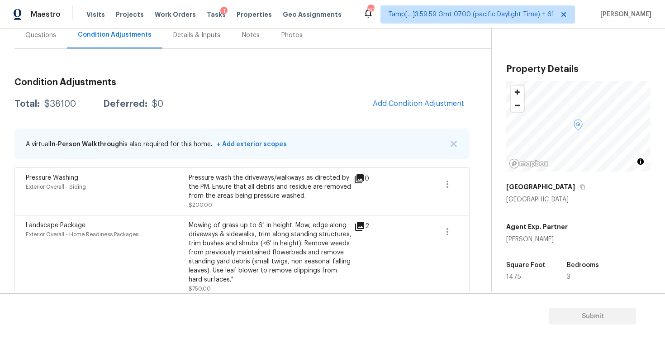
click at [44, 42] on div "Questions" at bounding box center [40, 35] width 53 height 27
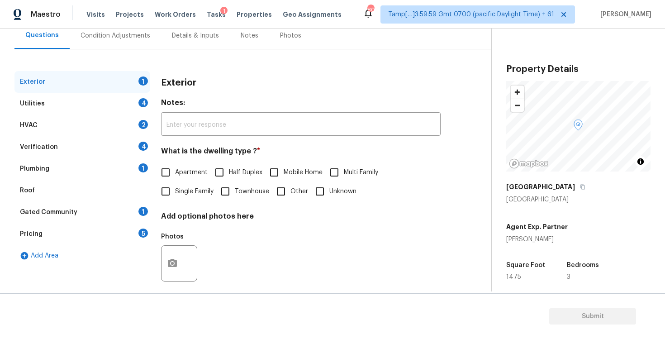
scroll to position [97, 0]
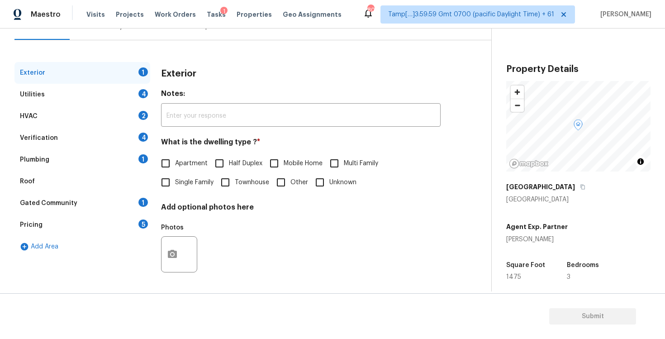
click at [98, 230] on div "Pricing 5" at bounding box center [82, 225] width 136 height 22
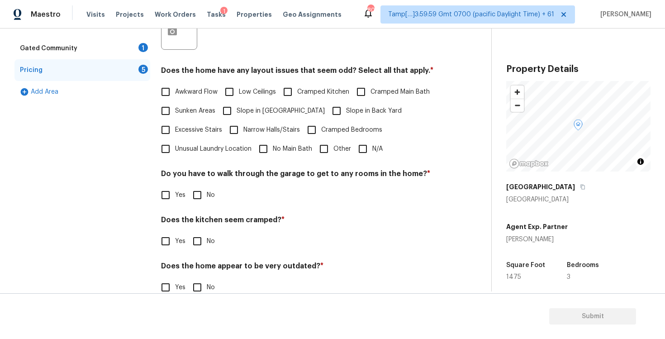
scroll to position [253, 0]
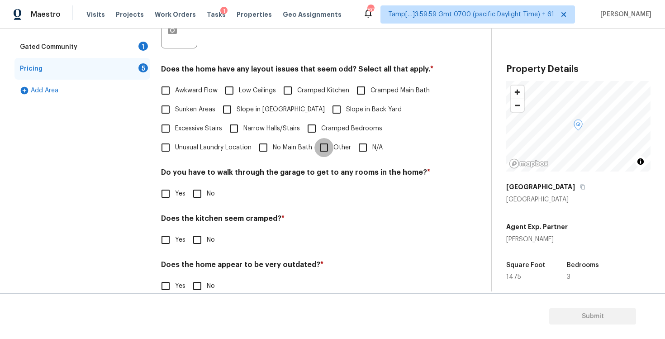
click at [326, 154] on input "Other" at bounding box center [324, 147] width 19 height 19
checkbox input "true"
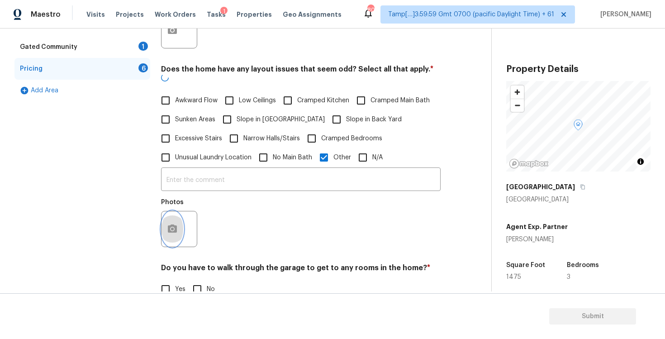
click at [172, 224] on icon "button" at bounding box center [172, 229] width 11 height 11
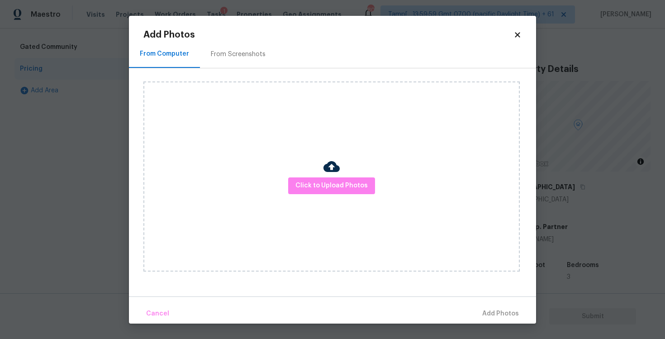
click at [330, 196] on div "Click to Upload Photos" at bounding box center [332, 176] width 377 height 190
click at [331, 181] on span "Click to Upload Photos" at bounding box center [332, 185] width 72 height 11
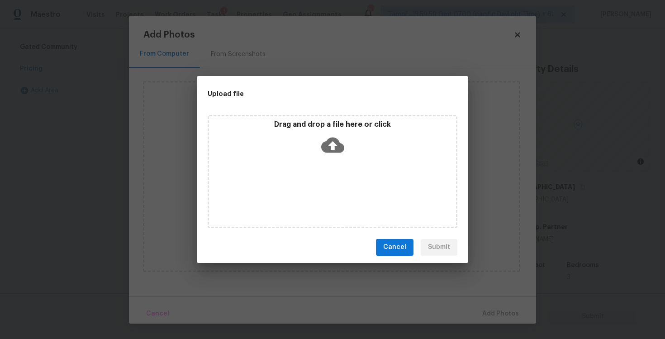
click at [332, 139] on icon at bounding box center [332, 144] width 23 height 15
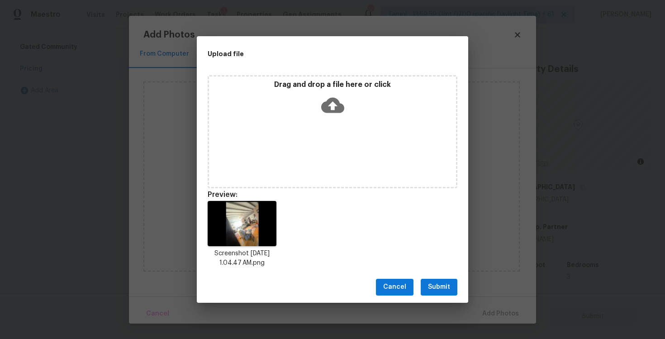
click at [440, 287] on span "Submit" at bounding box center [439, 287] width 22 height 11
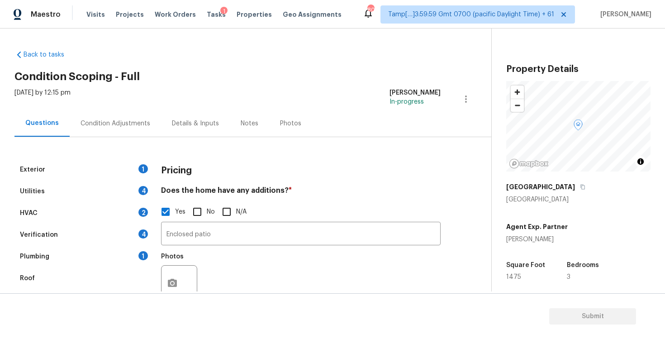
scroll to position [253, 0]
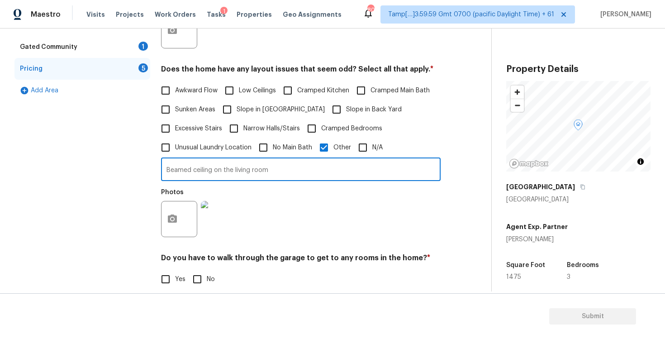
type input "Beamed ceiling on the living room"
click at [282, 207] on div "Photos" at bounding box center [301, 213] width 280 height 59
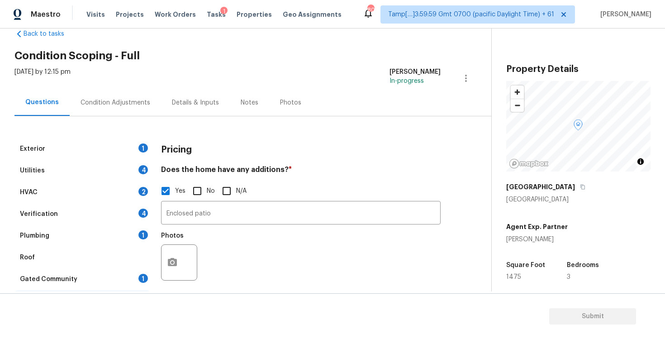
scroll to position [11, 0]
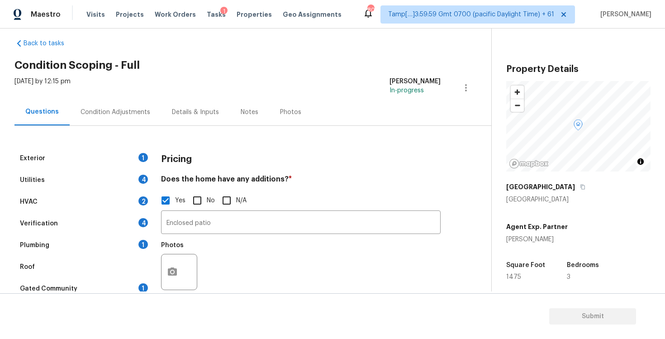
click at [143, 117] on div "Condition Adjustments" at bounding box center [115, 112] width 91 height 27
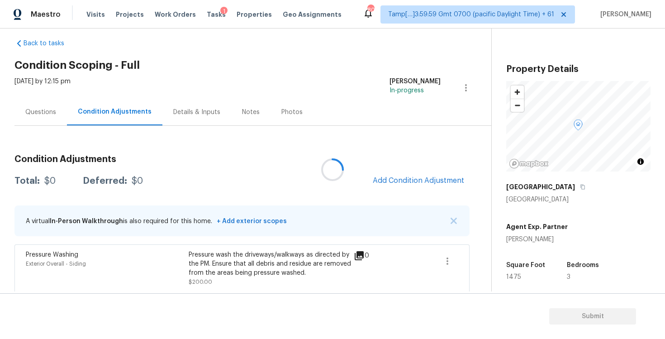
click at [411, 182] on span "Add Condition Adjustment" at bounding box center [418, 181] width 91 height 8
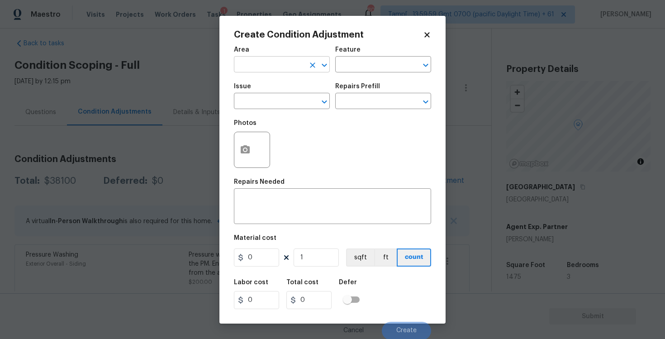
click at [266, 62] on input "text" at bounding box center [269, 65] width 71 height 14
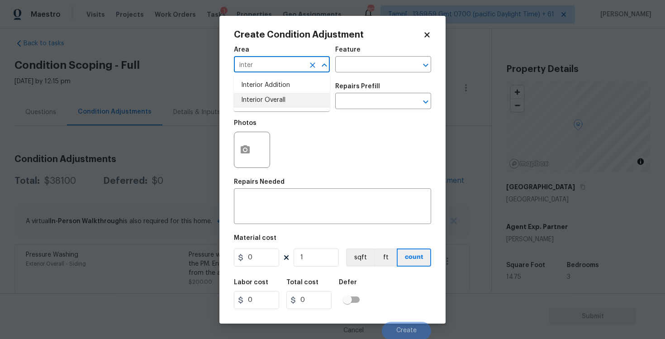
click at [257, 100] on li "Interior Overall" at bounding box center [282, 100] width 96 height 15
type input "Interior Overall"
click at [257, 100] on input "text" at bounding box center [269, 102] width 71 height 14
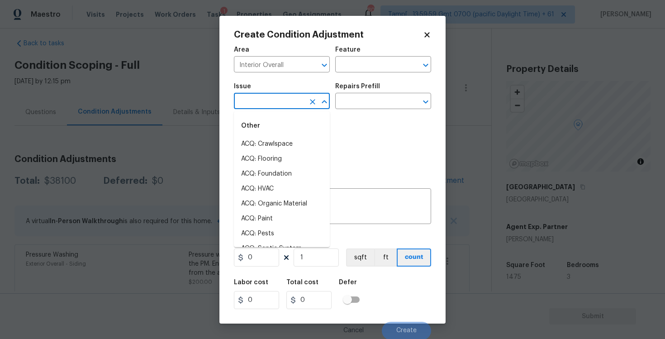
click at [202, 147] on body "Maestro Visits Projects Work Orders Tasks 1 Properties Geo Assignments 807 Tamp…" at bounding box center [332, 169] width 665 height 339
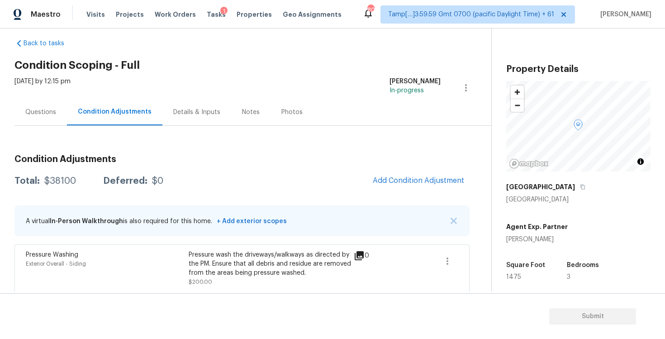
click at [58, 107] on div "Questions" at bounding box center [40, 112] width 53 height 27
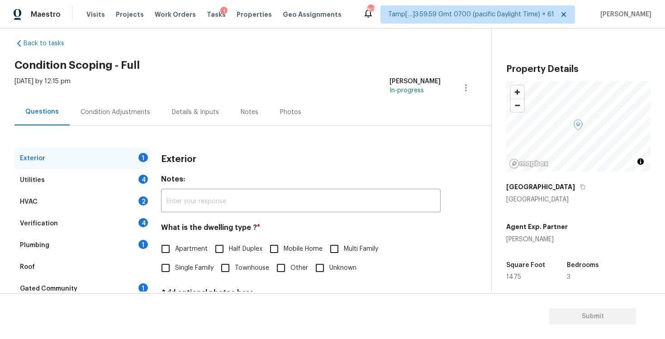
scroll to position [97, 0]
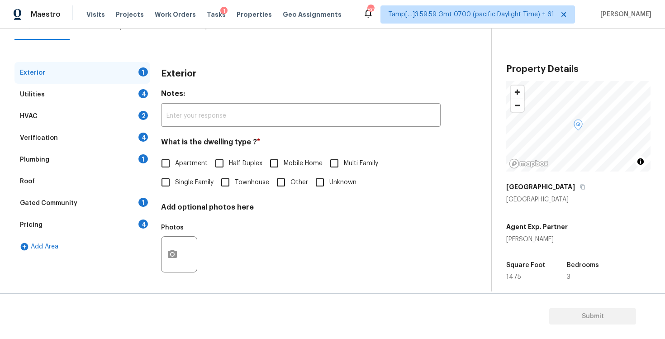
click at [88, 131] on div "Verification 4" at bounding box center [82, 138] width 136 height 22
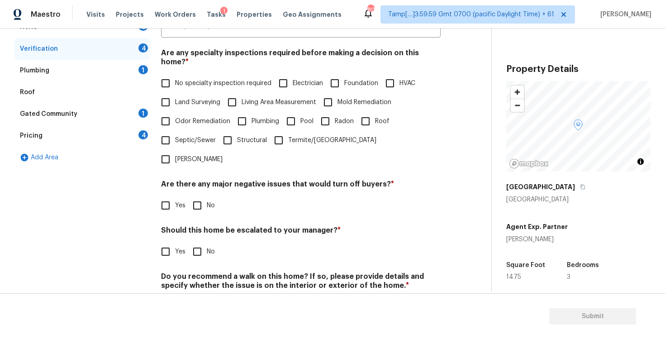
scroll to position [196, 0]
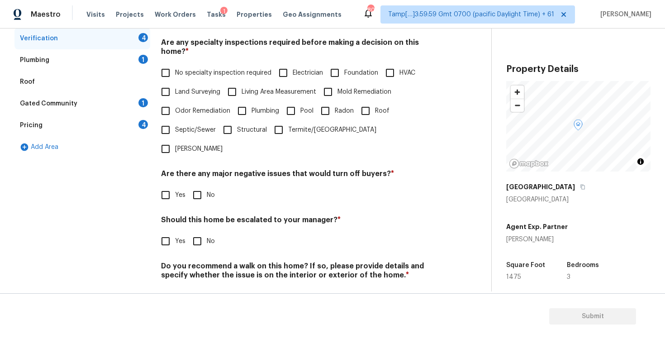
click at [176, 232] on label "Yes" at bounding box center [170, 241] width 29 height 19
click at [175, 232] on input "Yes" at bounding box center [165, 241] width 19 height 19
checkbox input "true"
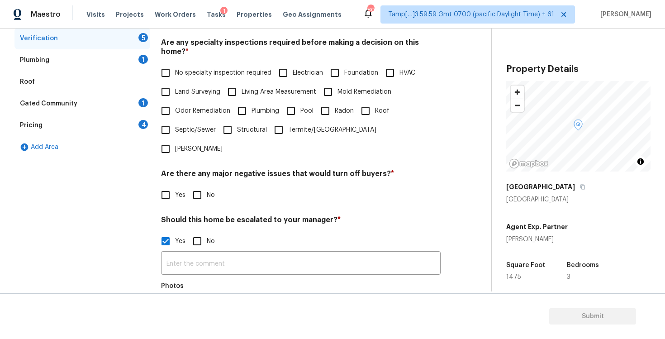
click at [210, 278] on div "Photos" at bounding box center [301, 307] width 280 height 59
click at [207, 254] on input "text" at bounding box center [301, 264] width 280 height 21
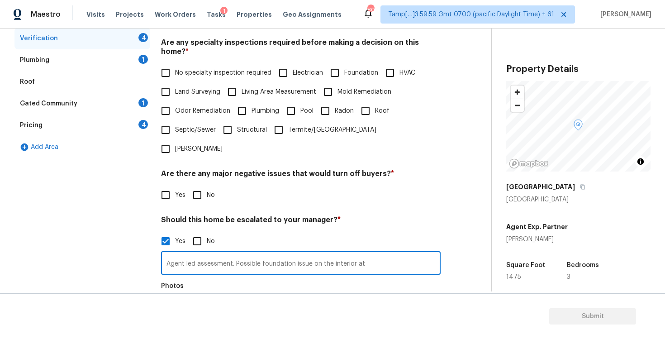
click at [400, 254] on input "Agent led assessment. Possible foundation issue on the interior at" at bounding box center [301, 264] width 280 height 21
click at [390, 278] on div "Photos" at bounding box center [301, 307] width 280 height 59
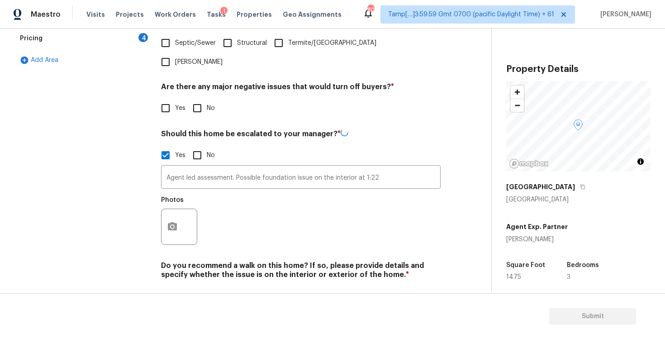
scroll to position [282, 0]
click at [180, 209] on button "button" at bounding box center [173, 226] width 22 height 35
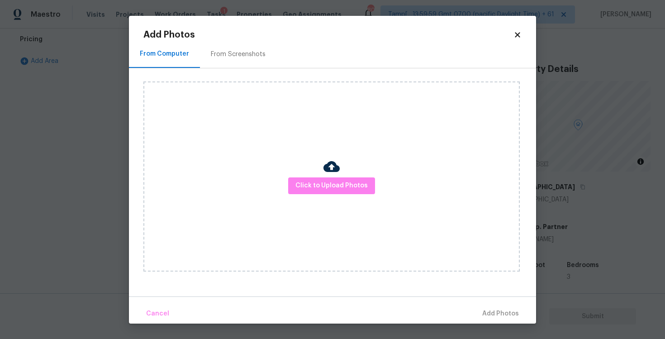
click at [318, 195] on div "Click to Upload Photos" at bounding box center [332, 176] width 377 height 190
click at [326, 179] on button "Click to Upload Photos" at bounding box center [331, 185] width 87 height 17
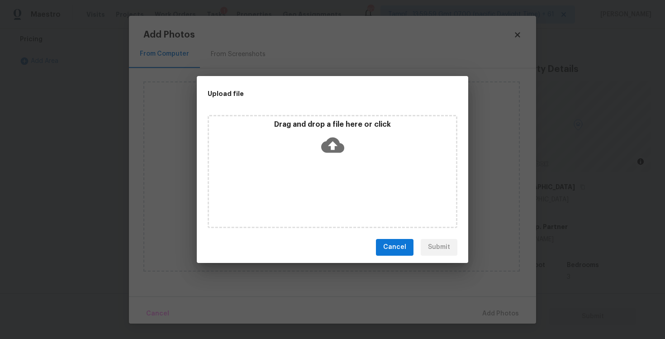
click at [326, 131] on div "Drag and drop a file here or click" at bounding box center [332, 139] width 247 height 39
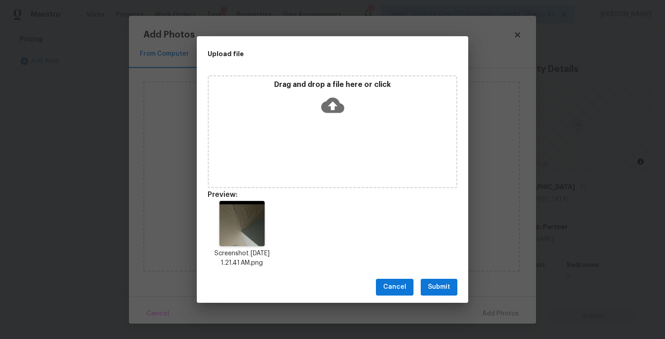
click at [442, 287] on span "Submit" at bounding box center [439, 287] width 22 height 11
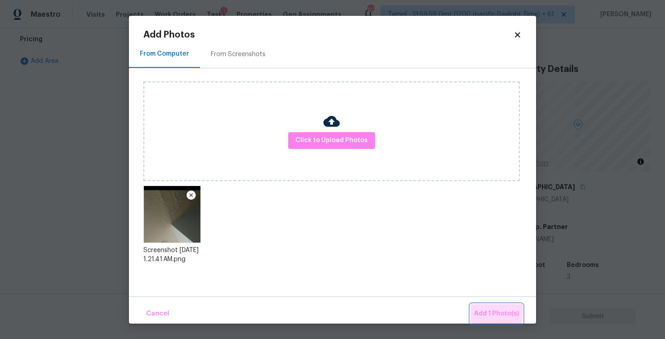
click at [474, 309] on button "Add 1 Photo(s)" at bounding box center [497, 313] width 52 height 19
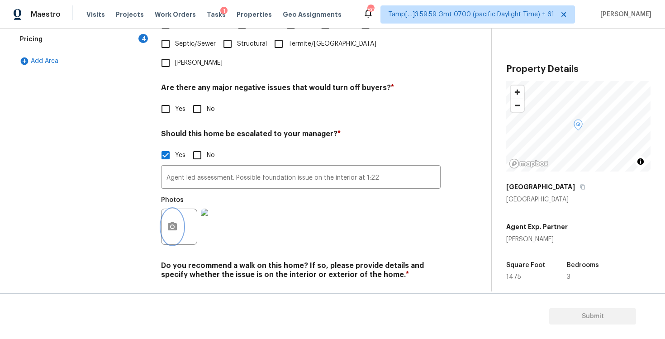
click at [172, 209] on button "button" at bounding box center [173, 226] width 22 height 35
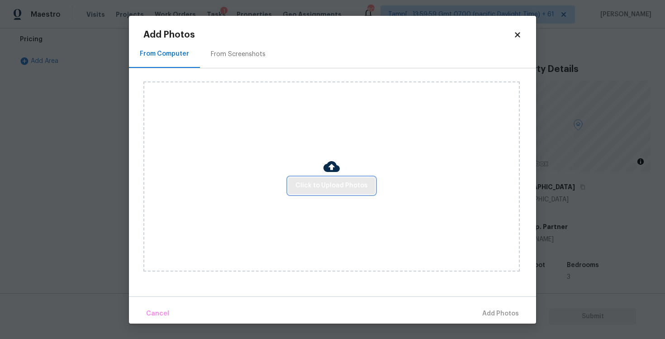
click at [334, 177] on button "Click to Upload Photos" at bounding box center [331, 185] width 87 height 17
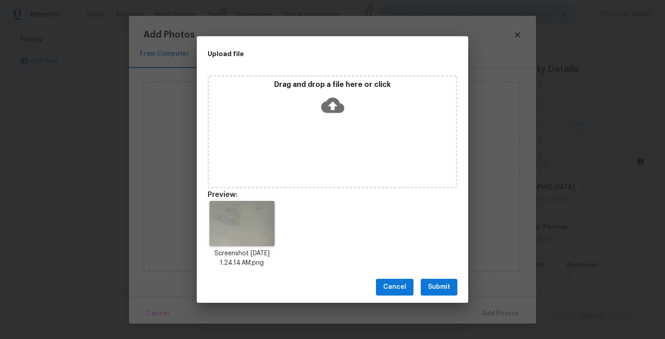
click at [431, 292] on span "Submit" at bounding box center [439, 287] width 22 height 11
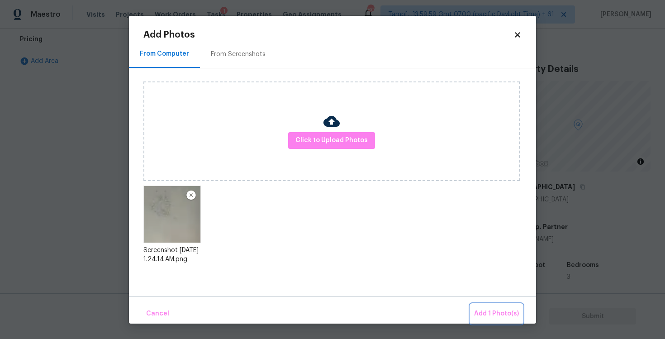
click at [499, 315] on span "Add 1 Photo(s)" at bounding box center [496, 313] width 45 height 11
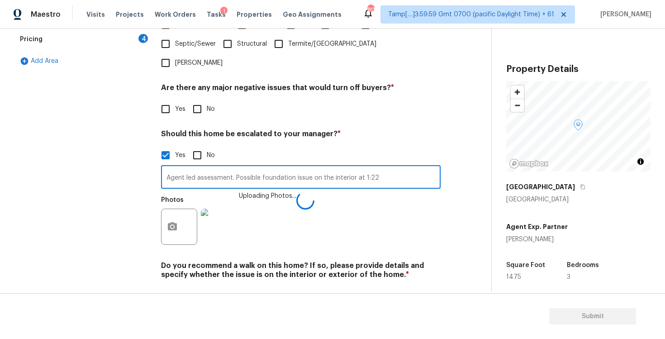
click at [400, 168] on input "Agent led assessment. Possible foundation issue on the interior at 1:22" at bounding box center [301, 178] width 280 height 21
click at [416, 168] on input "Agent led assessment. Possible foundation issue on the interior at 1:22. Possib…" at bounding box center [301, 178] width 280 height 21
type input "Agent led assessment. Possible foundation issue on the interior at 1:22. Possib…"
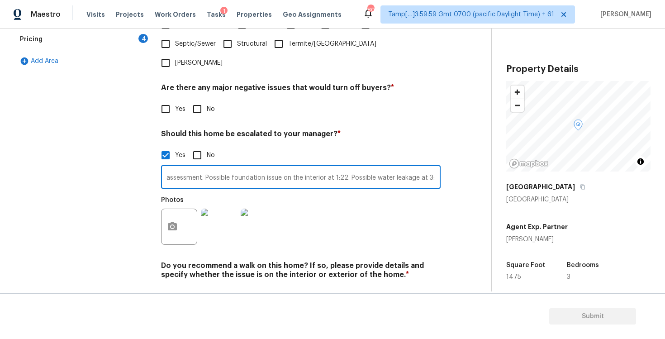
click at [407, 191] on div "Photos" at bounding box center [301, 220] width 280 height 59
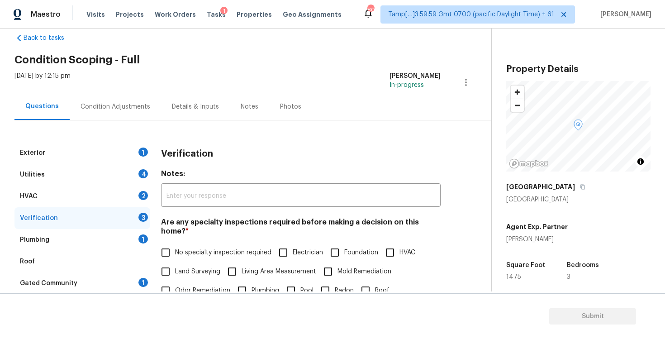
scroll to position [0, 0]
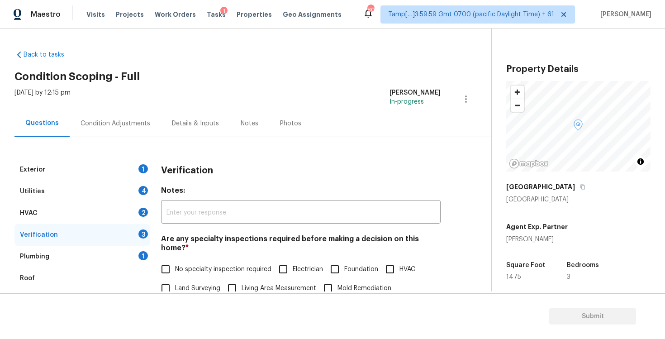
click at [125, 119] on div "Condition Adjustments" at bounding box center [116, 123] width 70 height 9
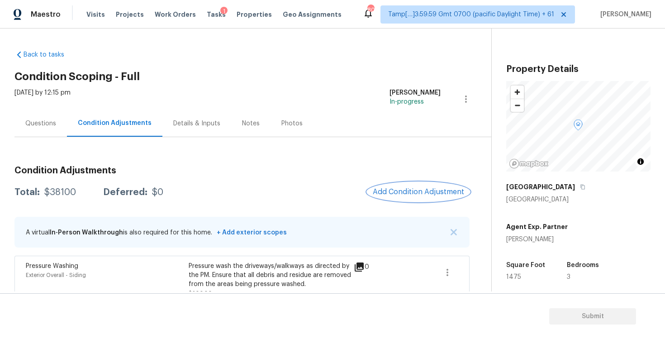
click at [400, 199] on button "Add Condition Adjustment" at bounding box center [419, 191] width 102 height 19
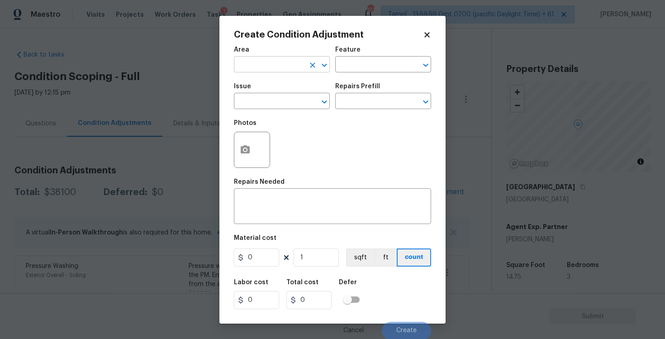
click at [278, 66] on input "text" at bounding box center [269, 65] width 71 height 14
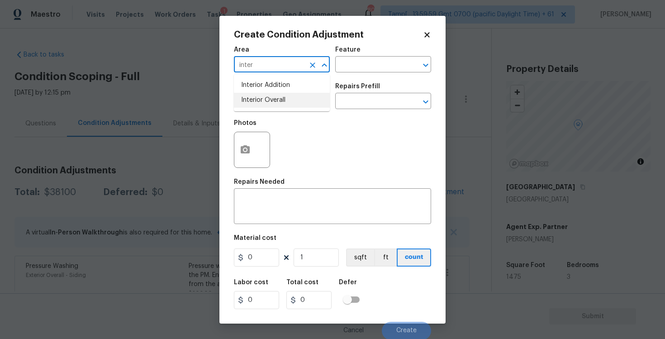
click at [280, 105] on li "Interior Overall" at bounding box center [282, 100] width 96 height 15
type input "Interior Overall"
click at [280, 105] on input "text" at bounding box center [269, 102] width 71 height 14
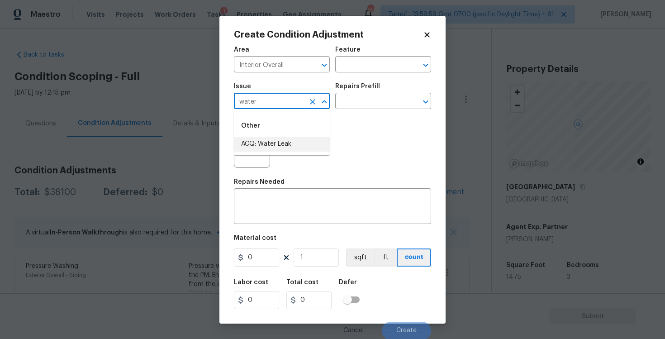
click at [277, 138] on li "ACQ: Water Leak" at bounding box center [282, 144] width 96 height 15
type input "ACQ: Water Leak"
click at [234, 150] on div at bounding box center [252, 150] width 36 height 36
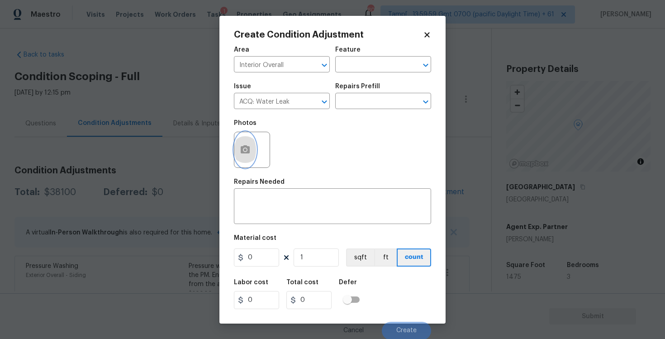
click at [248, 153] on icon "button" at bounding box center [245, 149] width 9 height 8
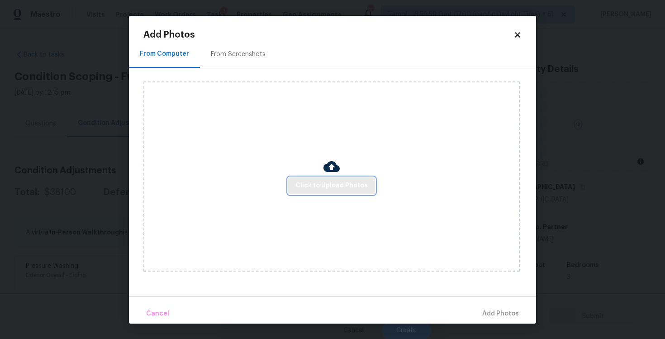
click at [339, 190] on span "Click to Upload Photos" at bounding box center [332, 185] width 72 height 11
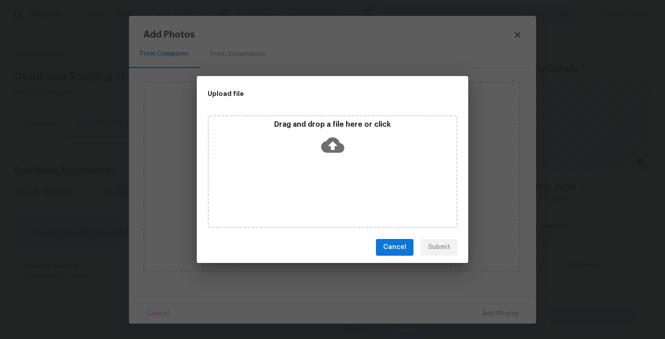
click at [333, 154] on icon at bounding box center [332, 145] width 23 height 23
click at [336, 155] on icon at bounding box center [332, 145] width 23 height 23
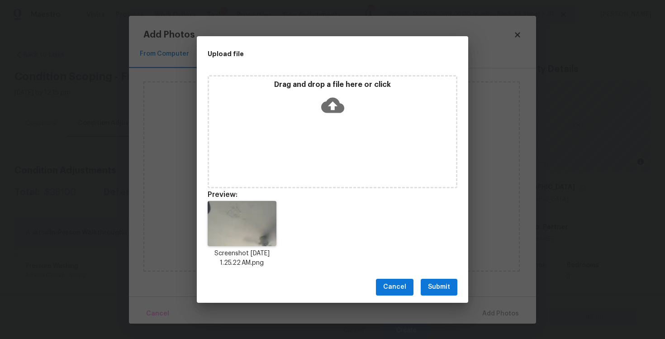
click at [450, 279] on button "Submit" at bounding box center [439, 287] width 37 height 17
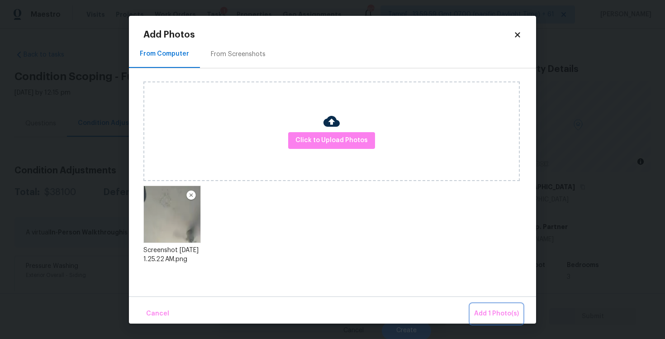
click at [516, 309] on span "Add 1 Photo(s)" at bounding box center [496, 313] width 45 height 11
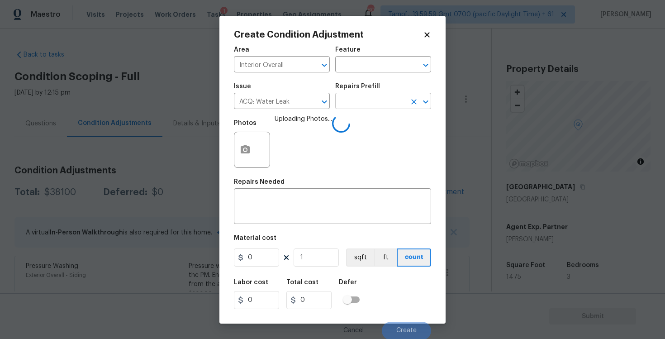
click at [367, 101] on input "text" at bounding box center [370, 102] width 71 height 14
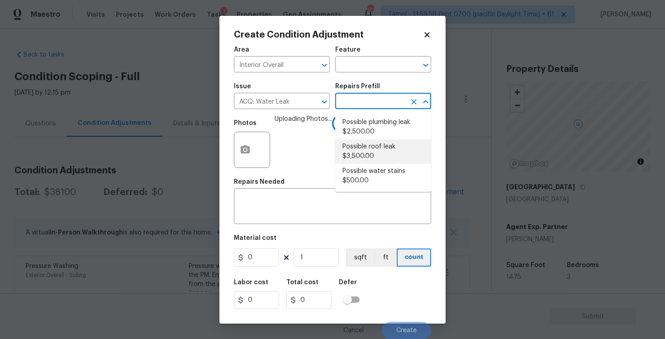
click at [356, 141] on li "Possible roof leak $3,500.00" at bounding box center [383, 151] width 96 height 24
type input "Acquisition"
type textarea "Acquisition Scope: Possible roof leak"
type input "3500"
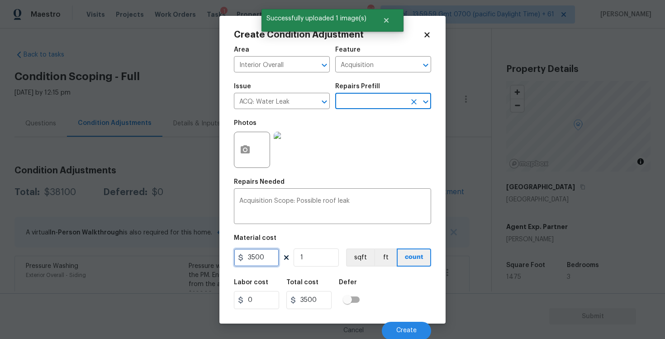
click at [252, 259] on input "3500" at bounding box center [256, 258] width 45 height 18
type input "2500"
click at [363, 280] on div "Defer" at bounding box center [352, 285] width 26 height 12
type input "2500"
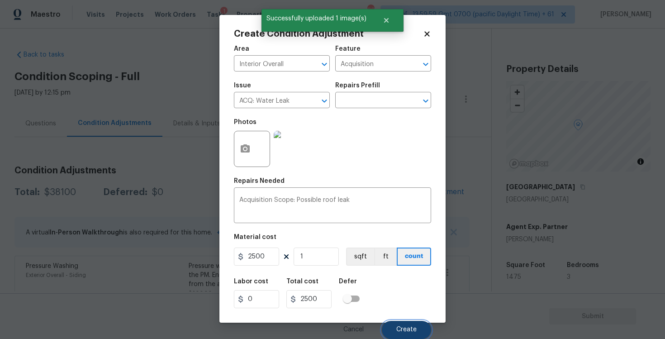
click at [410, 321] on button "Create" at bounding box center [406, 330] width 49 height 18
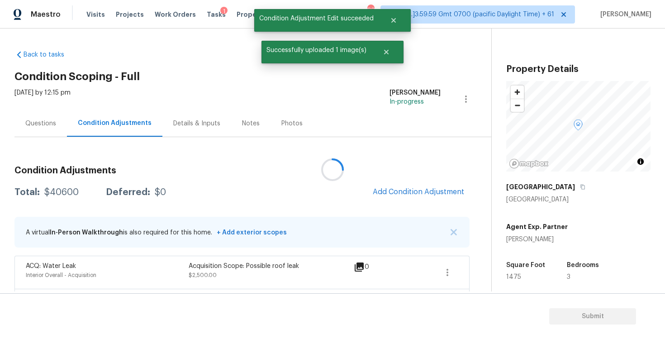
scroll to position [0, 0]
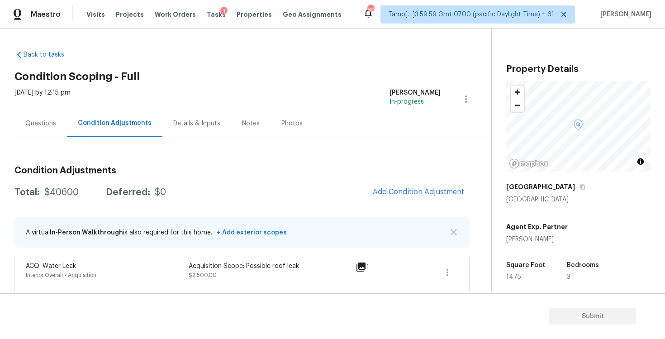
click at [391, 188] on span "Add Condition Adjustment" at bounding box center [418, 192] width 91 height 8
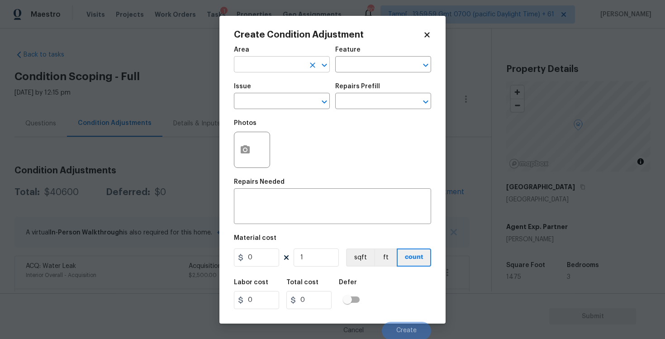
click at [299, 67] on input "text" at bounding box center [269, 65] width 71 height 14
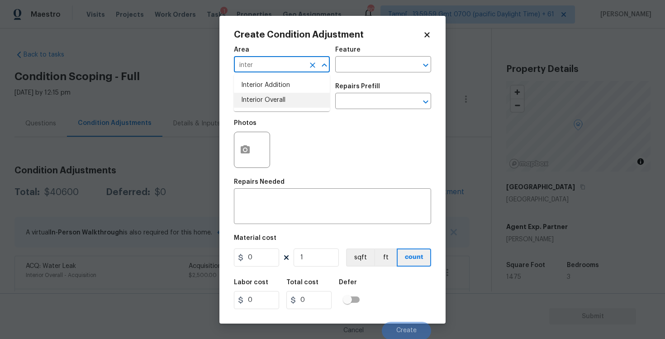
click at [288, 104] on li "Interior Overall" at bounding box center [282, 100] width 96 height 15
type input "Interior Overall"
click at [288, 104] on input "text" at bounding box center [269, 102] width 71 height 14
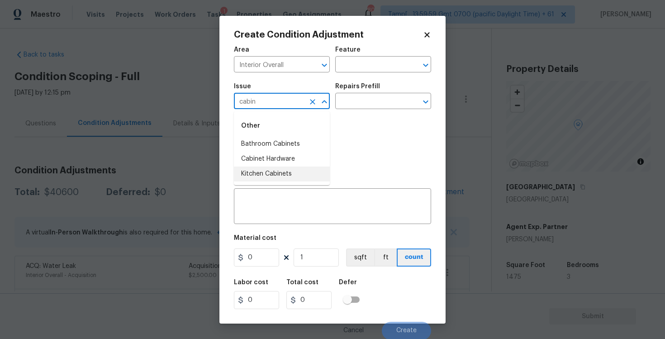
click at [286, 170] on li "Kitchen Cabinets" at bounding box center [282, 174] width 96 height 15
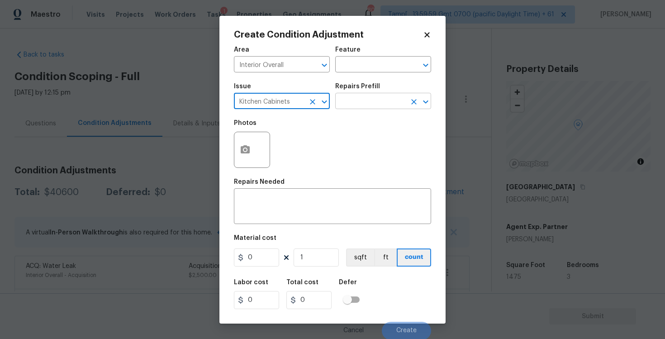
type input "Kitchen Cabinets"
click at [349, 104] on input "text" at bounding box center [370, 102] width 71 height 14
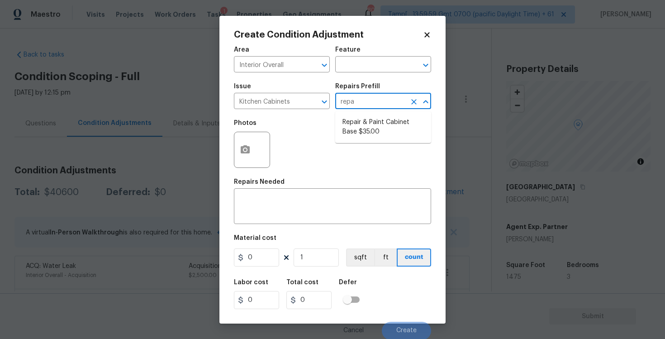
type input "repai"
click at [349, 121] on li "Repair & Paint Cabinet Base $35.00" at bounding box center [383, 127] width 96 height 24
type input "Cabinets"
type textarea "Prep/Paint the damaged cabinet base and repair to meet current standard. Remove…"
type input "35"
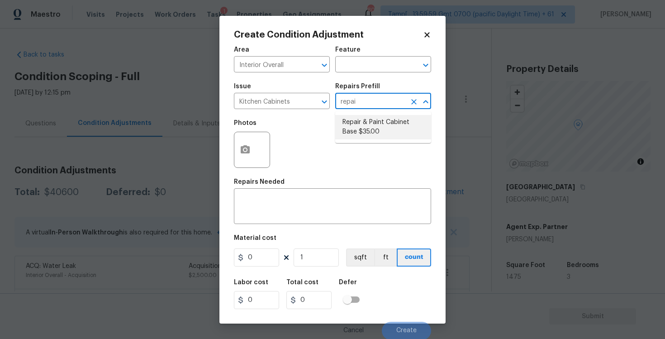
type input "35"
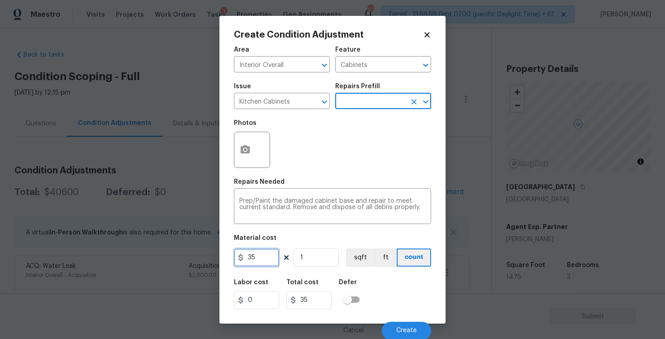
click at [266, 251] on input "35" at bounding box center [256, 258] width 45 height 18
type input "1200"
click at [298, 237] on div "Material cost" at bounding box center [332, 241] width 197 height 12
type input "1200"
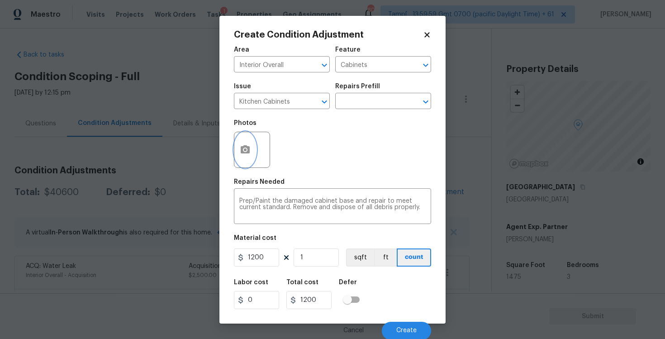
click at [241, 136] on button "button" at bounding box center [246, 149] width 22 height 35
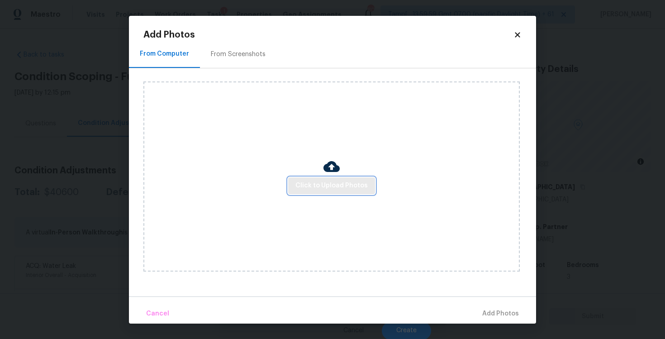
click at [300, 180] on button "Click to Upload Photos" at bounding box center [331, 185] width 87 height 17
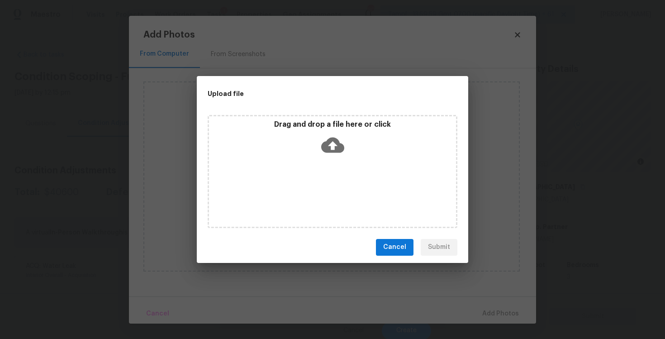
click at [325, 150] on icon at bounding box center [332, 144] width 23 height 15
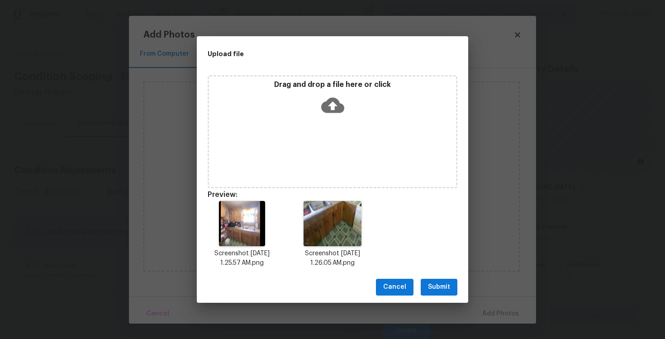
scroll to position [7, 0]
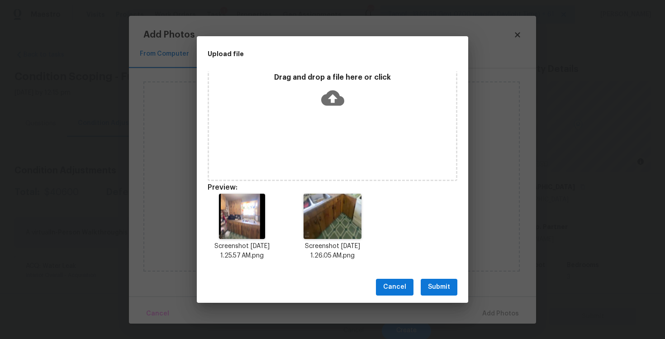
click at [438, 283] on span "Submit" at bounding box center [439, 287] width 22 height 11
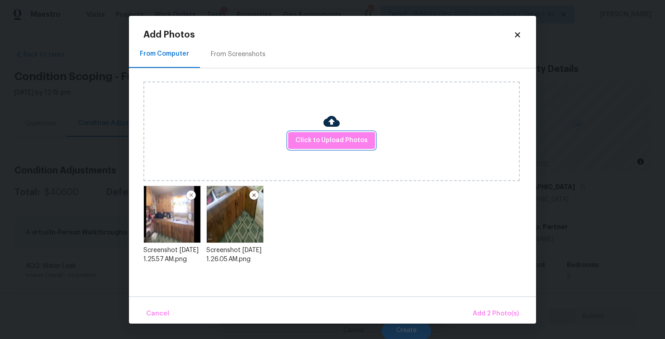
scroll to position [0, 0]
click at [491, 308] on span "Add 2 Photo(s)" at bounding box center [496, 313] width 46 height 11
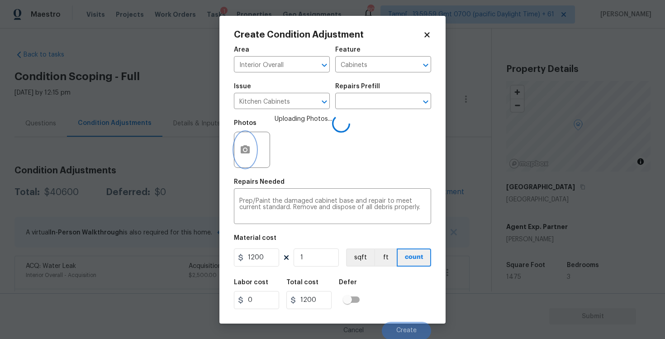
scroll to position [1, 0]
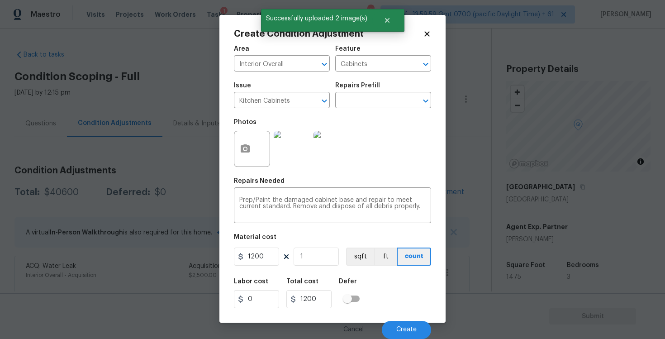
click at [402, 320] on div "Cancel Create" at bounding box center [332, 326] width 197 height 25
click at [404, 327] on span "Create" at bounding box center [407, 329] width 20 height 7
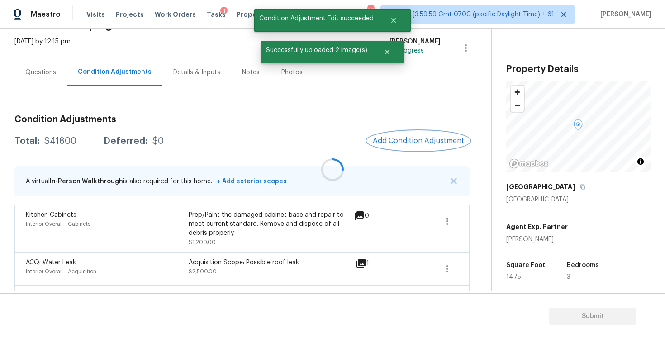
scroll to position [64, 0]
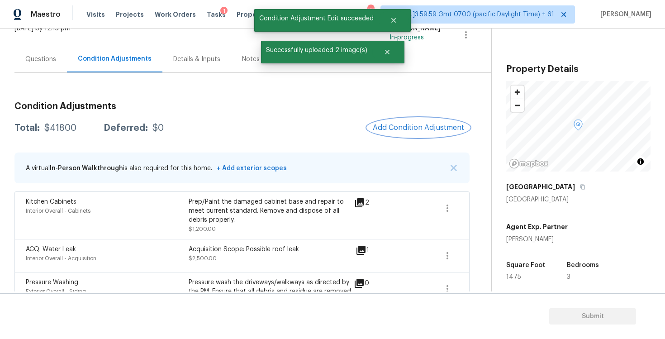
click at [406, 125] on span "Add Condition Adjustment" at bounding box center [418, 128] width 91 height 8
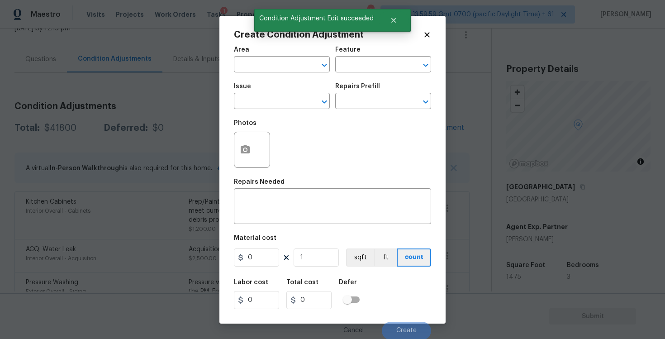
click at [268, 56] on div "Area" at bounding box center [282, 53] width 96 height 12
click at [268, 57] on div "Area" at bounding box center [282, 53] width 96 height 12
click at [268, 62] on input "text" at bounding box center [269, 65] width 71 height 14
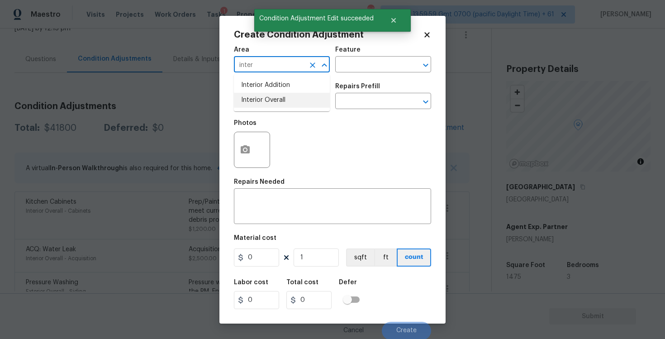
click at [269, 93] on li "Interior Overall" at bounding box center [282, 100] width 96 height 15
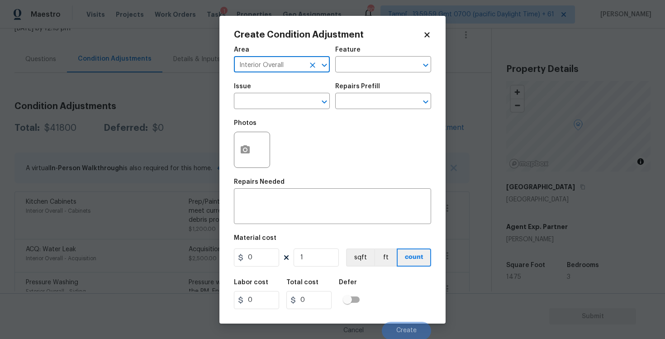
type input "Interior Overall"
click at [215, 140] on body "Maestro Visits Projects Work Orders Tasks 1 Properties Geo Assignments 807 Tamp…" at bounding box center [332, 169] width 665 height 339
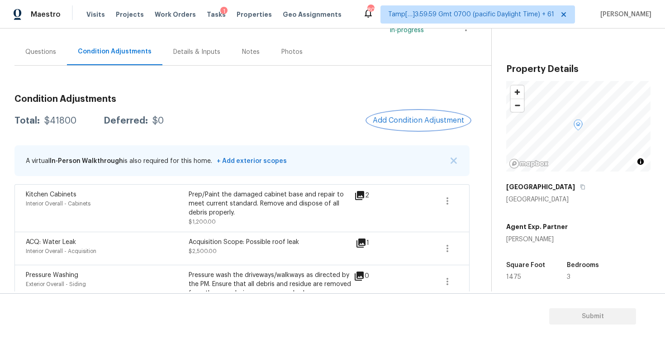
scroll to position [55, 0]
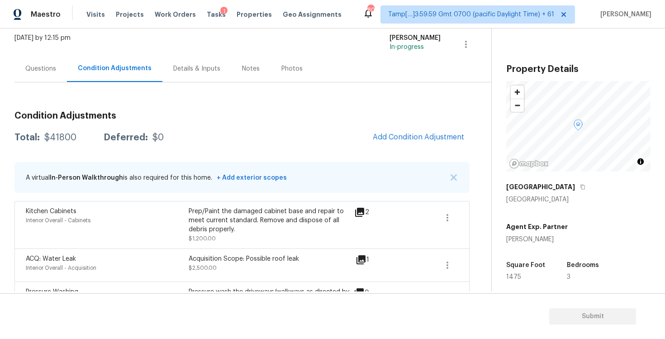
click at [57, 62] on div "Questions" at bounding box center [40, 68] width 53 height 27
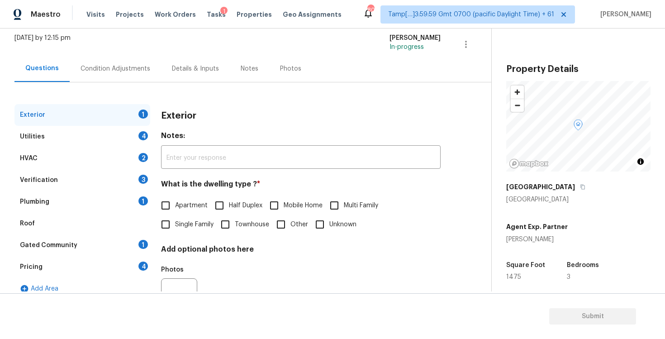
scroll to position [97, 0]
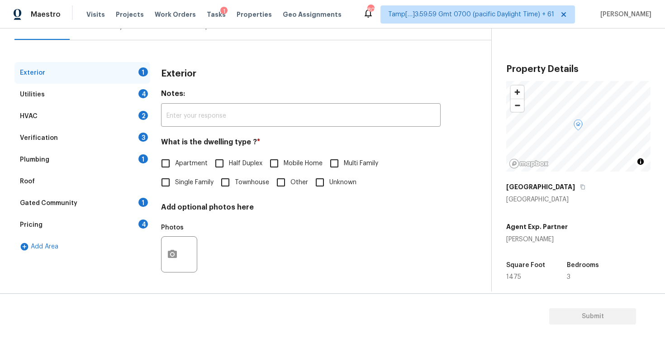
click at [112, 222] on div "Pricing 4" at bounding box center [82, 225] width 136 height 22
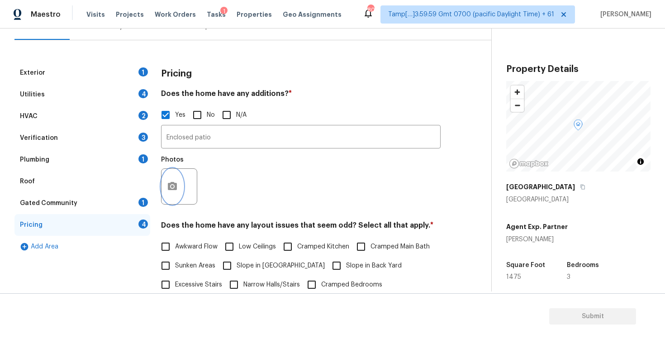
click at [177, 188] on icon "button" at bounding box center [172, 186] width 11 height 11
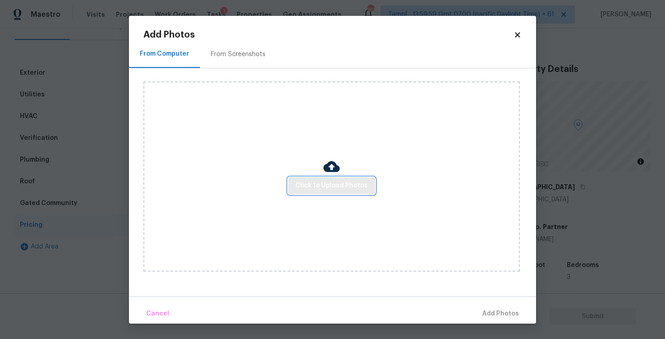
click at [315, 180] on span "Click to Upload Photos" at bounding box center [332, 185] width 72 height 11
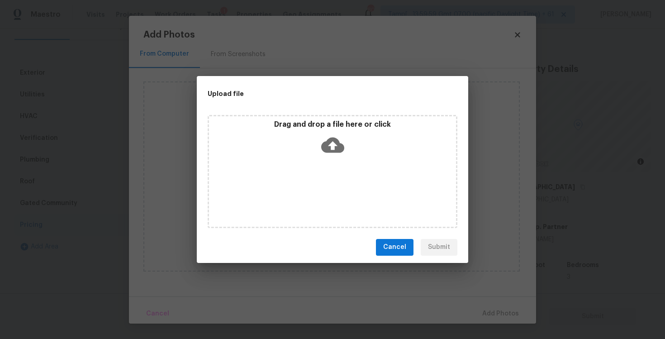
click at [332, 149] on icon at bounding box center [332, 144] width 23 height 15
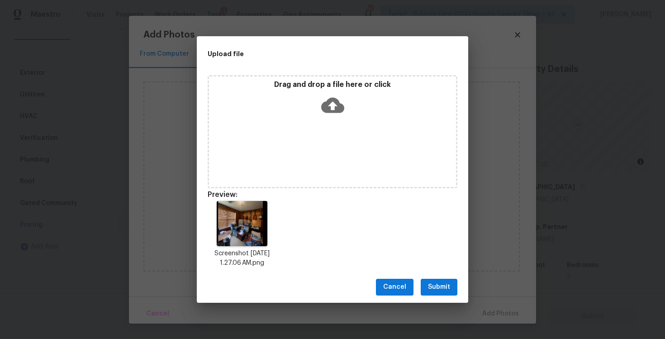
click at [442, 295] on button "Submit" at bounding box center [439, 287] width 37 height 17
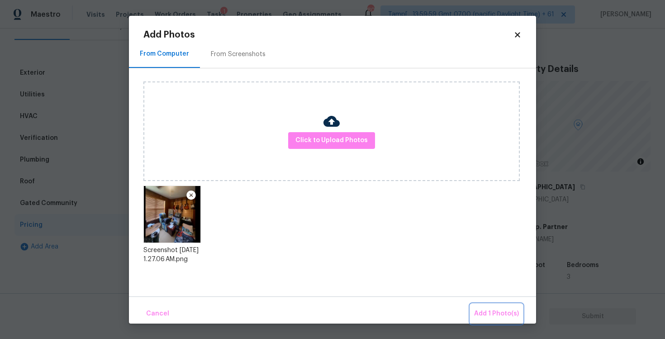
click at [487, 313] on span "Add 1 Photo(s)" at bounding box center [496, 313] width 45 height 11
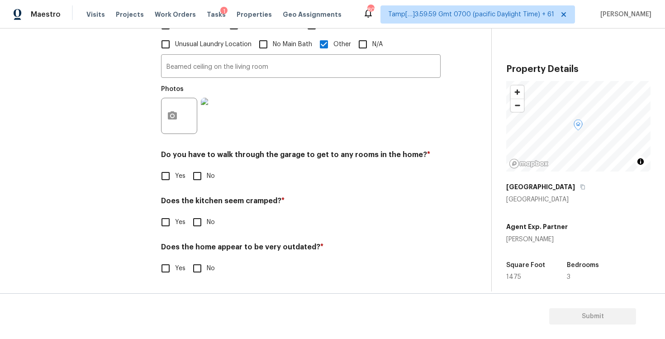
scroll to position [357, 0]
click at [198, 176] on input "No" at bounding box center [197, 176] width 19 height 19
checkbox input "true"
click at [200, 225] on input "No" at bounding box center [197, 222] width 19 height 19
checkbox input "true"
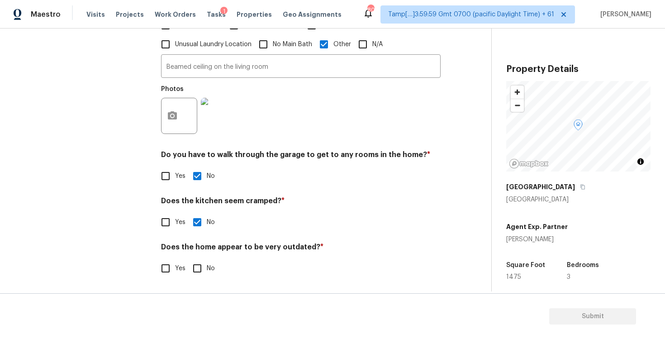
click at [204, 264] on input "No" at bounding box center [197, 268] width 19 height 19
checkbox input "true"
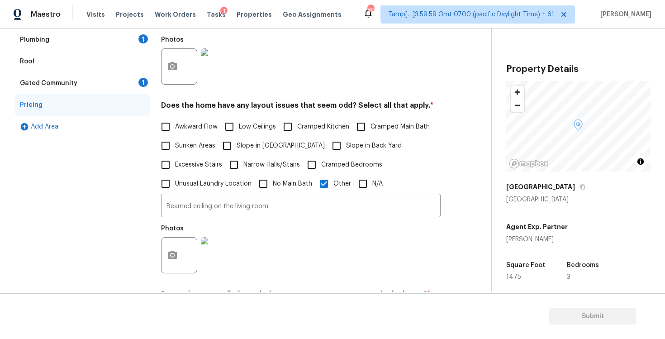
scroll to position [212, 0]
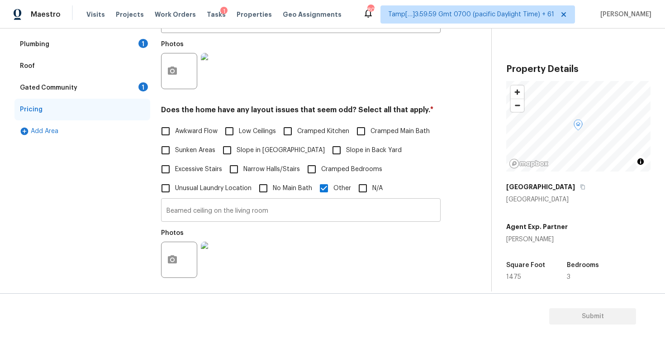
click at [219, 210] on input "Beamed ceiling on the living room" at bounding box center [301, 211] width 280 height 21
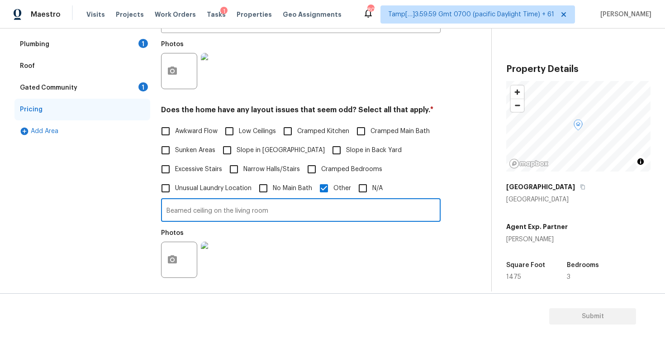
click at [222, 212] on input "Beamed ceiling on the living room" at bounding box center [301, 211] width 280 height 21
click at [278, 211] on input "Beamed ceiling in the living room" at bounding box center [301, 211] width 280 height 21
type input "Beamed ceiling in the living room."
click at [97, 250] on div "Exterior 1 Utilities 4 HVAC 2 Verification 3 Plumbing 1 Roof Gated Community 1 …" at bounding box center [82, 190] width 136 height 486
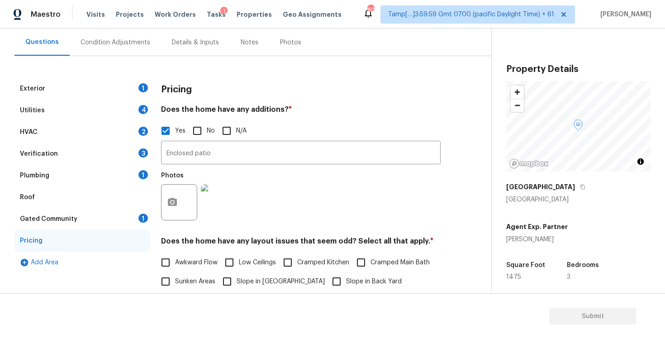
scroll to position [66, 0]
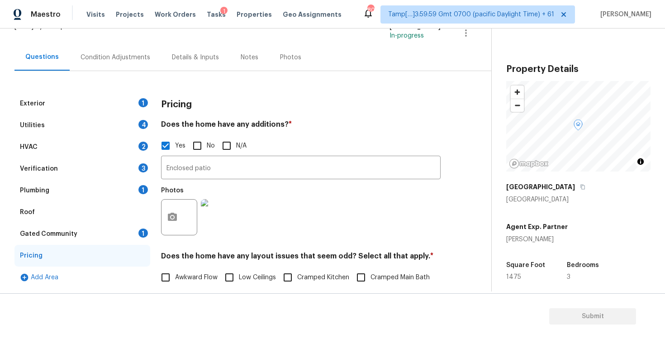
click at [120, 106] on div "Exterior 1" at bounding box center [82, 104] width 136 height 22
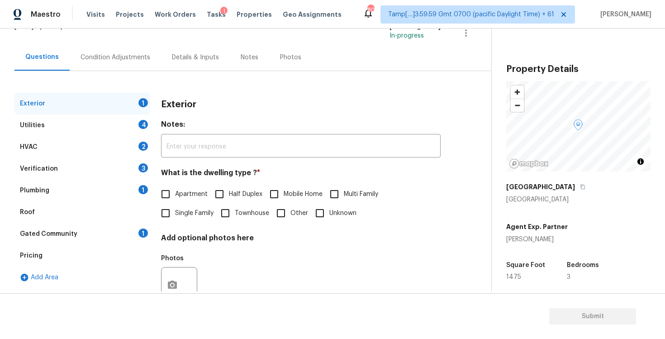
scroll to position [97, 0]
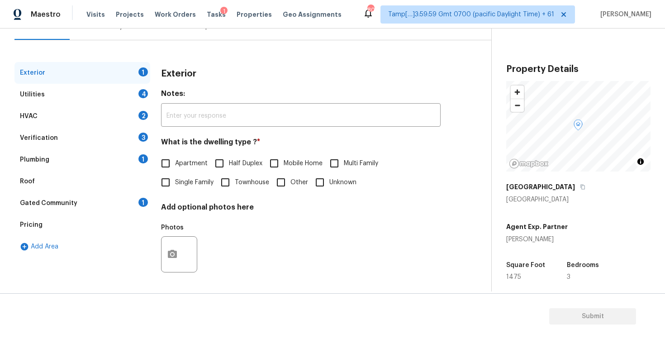
click at [164, 189] on input "Single Family" at bounding box center [165, 182] width 19 height 19
checkbox input "true"
click at [117, 87] on div "Utilities 4" at bounding box center [82, 95] width 136 height 22
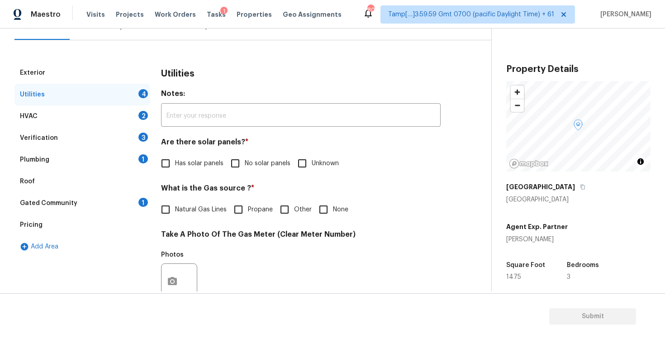
scroll to position [166, 0]
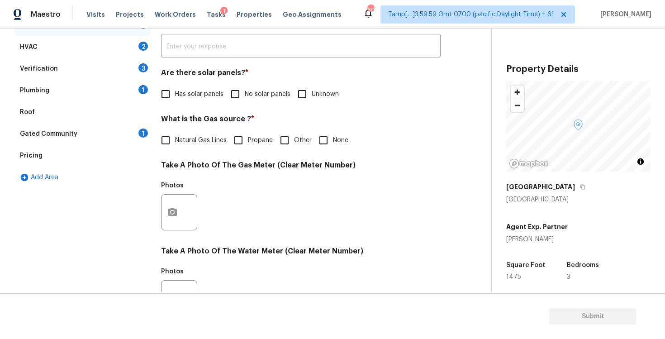
click at [245, 96] on span "No solar panels" at bounding box center [268, 95] width 46 height 10
click at [245, 96] on input "No solar panels" at bounding box center [235, 94] width 19 height 19
checkbox input "true"
click at [318, 128] on div "What is the Gas source ? * Natural Gas Lines Propane Other None" at bounding box center [301, 132] width 280 height 35
click at [320, 137] on input "None" at bounding box center [323, 140] width 19 height 19
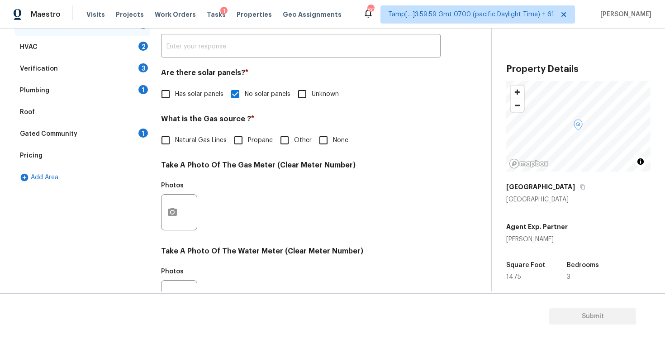
checkbox input "true"
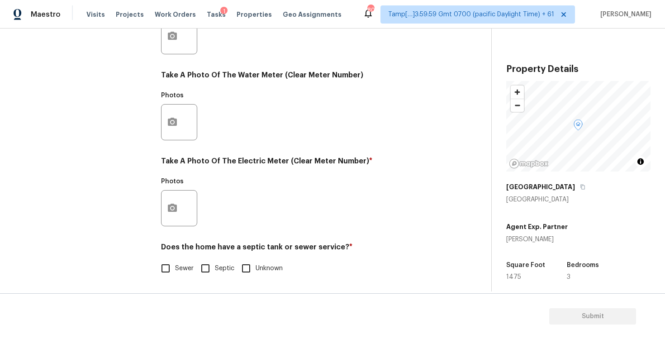
scroll to position [342, 0]
click at [184, 205] on div at bounding box center [179, 208] width 36 height 36
click at [178, 200] on button "button" at bounding box center [173, 208] width 22 height 35
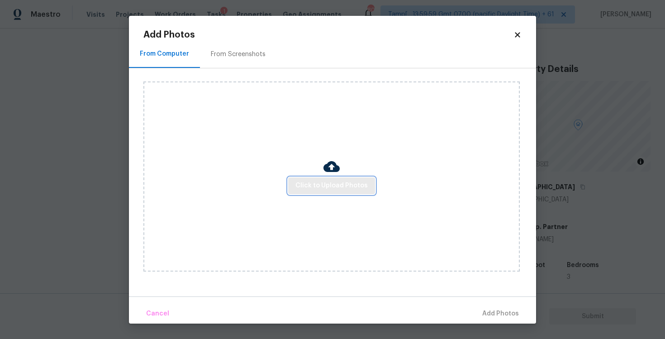
click at [293, 187] on button "Click to Upload Photos" at bounding box center [331, 185] width 87 height 17
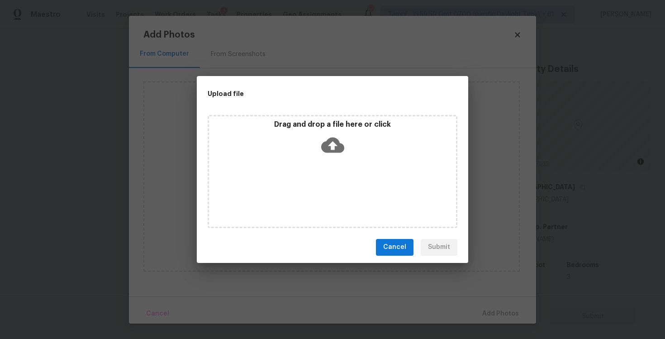
click at [325, 149] on icon at bounding box center [332, 144] width 23 height 15
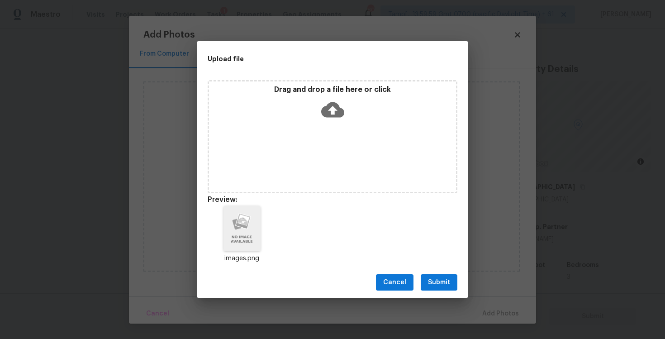
click at [443, 279] on span "Submit" at bounding box center [439, 282] width 22 height 11
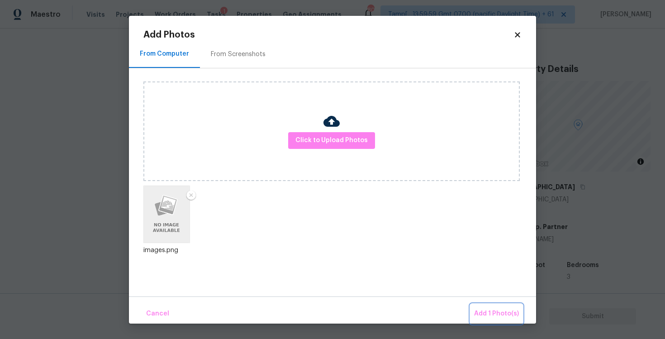
click at [503, 315] on span "Add 1 Photo(s)" at bounding box center [496, 313] width 45 height 11
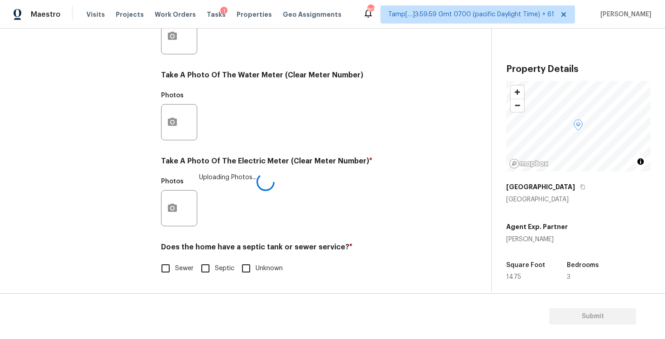
click at [169, 263] on input "Sewer" at bounding box center [165, 268] width 19 height 19
checkbox input "true"
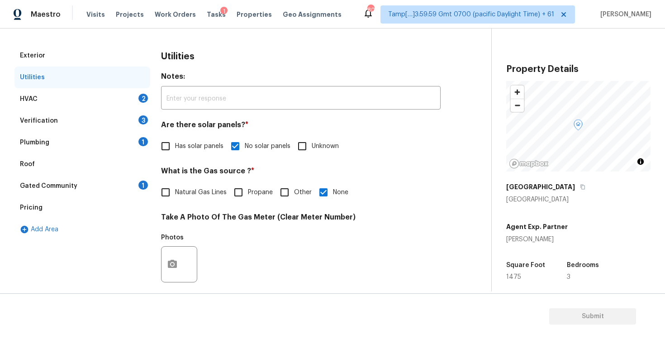
scroll to position [91, 0]
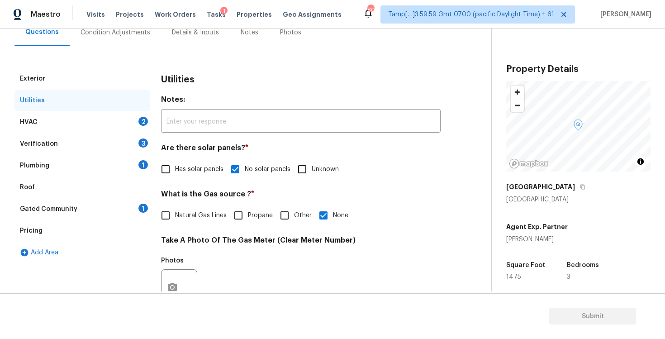
click at [136, 120] on div "HVAC 2" at bounding box center [82, 122] width 136 height 22
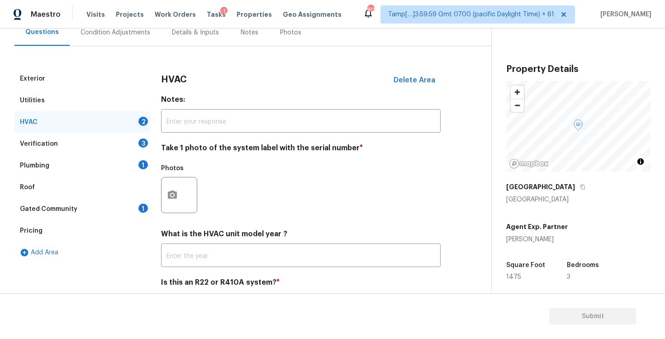
scroll to position [127, 0]
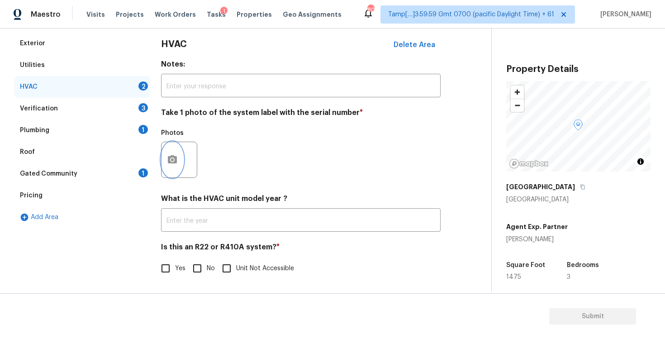
click at [180, 171] on button "button" at bounding box center [173, 159] width 22 height 35
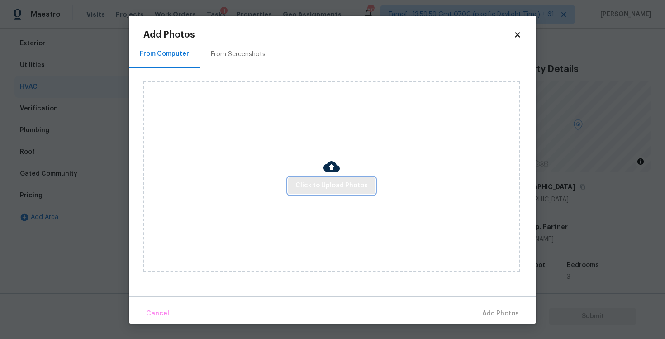
click at [310, 181] on span "Click to Upload Photos" at bounding box center [332, 185] width 72 height 11
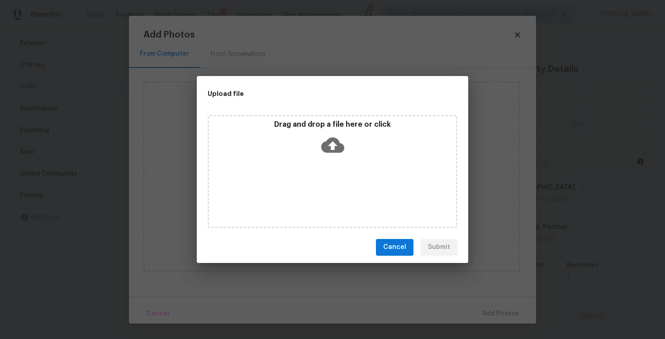
click at [330, 142] on icon at bounding box center [332, 144] width 23 height 15
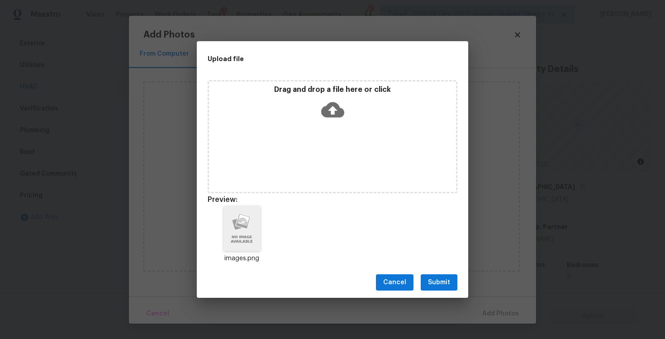
click at [437, 294] on div "Cancel Submit" at bounding box center [333, 282] width 272 height 31
click at [445, 284] on span "Submit" at bounding box center [439, 282] width 22 height 11
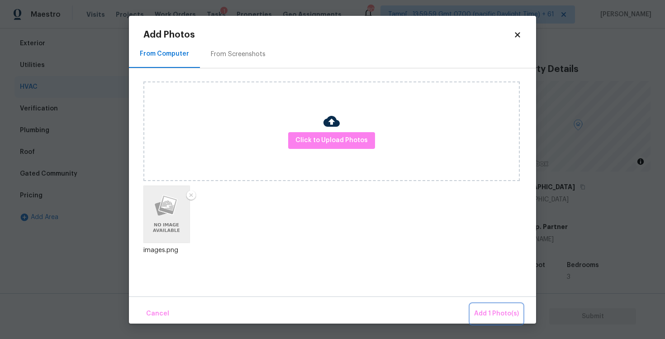
click at [485, 309] on span "Add 1 Photo(s)" at bounding box center [496, 313] width 45 height 11
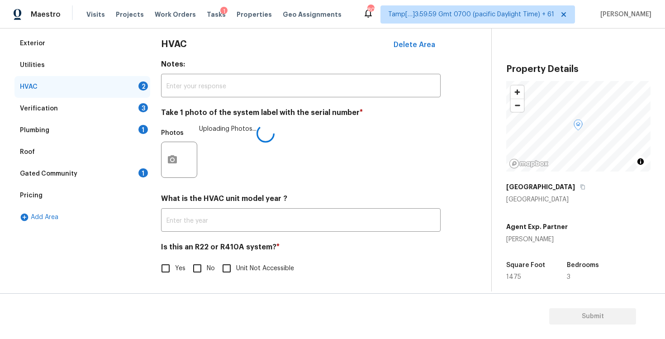
click at [189, 275] on input "No" at bounding box center [197, 268] width 19 height 19
checkbox input "true"
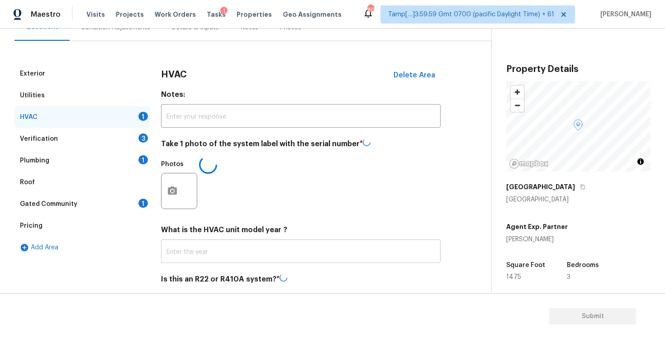
scroll to position [84, 0]
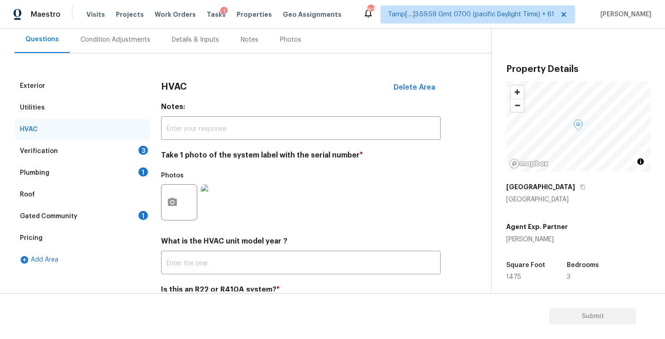
click at [137, 149] on div "Verification 3" at bounding box center [82, 151] width 136 height 22
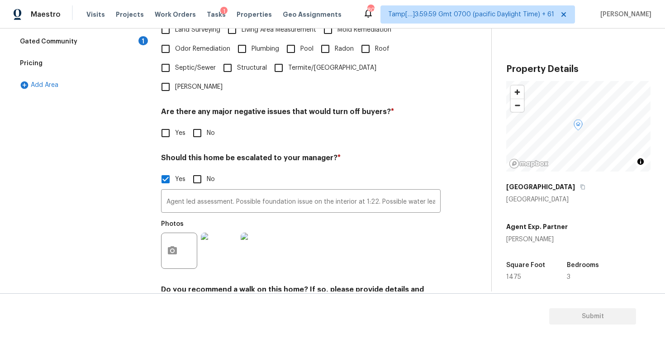
scroll to position [206, 0]
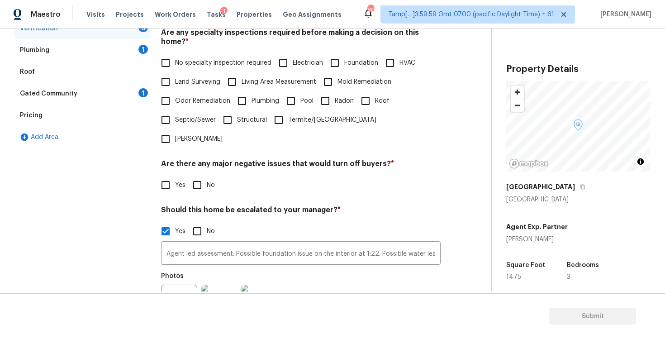
click at [359, 58] on span "Foundation" at bounding box center [362, 63] width 34 height 10
click at [345, 56] on input "Foundation" at bounding box center [334, 62] width 19 height 19
checkbox input "true"
click at [366, 91] on input "Roof" at bounding box center [365, 100] width 19 height 19
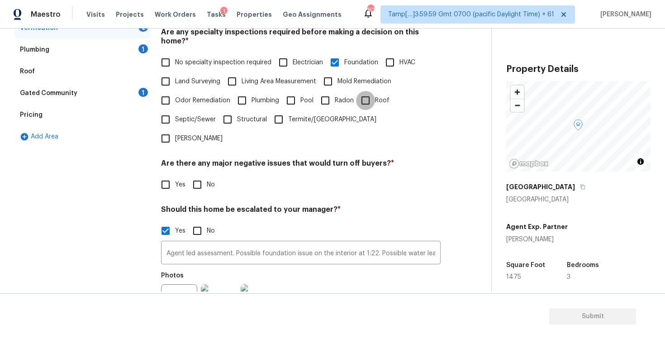
checkbox input "true"
click at [268, 95] on label "Plumbing" at bounding box center [256, 101] width 47 height 19
click at [252, 95] on input "Plumbing" at bounding box center [242, 101] width 19 height 19
checkbox input "true"
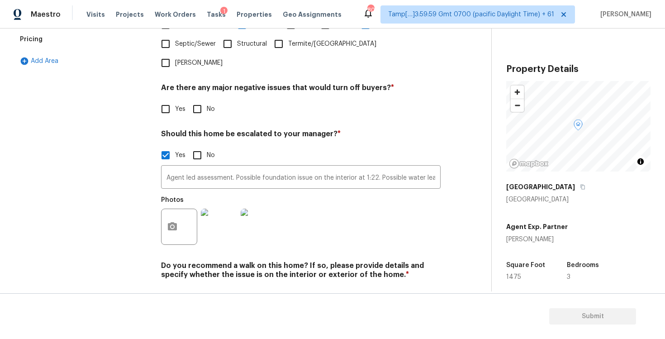
click at [201, 100] on input "No" at bounding box center [197, 109] width 19 height 19
checkbox input "true"
click at [203, 287] on input "No" at bounding box center [197, 296] width 19 height 19
checkbox input "true"
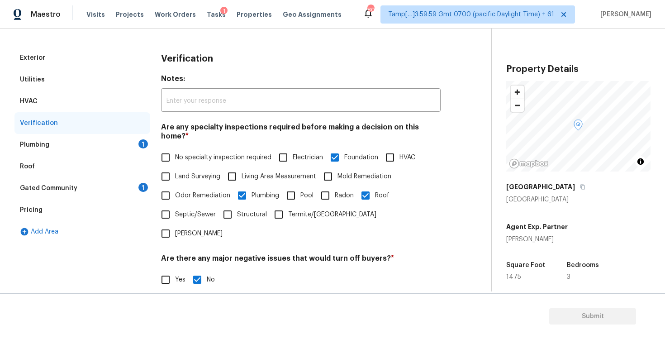
click at [125, 141] on div "Plumbing 1" at bounding box center [82, 145] width 136 height 22
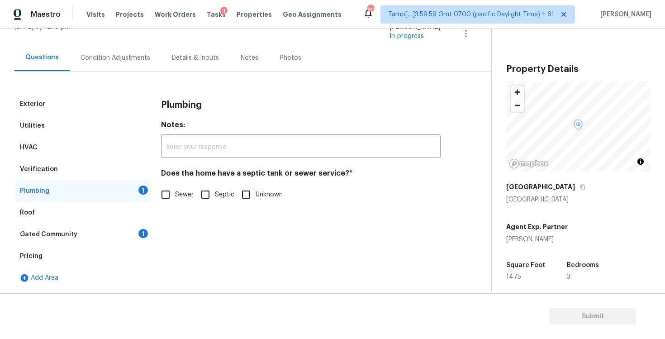
click at [171, 196] on input "Sewer" at bounding box center [165, 194] width 19 height 19
checkbox input "true"
click at [113, 239] on div "Gated Community 1" at bounding box center [82, 235] width 136 height 22
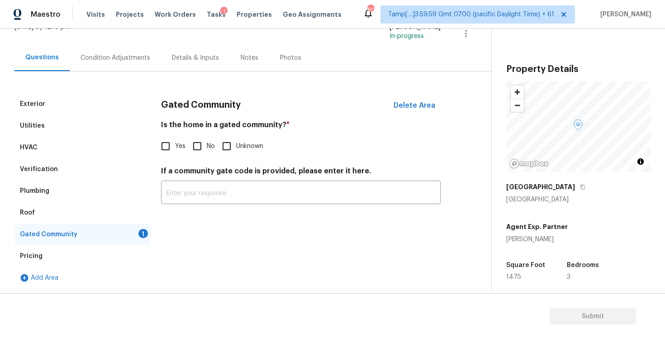
click at [203, 144] on input "No" at bounding box center [197, 146] width 19 height 19
checkbox input "true"
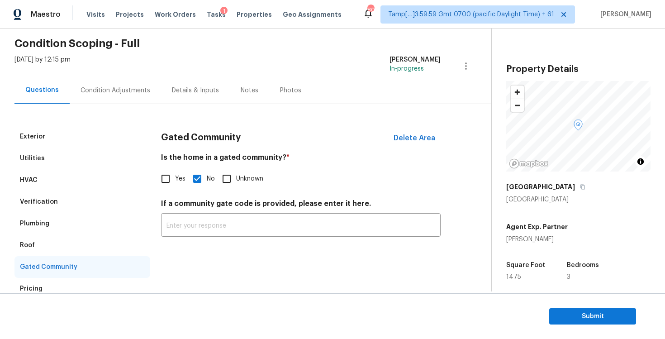
click at [130, 96] on div "Condition Adjustments" at bounding box center [115, 90] width 91 height 27
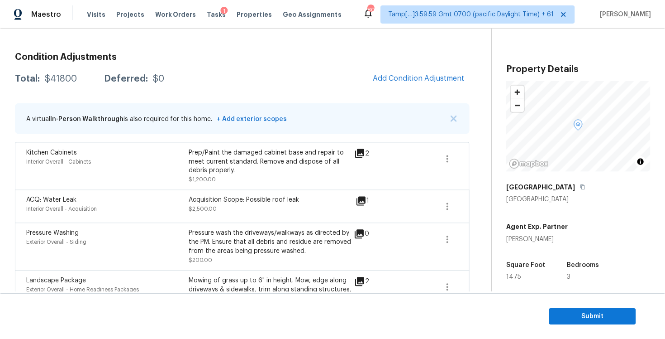
scroll to position [104, 0]
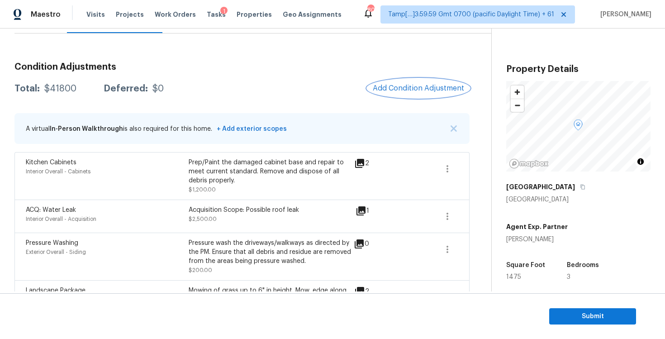
click at [447, 83] on button "Add Condition Adjustment" at bounding box center [419, 88] width 102 height 19
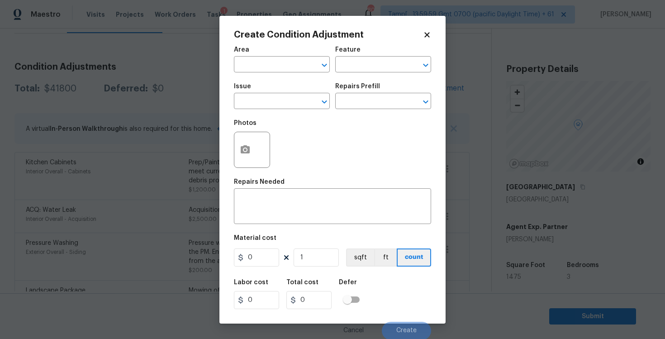
click at [240, 74] on span "Area ​" at bounding box center [282, 59] width 96 height 37
click at [249, 71] on input "text" at bounding box center [269, 65] width 71 height 14
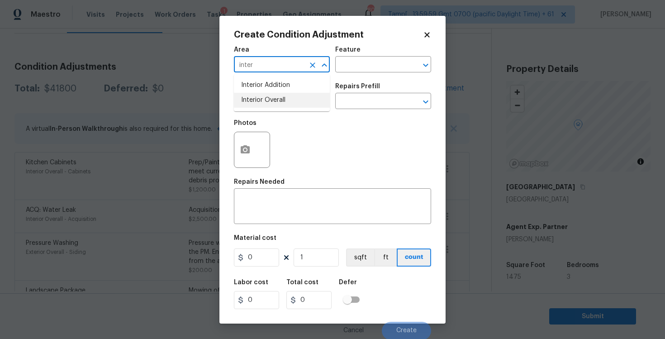
click at [258, 101] on li "Interior Overall" at bounding box center [282, 100] width 96 height 15
type input "Interior Overall"
click at [258, 101] on input "text" at bounding box center [269, 102] width 71 height 14
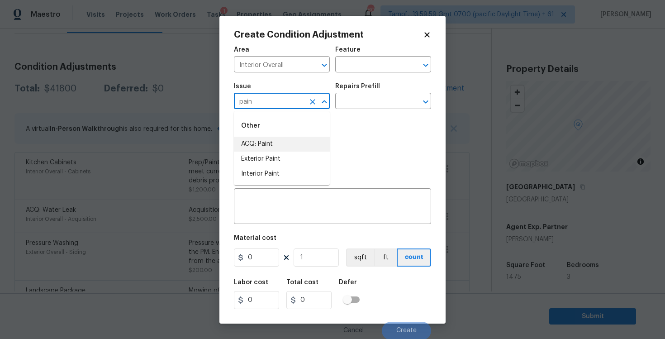
click at [268, 139] on li "ACQ: Paint" at bounding box center [282, 144] width 96 height 15
type input "ACQ: Paint"
click at [365, 102] on input "text" at bounding box center [370, 102] width 71 height 14
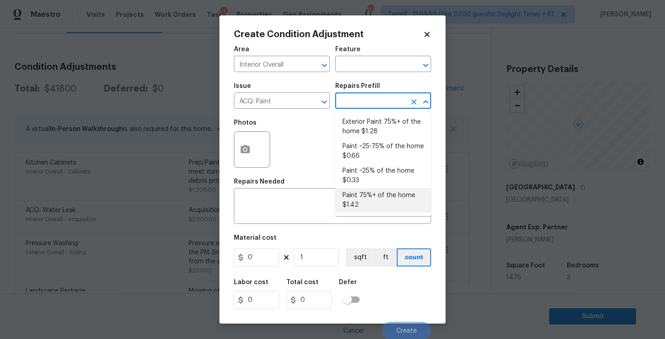
click at [371, 196] on li "Paint 75%+ of the home $1.42" at bounding box center [383, 200] width 96 height 24
type input "Acquisition"
type textarea "Acquisition Scope: 75%+ of the home will likely require interior paint"
type input "1.42"
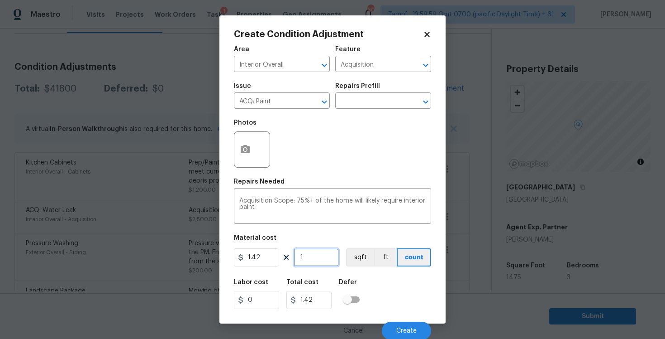
click at [312, 262] on input "1" at bounding box center [316, 257] width 45 height 18
type input "0"
paste input "1475"
type input "1475"
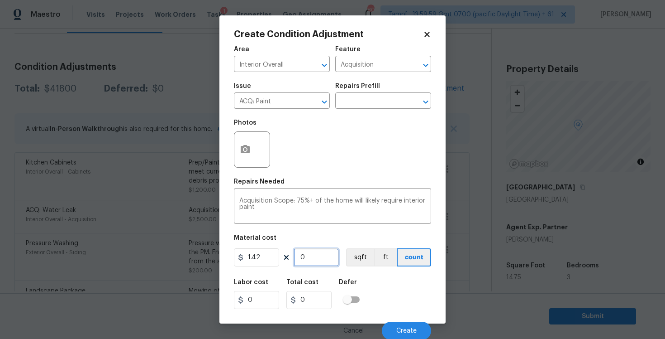
type input "2094.5"
type input "1475"
click at [359, 260] on button "sqft" at bounding box center [360, 257] width 28 height 18
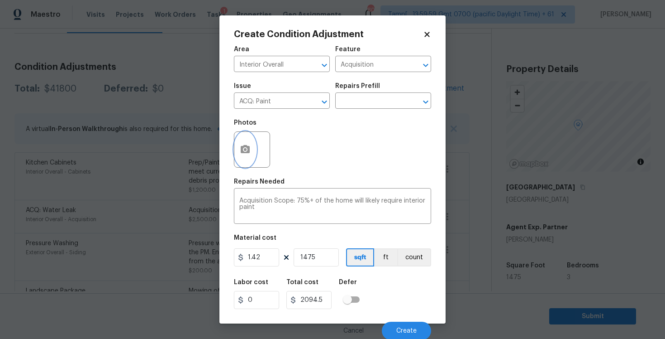
click at [237, 145] on button "button" at bounding box center [246, 149] width 22 height 35
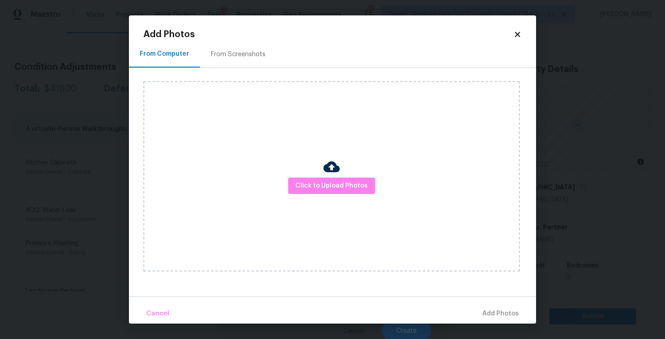
click at [330, 176] on div at bounding box center [332, 167] width 16 height 19
click at [329, 187] on span "Click to Upload Photos" at bounding box center [332, 185] width 72 height 11
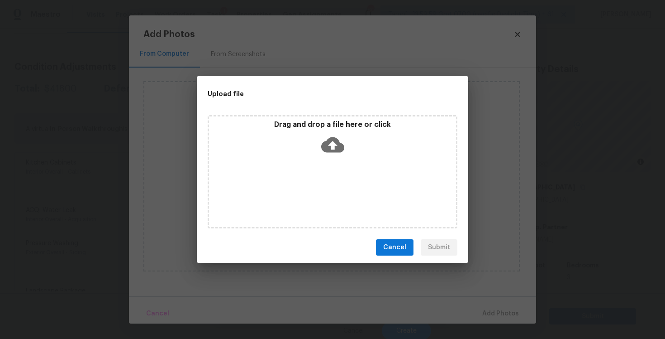
click at [325, 148] on icon at bounding box center [332, 144] width 23 height 15
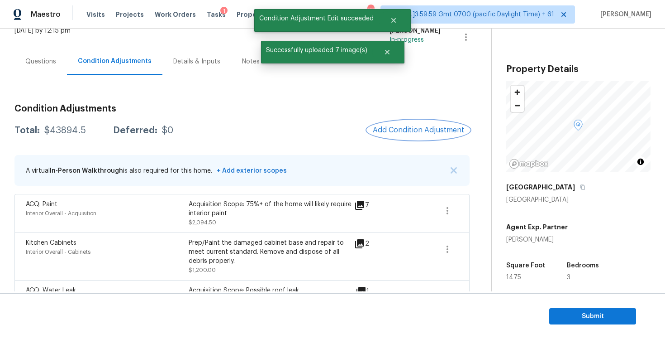
scroll to position [59, 0]
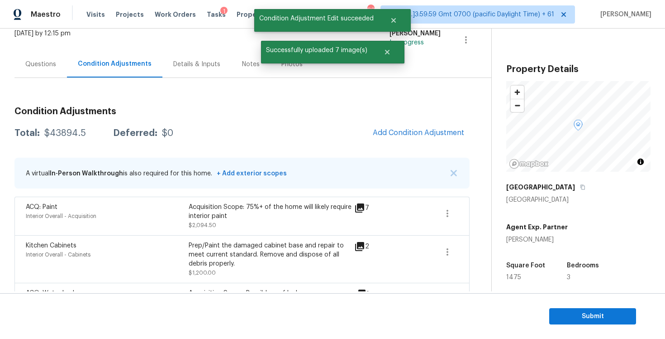
click at [407, 132] on span "Add Condition Adjustment" at bounding box center [418, 133] width 91 height 8
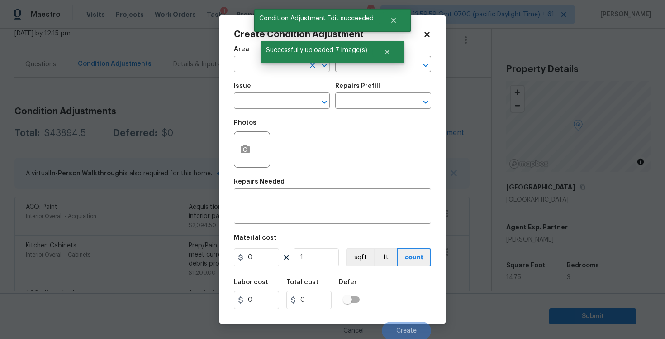
click at [262, 71] on input "text" at bounding box center [269, 65] width 71 height 14
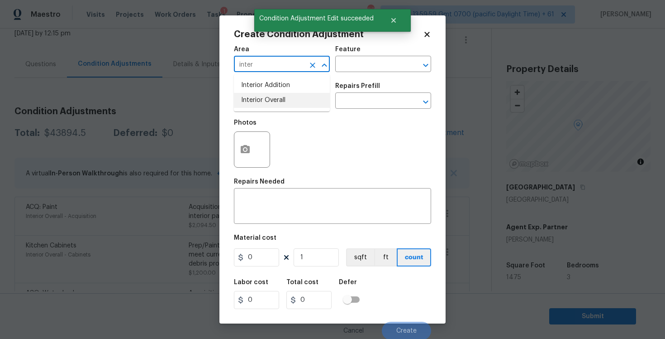
click at [259, 98] on li "Interior Overall" at bounding box center [282, 100] width 96 height 15
type input "Interior Overall"
click at [259, 98] on input "text" at bounding box center [269, 102] width 71 height 14
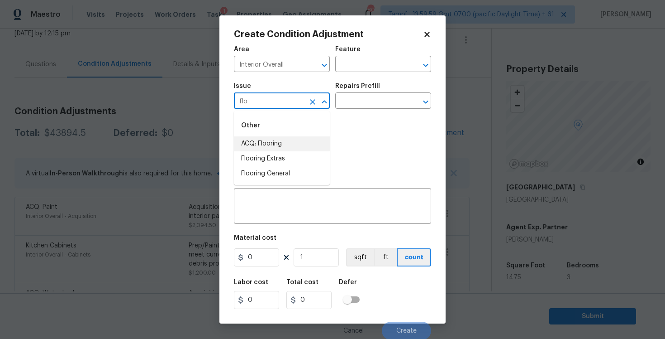
click at [257, 141] on li "ACQ: Flooring" at bounding box center [282, 143] width 96 height 15
type input "ACQ: Flooring"
click at [354, 106] on input "text" at bounding box center [370, 102] width 71 height 14
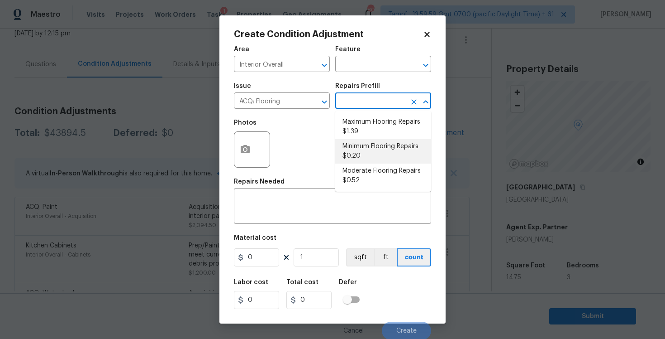
click at [367, 149] on li "Minimum Flooring Repairs $0.20" at bounding box center [383, 151] width 96 height 24
type input "Acquisition"
type textarea "Acquisition Scope: Minimum flooring repairs"
type input "0.2"
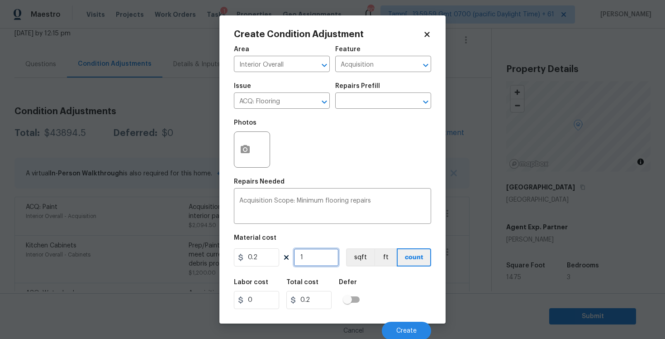
click at [310, 258] on input "1" at bounding box center [316, 257] width 45 height 18
type input "0"
paste input "1475"
type input "1475"
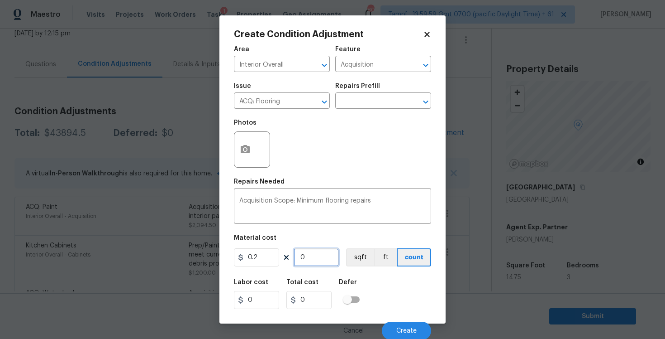
type input "295"
type input "1475"
click at [357, 267] on figure "Material cost 0.2 1475 sqft ft count" at bounding box center [332, 252] width 197 height 34
click at [356, 251] on button "sqft" at bounding box center [360, 257] width 28 height 18
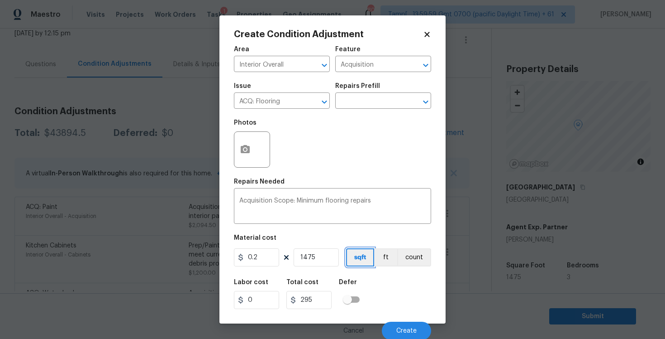
scroll to position [1, 0]
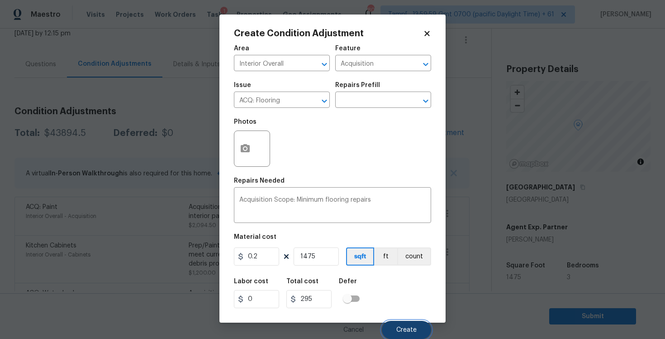
click at [407, 329] on span "Create" at bounding box center [407, 329] width 20 height 7
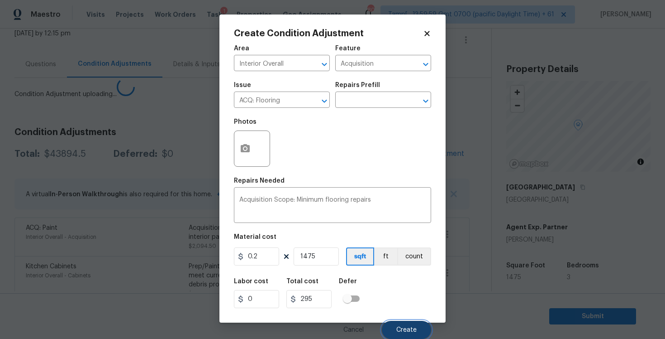
scroll to position [0, 0]
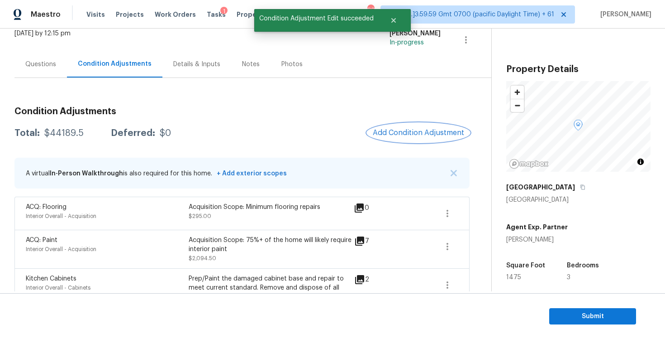
click at [393, 138] on button "Add Condition Adjustment" at bounding box center [419, 132] width 102 height 19
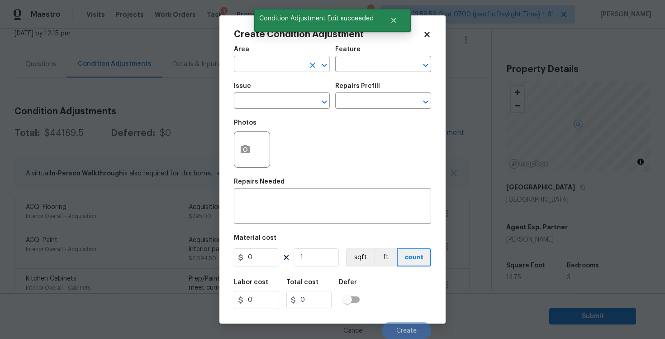
click at [259, 60] on input "text" at bounding box center [269, 65] width 71 height 14
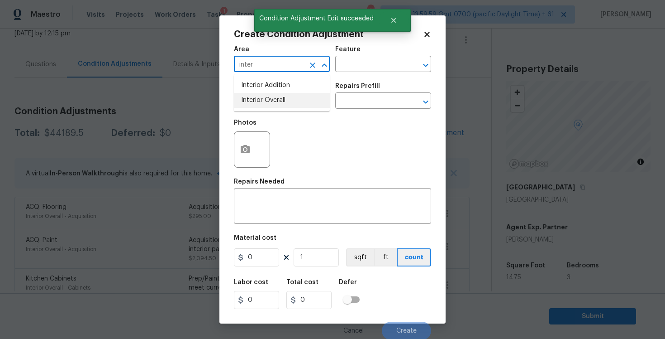
click at [261, 96] on li "Interior Overall" at bounding box center [282, 100] width 96 height 15
type input "Interior Overall"
click at [261, 96] on input "text" at bounding box center [269, 102] width 71 height 14
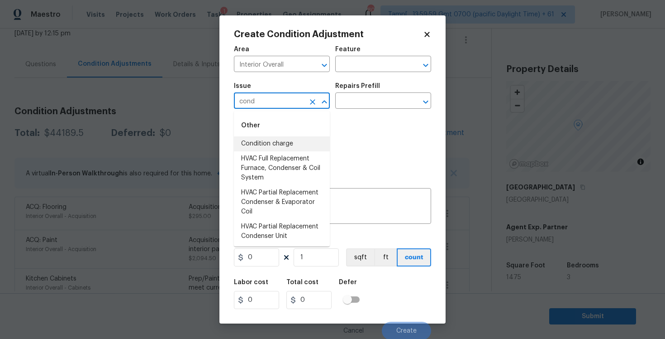
click at [270, 141] on li "Condition charge" at bounding box center [282, 143] width 96 height 15
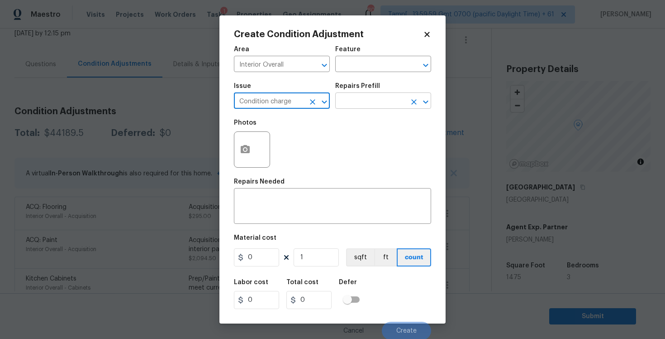
type input "Condition charge"
click at [343, 104] on input "text" at bounding box center [370, 102] width 71 height 14
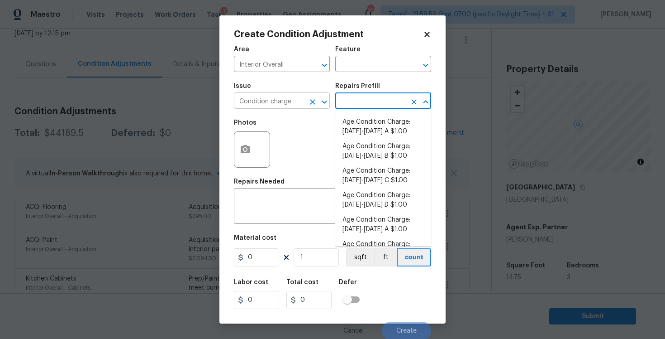
click at [312, 102] on icon "Clear" at bounding box center [312, 101] width 5 height 5
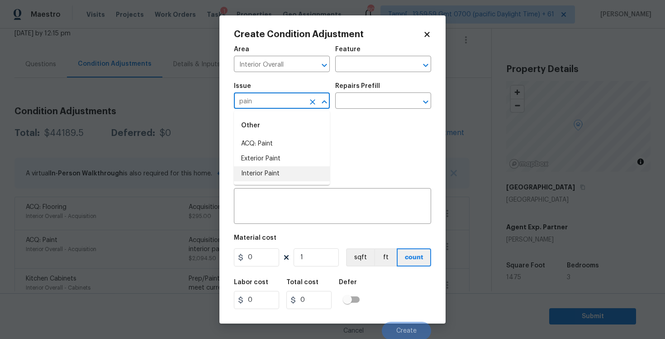
click at [306, 171] on li "Interior Paint" at bounding box center [282, 173] width 96 height 15
type input "Interior Paint"
click at [358, 108] on input "text" at bounding box center [370, 102] width 71 height 14
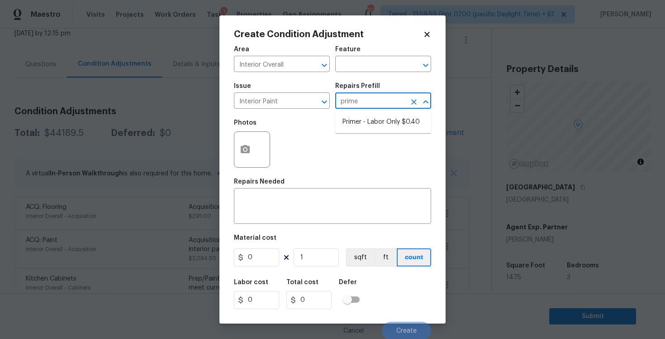
type input "primer"
click at [363, 122] on li "Primer - Labor Only $0.40" at bounding box center [383, 122] width 96 height 15
type input "Overall Paint"
type textarea "Interior primer - PRIMER PROVIDED BY OPENDOOR - All nails, screws, drywall anch…"
type input "0.4"
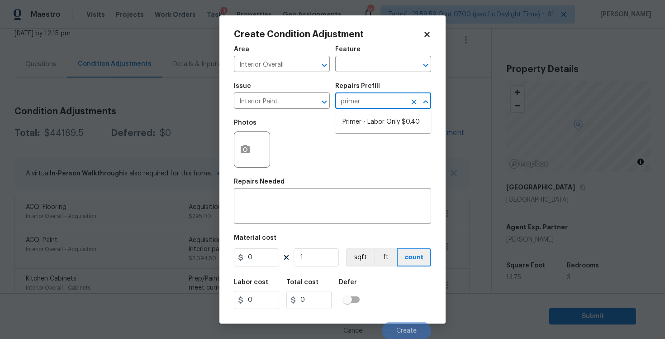
type input "0.4"
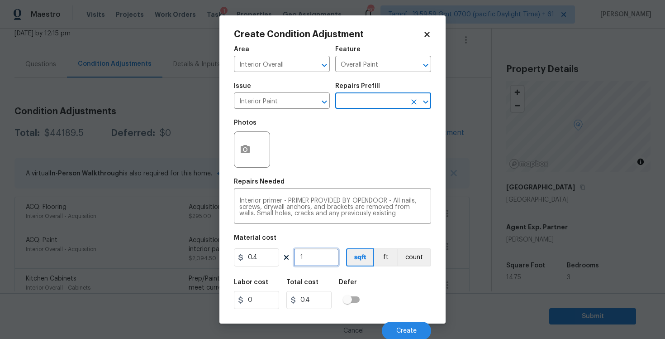
click at [313, 260] on input "1" at bounding box center [316, 257] width 45 height 18
type input "0"
paste input "1475"
type input "1475"
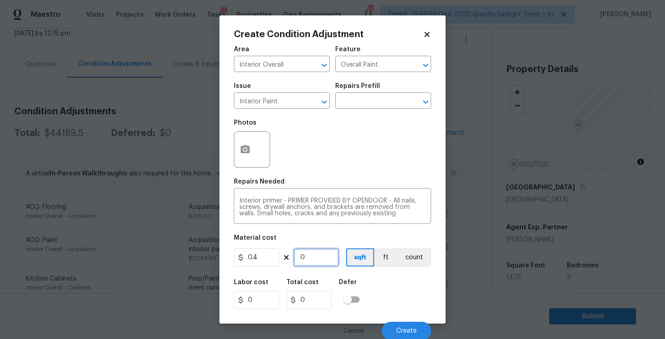
type input "590"
type input "1475"
click at [379, 285] on div "Labor cost 0 Total cost 590 Defer" at bounding box center [332, 293] width 197 height 41
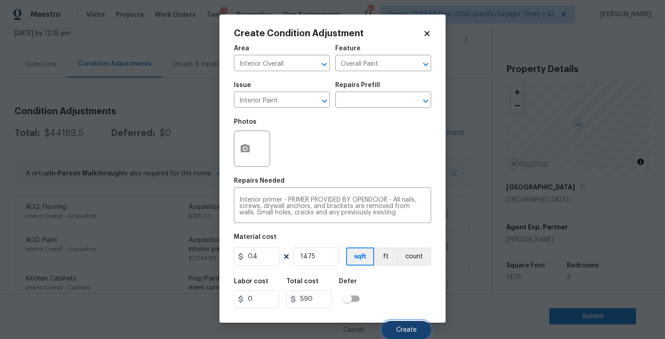
click at [408, 324] on button "Create" at bounding box center [406, 330] width 49 height 18
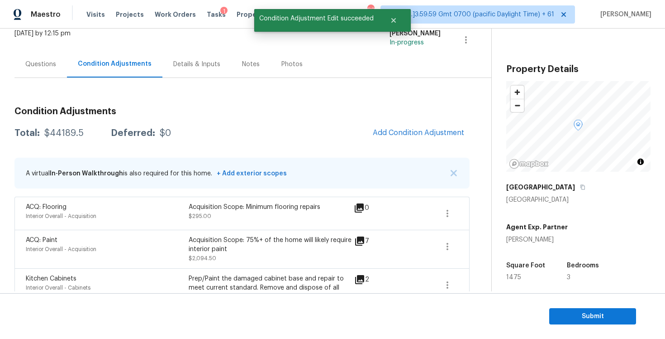
scroll to position [0, 0]
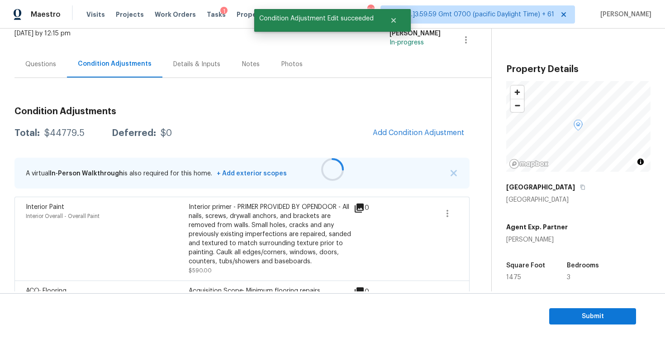
click at [397, 138] on div at bounding box center [332, 169] width 665 height 339
click at [396, 136] on span "Add Condition Adjustment" at bounding box center [418, 133] width 91 height 8
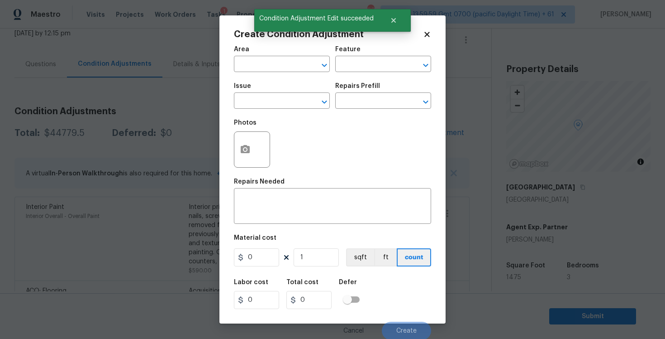
click at [262, 57] on div "Area" at bounding box center [282, 52] width 96 height 12
click at [261, 58] on input "text" at bounding box center [269, 65] width 71 height 14
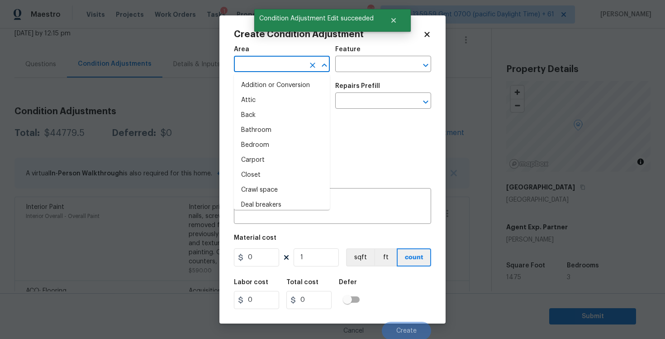
click at [261, 58] on input "text" at bounding box center [269, 65] width 71 height 14
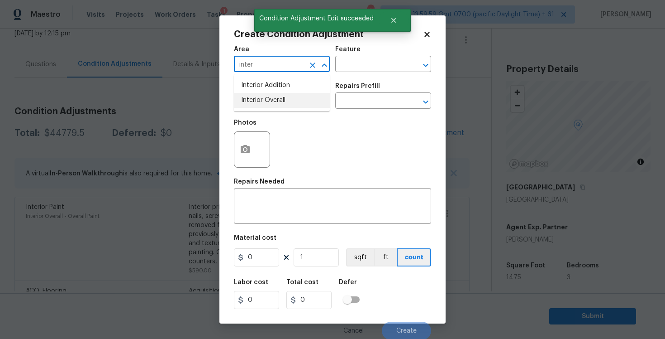
click at [264, 103] on li "Interior Overall" at bounding box center [282, 100] width 96 height 15
type input "Interior Overall"
click at [264, 103] on input "text" at bounding box center [269, 102] width 71 height 14
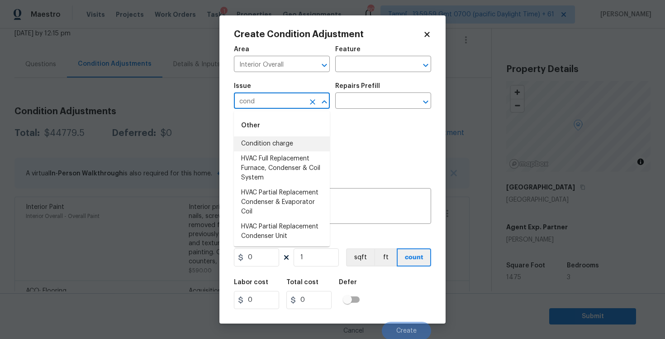
click at [278, 142] on li "Condition charge" at bounding box center [282, 143] width 96 height 15
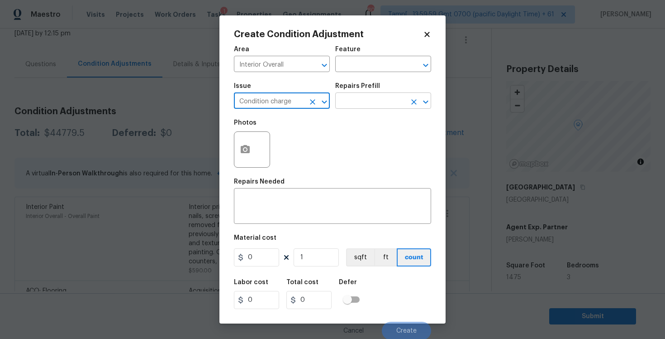
type input "Condition charge"
click at [349, 107] on input "text" at bounding box center [370, 102] width 71 height 14
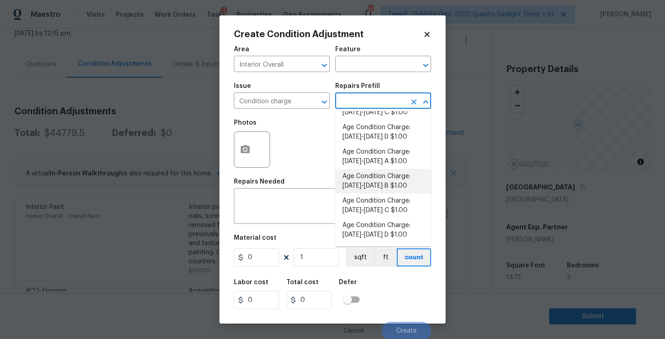
scroll to position [168, 0]
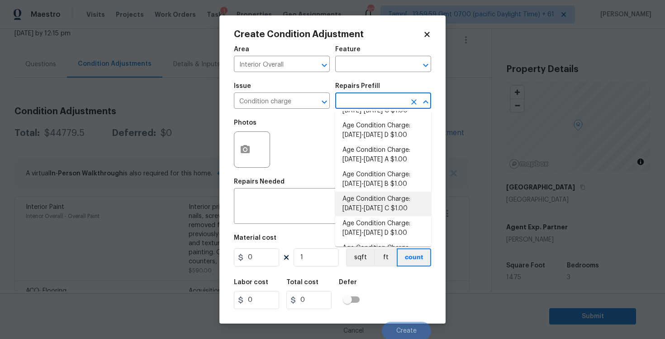
click at [371, 208] on li "Age Condition Charge: [DATE]-[DATE] C $1.00" at bounding box center [383, 203] width 96 height 24
type input "Home Readiness Packages"
type textarea "Age Condition Charge: [DATE]-[DATE] C"
type input "1"
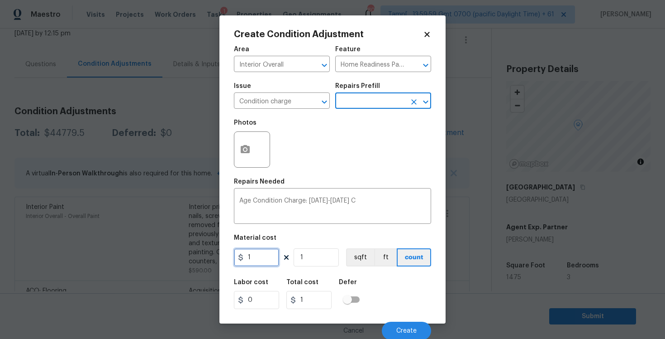
click at [263, 263] on input "1" at bounding box center [256, 257] width 45 height 18
type input "2000"
click at [377, 294] on div "Labor cost 0 Total cost 1 Defer" at bounding box center [332, 293] width 197 height 41
type input "2000"
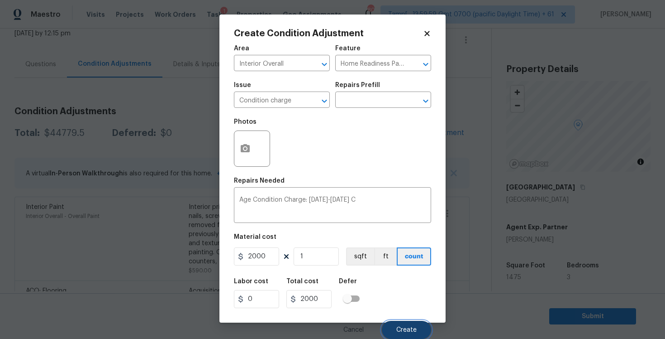
click at [405, 323] on button "Create" at bounding box center [406, 330] width 49 height 18
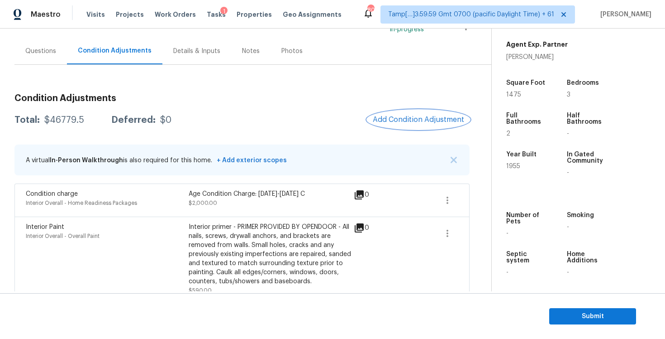
scroll to position [73, 0]
click at [438, 199] on button "button" at bounding box center [448, 200] width 22 height 22
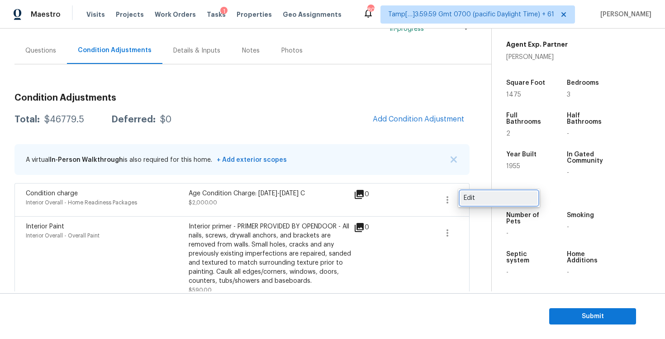
click at [468, 198] on div "Edit" at bounding box center [499, 197] width 71 height 9
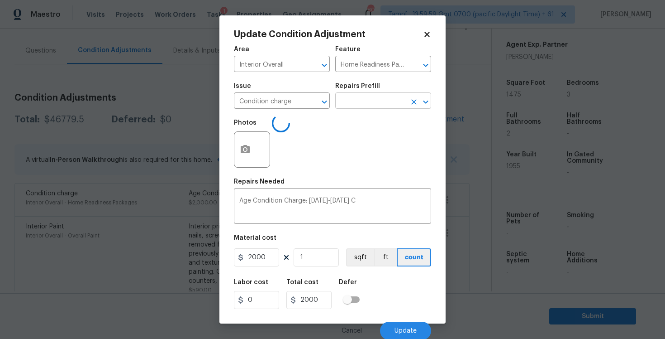
click at [384, 106] on input "text" at bounding box center [370, 102] width 71 height 14
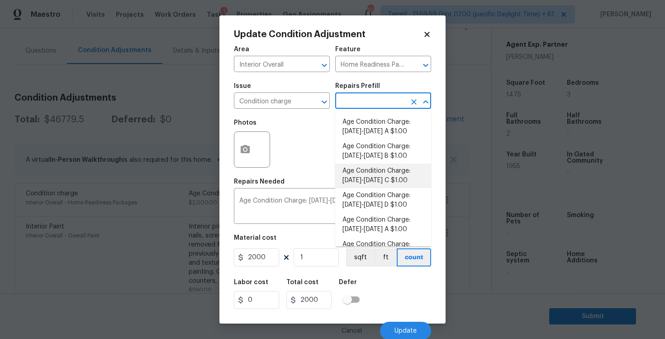
click at [377, 184] on li "Age Condition Charge: [DATE]-[DATE] C $1.00" at bounding box center [383, 175] width 96 height 24
type textarea "Age Condition Charge: [DATE]-[DATE] C"
type input "1"
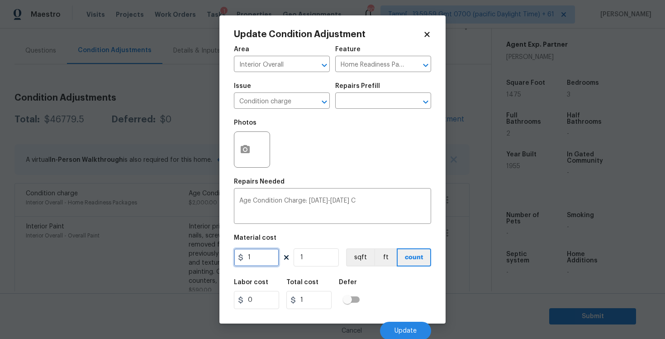
click at [253, 259] on input "1" at bounding box center [256, 257] width 45 height 18
type input "2000"
click at [370, 298] on div "Labor cost 0 Total cost 2000 Defer" at bounding box center [332, 293] width 197 height 41
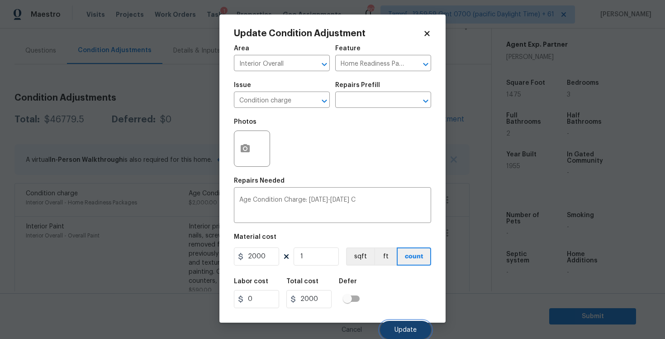
click at [408, 323] on button "Update" at bounding box center [405, 330] width 51 height 18
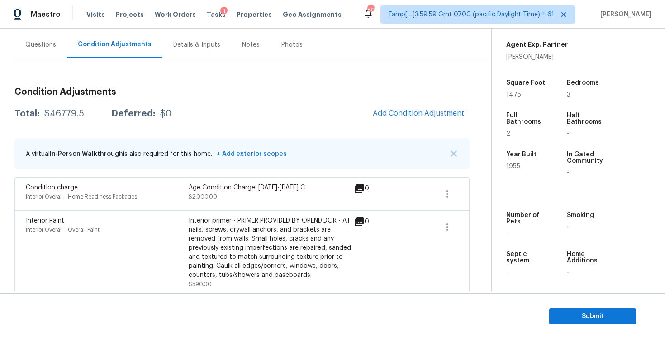
scroll to position [34, 0]
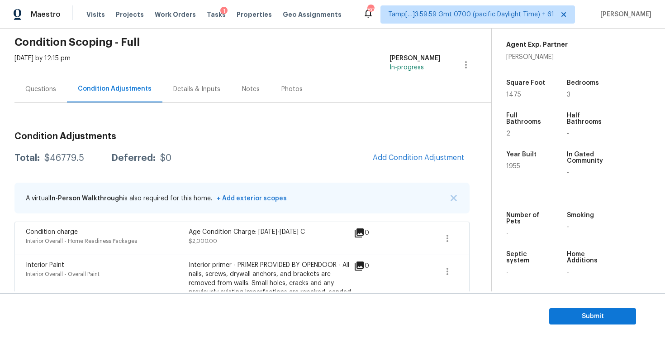
click at [38, 88] on div "Questions" at bounding box center [40, 89] width 31 height 9
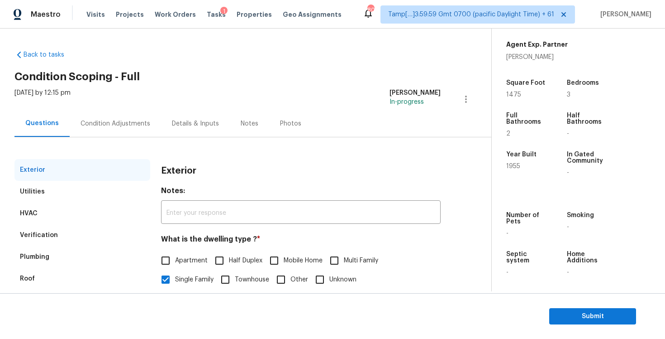
click at [119, 134] on div "Condition Adjustments" at bounding box center [115, 123] width 91 height 27
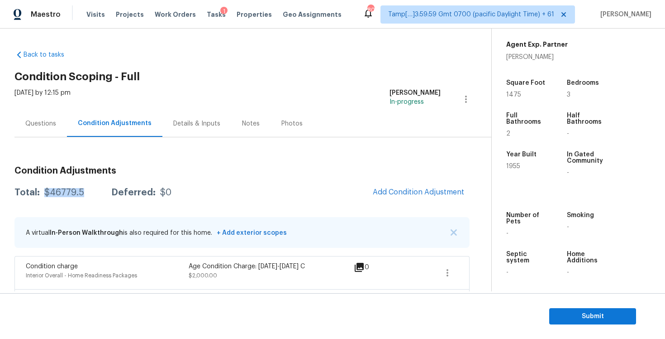
drag, startPoint x: 43, startPoint y: 191, endPoint x: 84, endPoint y: 190, distance: 40.8
click at [84, 191] on div "Total: $46779.5 Deferred: $0" at bounding box center [92, 192] width 157 height 9
copy div "$46779.5"
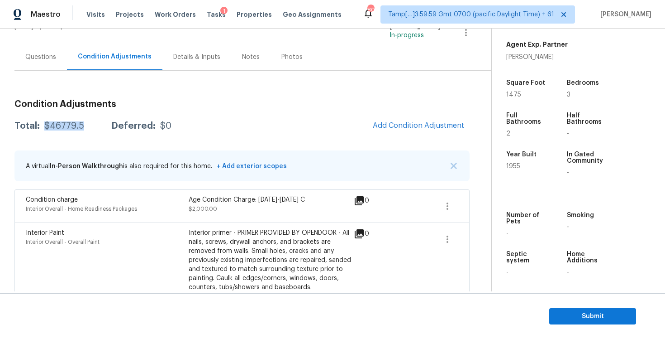
scroll to position [68, 0]
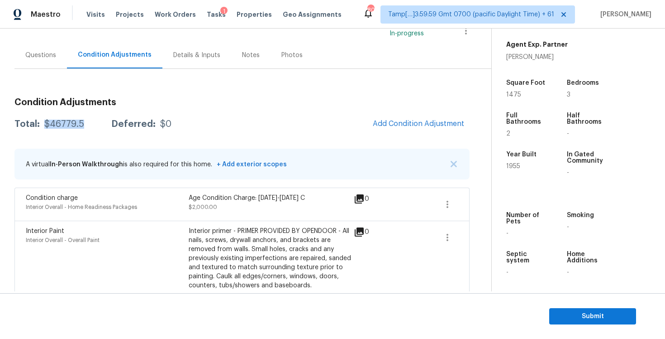
click at [54, 64] on div "Questions" at bounding box center [40, 55] width 53 height 27
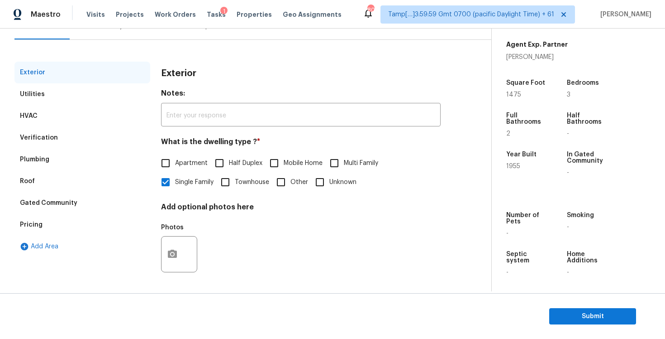
click at [114, 138] on div "Verification" at bounding box center [82, 138] width 136 height 22
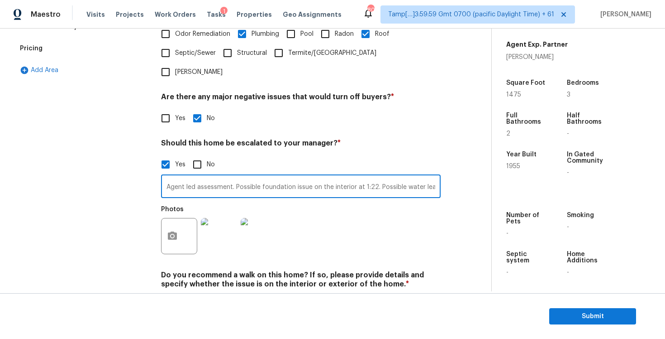
scroll to position [0, 31]
drag, startPoint x: 235, startPoint y: 159, endPoint x: 518, endPoint y: 158, distance: 283.4
click at [520, 159] on div "Back to tasks Condition Scoping - Full [DATE] by 12:15 pm [PERSON_NAME] B In-pr…" at bounding box center [332, 160] width 665 height 263
click at [132, 158] on div "Exterior Utilities HVAC Verification Plumbing Roof Gated Community Pricing Add …" at bounding box center [82, 105] width 136 height 440
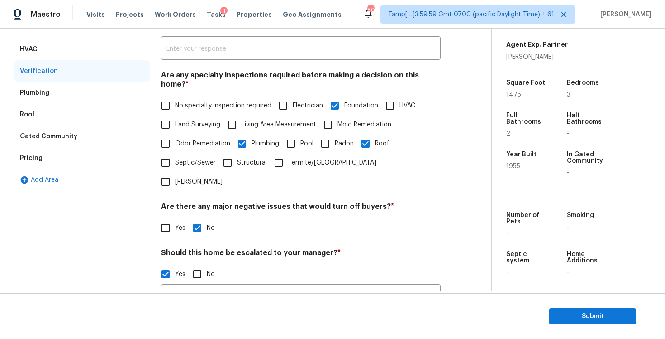
scroll to position [283, 0]
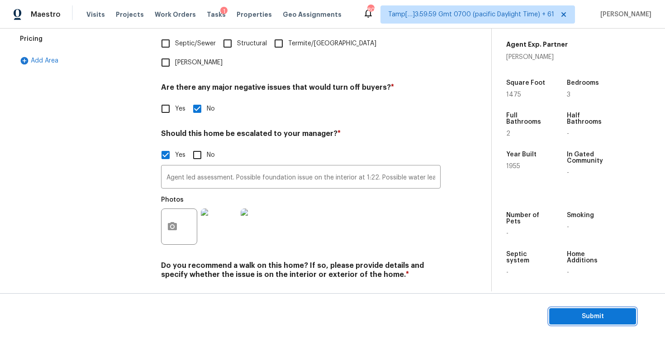
click at [604, 322] on button "Submit" at bounding box center [593, 316] width 87 height 17
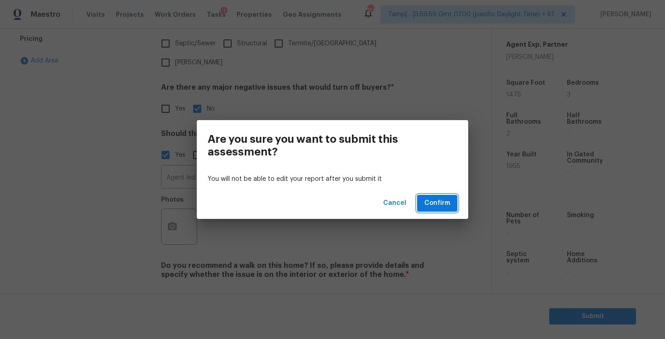
click at [432, 208] on span "Confirm" at bounding box center [438, 202] width 26 height 11
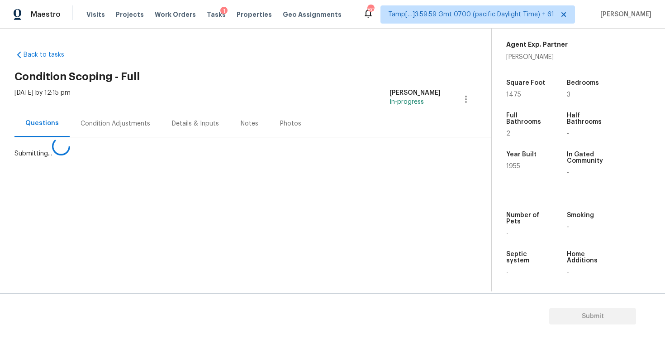
scroll to position [0, 0]
